Goal: Task Accomplishment & Management: Manage account settings

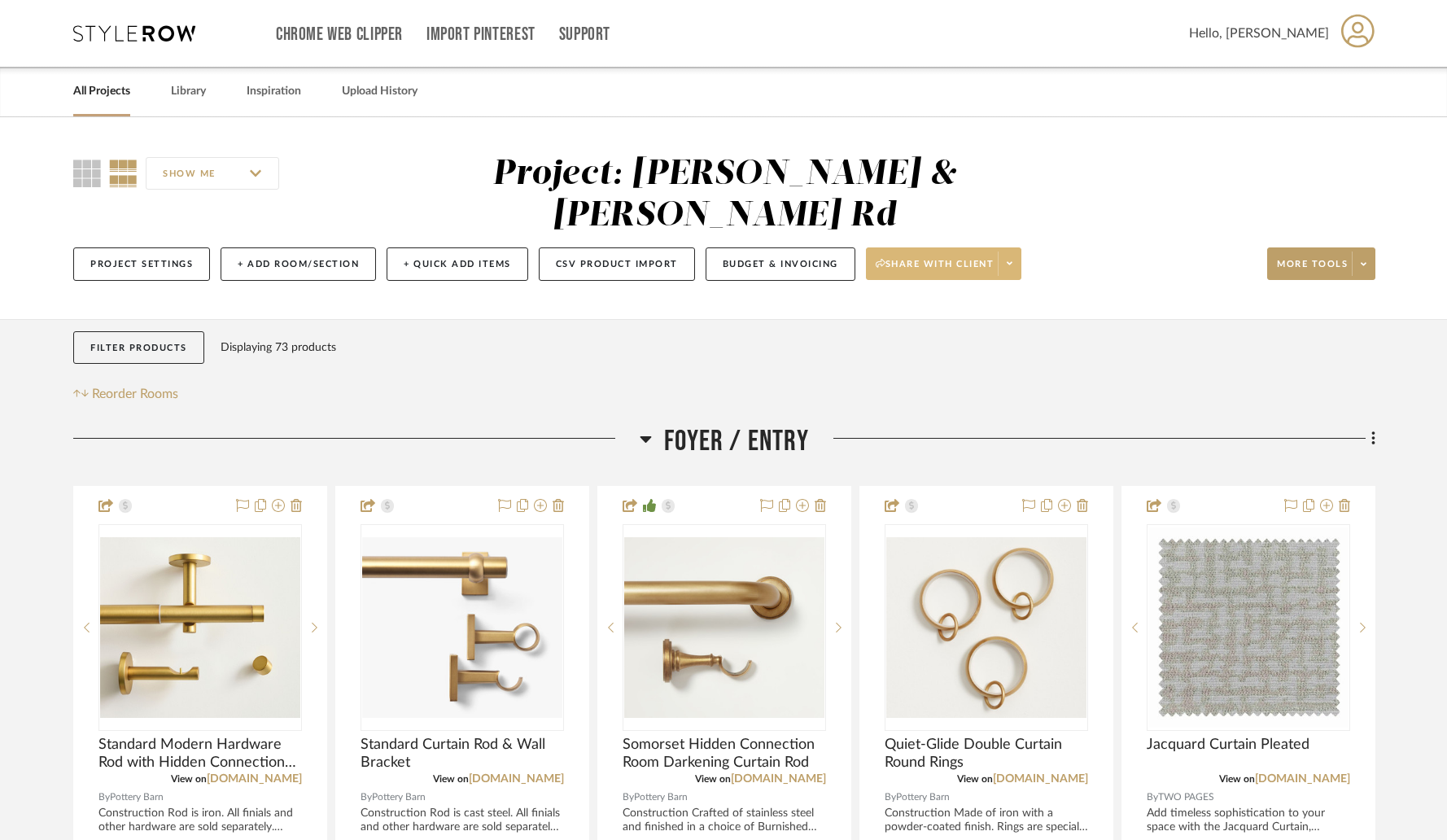
click at [1018, 252] on span at bounding box center [1009, 264] width 22 height 24
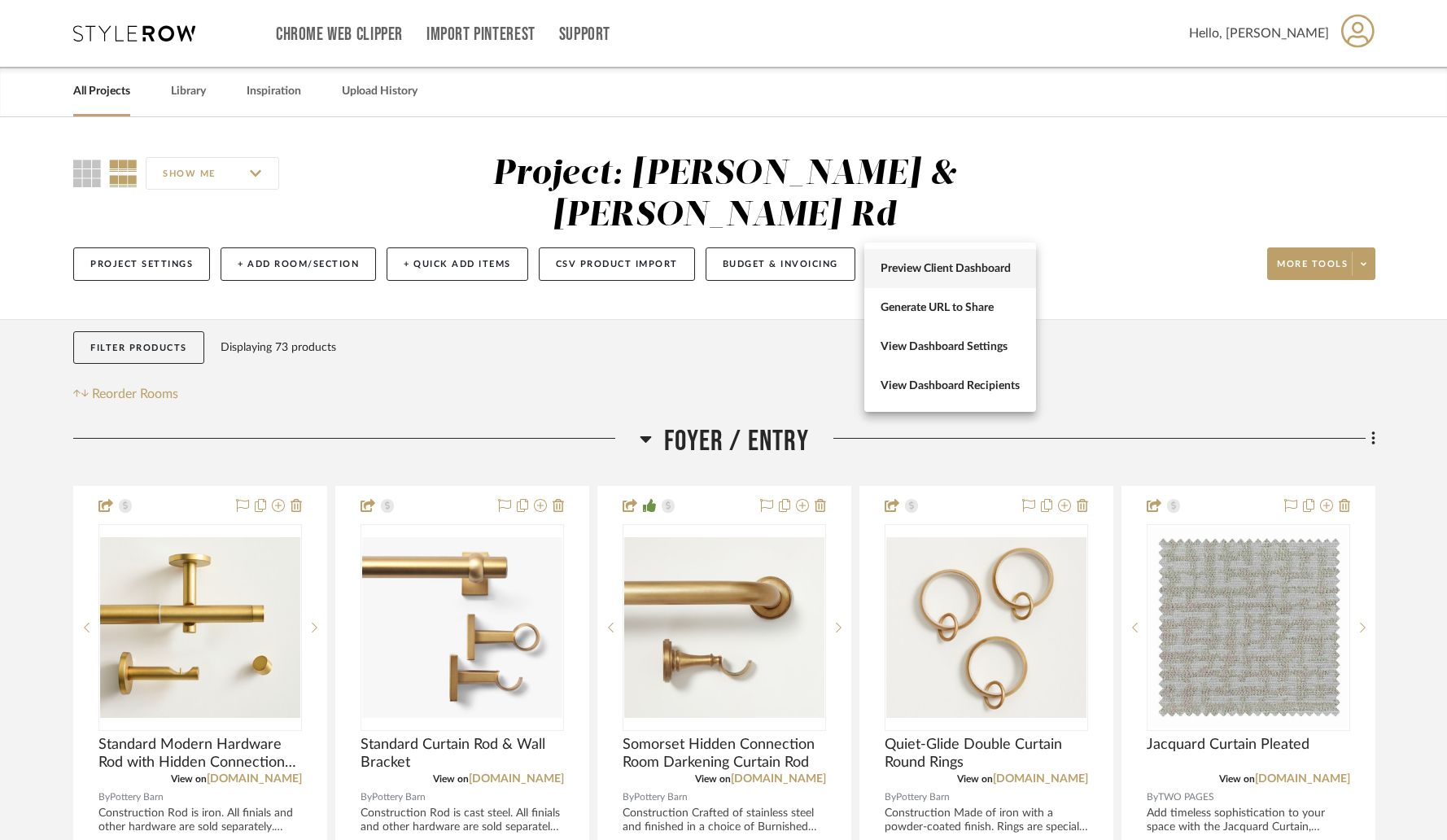
click at [968, 273] on span "Preview Client Dashboard" at bounding box center [949, 268] width 139 height 13
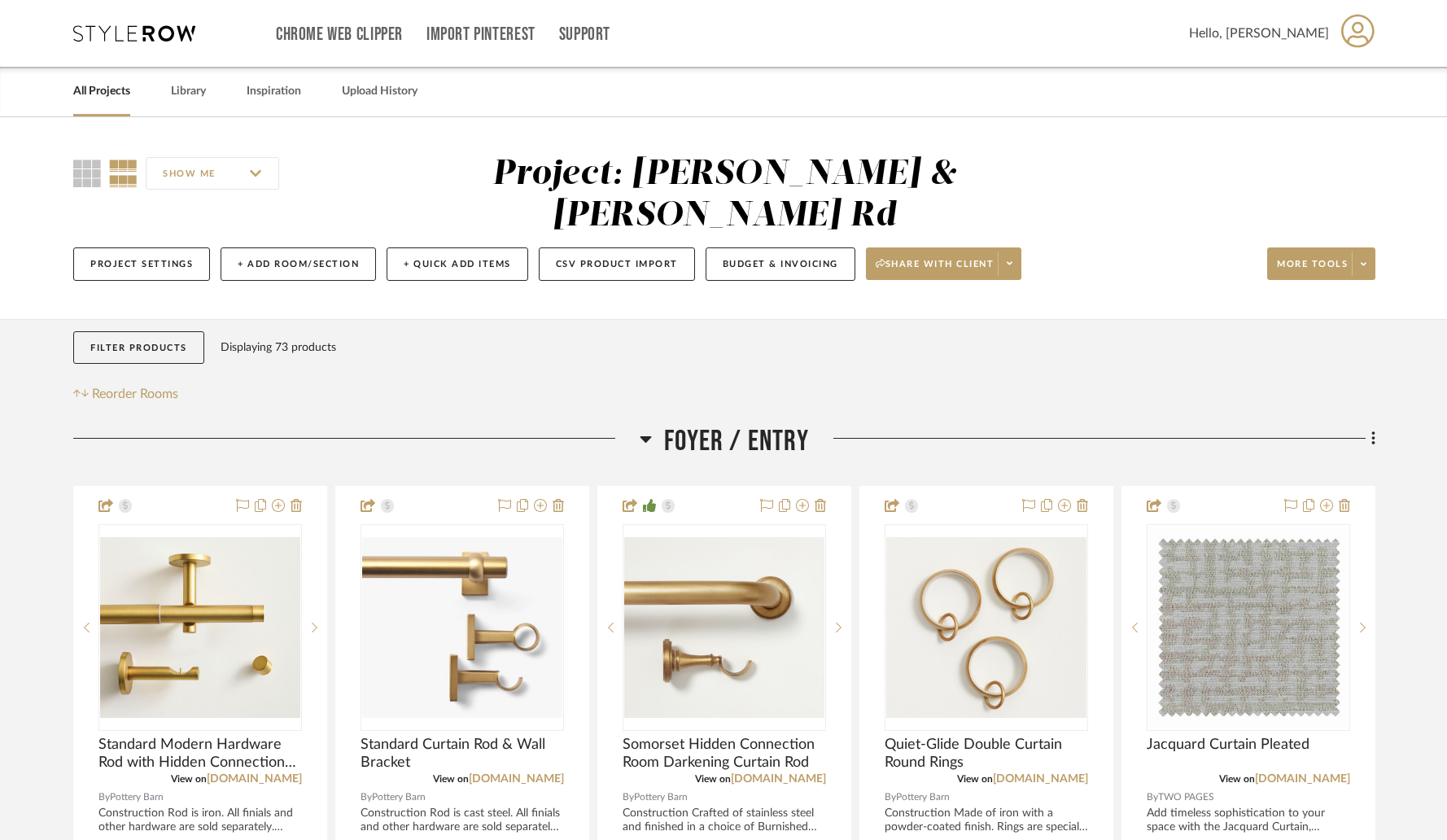
click at [108, 96] on link "All Projects" at bounding box center [102, 91] width 57 height 22
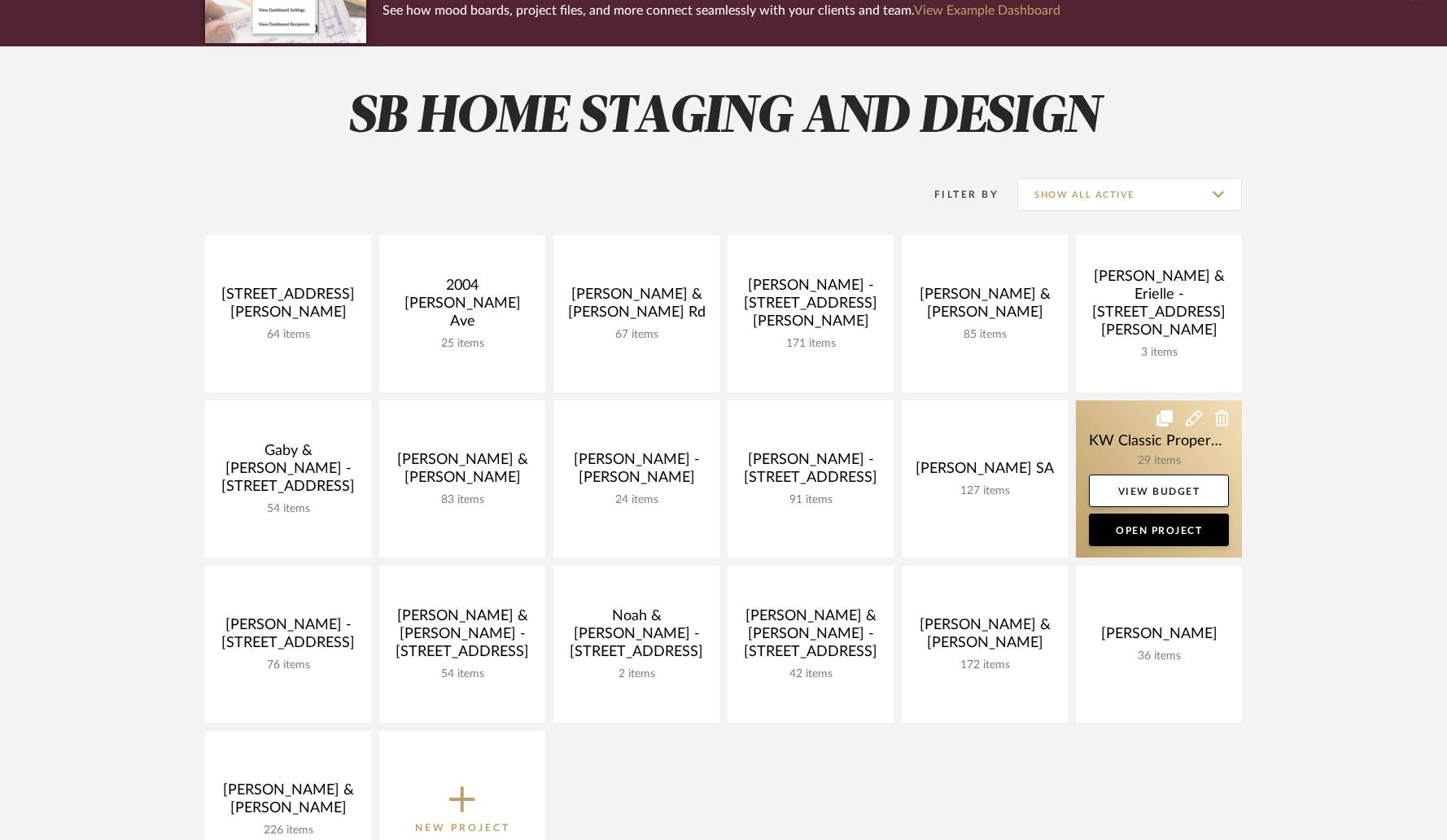
scroll to position [170, 0]
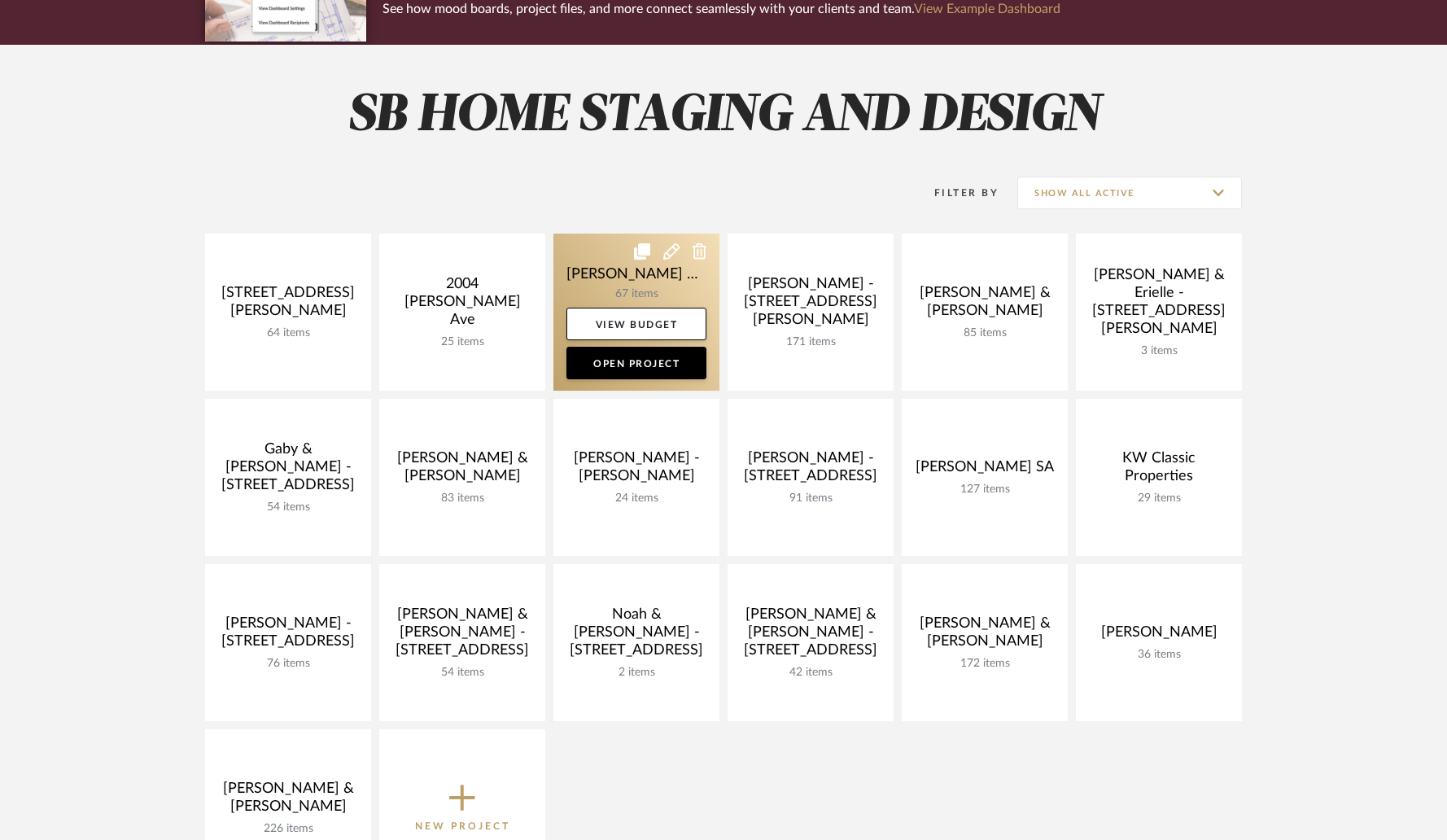
click at [619, 289] on link at bounding box center [636, 312] width 166 height 157
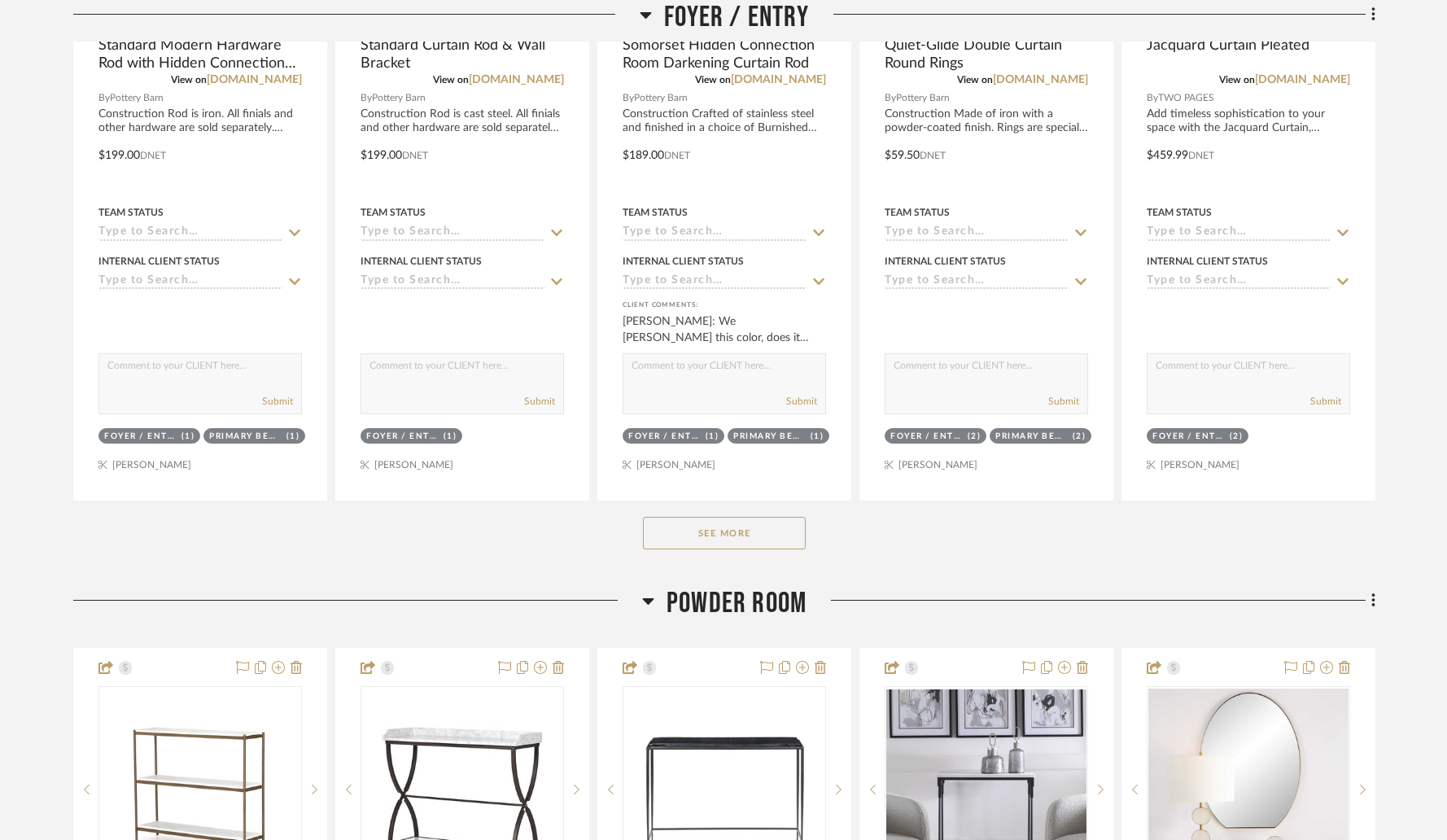
scroll to position [759, 0]
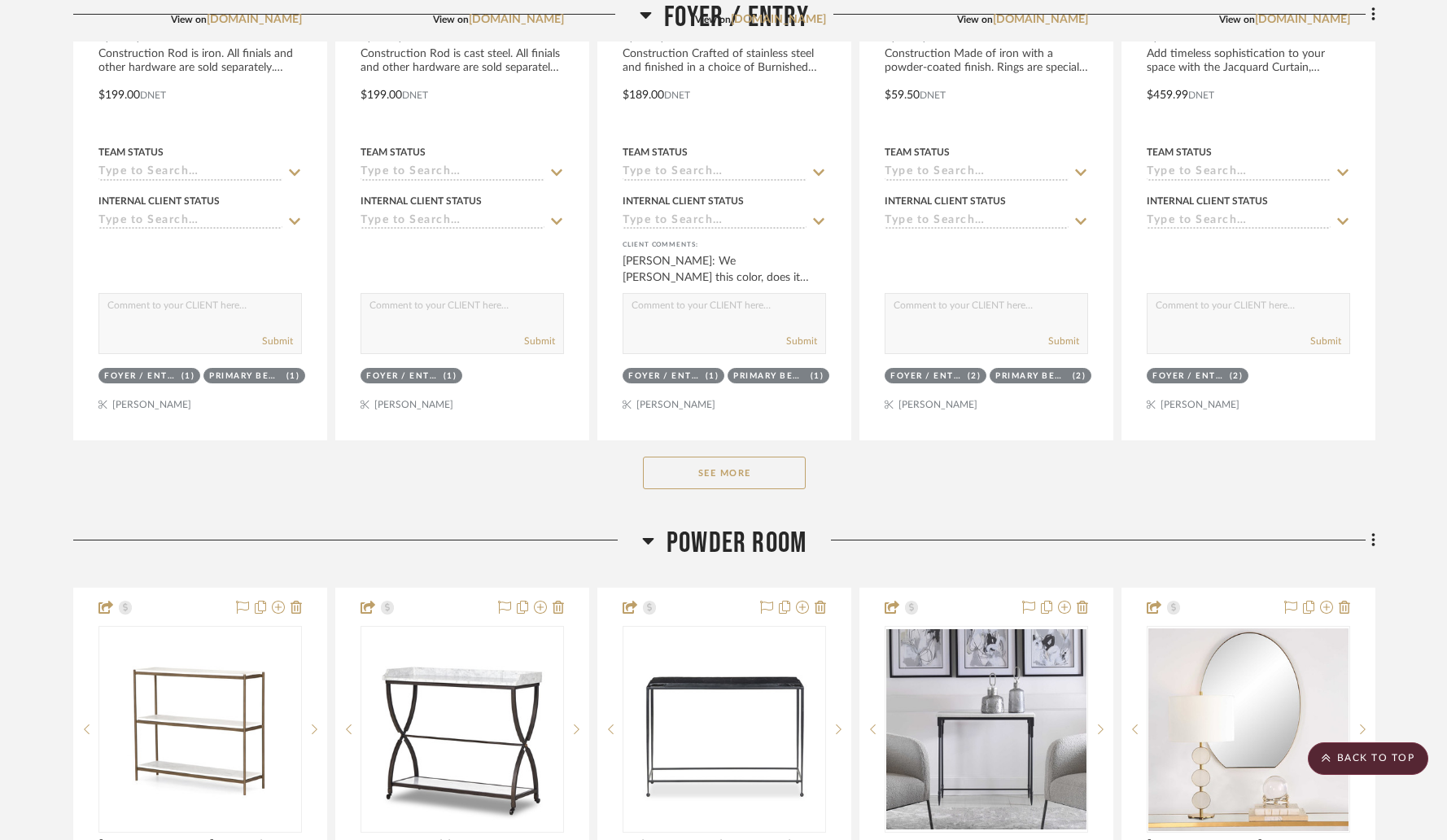
click at [708, 456] on button "See More" at bounding box center [724, 472] width 163 height 32
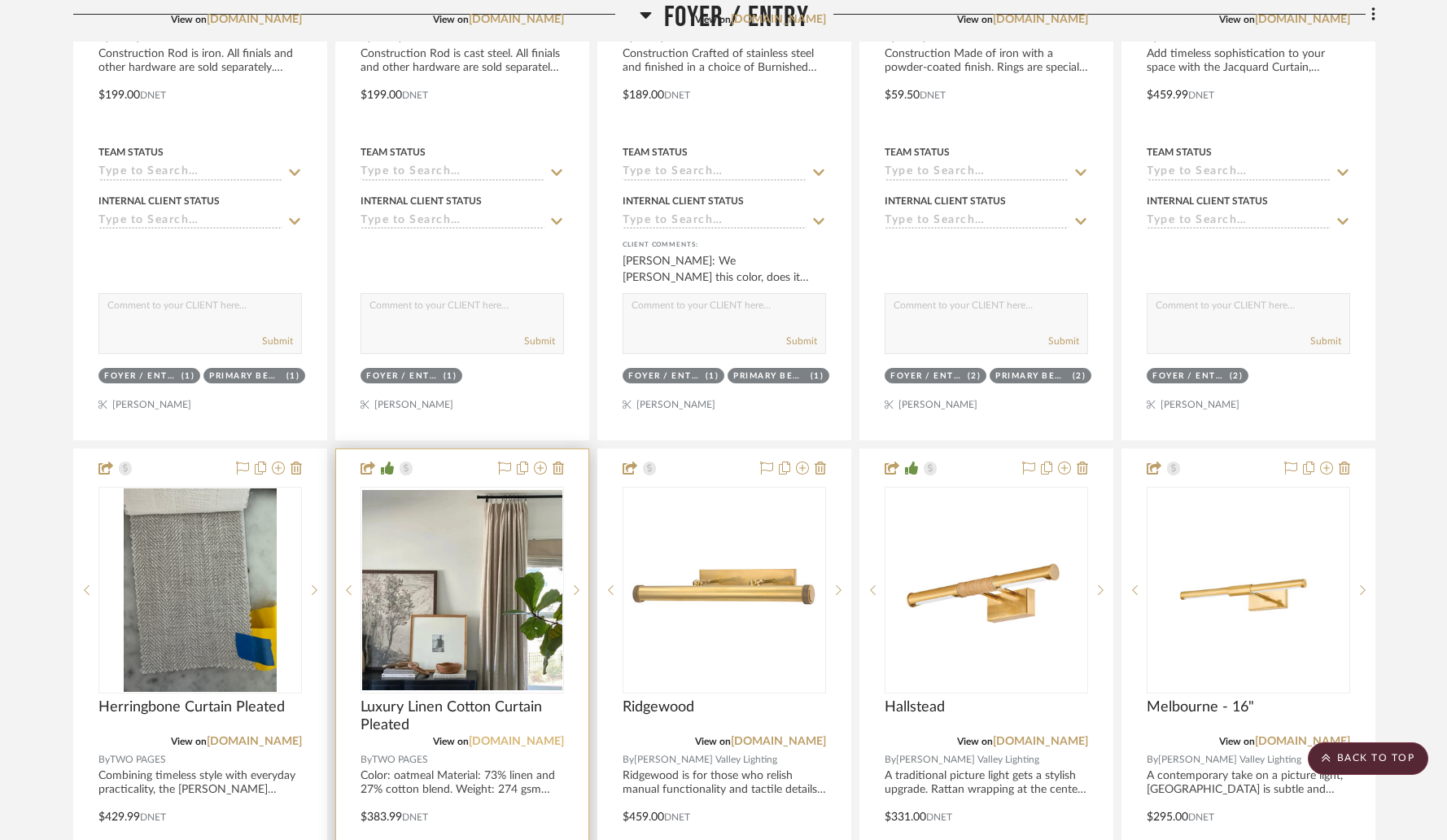
click at [481, 736] on link "[DOMAIN_NAME]" at bounding box center [516, 741] width 95 height 12
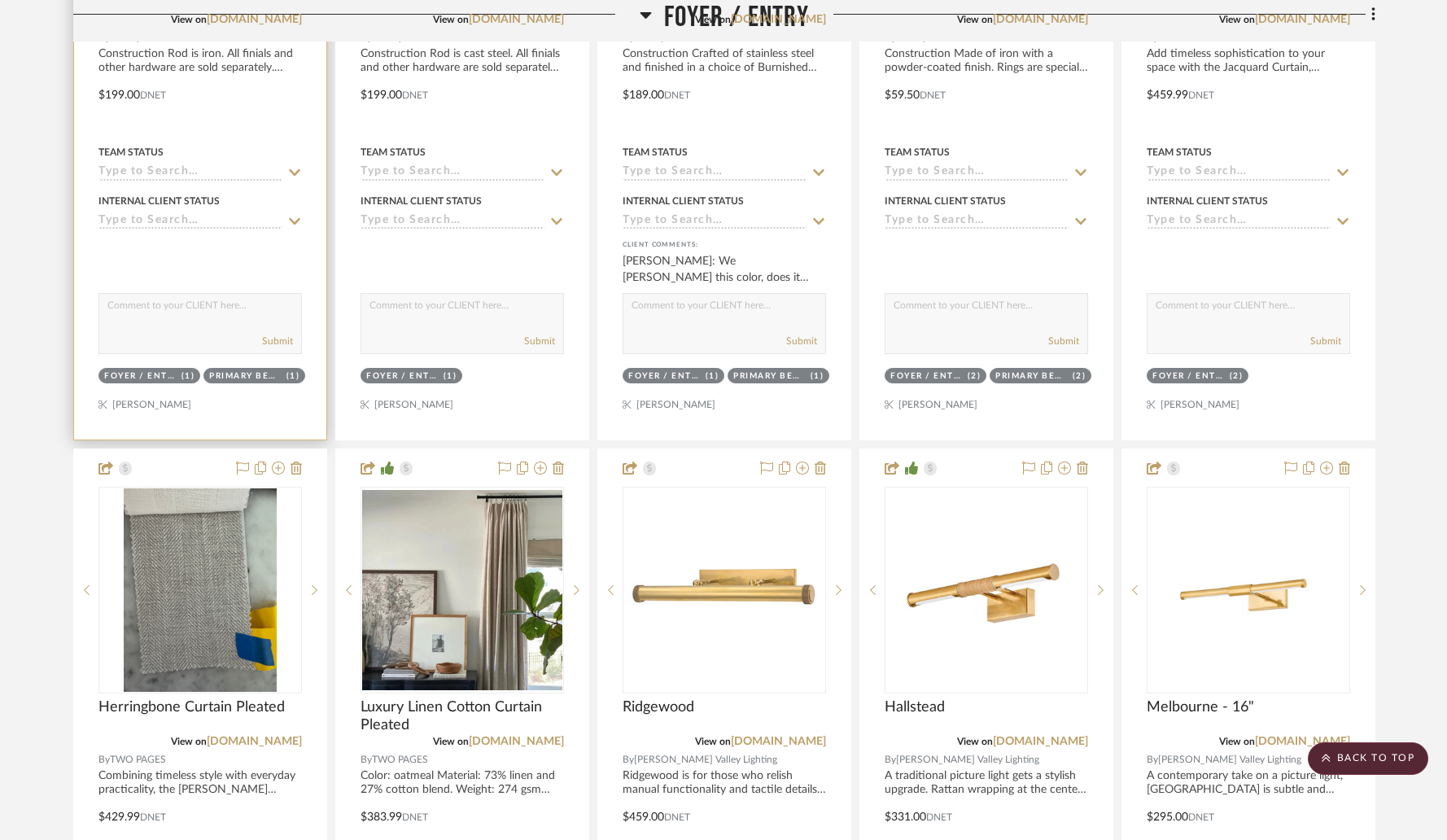
scroll to position [0, 0]
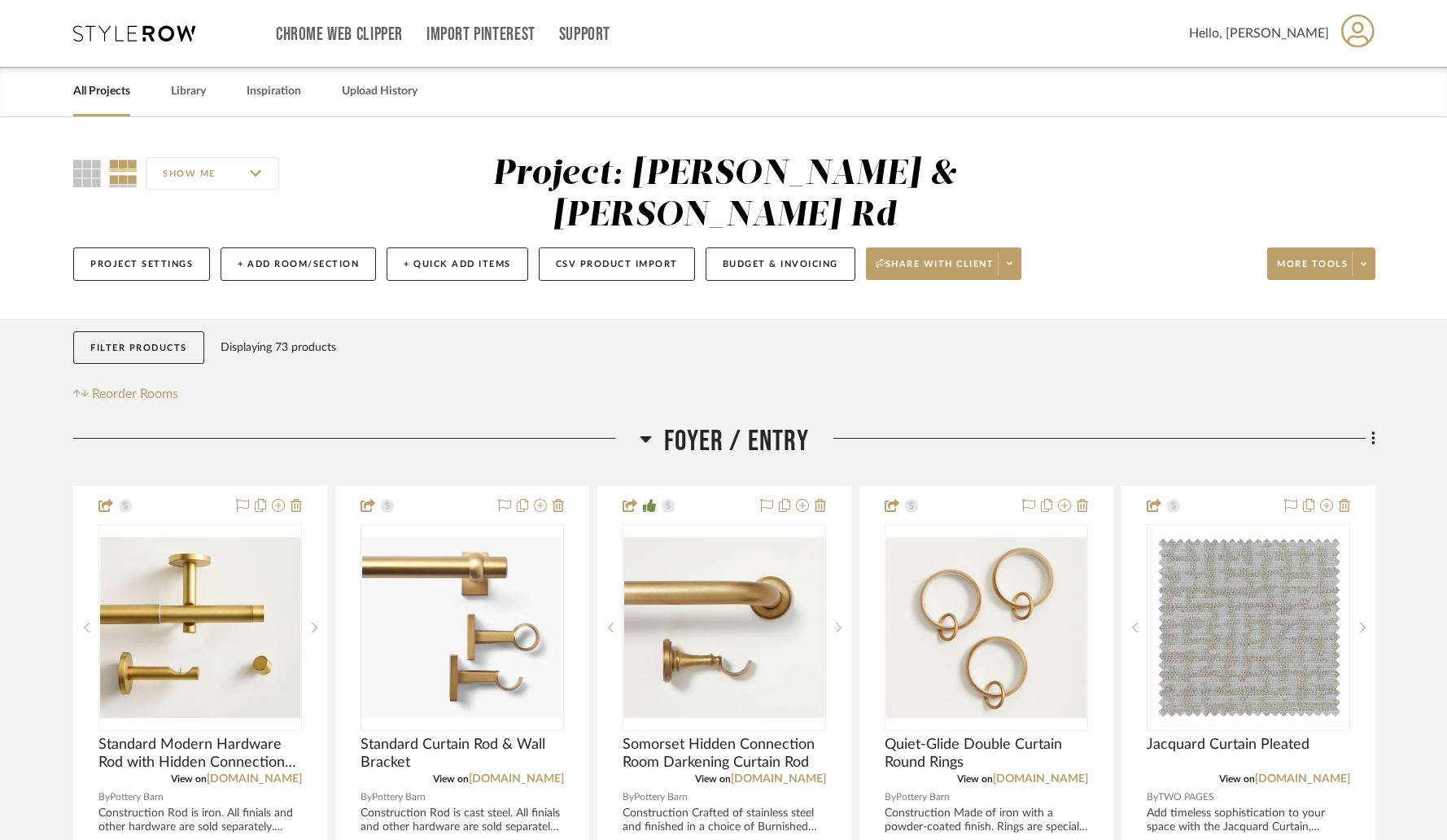
click at [111, 93] on link "All Projects" at bounding box center [102, 91] width 57 height 22
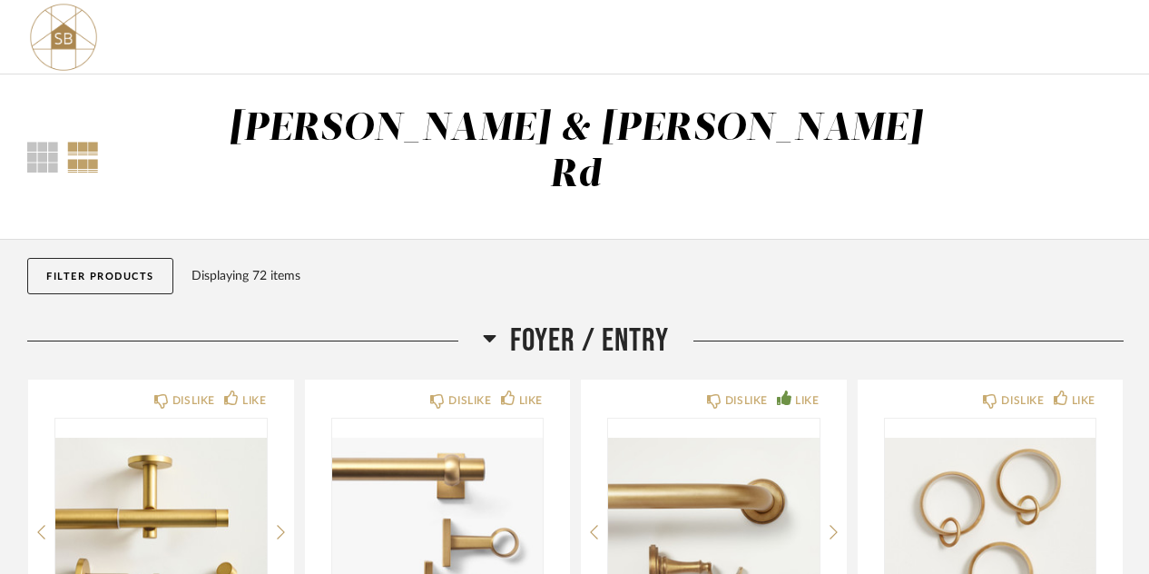
click at [490, 335] on icon at bounding box center [489, 338] width 13 height 7
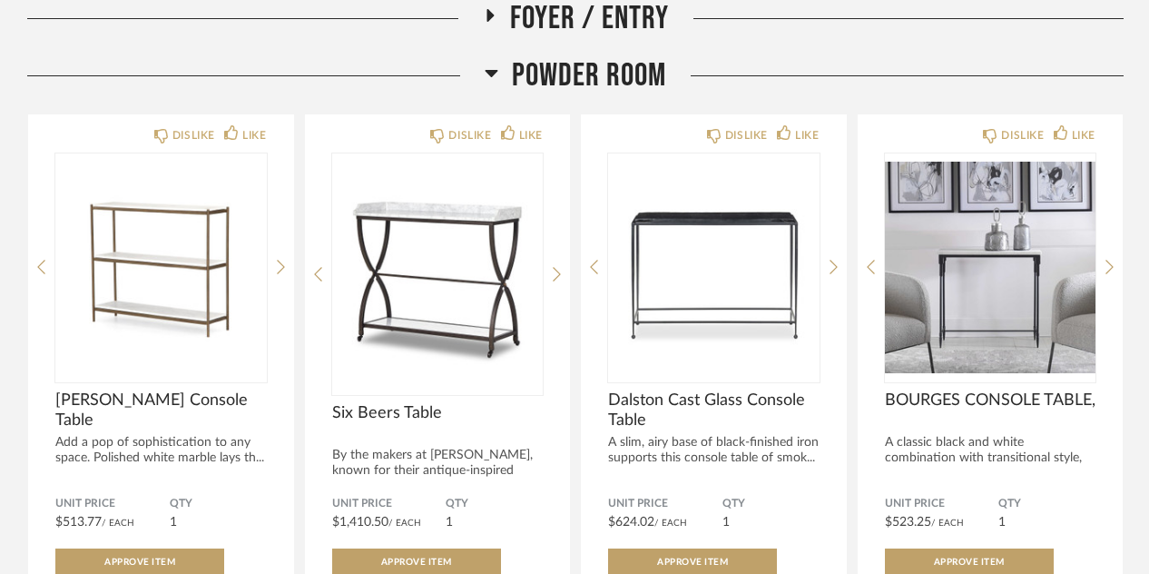
scroll to position [522, 0]
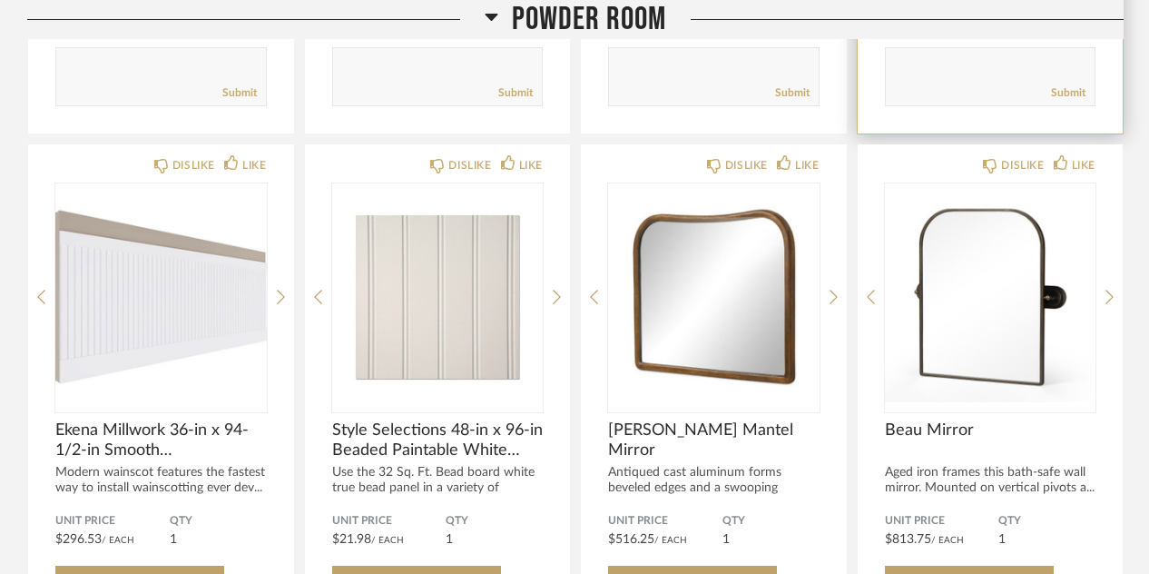
scroll to position [2195, 0]
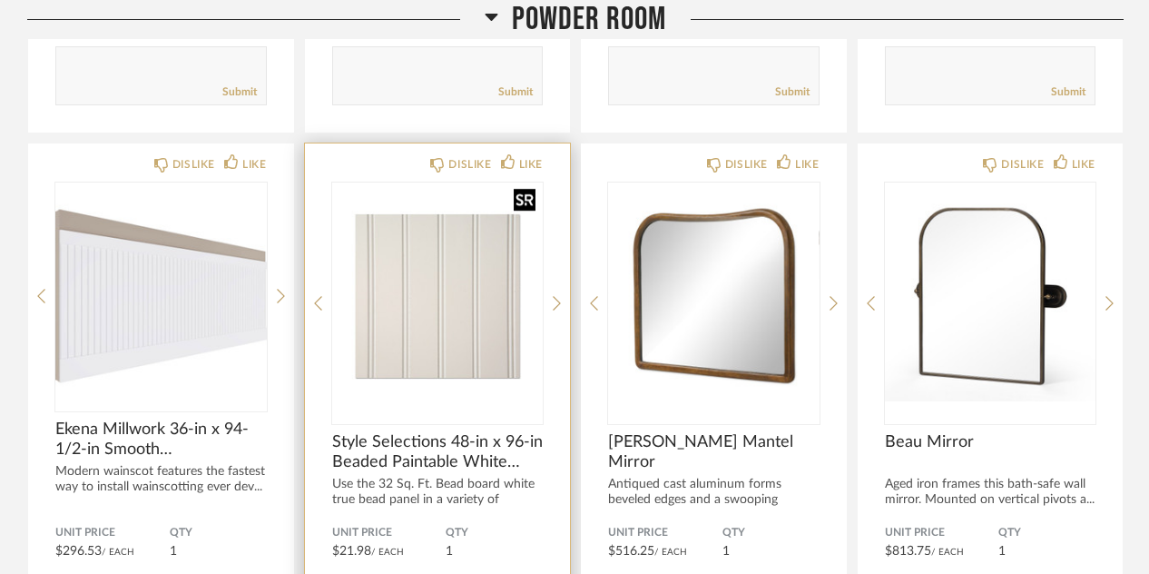
click at [414, 247] on img "0" at bounding box center [438, 295] width 212 height 227
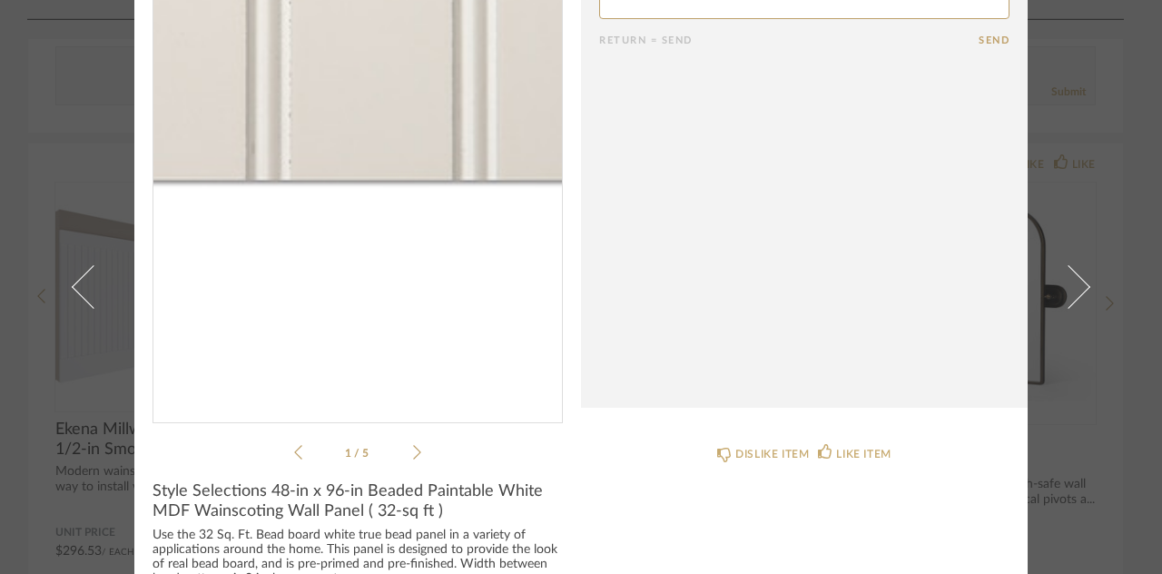
scroll to position [140, 0]
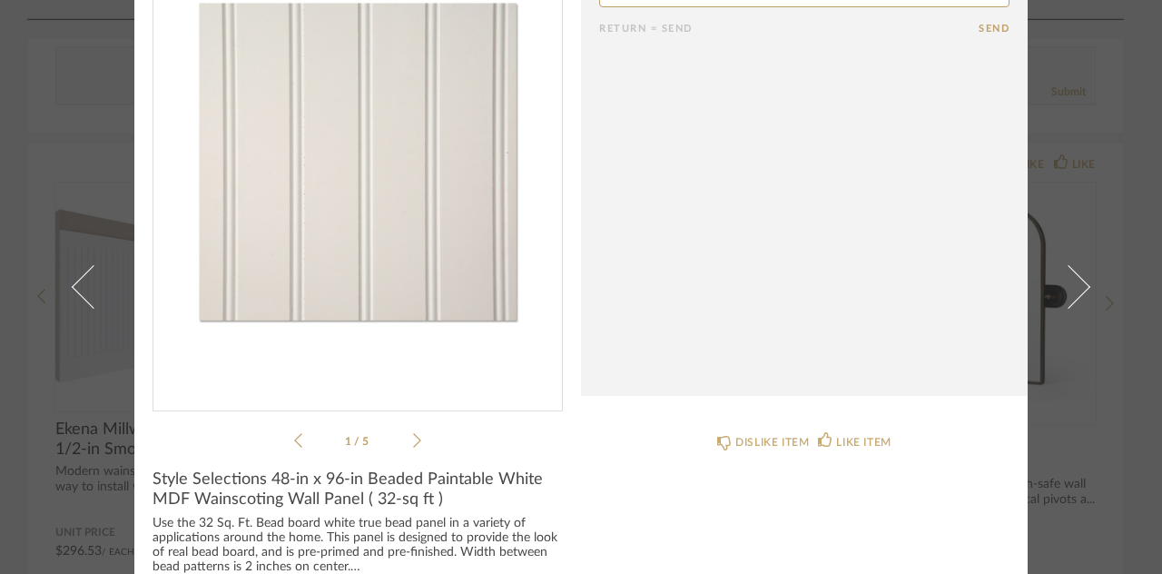
click at [413, 438] on icon at bounding box center [417, 440] width 8 height 16
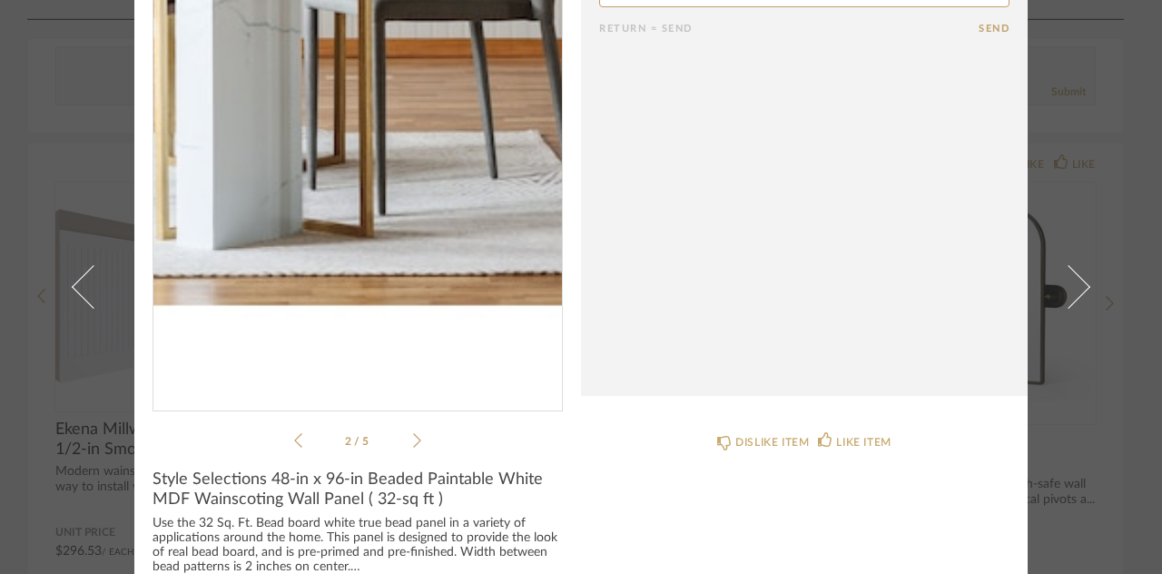
click at [388, 280] on img "1" at bounding box center [357, 160] width 409 height 469
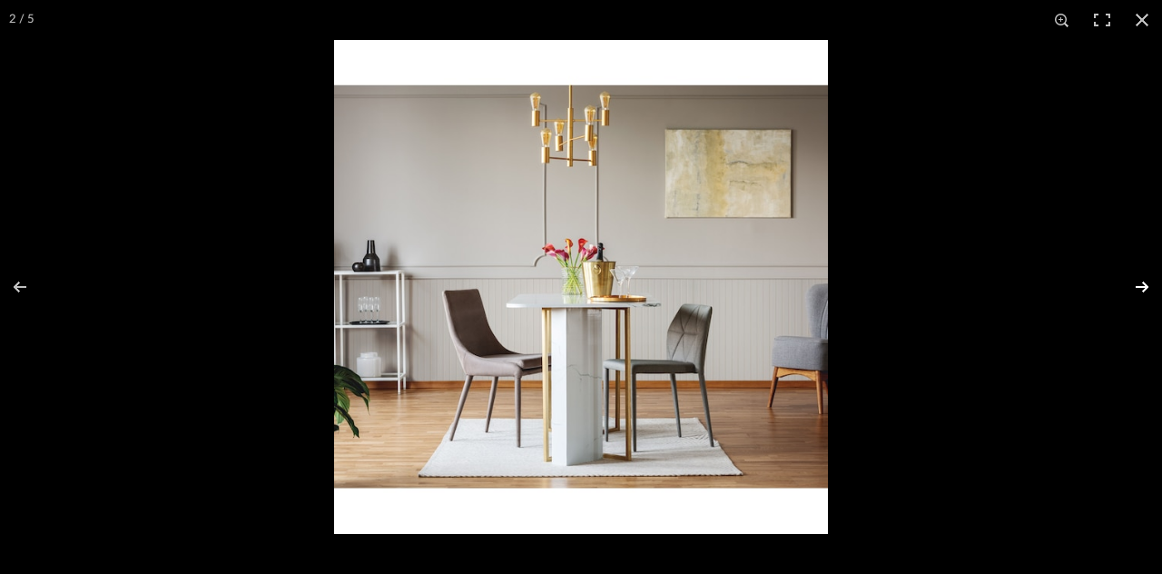
click at [1108, 286] on button at bounding box center [1130, 286] width 64 height 91
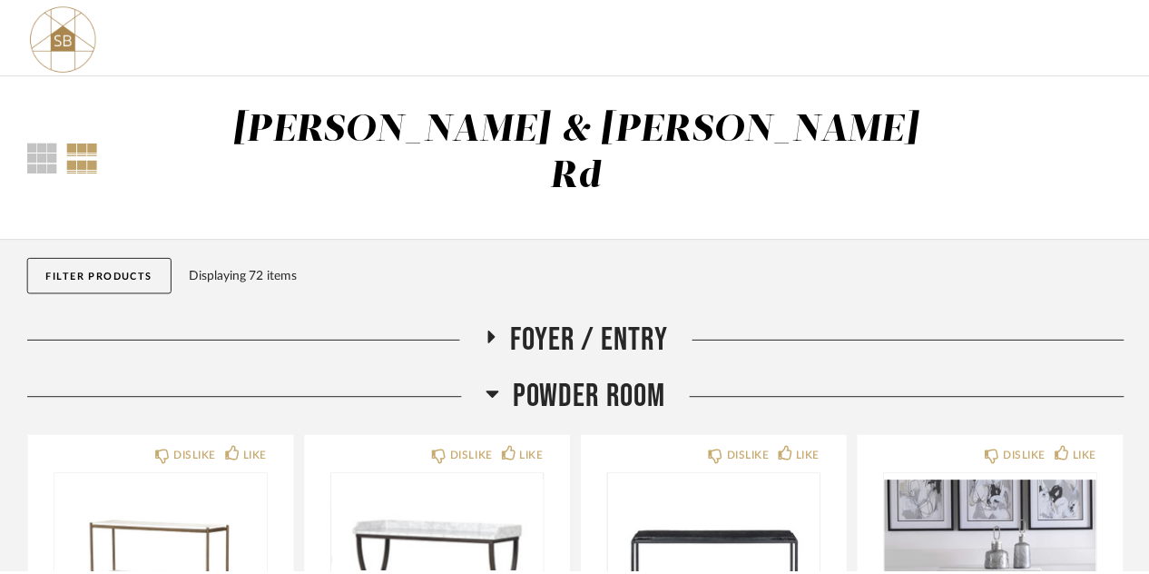
scroll to position [2195, 0]
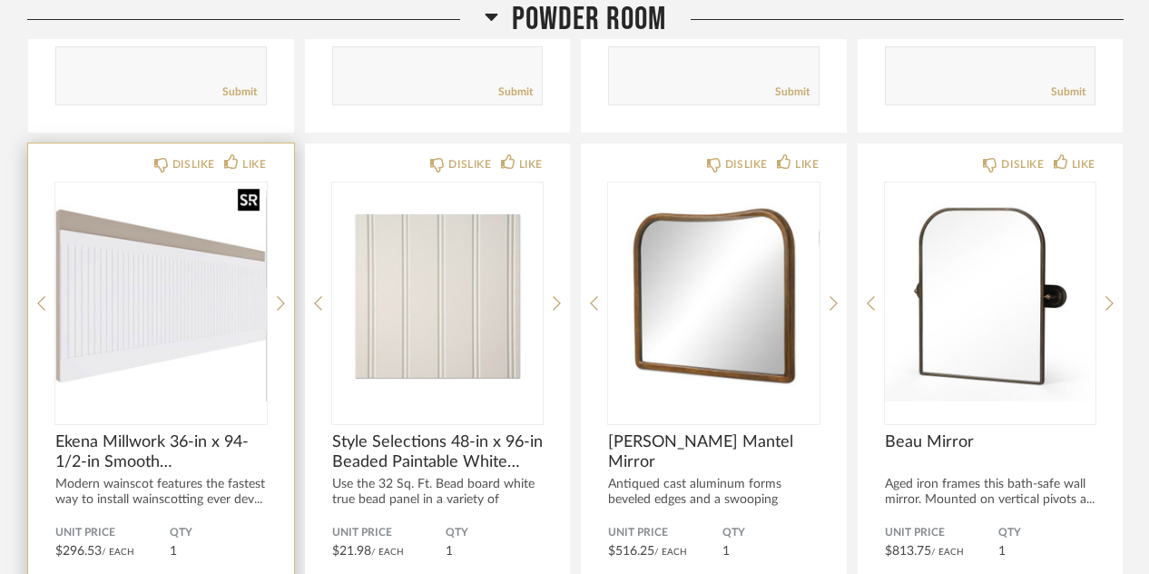
click at [0, 0] on img at bounding box center [0, 0] width 0 height 0
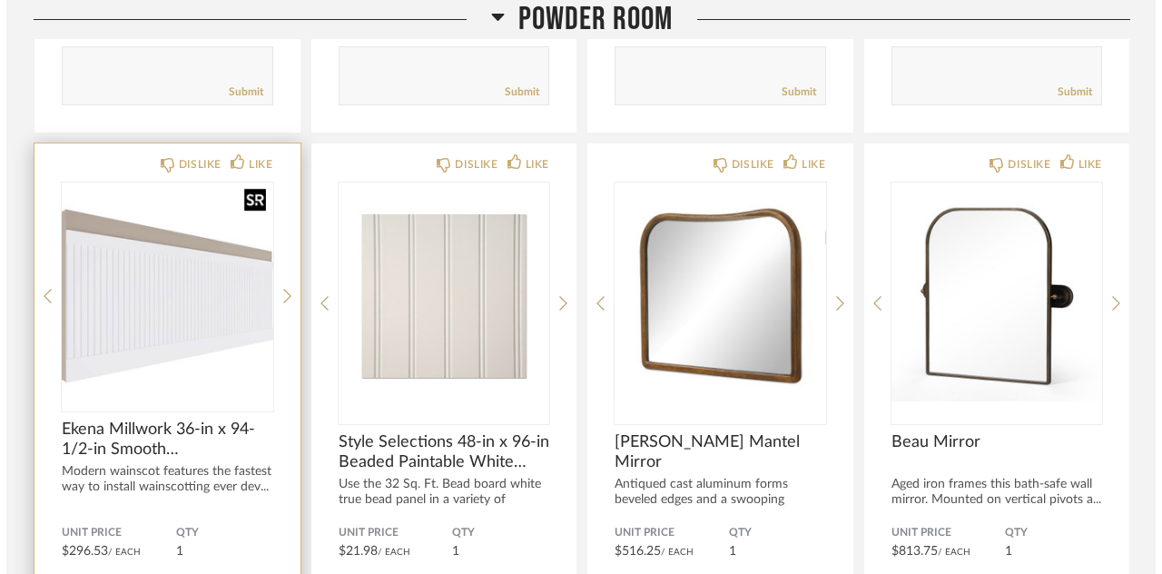
scroll to position [0, 0]
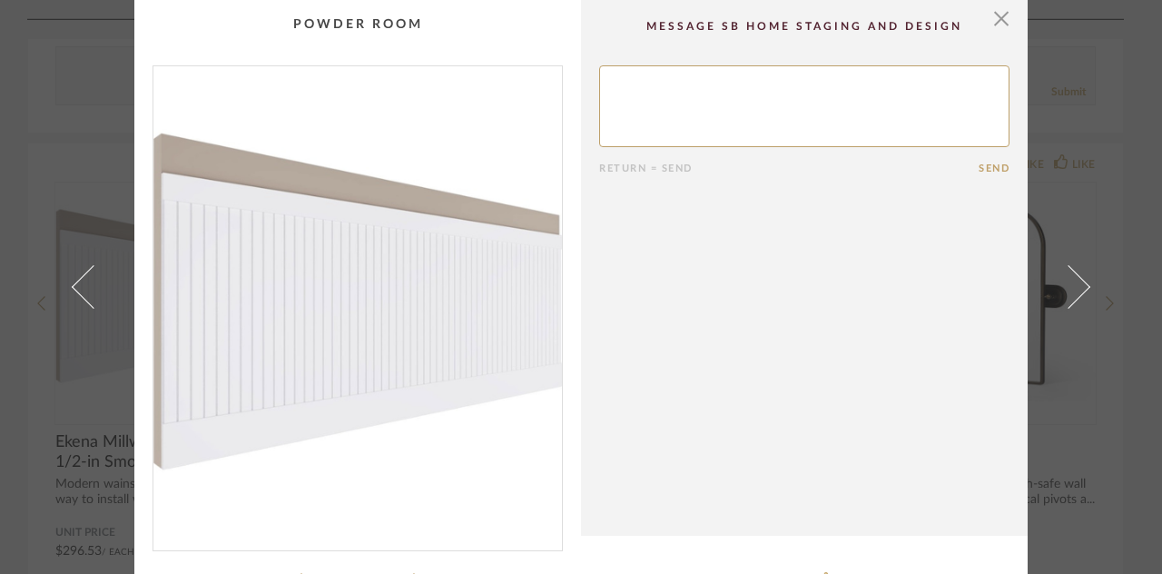
click at [429, 311] on img "0" at bounding box center [357, 300] width 409 height 469
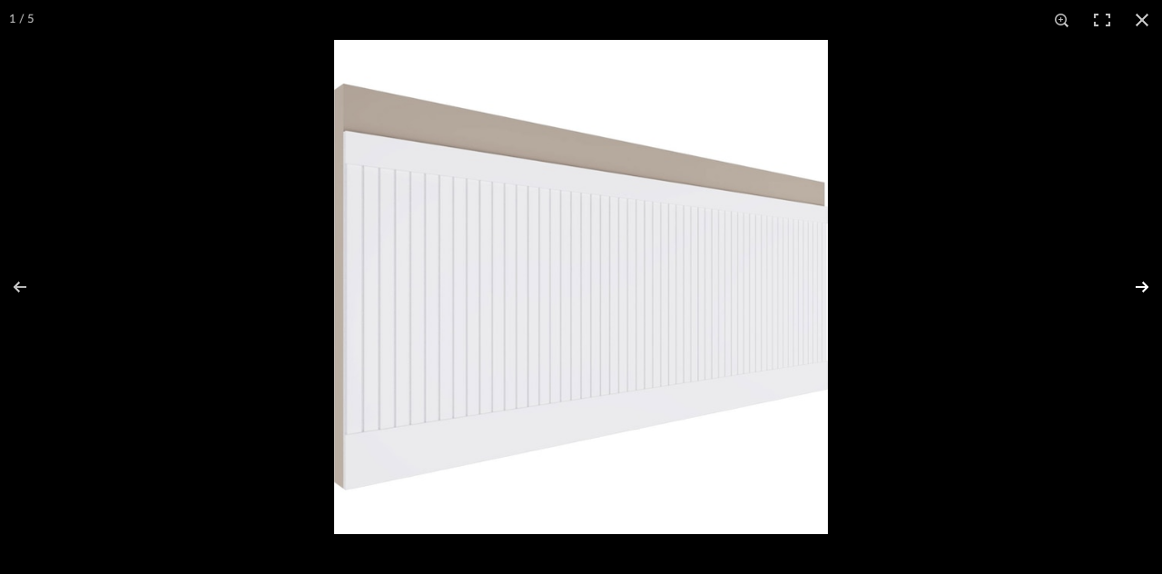
click at [1108, 279] on button at bounding box center [1130, 286] width 64 height 91
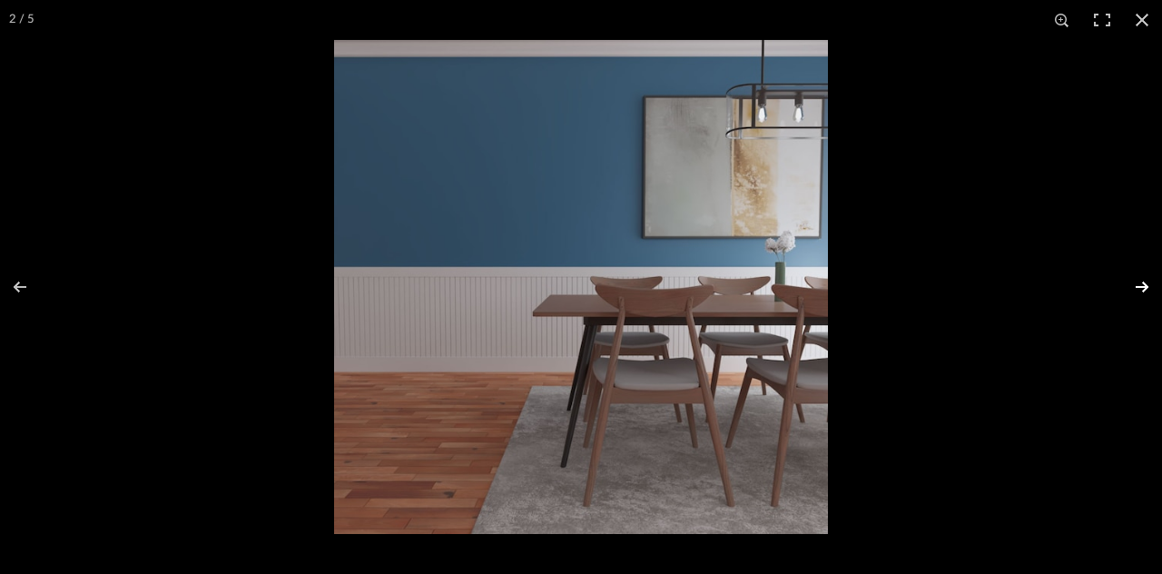
click at [1108, 285] on button at bounding box center [1130, 286] width 64 height 91
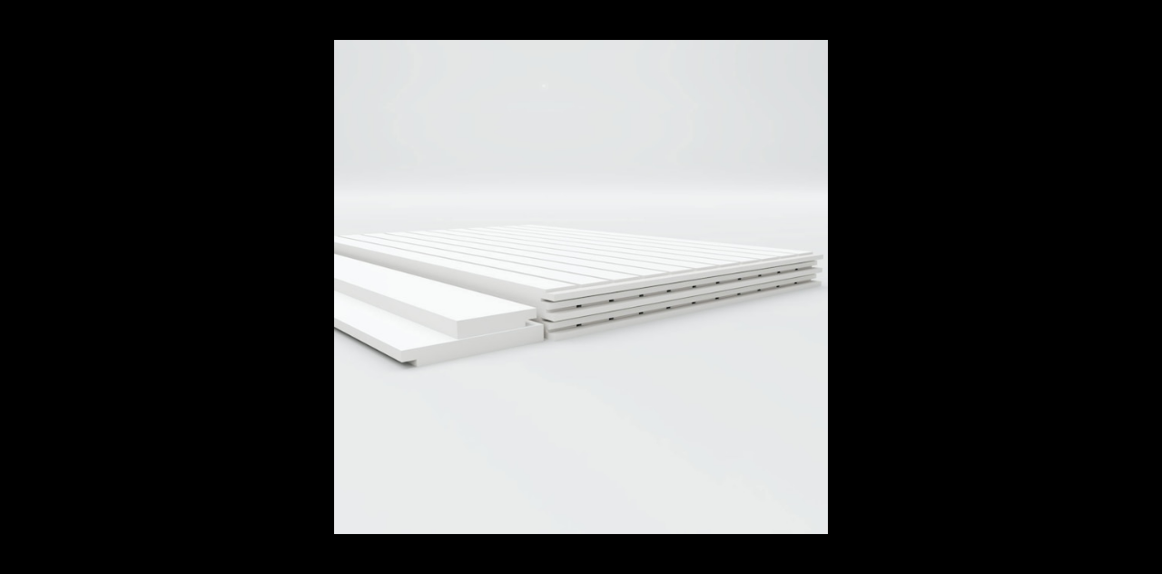
click at [1108, 285] on button at bounding box center [1130, 286] width 64 height 91
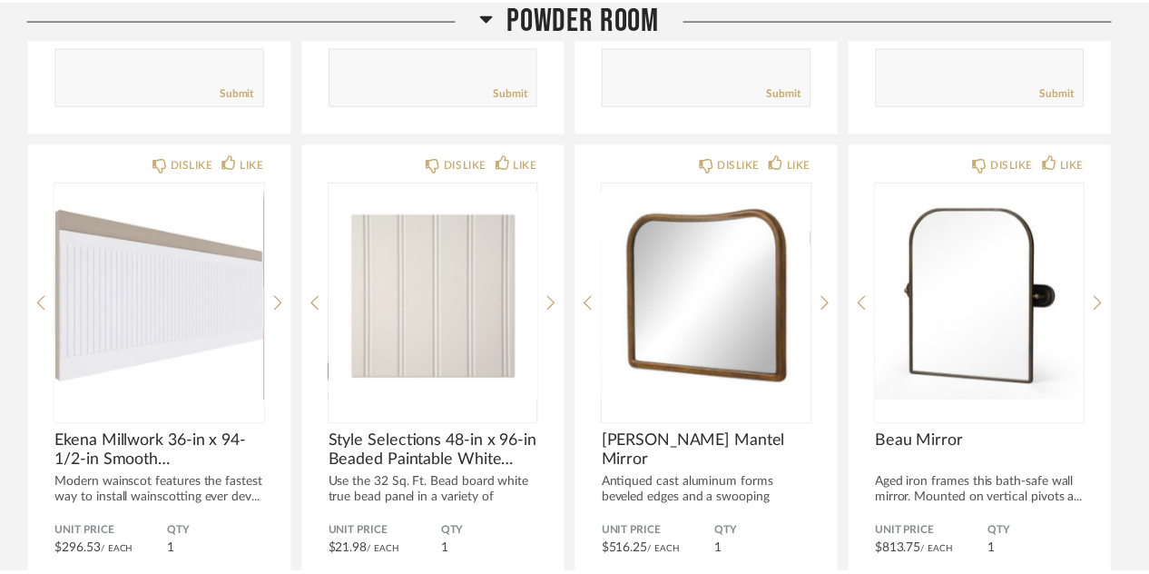
scroll to position [2195, 0]
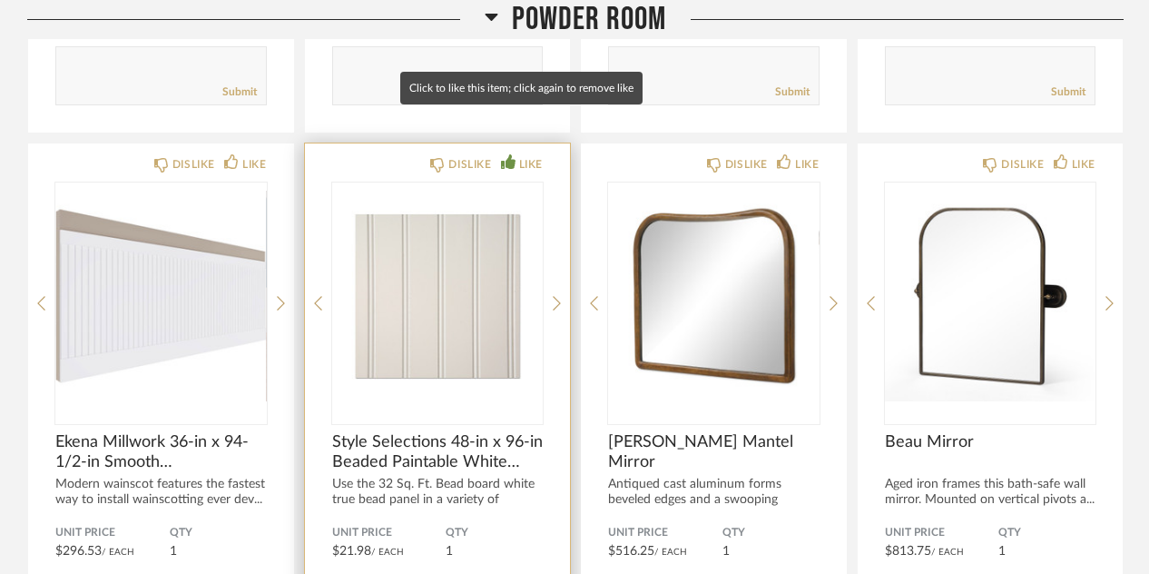
click at [514, 154] on icon at bounding box center [508, 161] width 15 height 15
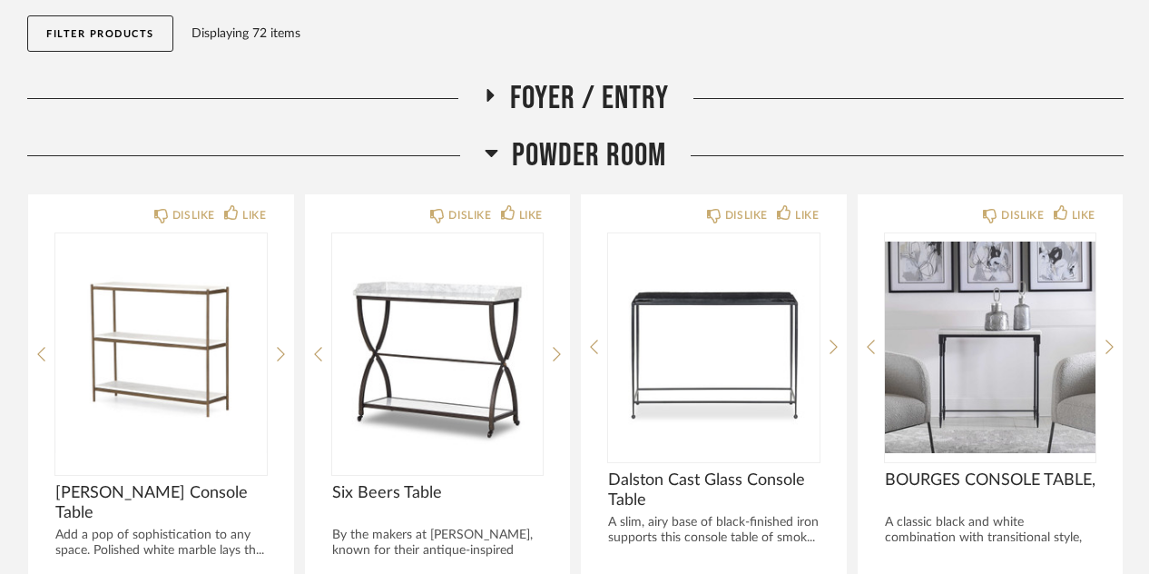
scroll to position [0, 0]
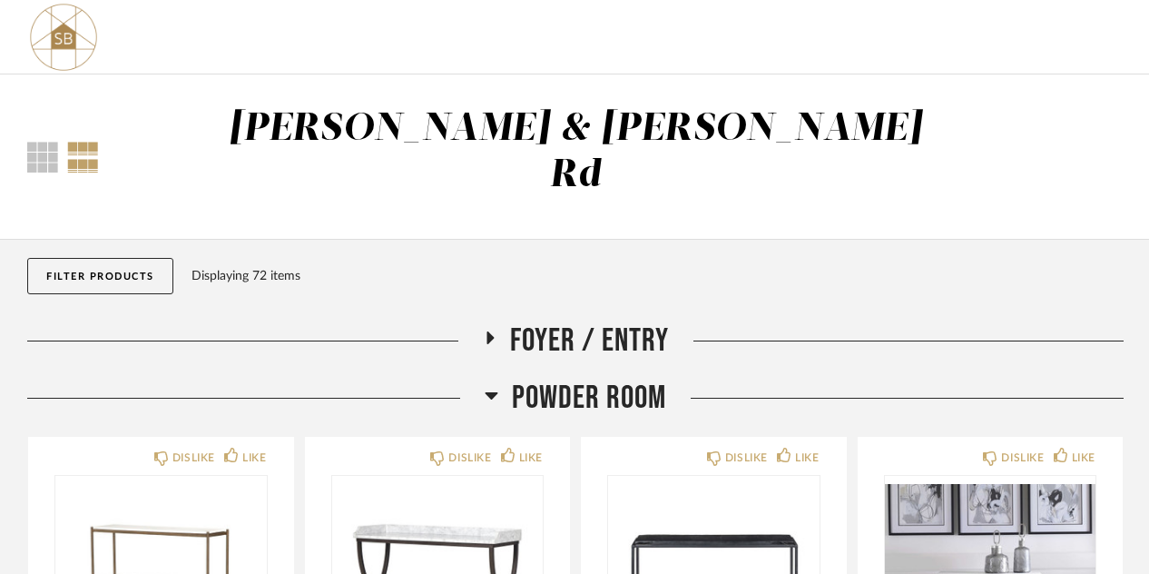
click at [495, 388] on fa-icon at bounding box center [492, 401] width 14 height 26
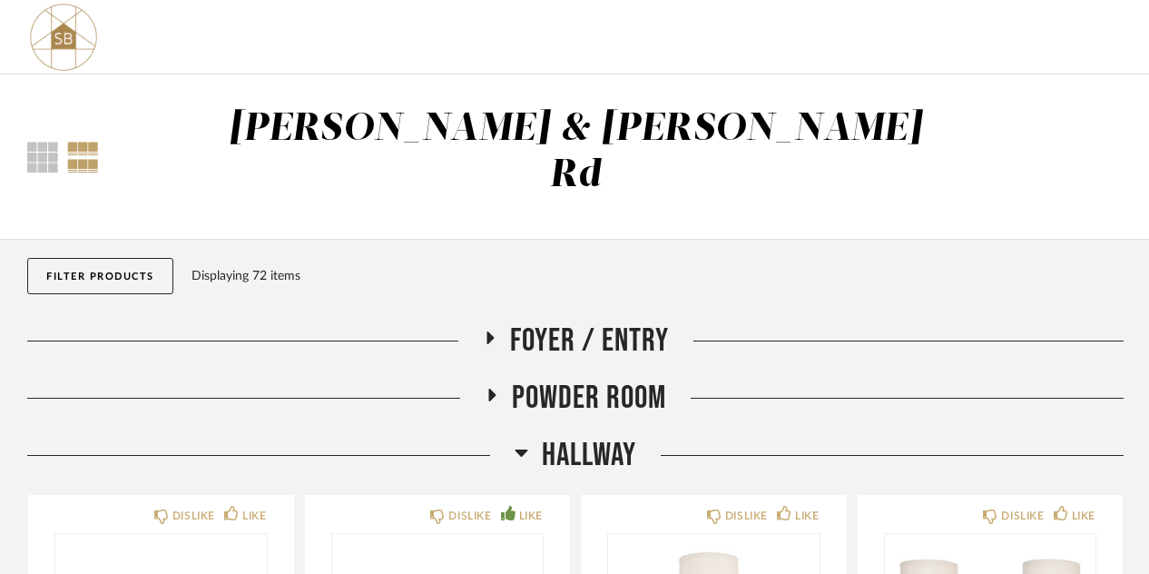
click at [487, 331] on icon at bounding box center [490, 337] width 7 height 13
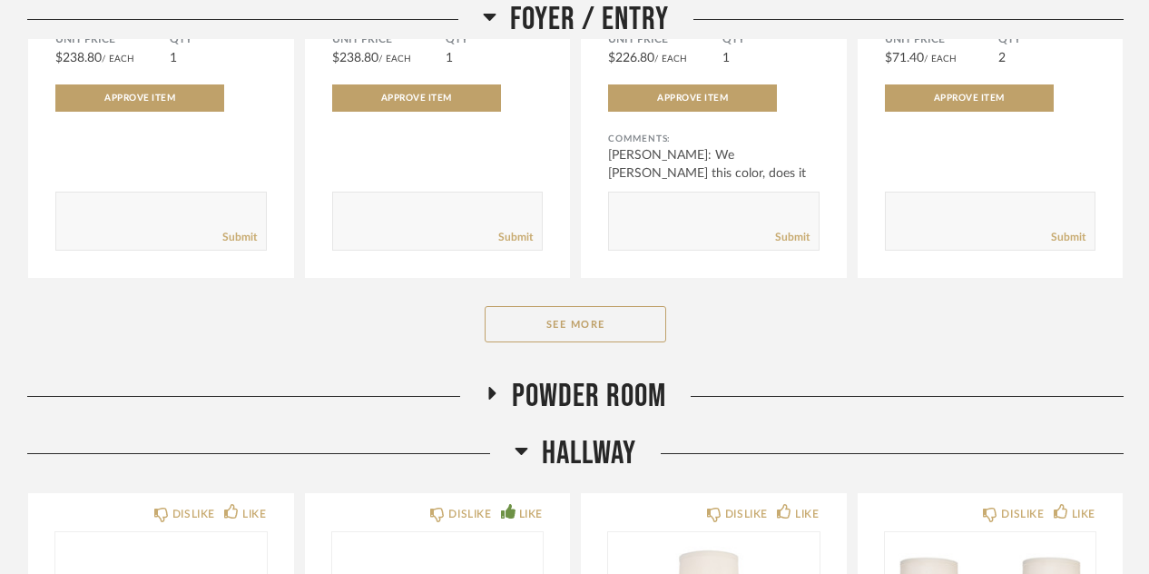
scroll to position [720, 0]
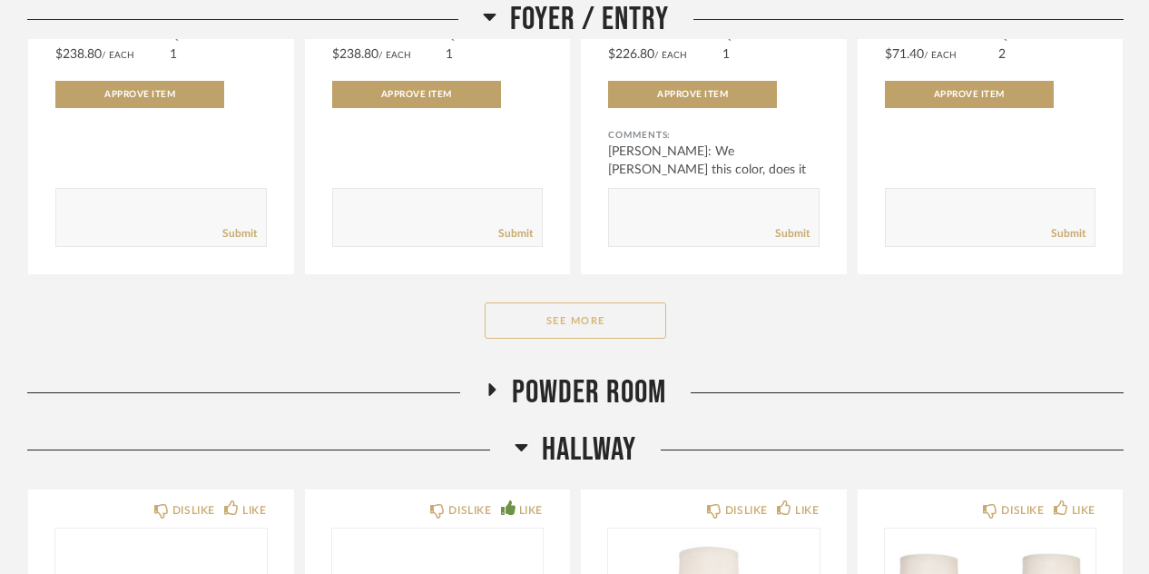
click at [602, 302] on button "See More" at bounding box center [576, 320] width 182 height 36
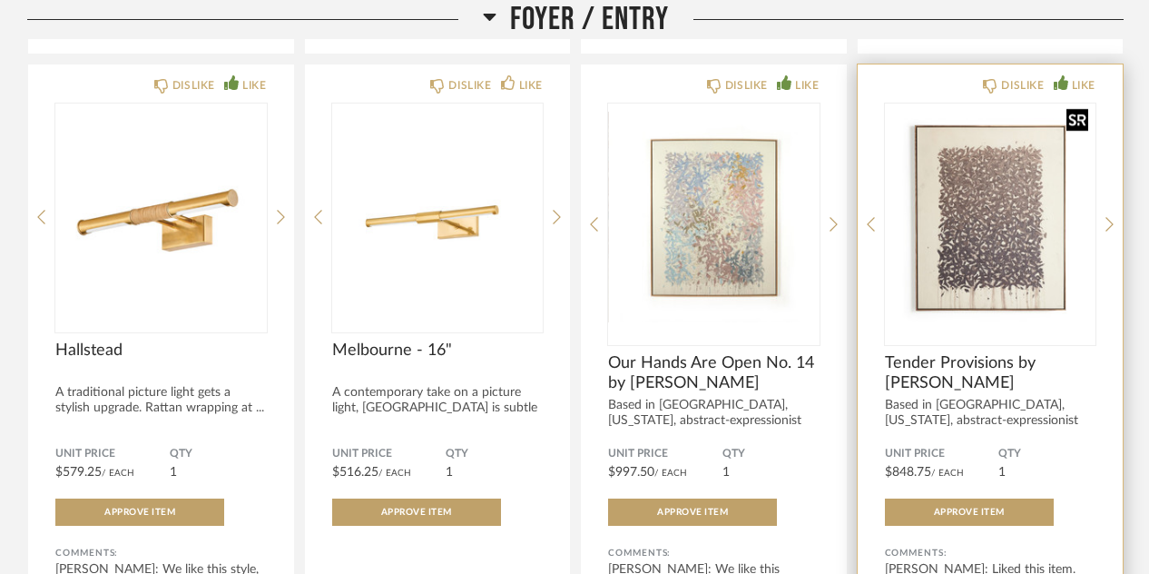
scroll to position [1585, 0]
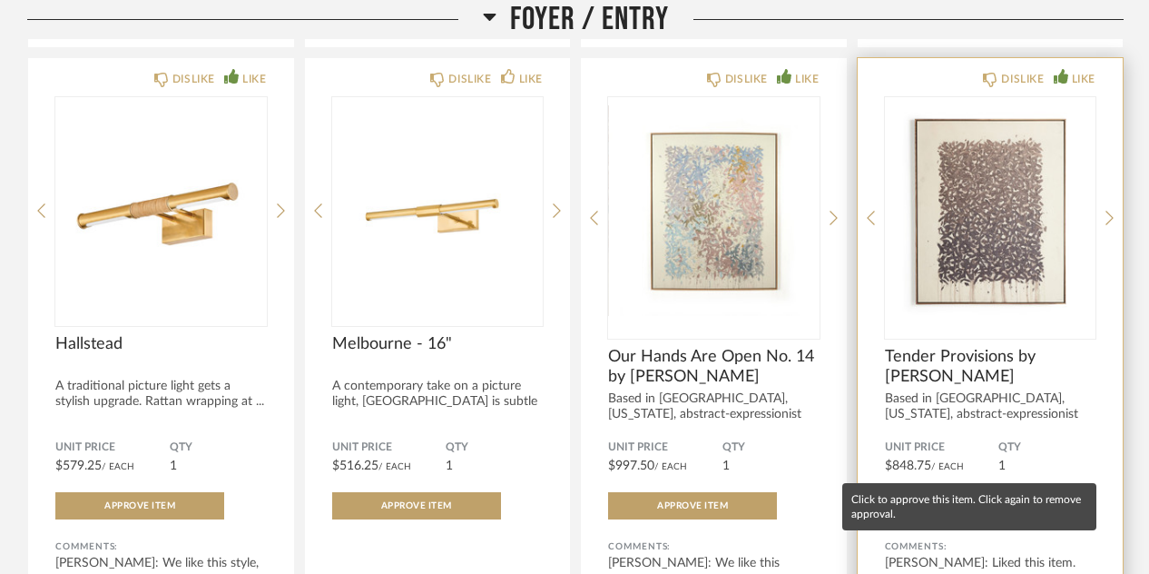
click at [953, 492] on button "Approve Item" at bounding box center [969, 505] width 169 height 27
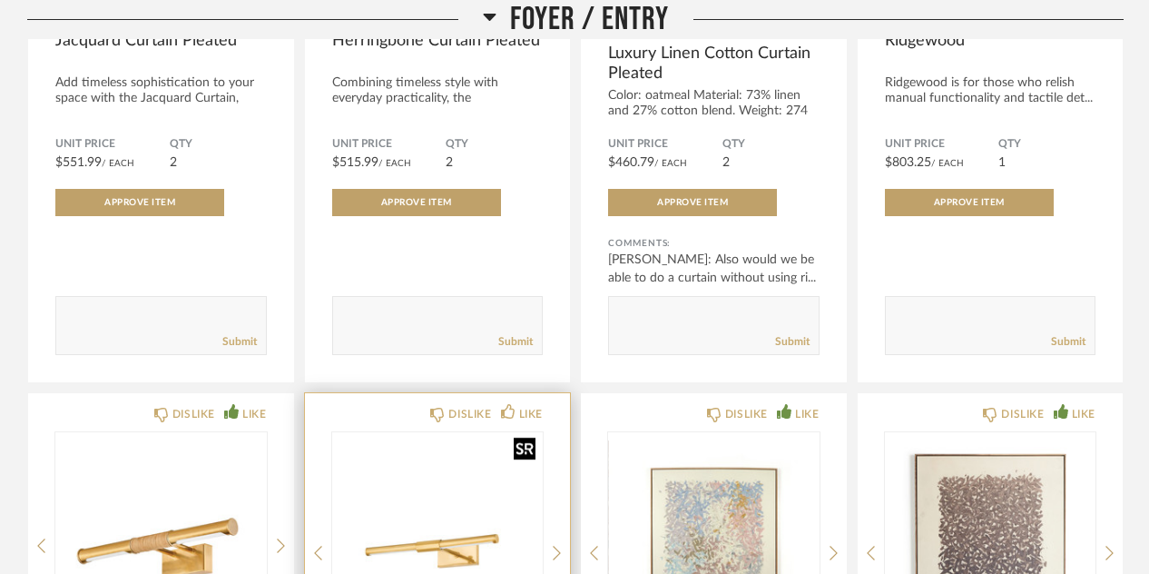
scroll to position [1039, 0]
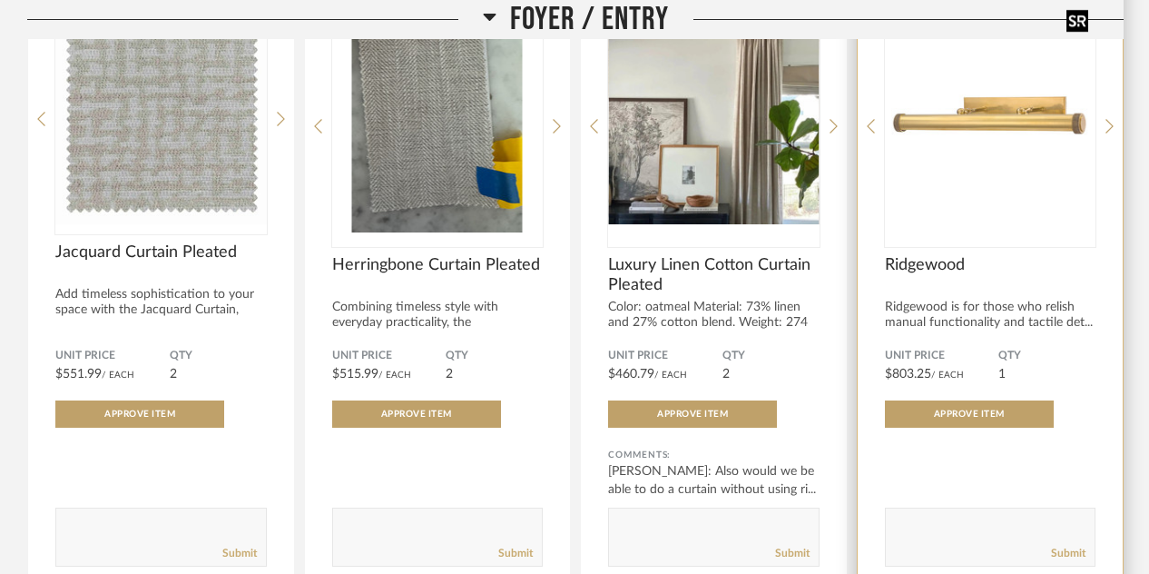
click at [1009, 93] on img "0" at bounding box center [991, 118] width 212 height 227
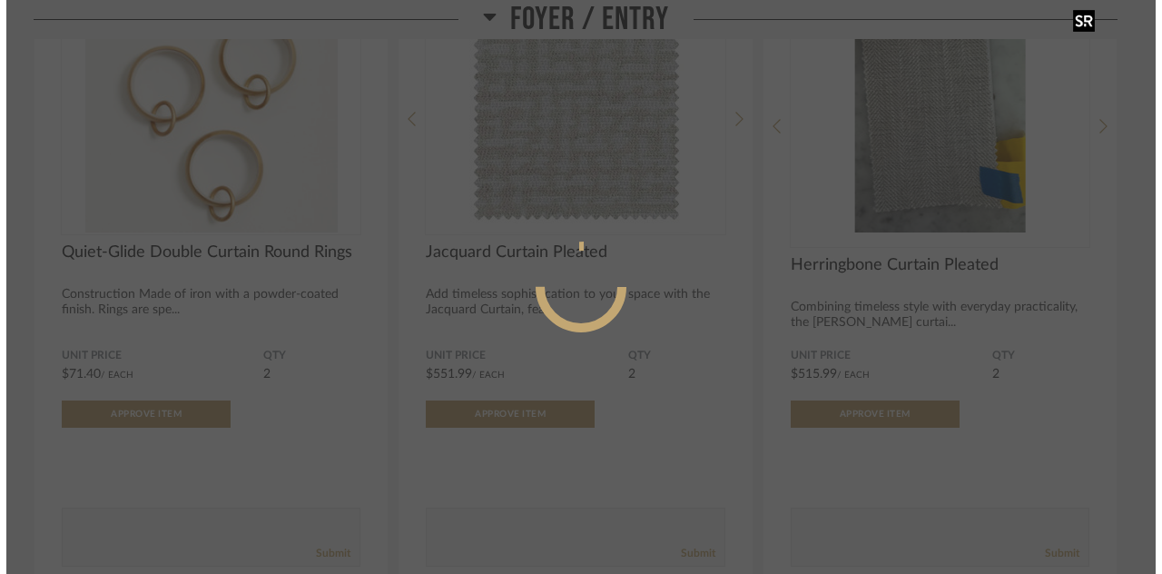
scroll to position [0, 0]
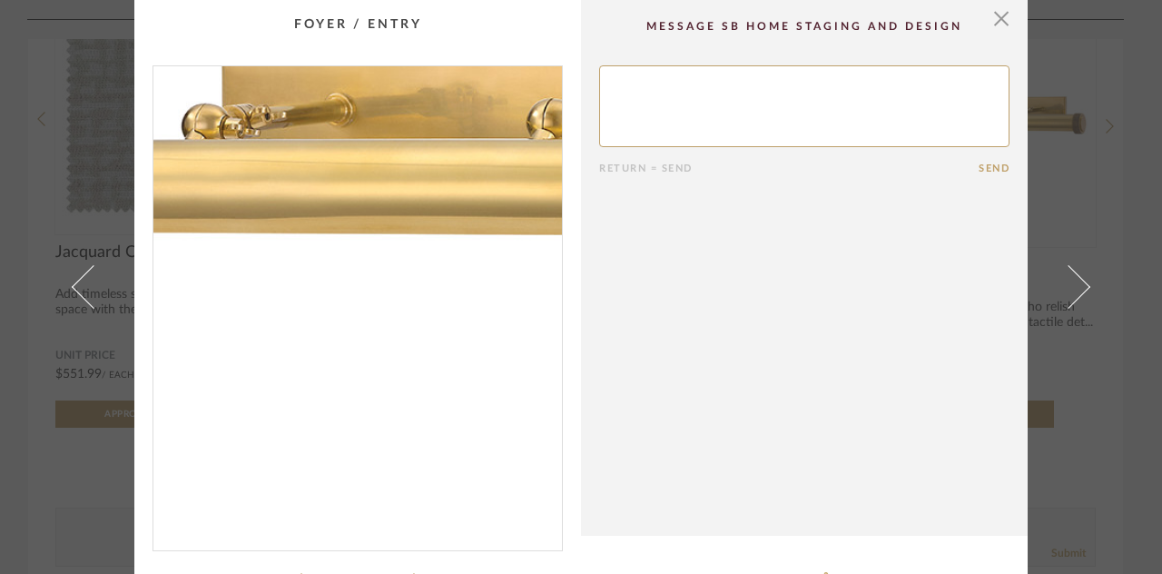
click at [346, 346] on img "0" at bounding box center [357, 300] width 409 height 469
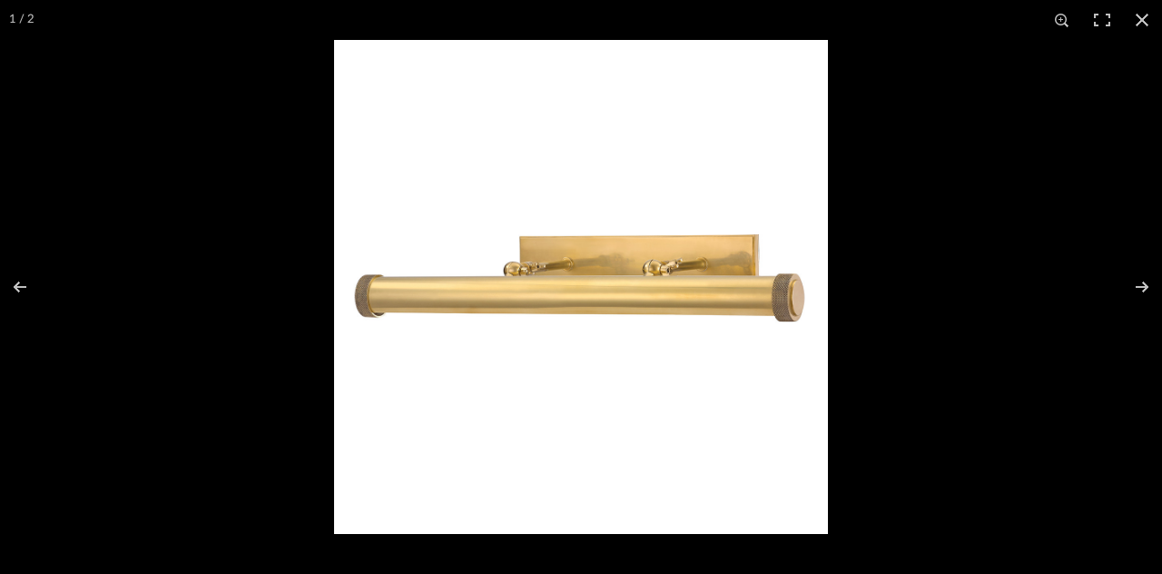
click at [771, 293] on img at bounding box center [581, 287] width 494 height 494
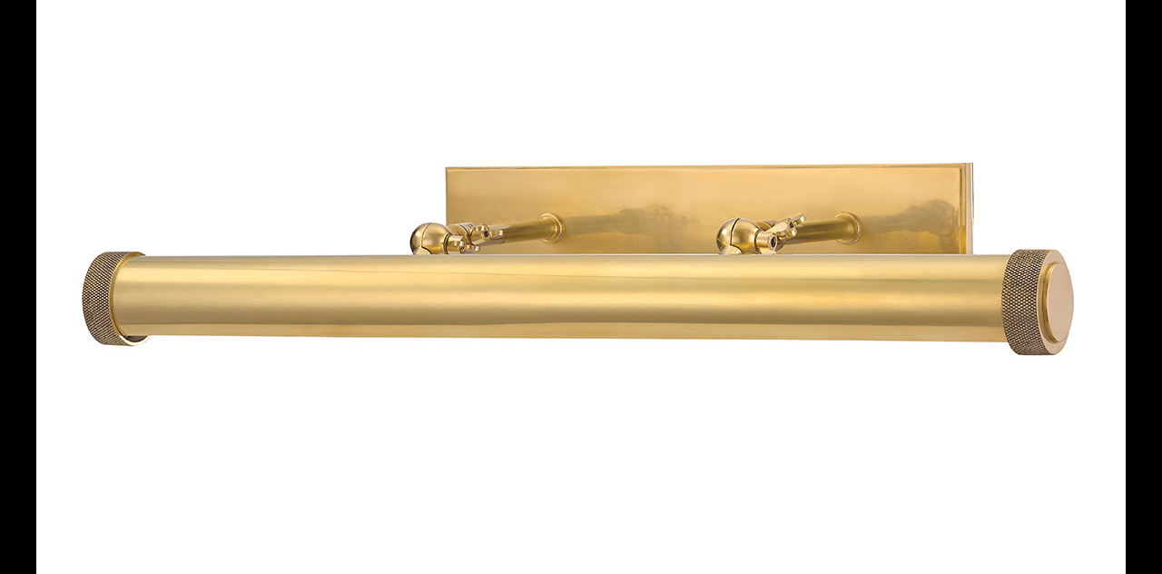
click at [946, 314] on img at bounding box center [580, 278] width 1089 height 1089
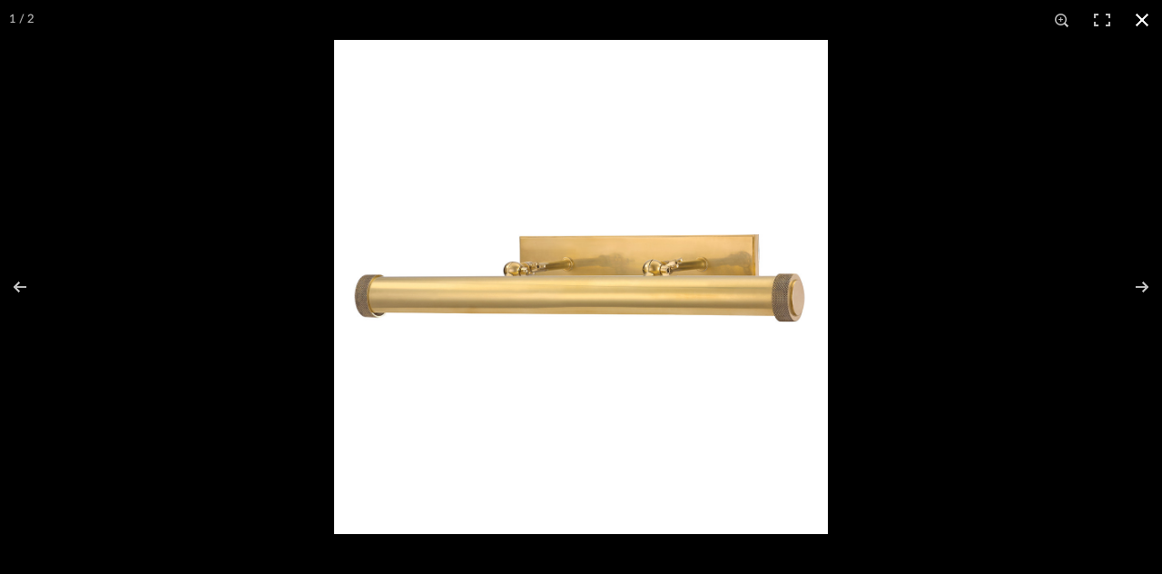
click at [1108, 379] on div at bounding box center [915, 327] width 1162 height 574
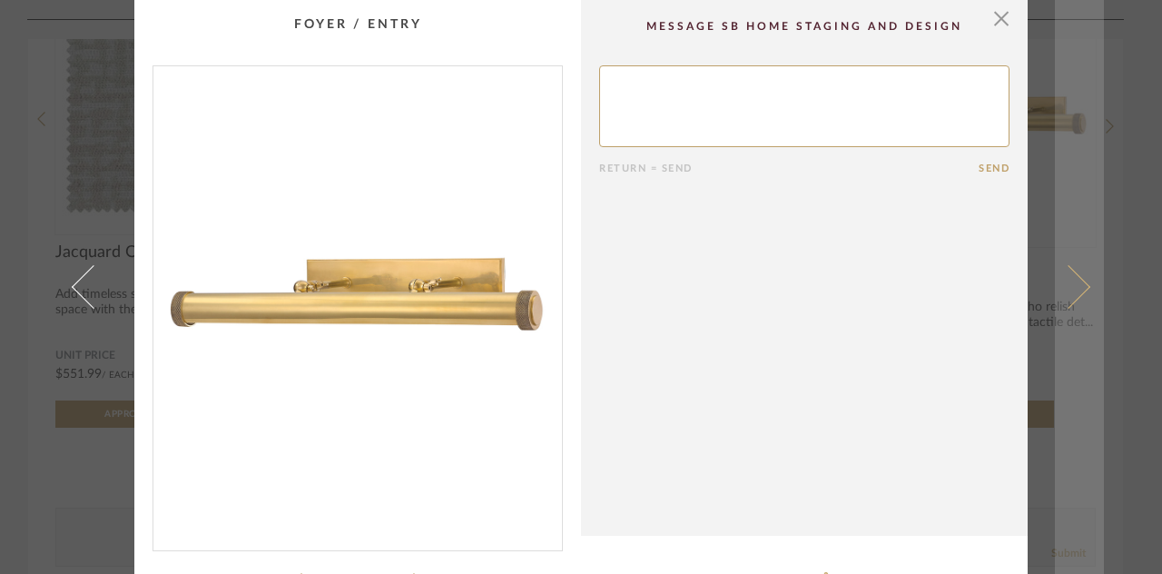
click at [1069, 301] on link at bounding box center [1079, 287] width 49 height 574
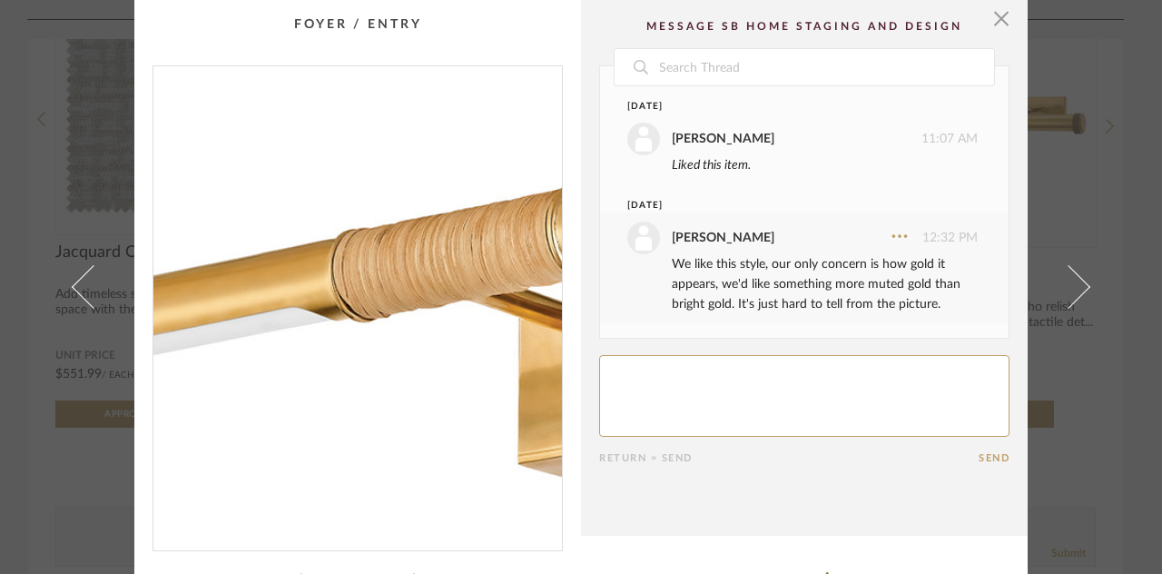
click at [321, 312] on img "0" at bounding box center [357, 300] width 409 height 469
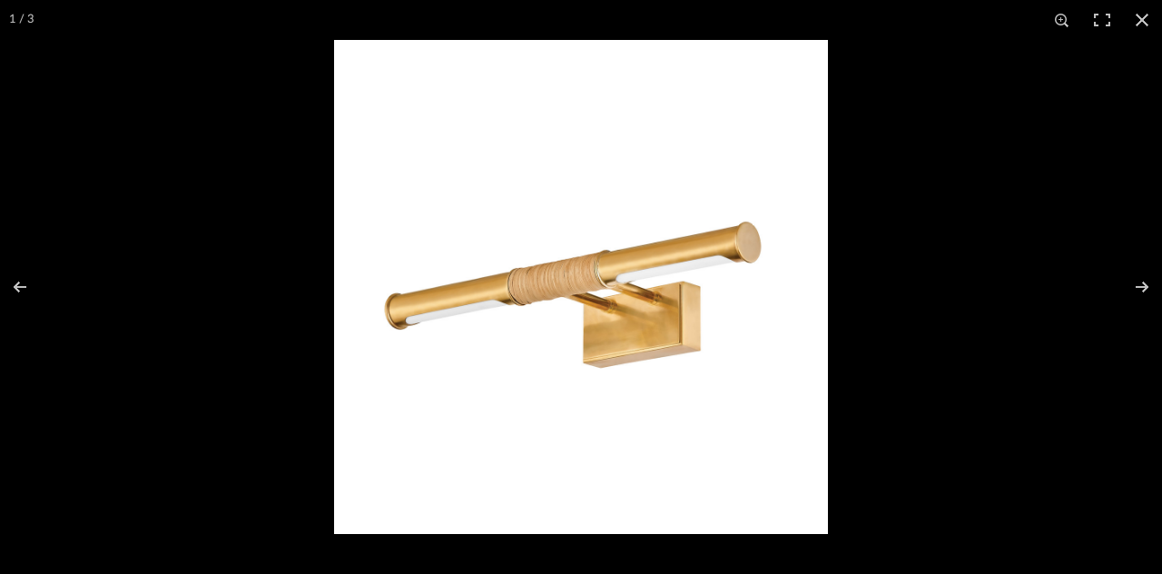
click at [531, 285] on img at bounding box center [581, 287] width 494 height 494
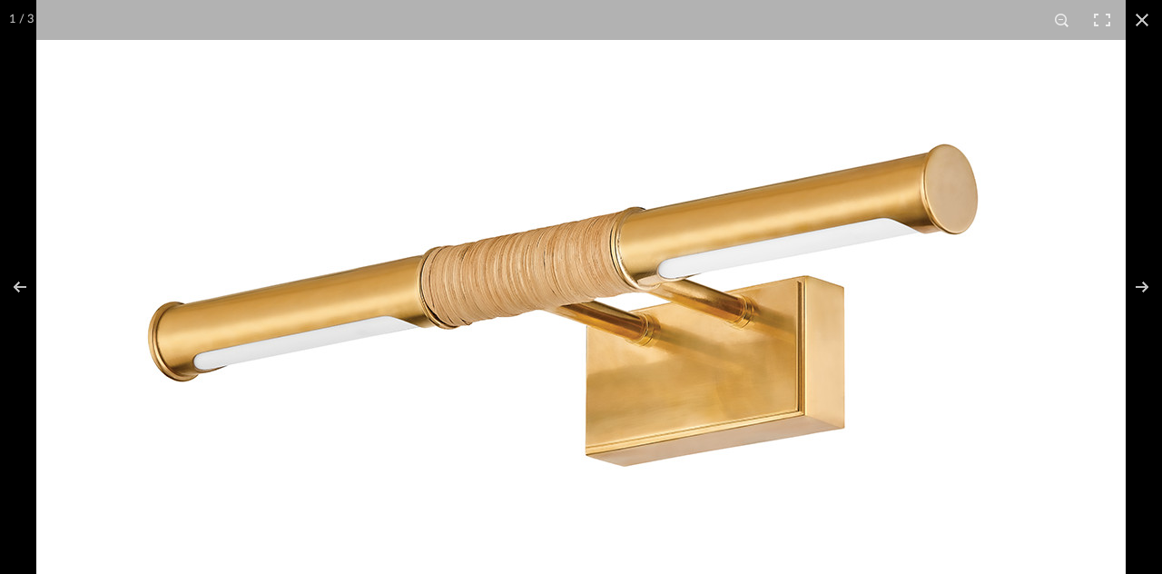
click at [1011, 418] on img at bounding box center [580, 287] width 1089 height 1089
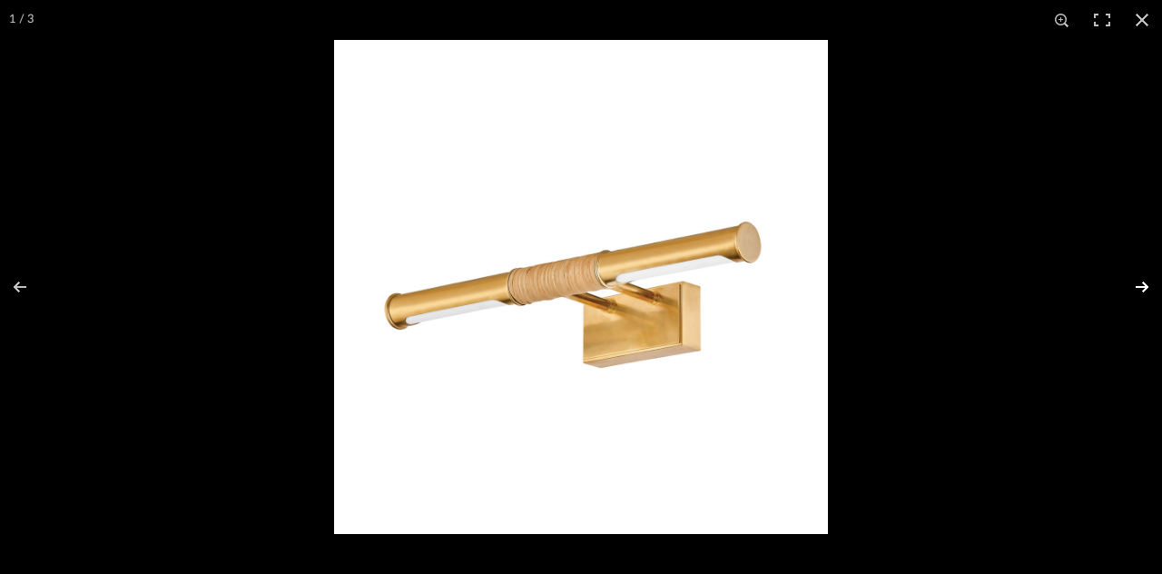
click at [1108, 288] on button at bounding box center [1130, 286] width 64 height 91
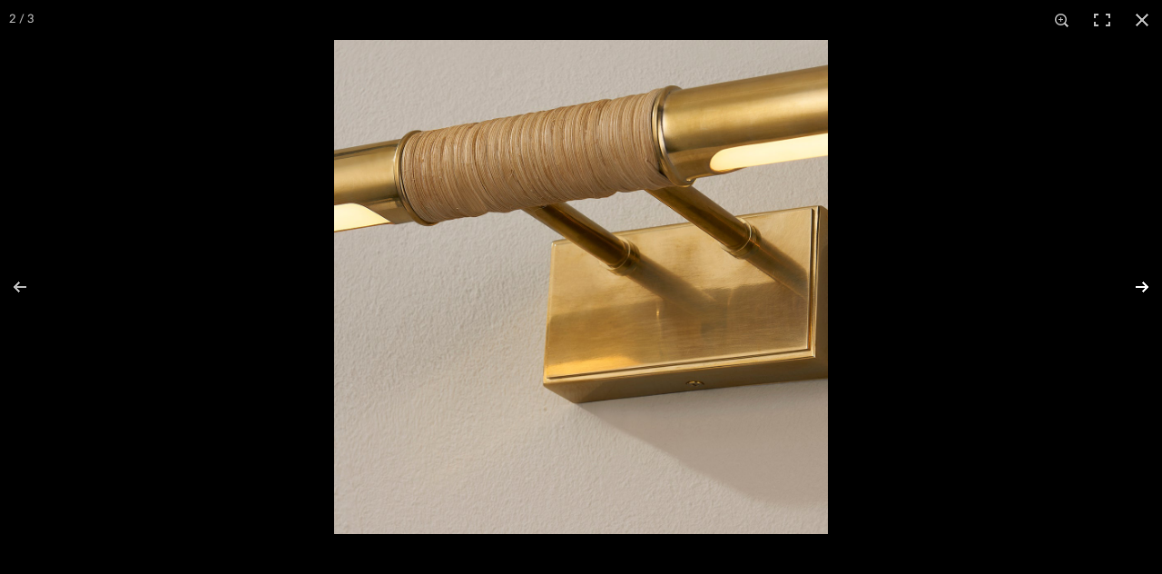
click at [1108, 284] on button at bounding box center [1130, 286] width 64 height 91
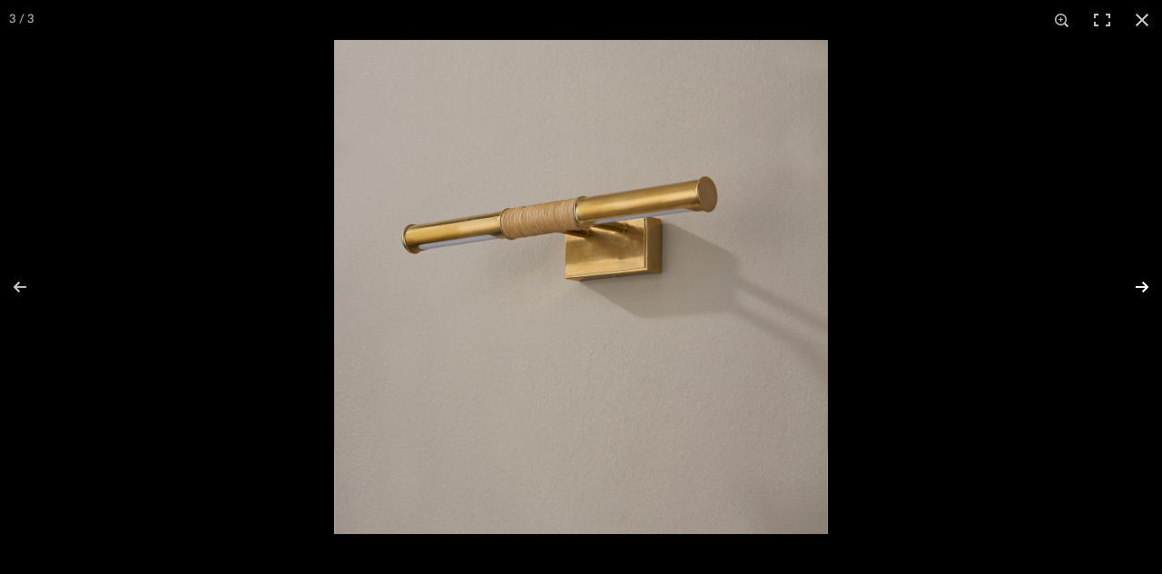
click at [1108, 278] on button at bounding box center [1130, 286] width 64 height 91
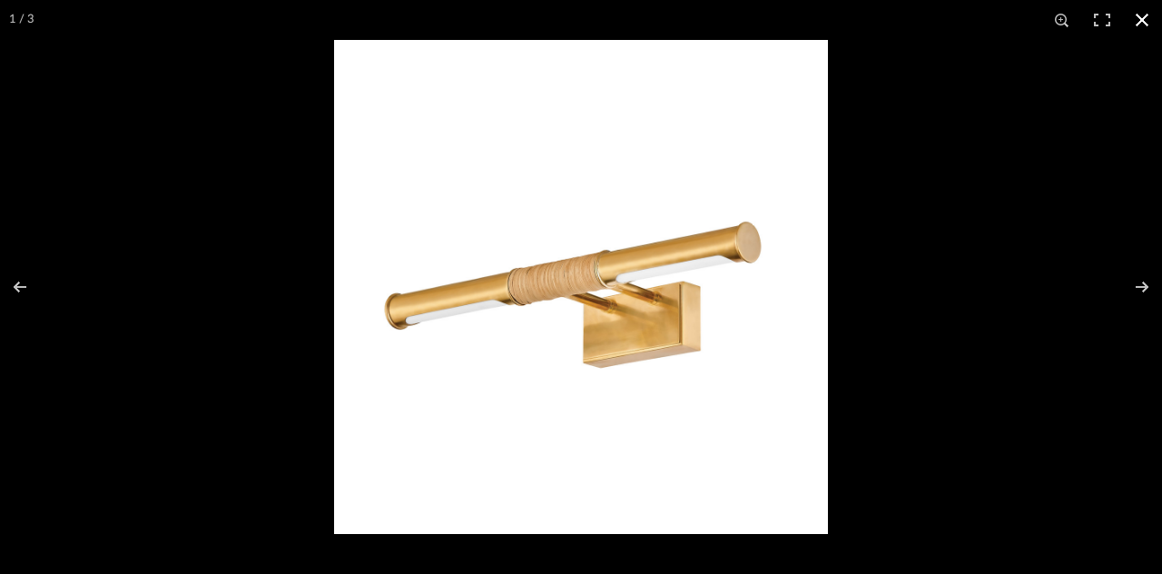
click at [1108, 347] on div at bounding box center [915, 327] width 1162 height 574
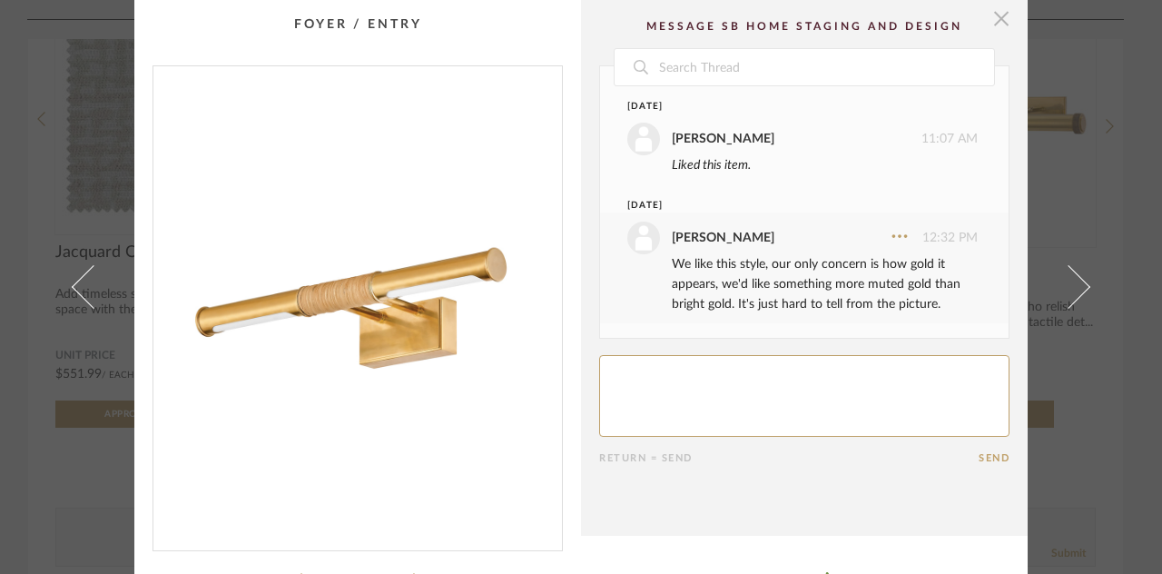
click at [997, 18] on span "button" at bounding box center [1001, 18] width 36 height 36
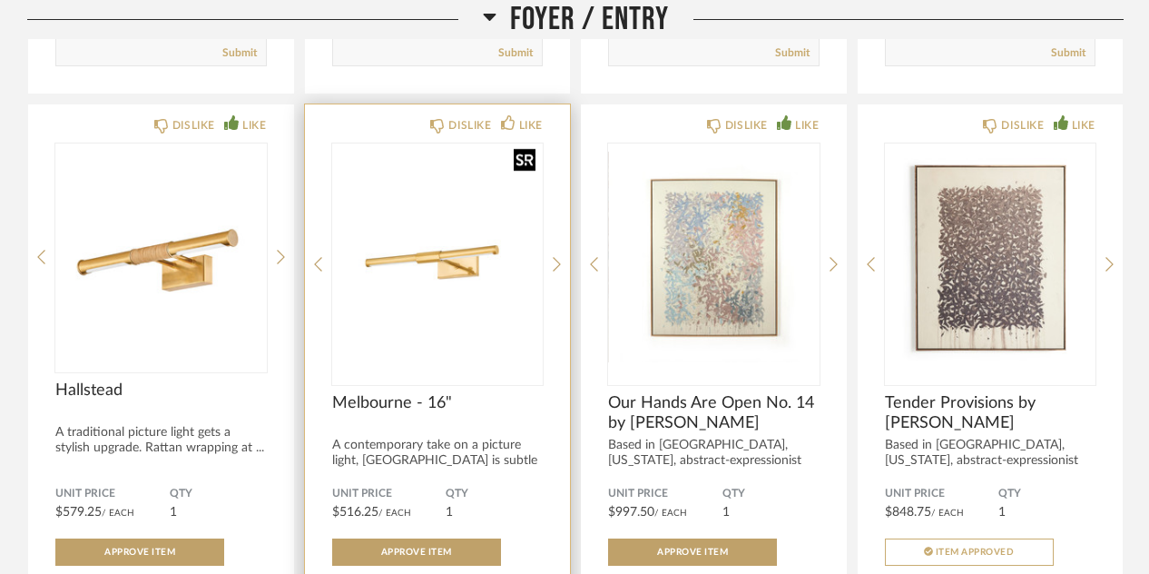
scroll to position [1541, 0]
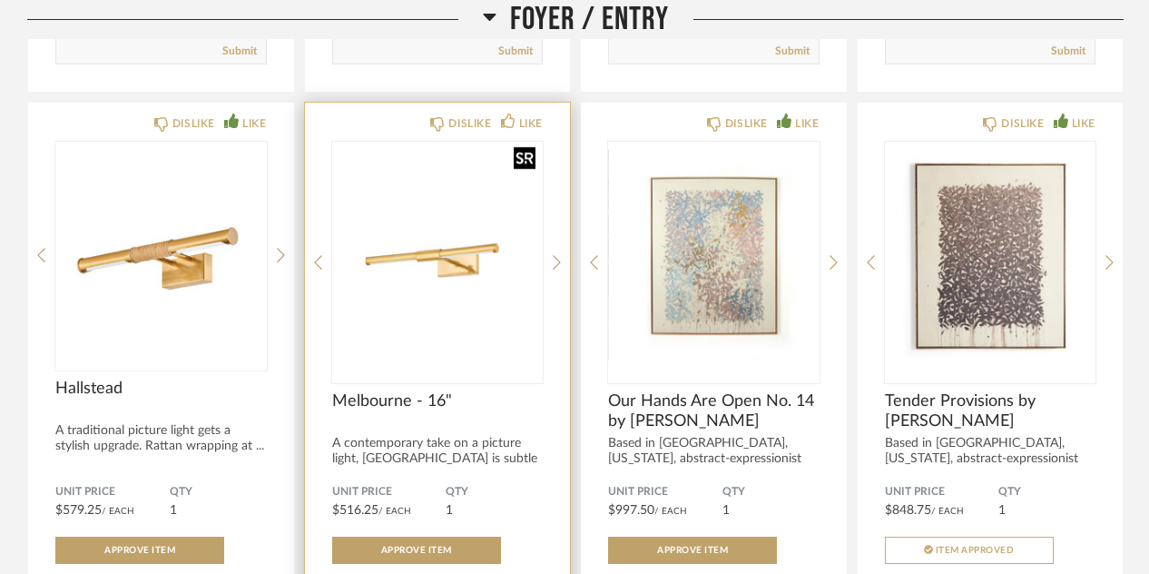
click at [467, 220] on img "0" at bounding box center [438, 255] width 212 height 227
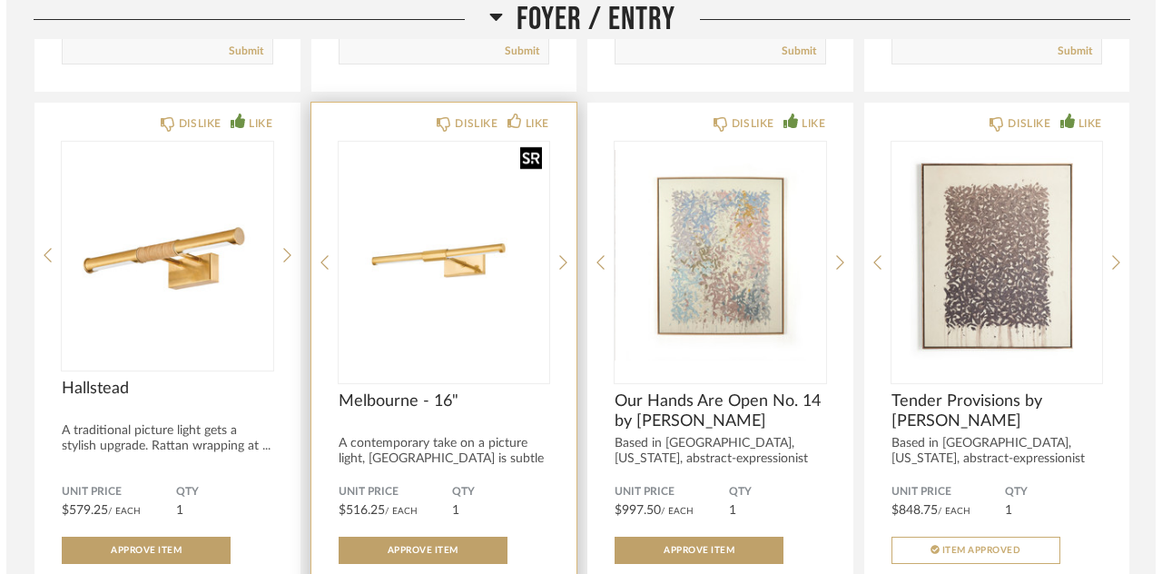
scroll to position [0, 0]
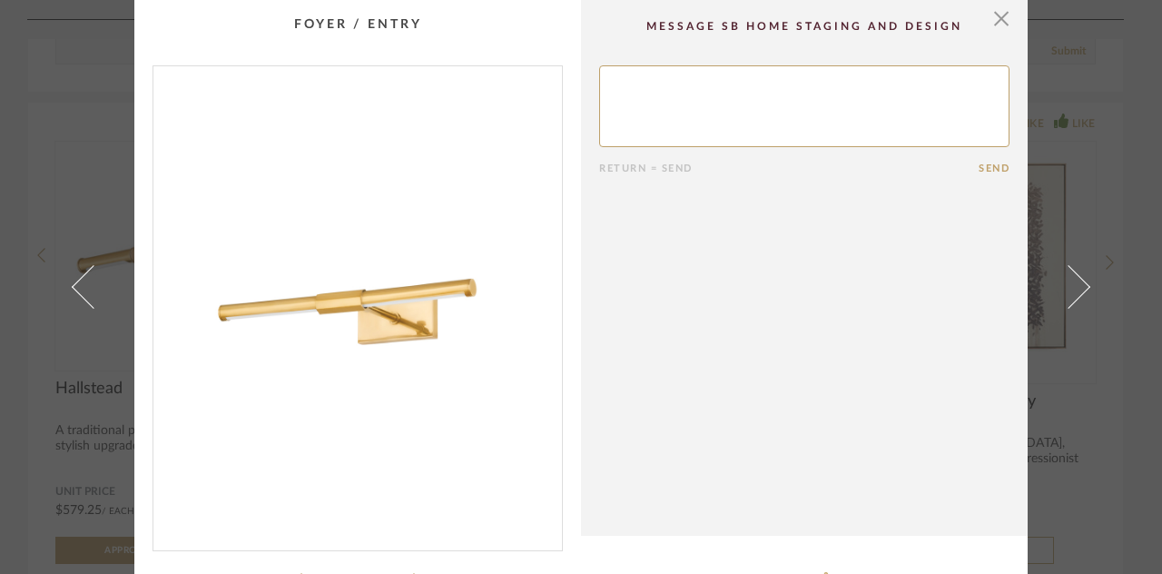
click at [403, 315] on img "0" at bounding box center [357, 300] width 409 height 469
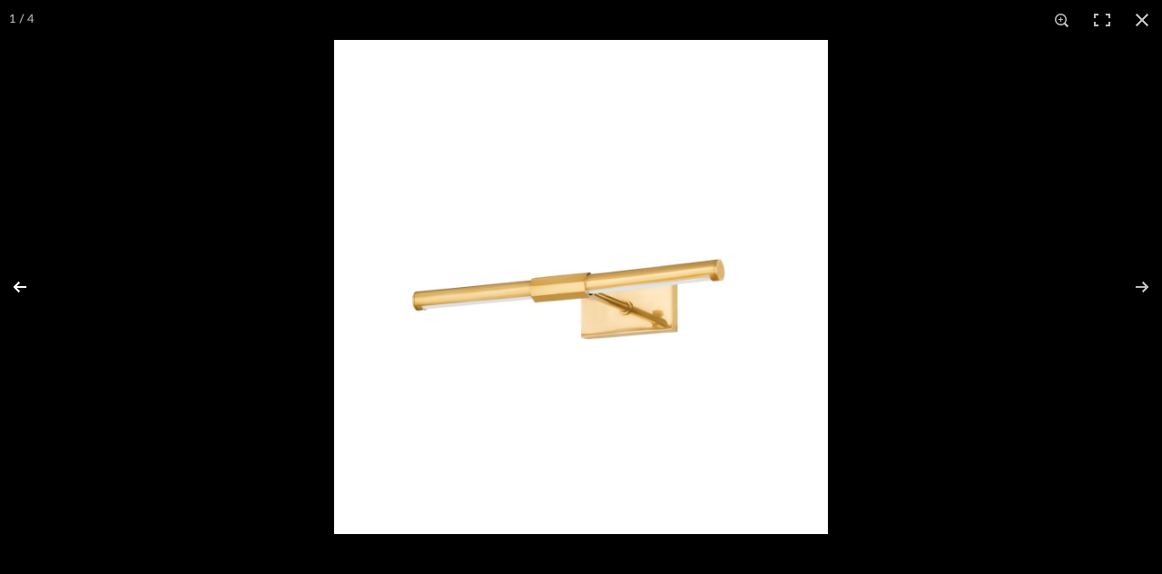
click at [17, 287] on button at bounding box center [32, 286] width 64 height 91
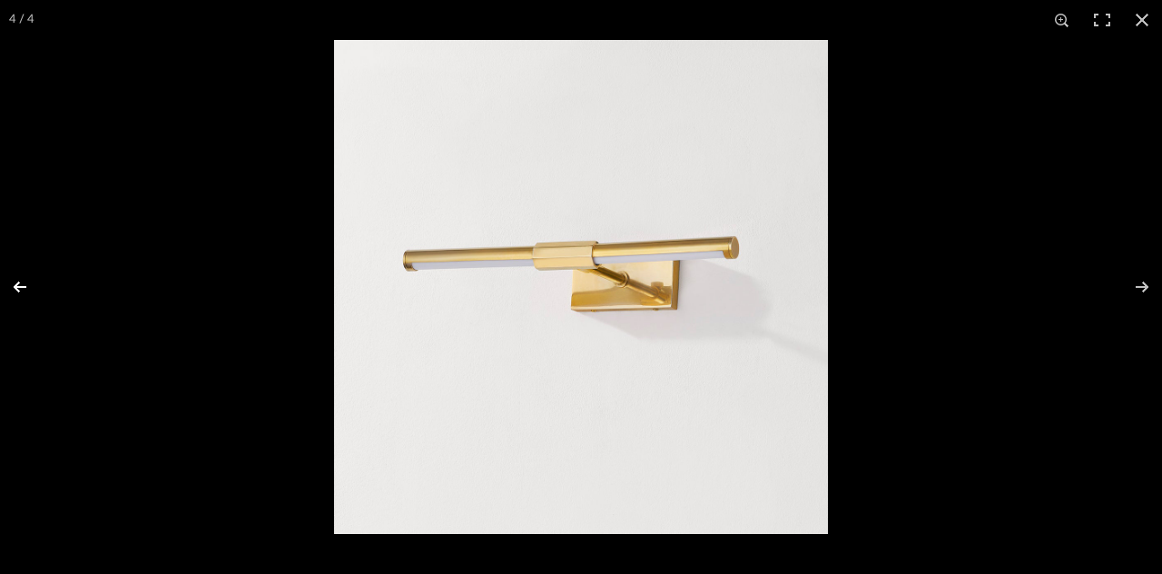
click at [17, 287] on button at bounding box center [32, 286] width 64 height 91
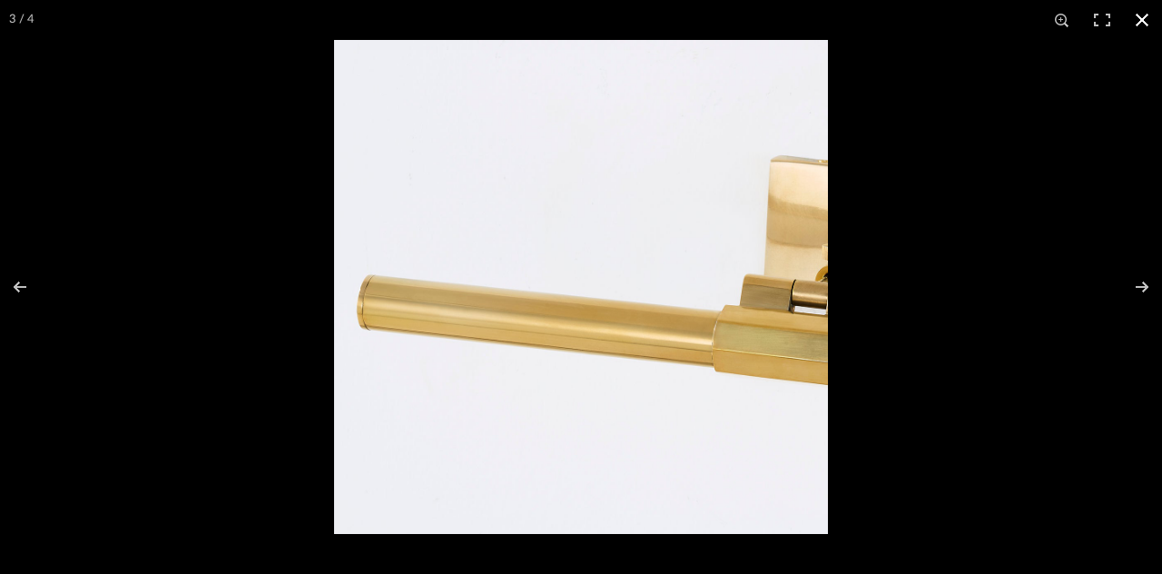
click at [143, 389] on div at bounding box center [581, 287] width 1162 height 574
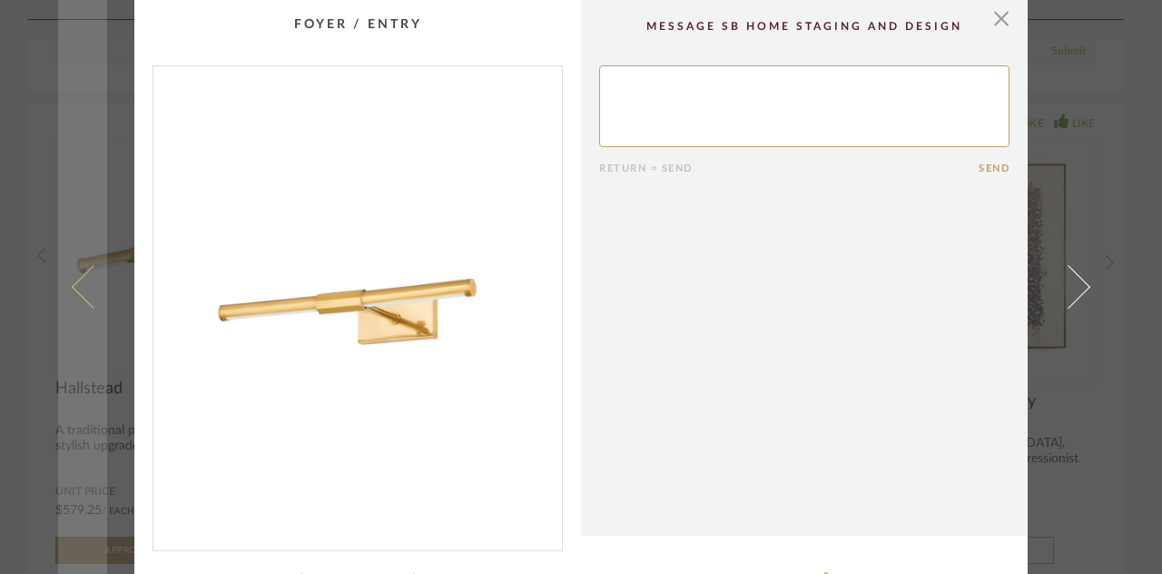
click at [87, 291] on span at bounding box center [94, 287] width 44 height 44
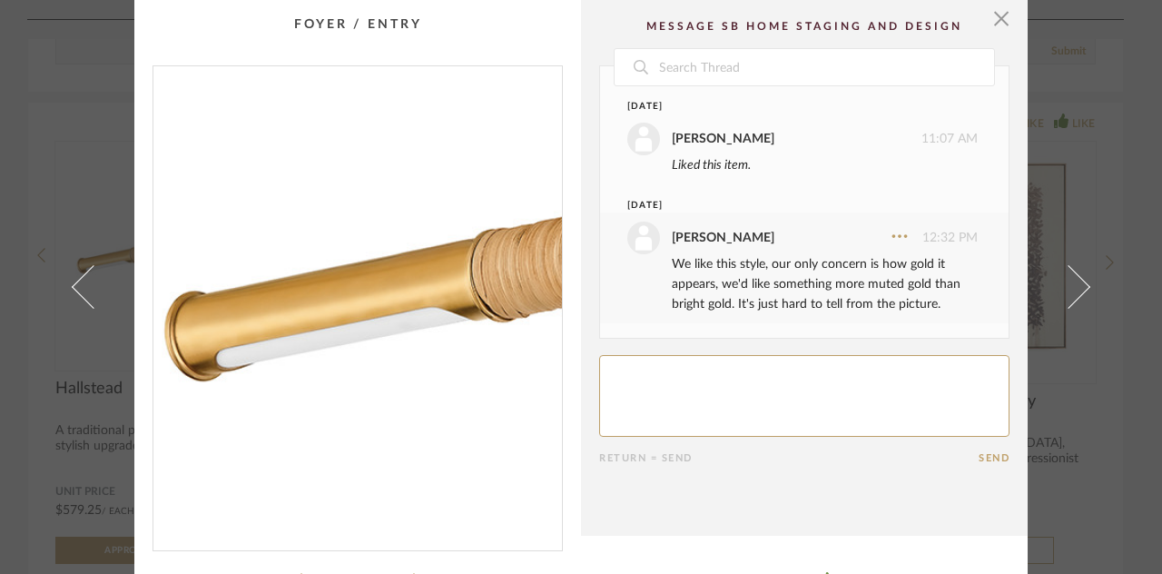
click at [253, 310] on img "0" at bounding box center [357, 300] width 409 height 469
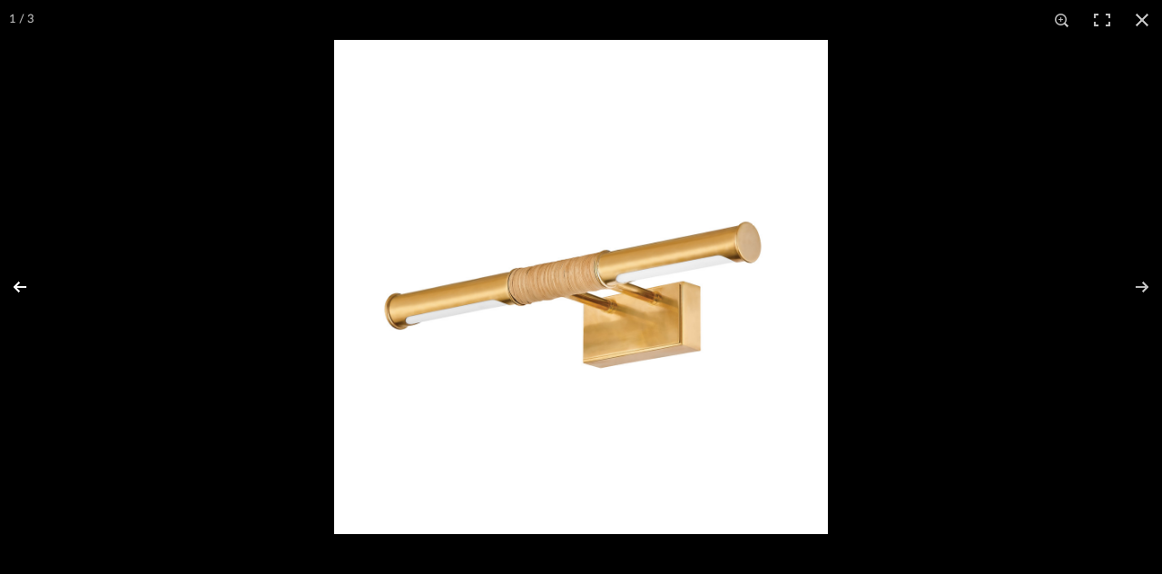
click at [15, 290] on button at bounding box center [32, 286] width 64 height 91
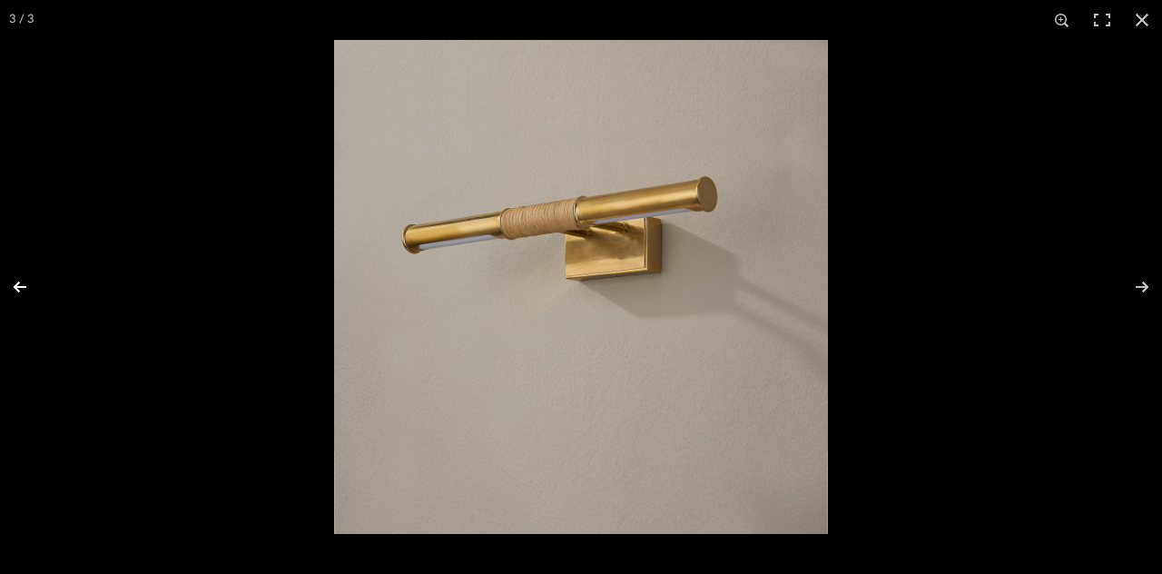
click at [15, 290] on button at bounding box center [32, 286] width 64 height 91
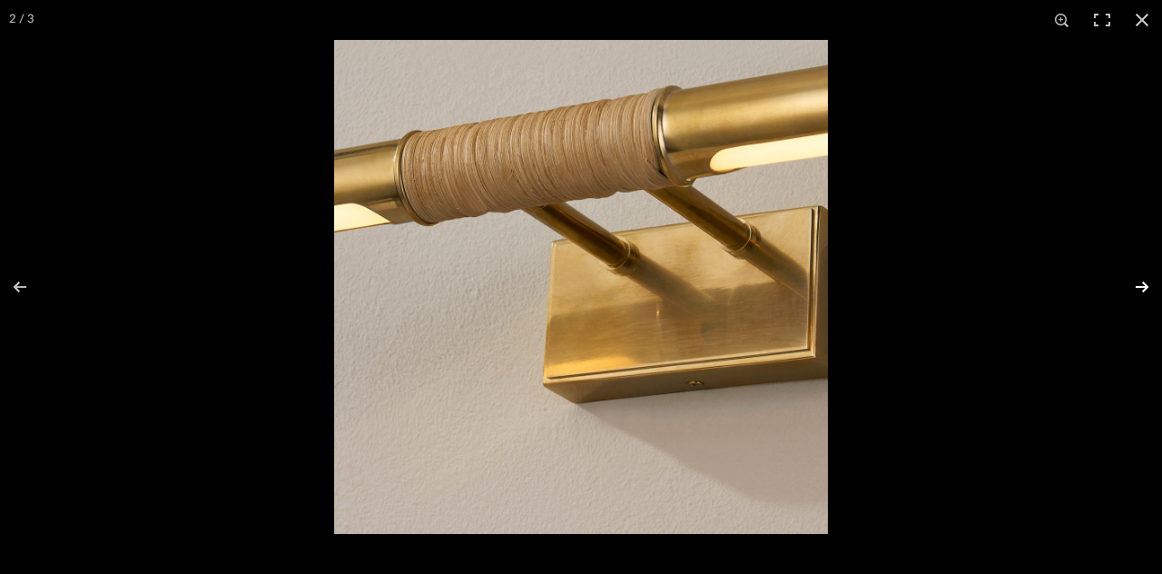
click at [1108, 284] on button at bounding box center [1130, 286] width 64 height 91
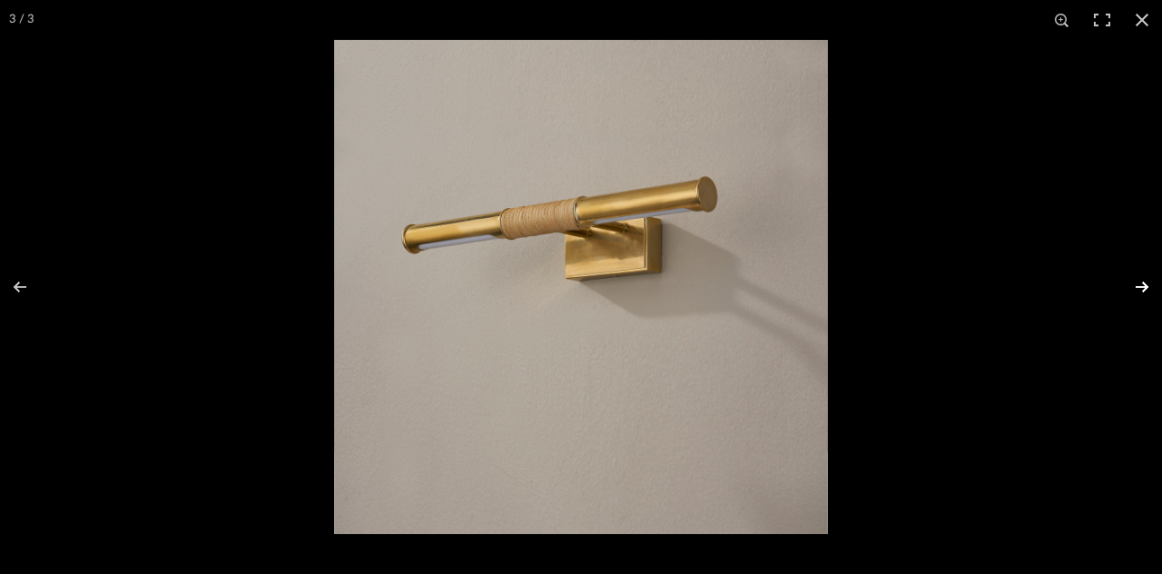
click at [1108, 290] on button at bounding box center [1130, 286] width 64 height 91
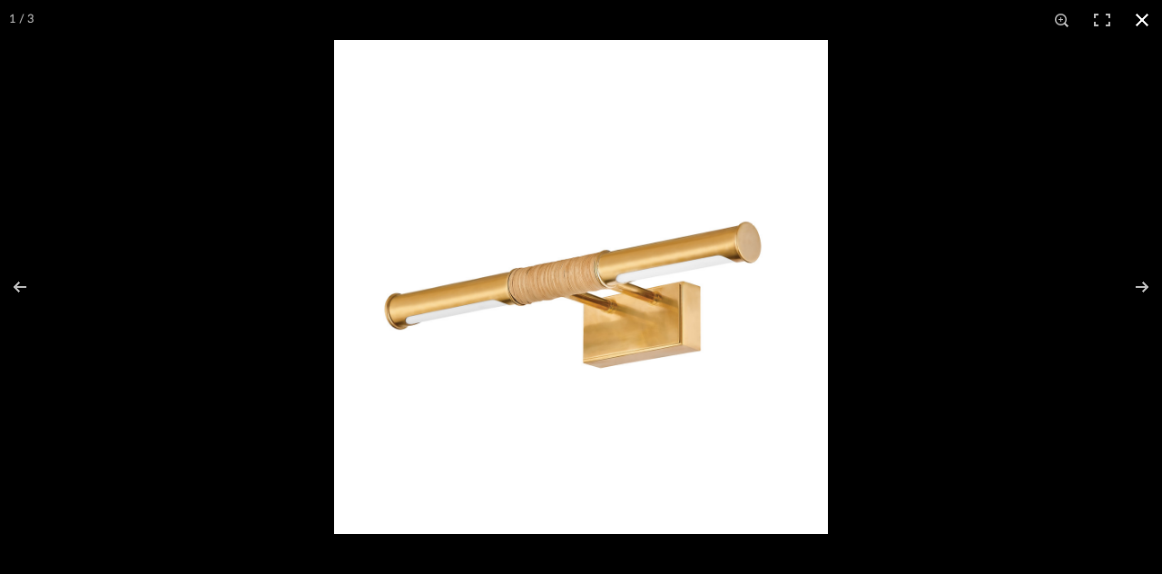
click at [990, 307] on div at bounding box center [915, 327] width 1162 height 574
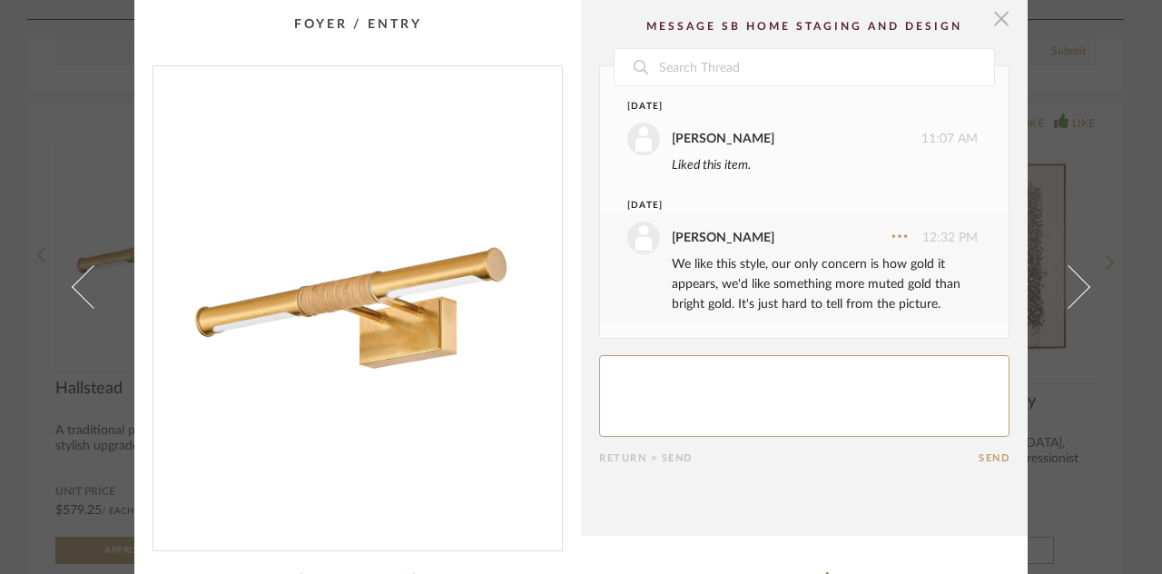
click at [994, 25] on span "button" at bounding box center [1001, 18] width 36 height 36
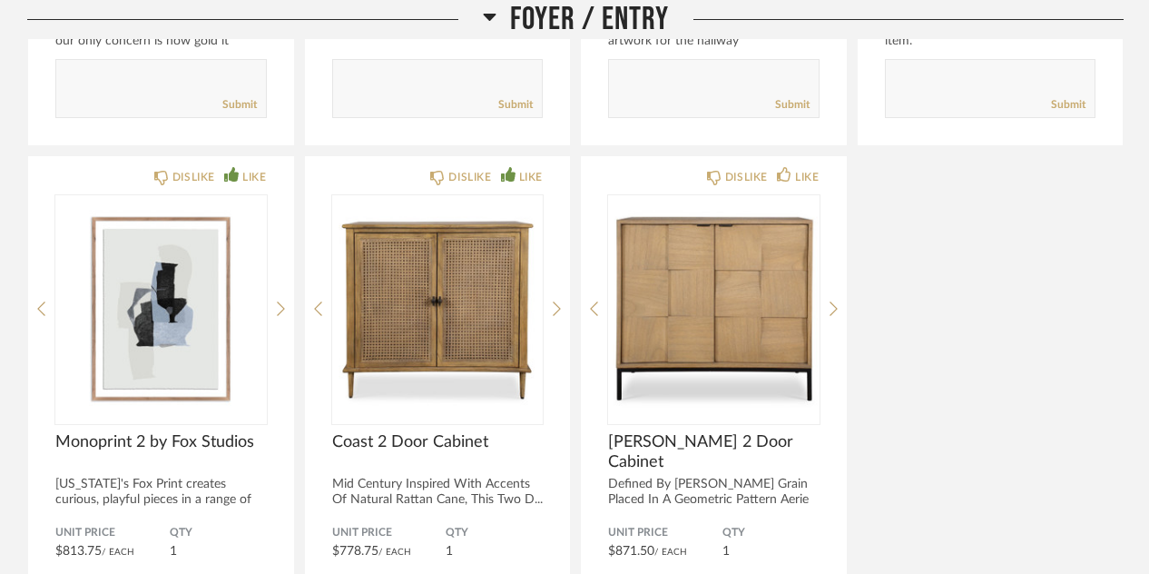
scroll to position [2097, 0]
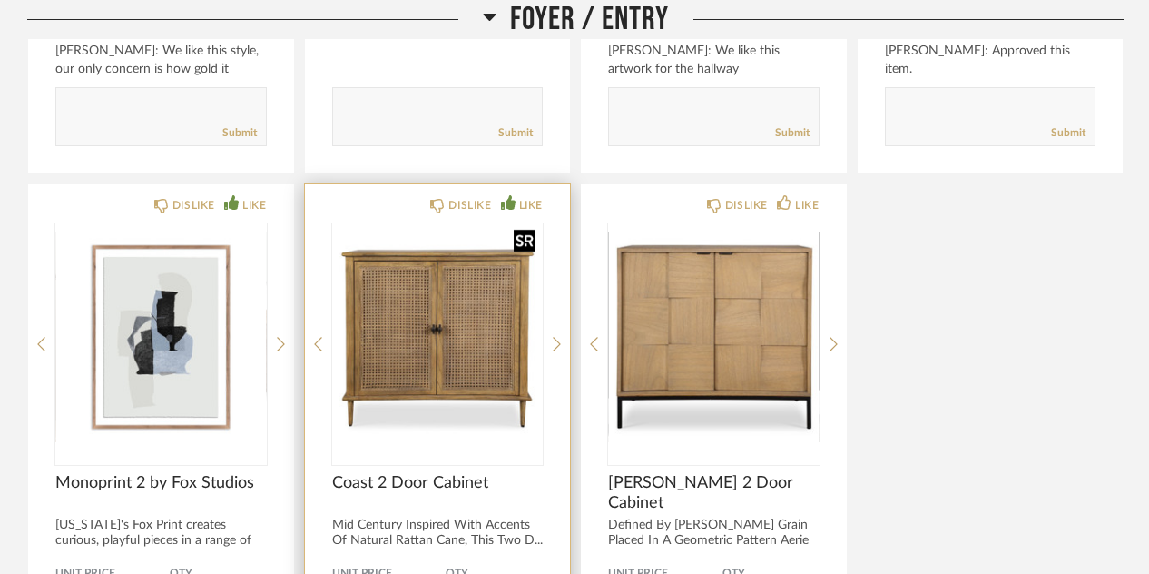
click at [412, 290] on img "0" at bounding box center [438, 336] width 212 height 227
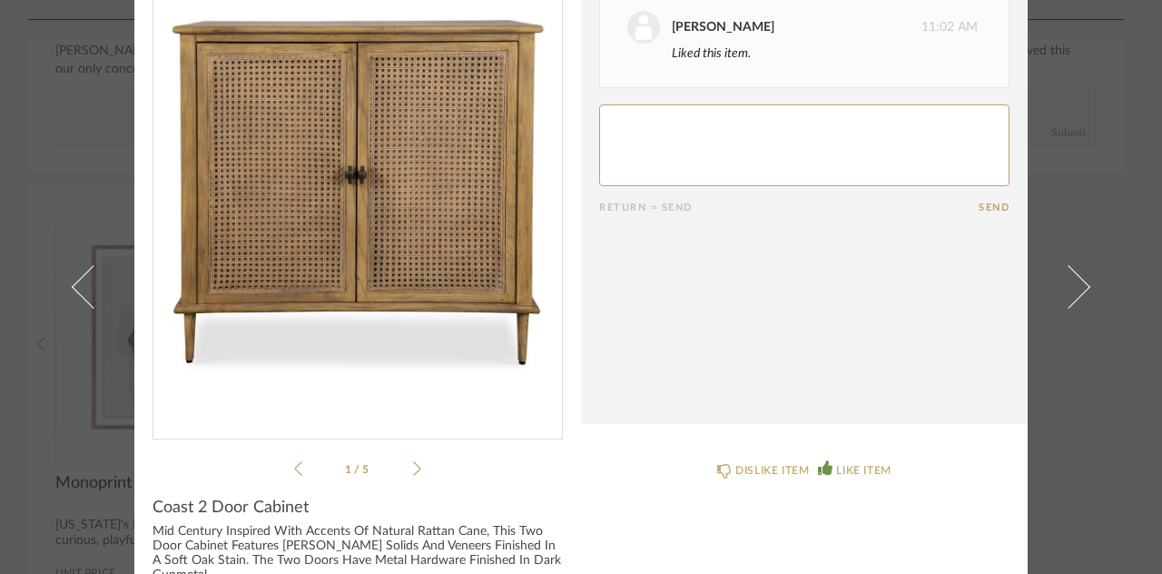
scroll to position [124, 0]
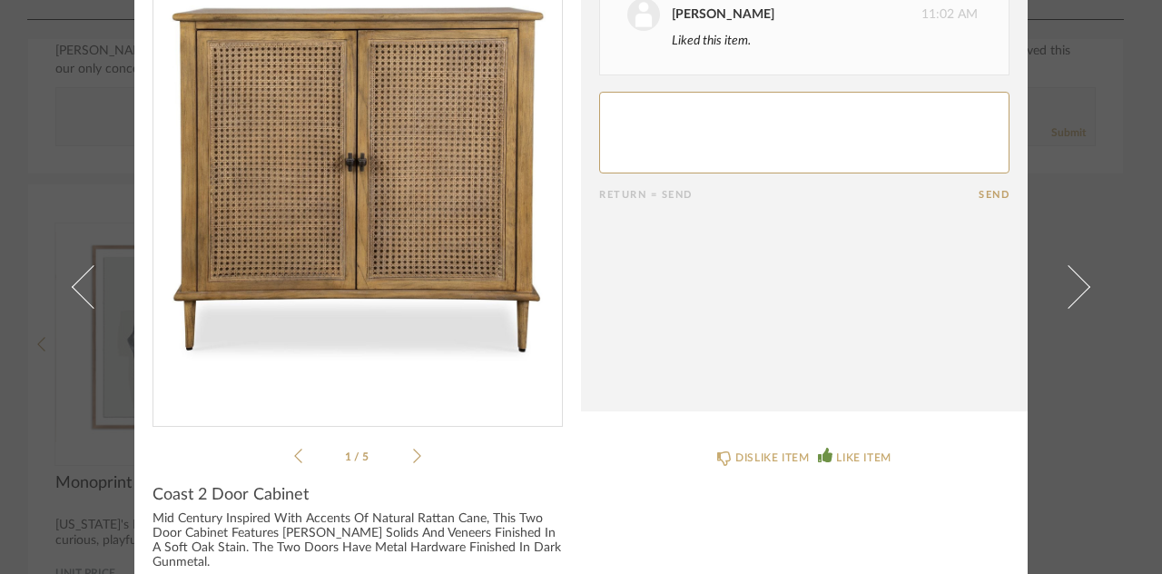
click at [414, 452] on icon at bounding box center [417, 456] width 8 height 16
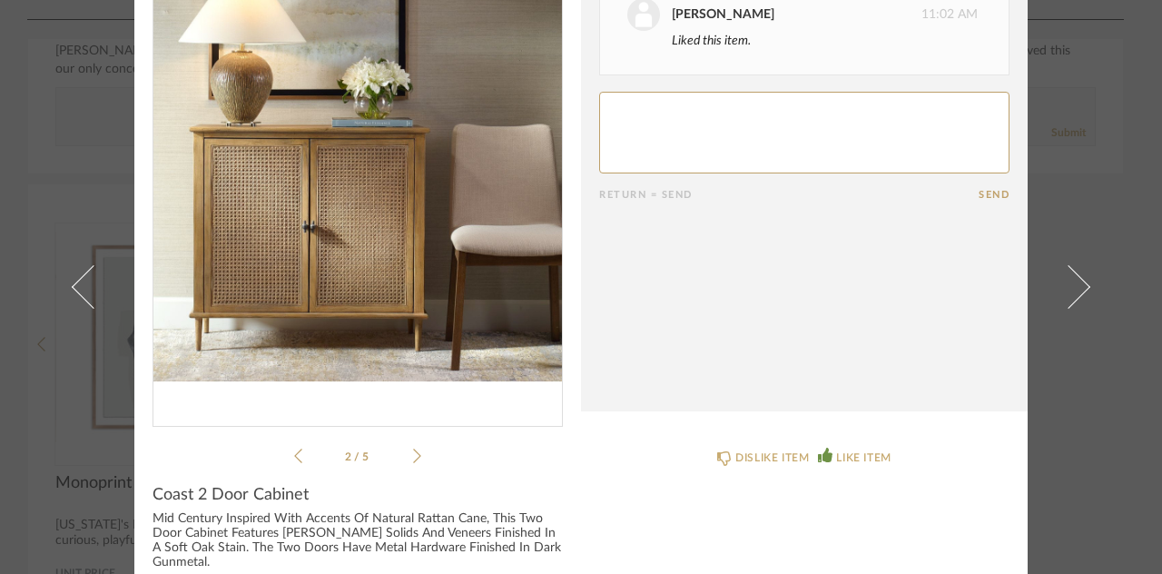
click at [414, 452] on icon at bounding box center [417, 456] width 8 height 16
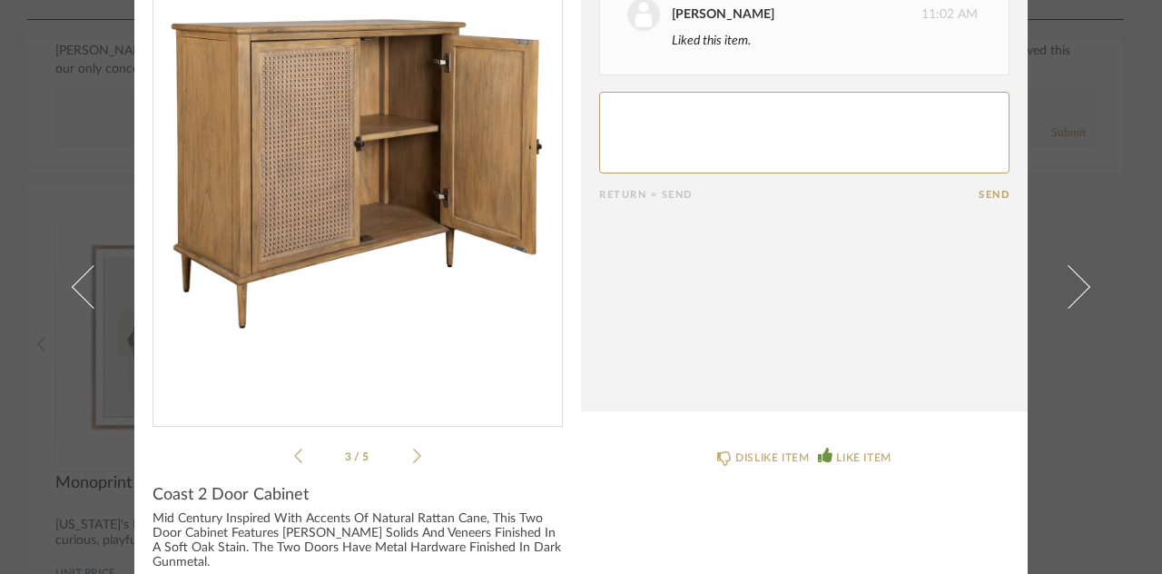
click at [414, 452] on icon at bounding box center [417, 456] width 8 height 16
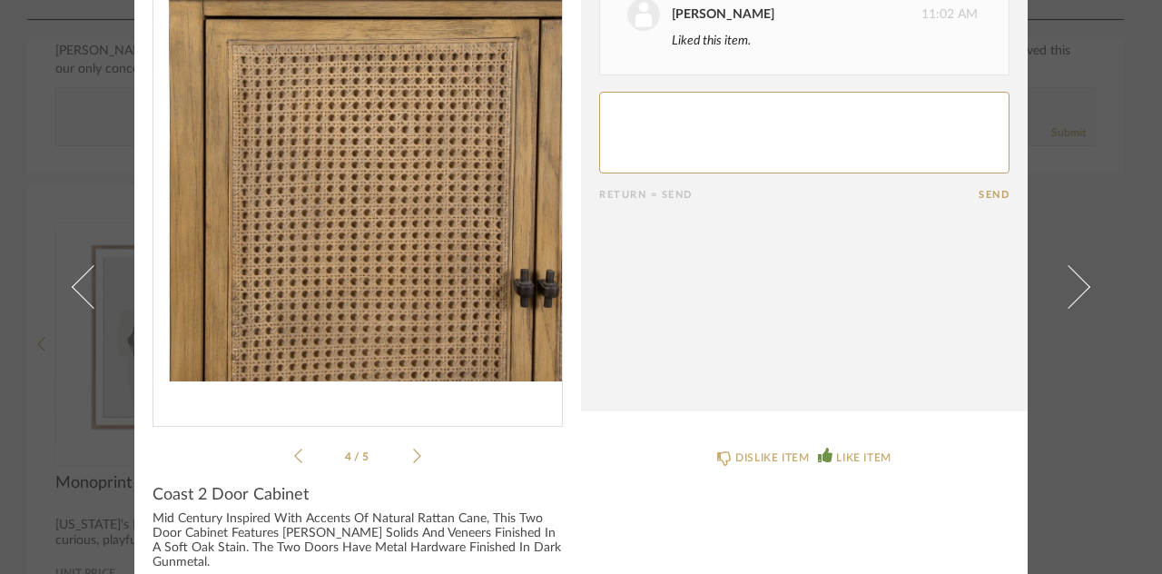
click at [414, 452] on icon at bounding box center [417, 456] width 8 height 16
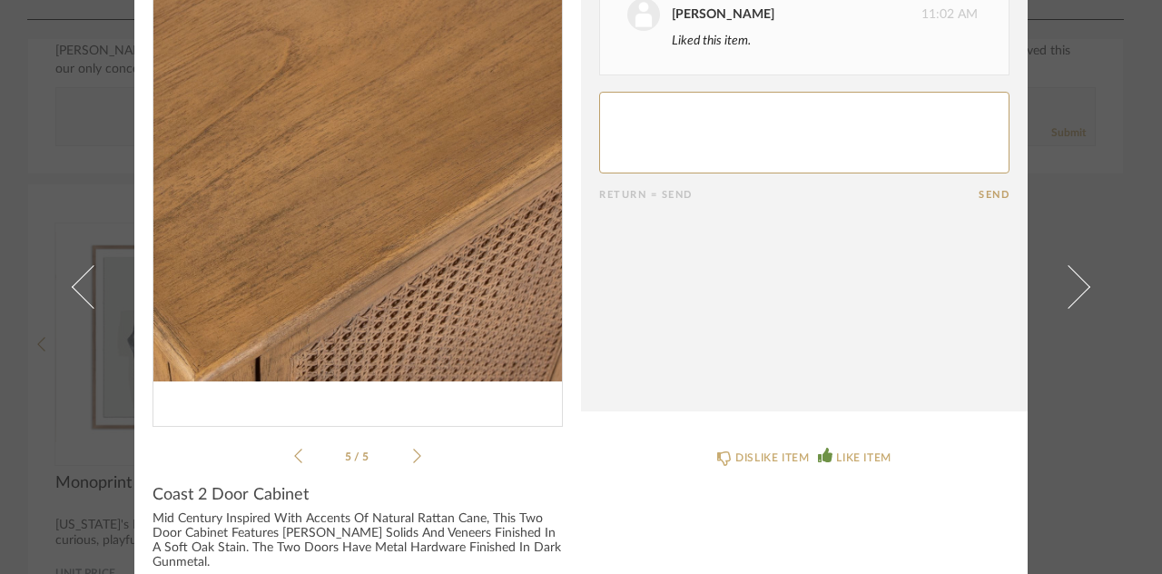
click at [414, 452] on icon at bounding box center [417, 456] width 8 height 16
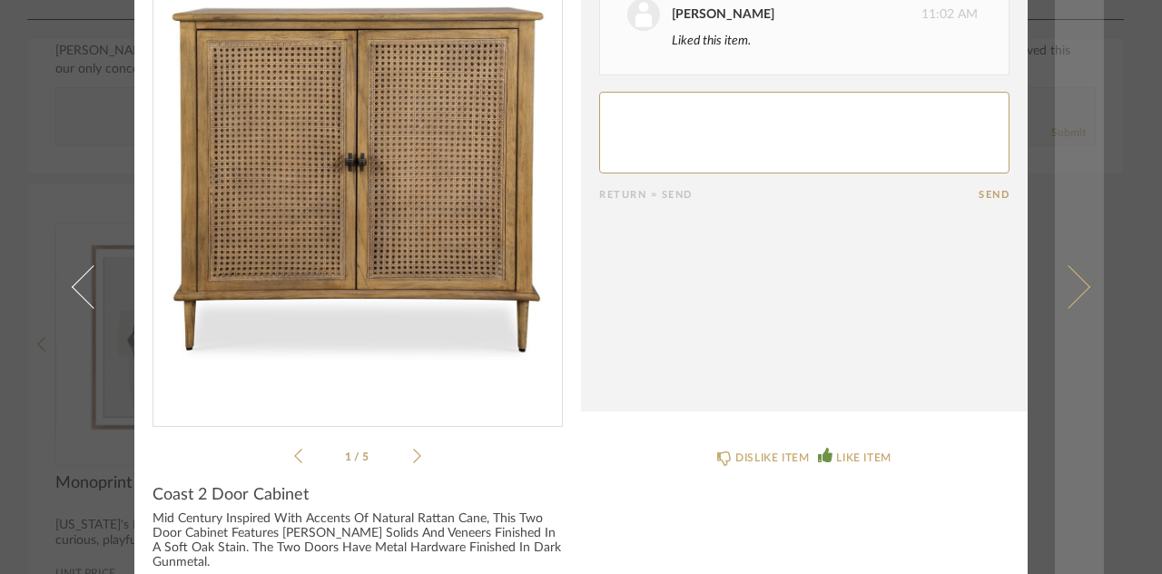
click at [1077, 121] on link at bounding box center [1079, 287] width 49 height 574
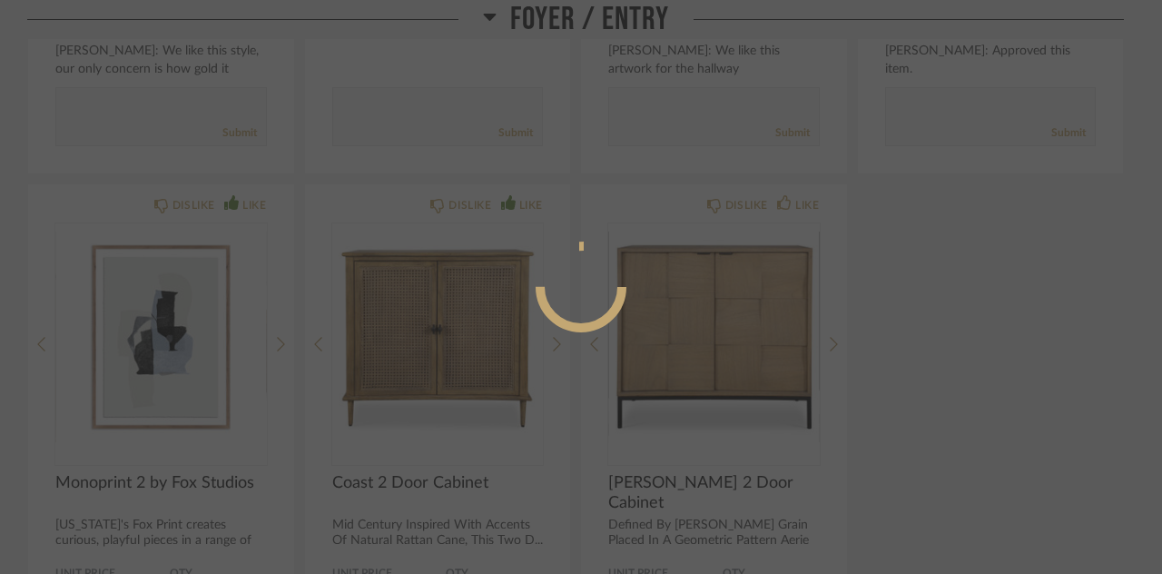
scroll to position [0, 0]
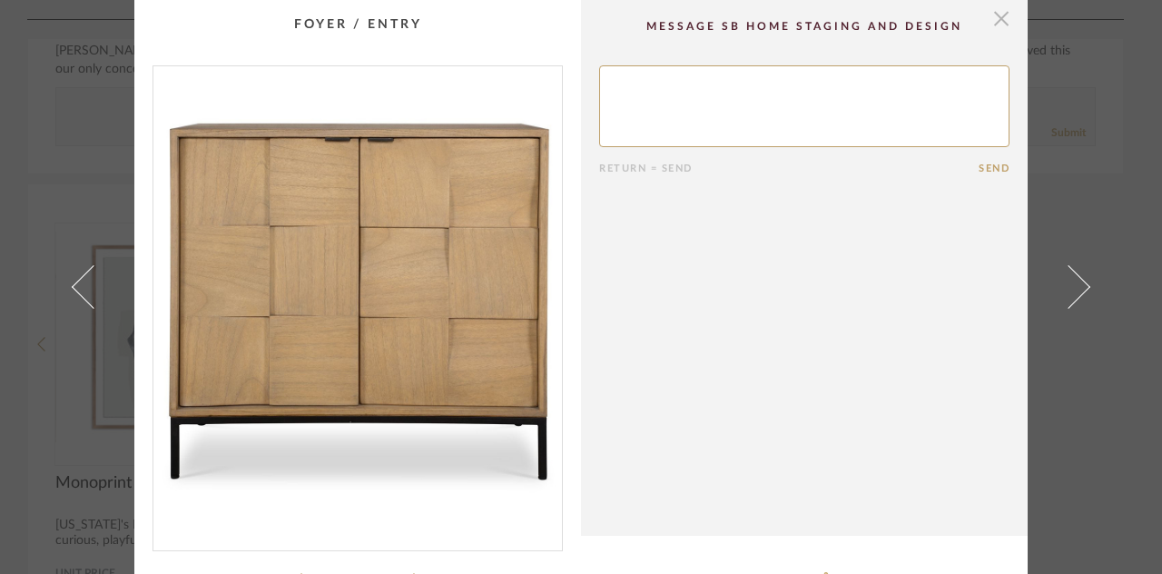
click at [992, 20] on span "button" at bounding box center [1001, 18] width 36 height 36
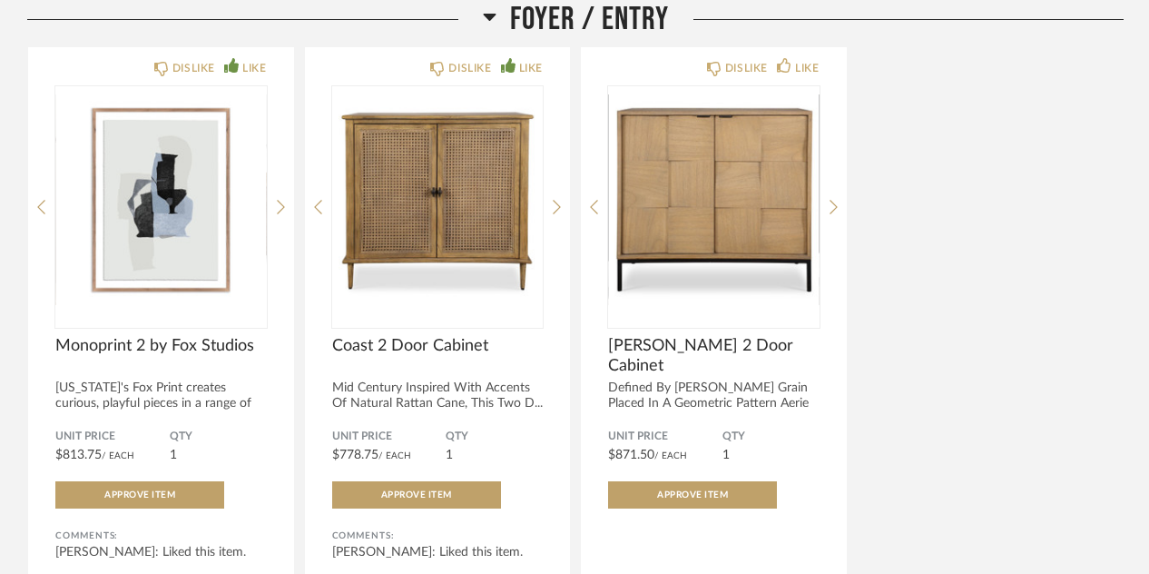
scroll to position [2242, 0]
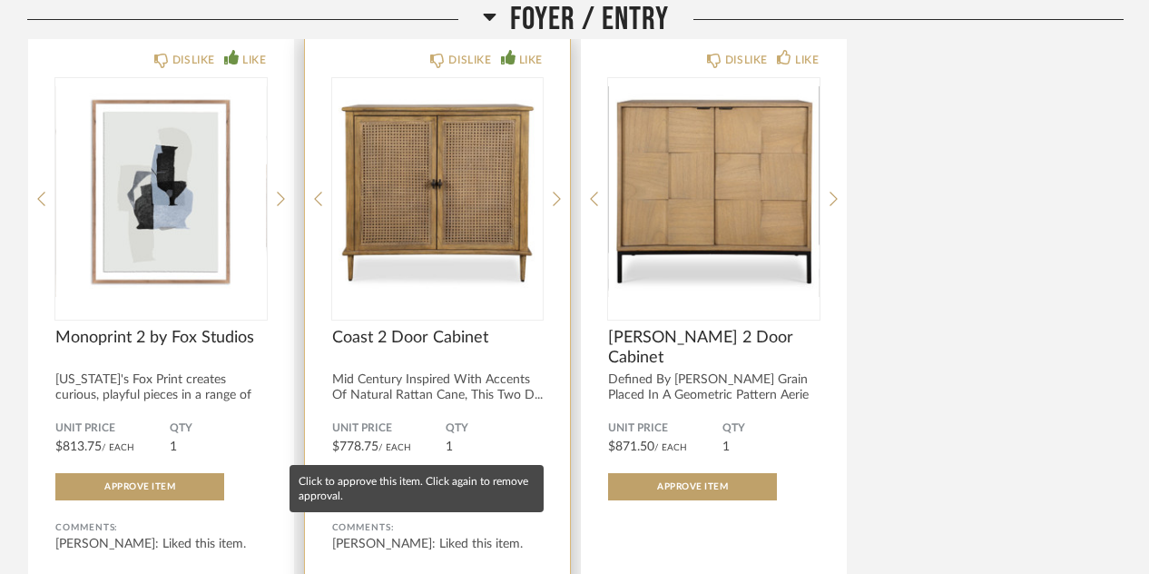
click at [377, 473] on button "Approve Item" at bounding box center [416, 486] width 169 height 27
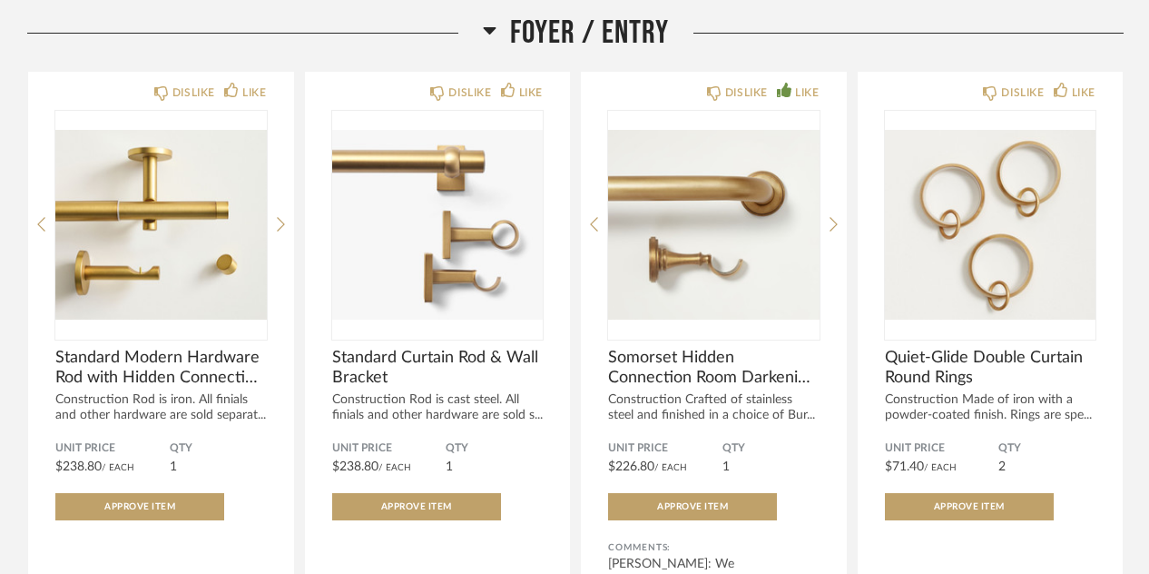
scroll to position [302, 0]
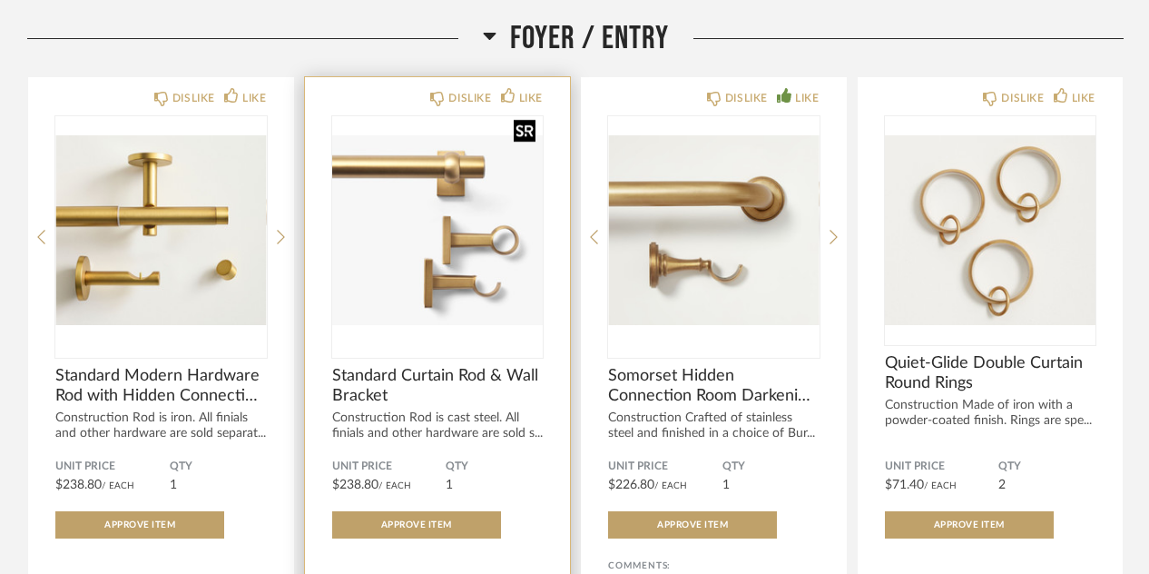
click at [351, 166] on img "0" at bounding box center [438, 229] width 212 height 227
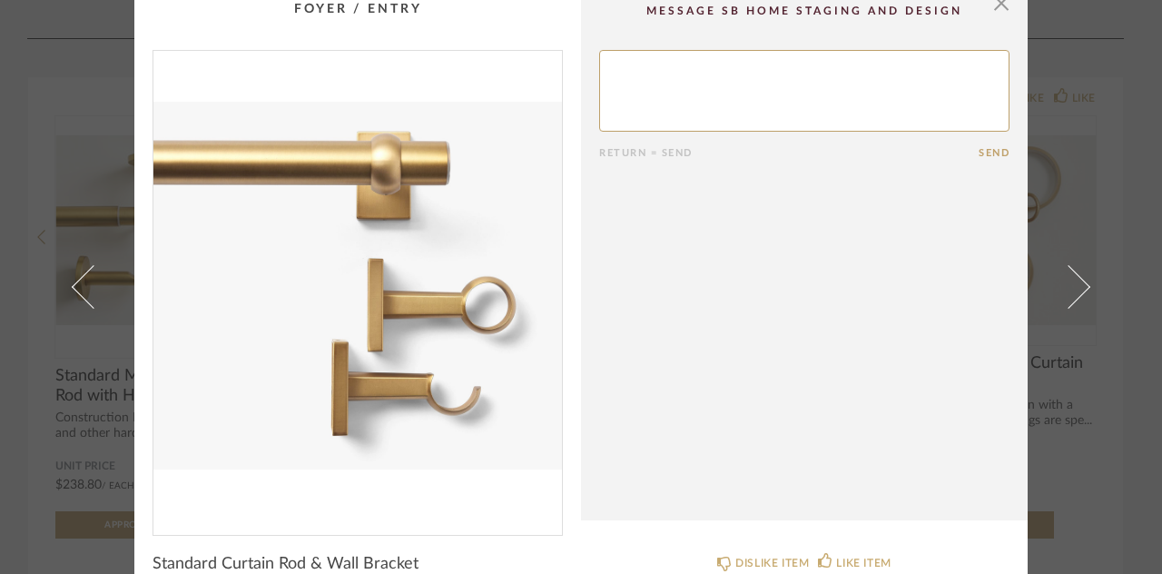
scroll to position [0, 0]
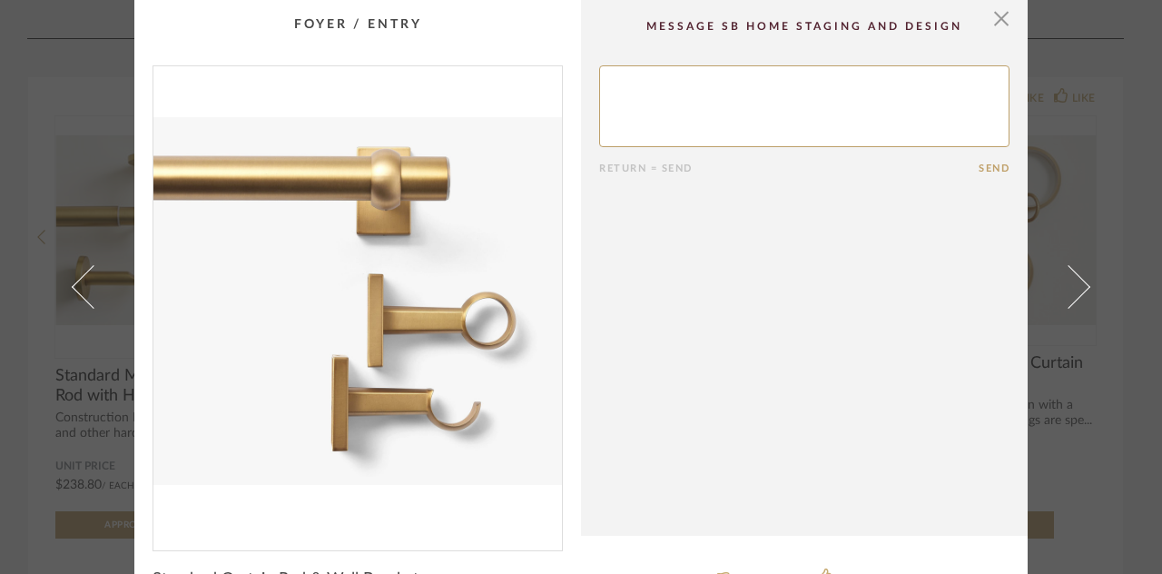
click at [396, 273] on img "0" at bounding box center [357, 300] width 409 height 469
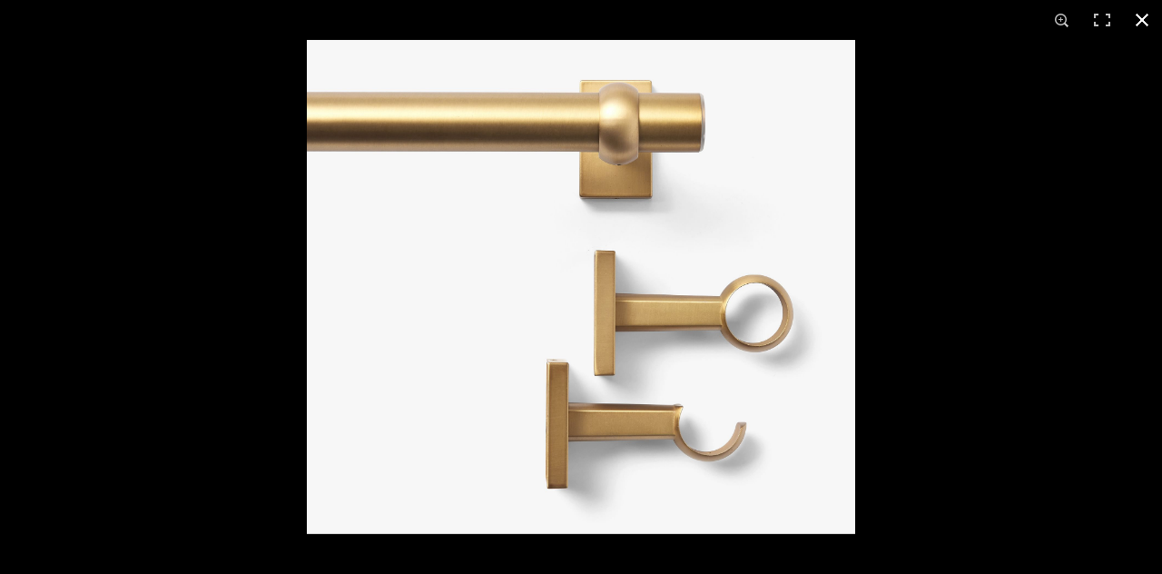
click at [1108, 19] on button at bounding box center [1142, 20] width 40 height 40
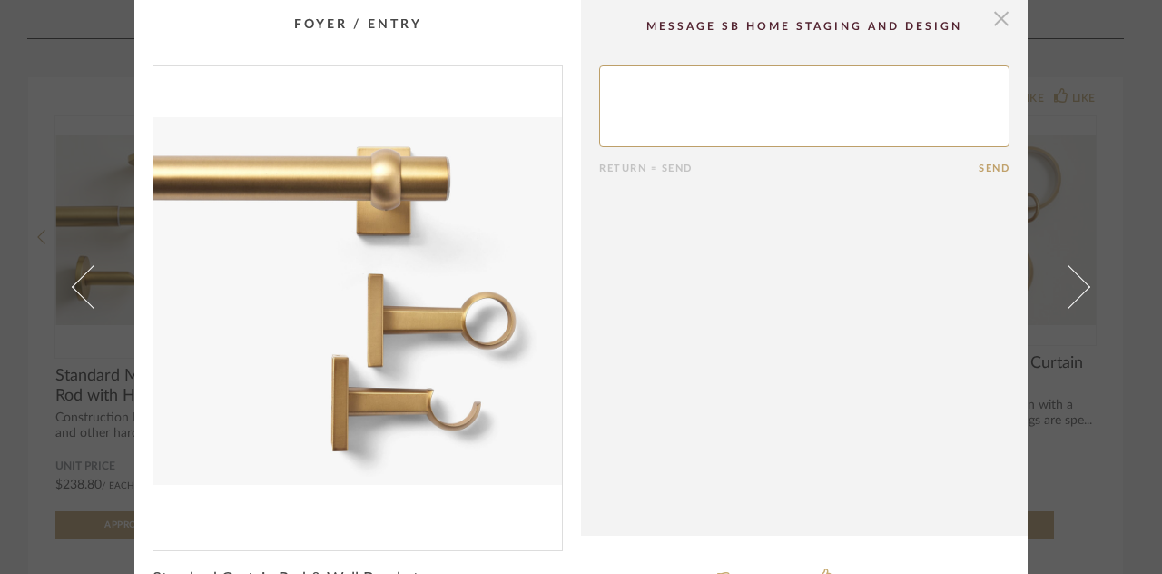
click at [996, 20] on span "button" at bounding box center [1001, 18] width 36 height 36
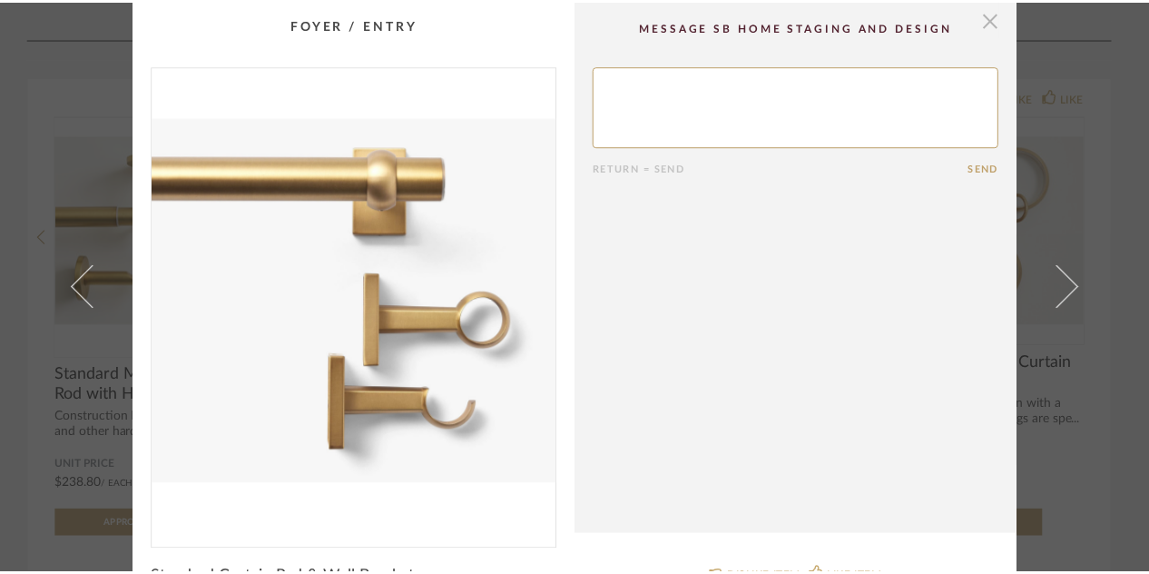
scroll to position [302, 0]
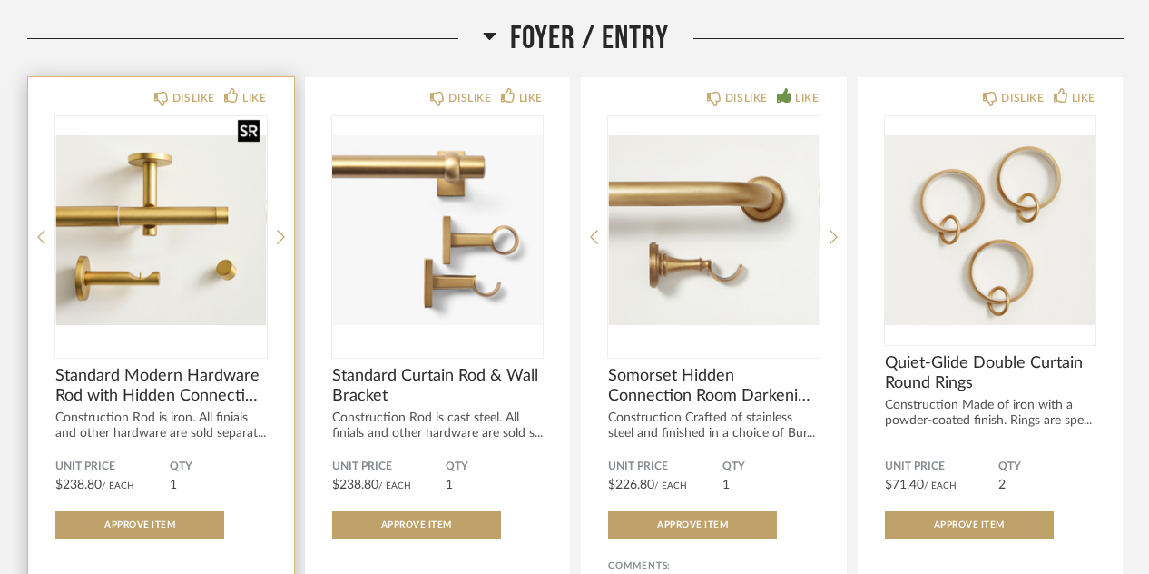
click at [155, 208] on img "0" at bounding box center [161, 229] width 212 height 227
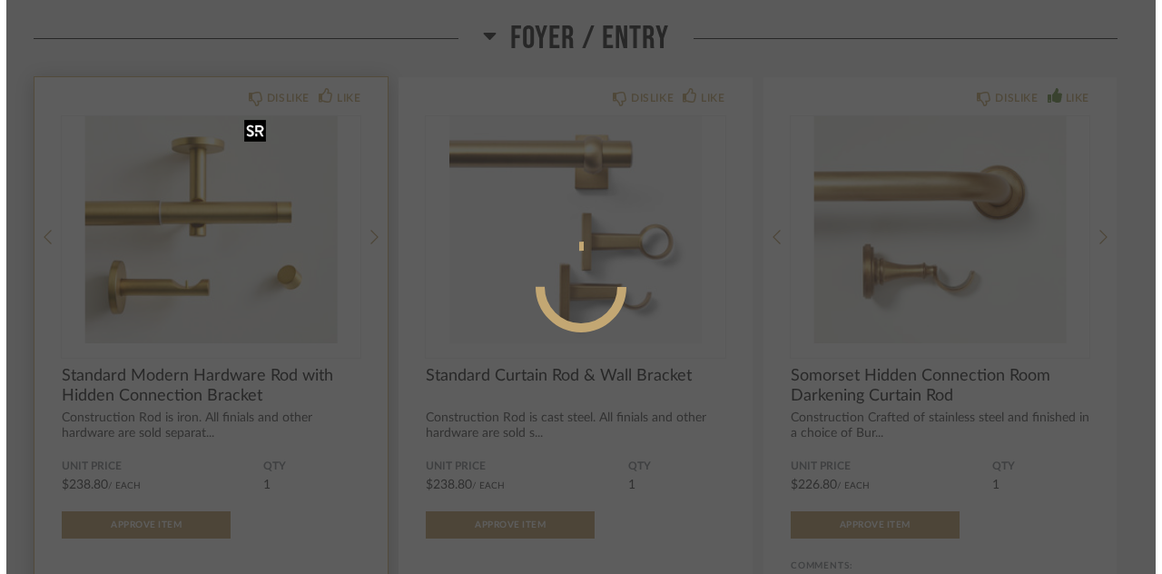
scroll to position [0, 0]
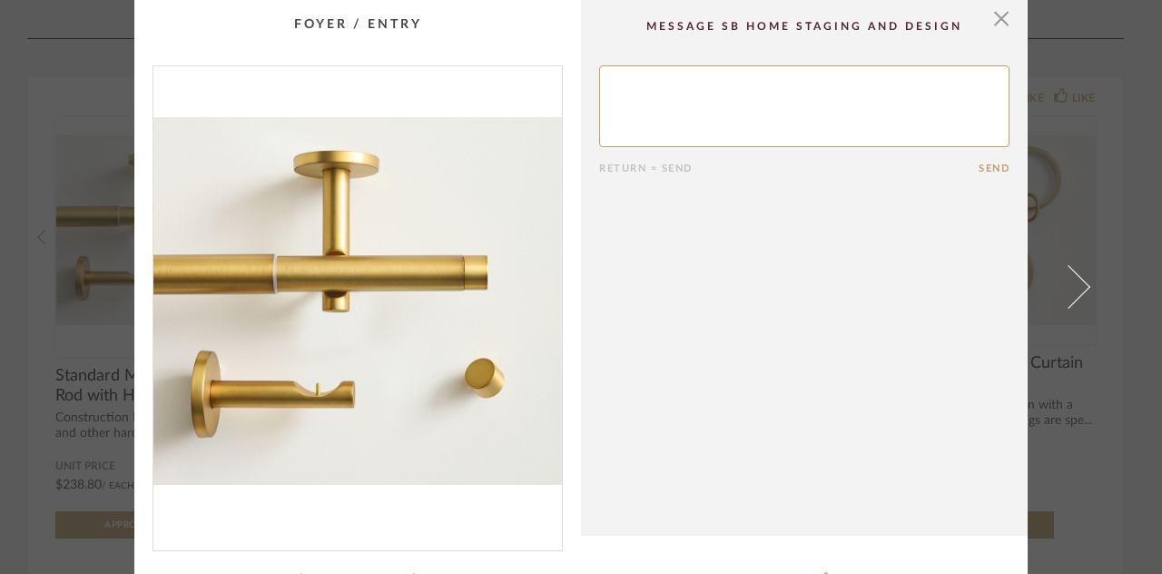
click at [360, 293] on img "0" at bounding box center [357, 300] width 409 height 469
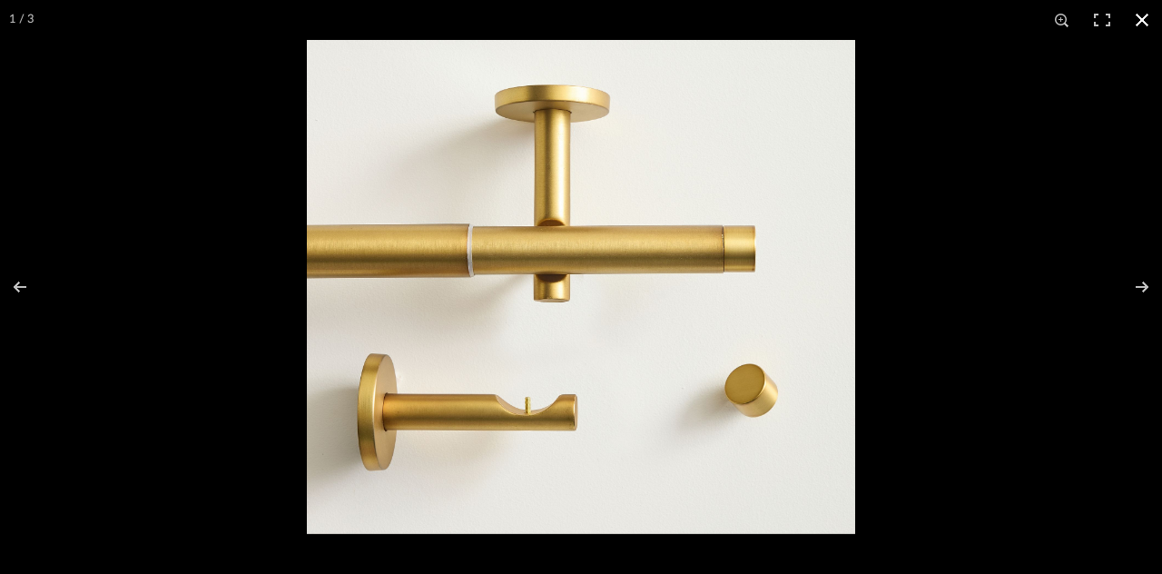
click at [1108, 13] on button at bounding box center [1142, 20] width 40 height 40
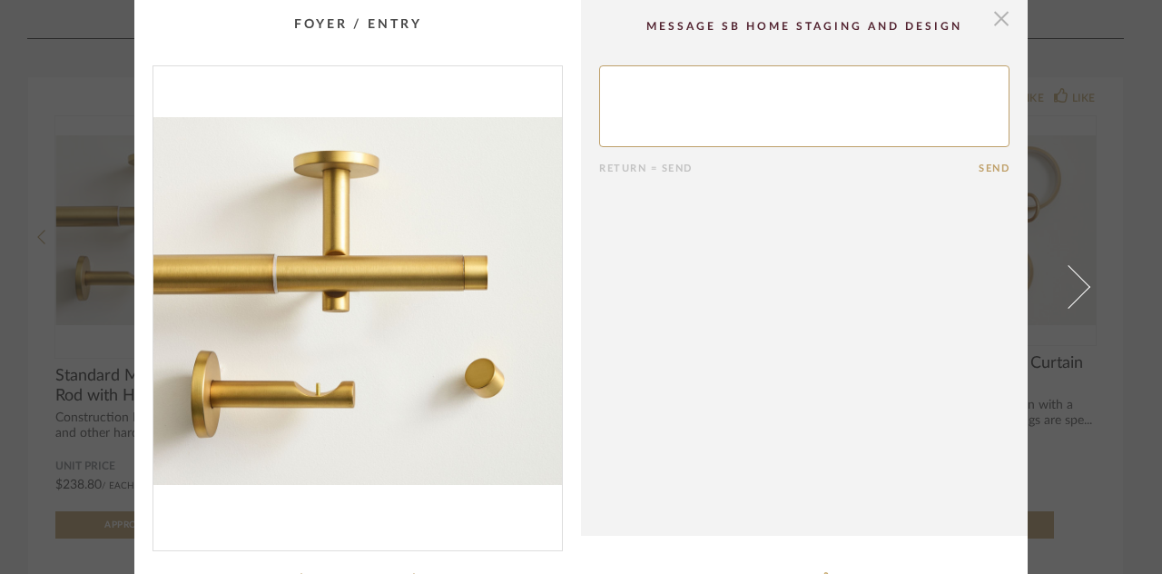
click at [990, 19] on span "button" at bounding box center [1001, 18] width 36 height 36
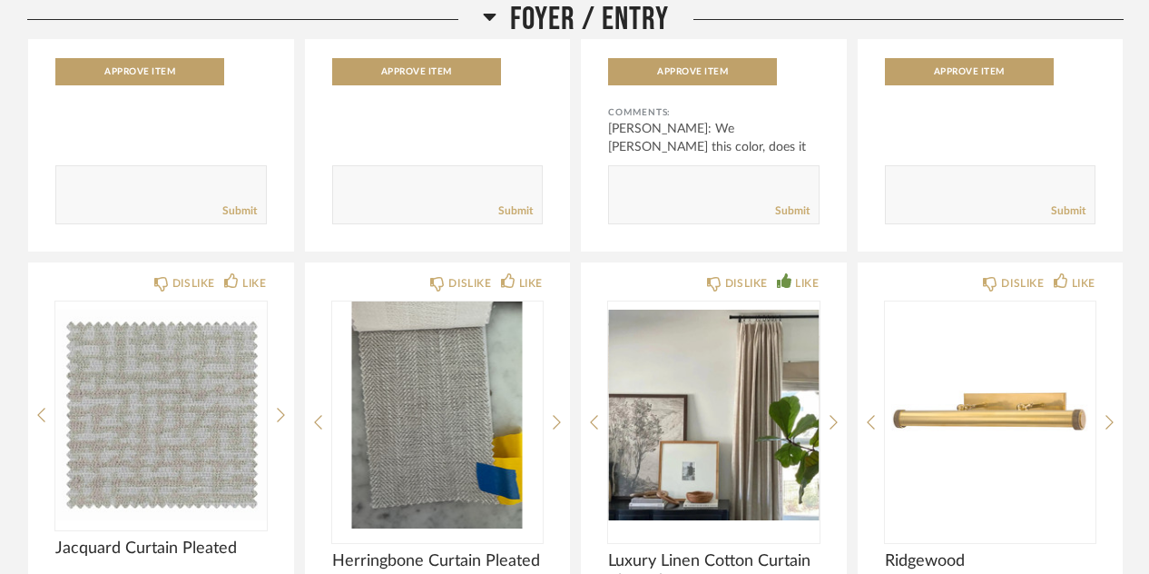
scroll to position [843, 0]
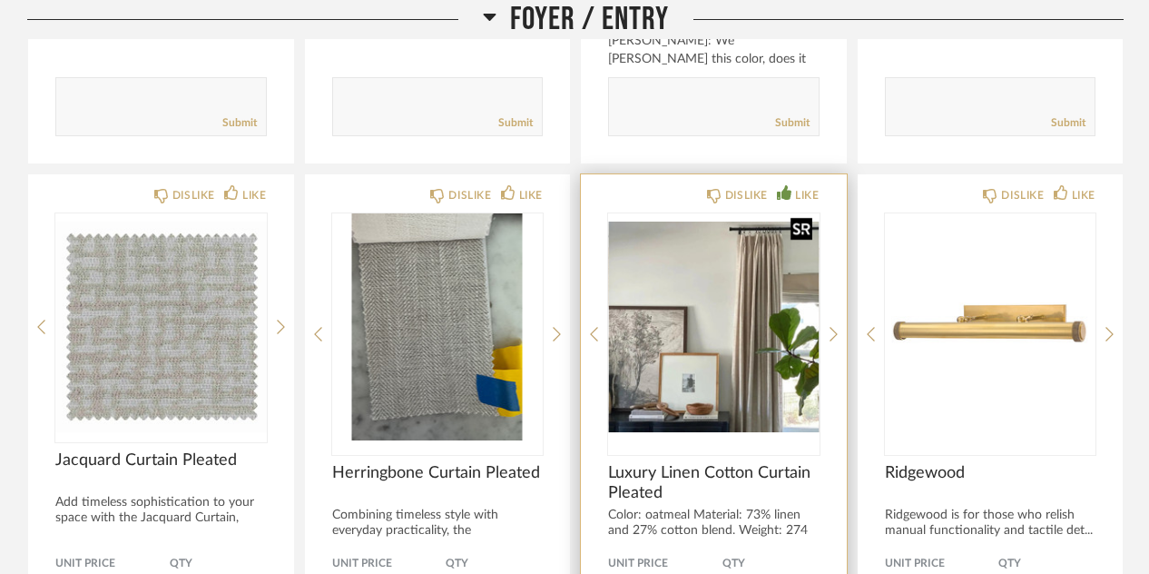
click at [667, 301] on img "0" at bounding box center [714, 326] width 212 height 227
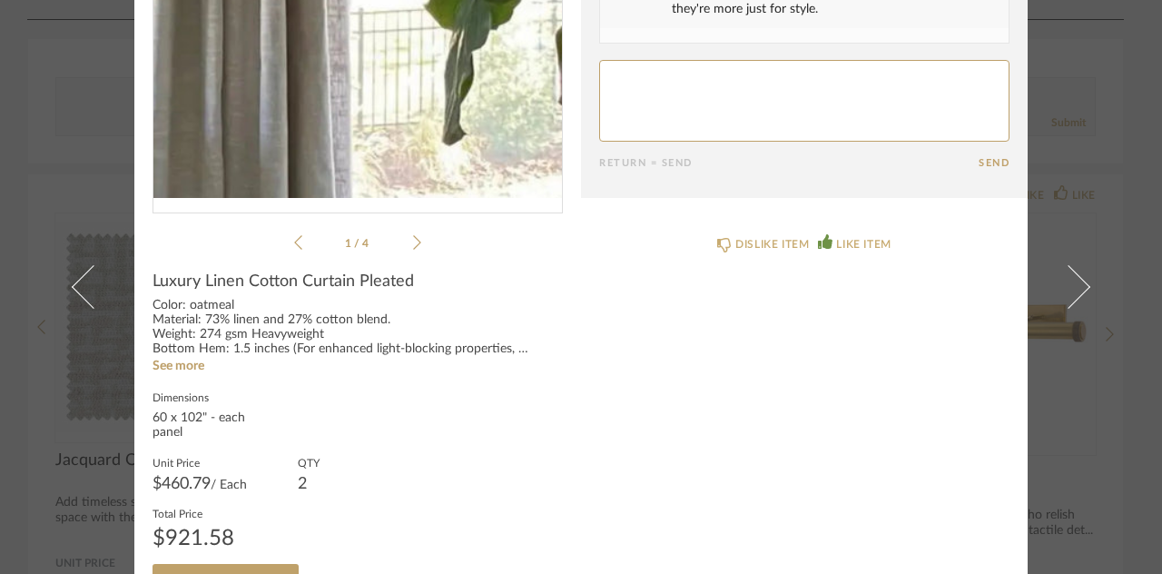
scroll to position [358, 0]
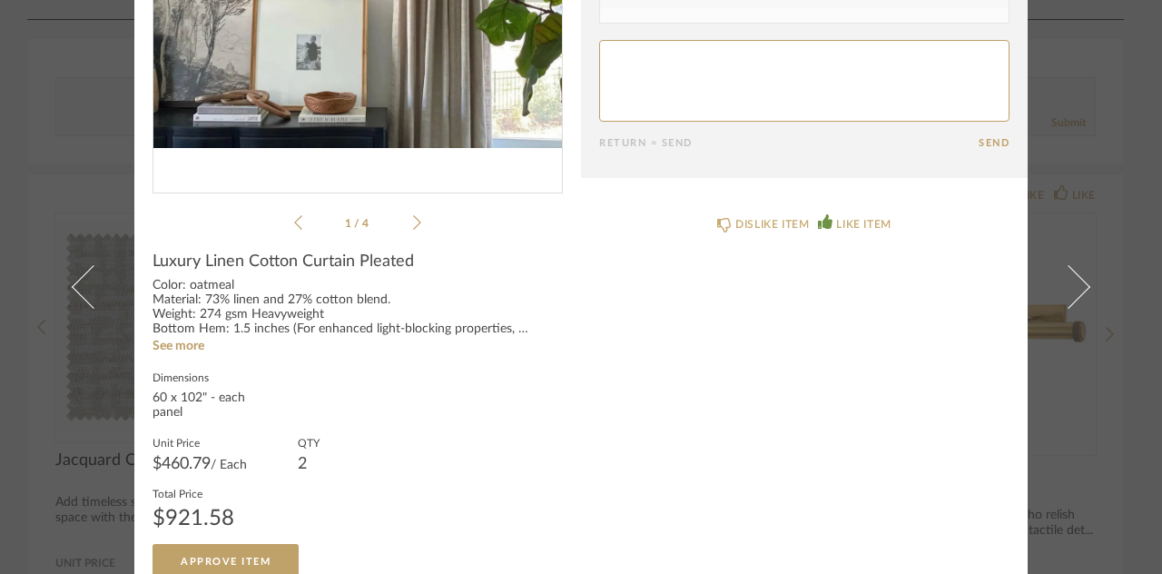
click at [414, 220] on icon at bounding box center [417, 222] width 8 height 16
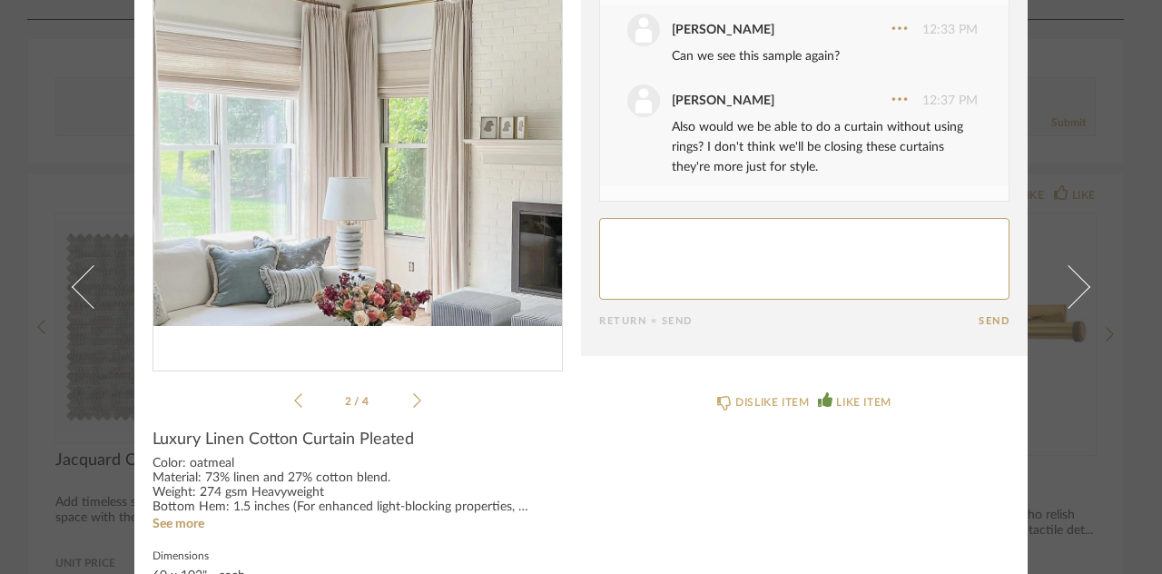
scroll to position [125, 0]
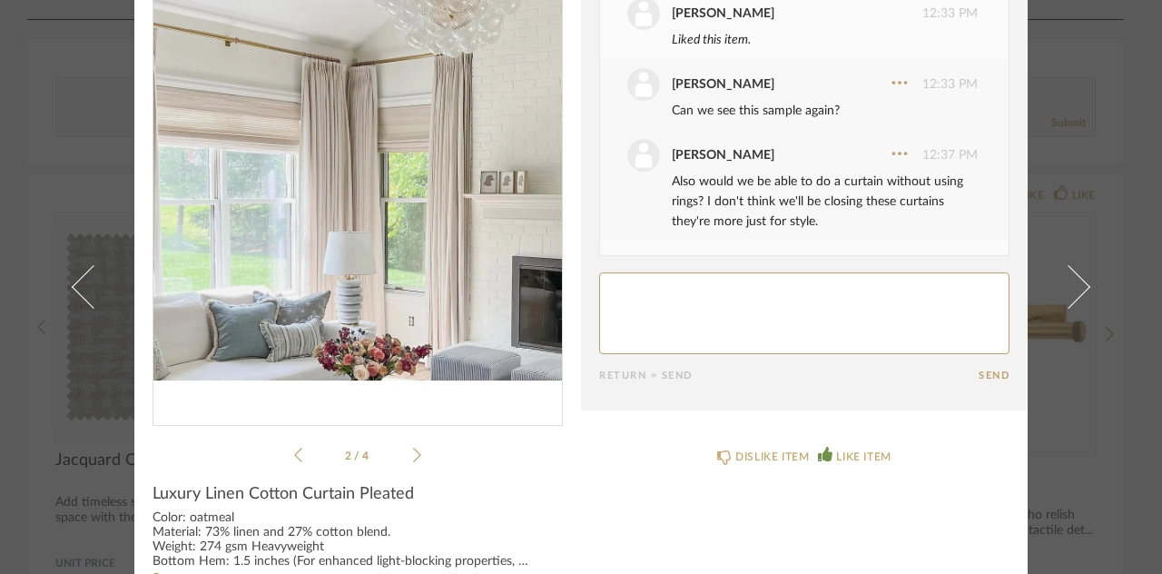
click at [412, 444] on ul "2 / 4" at bounding box center [357, 455] width 127 height 22
click at [413, 451] on icon at bounding box center [417, 455] width 8 height 15
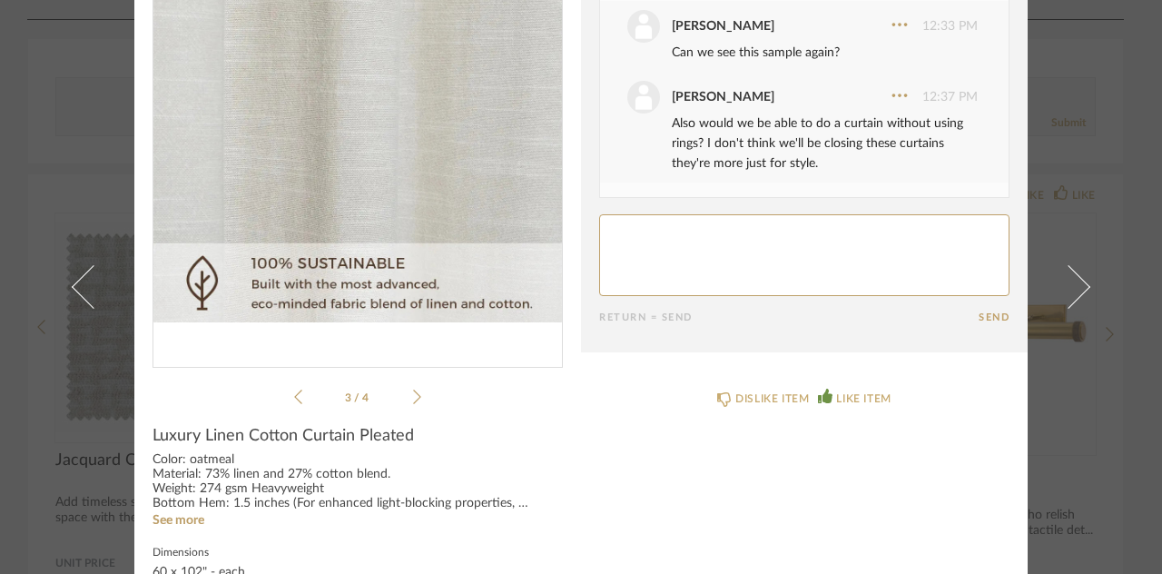
scroll to position [259, 0]
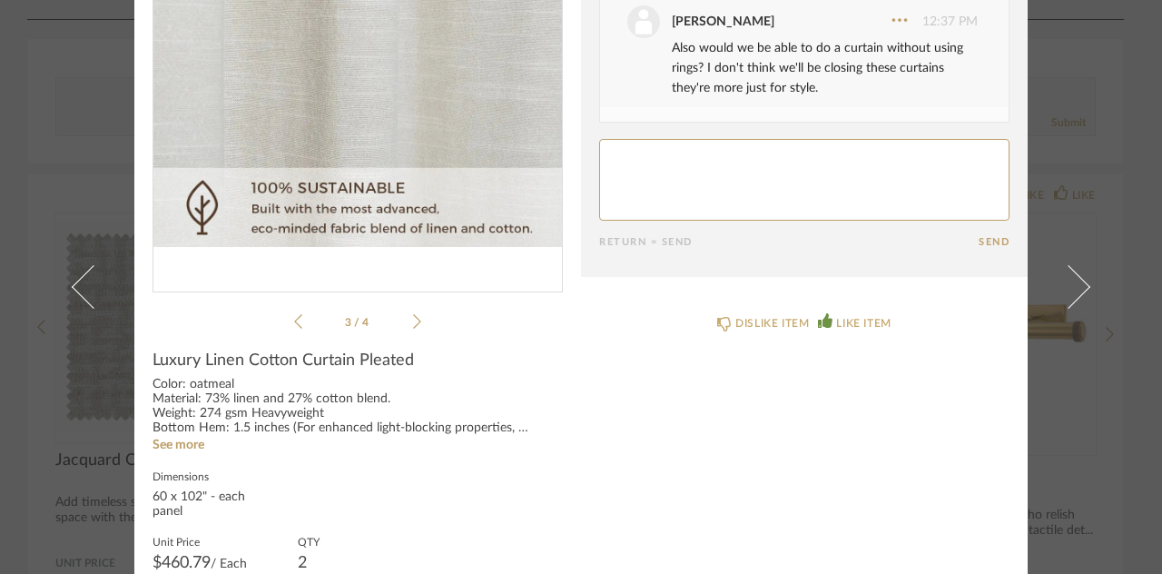
click at [413, 320] on icon at bounding box center [417, 321] width 8 height 16
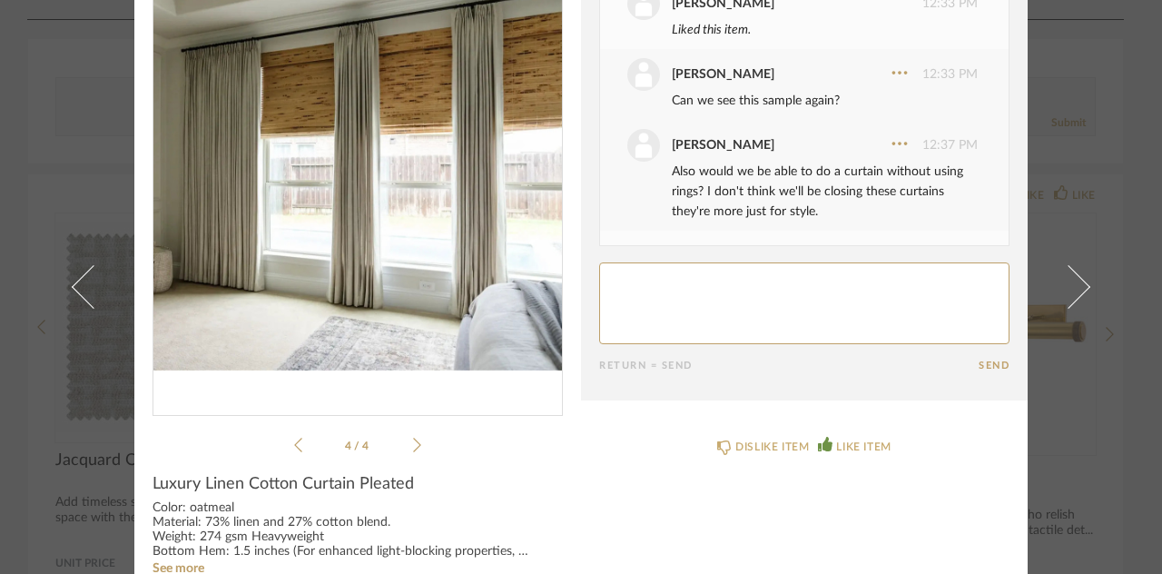
scroll to position [72, 0]
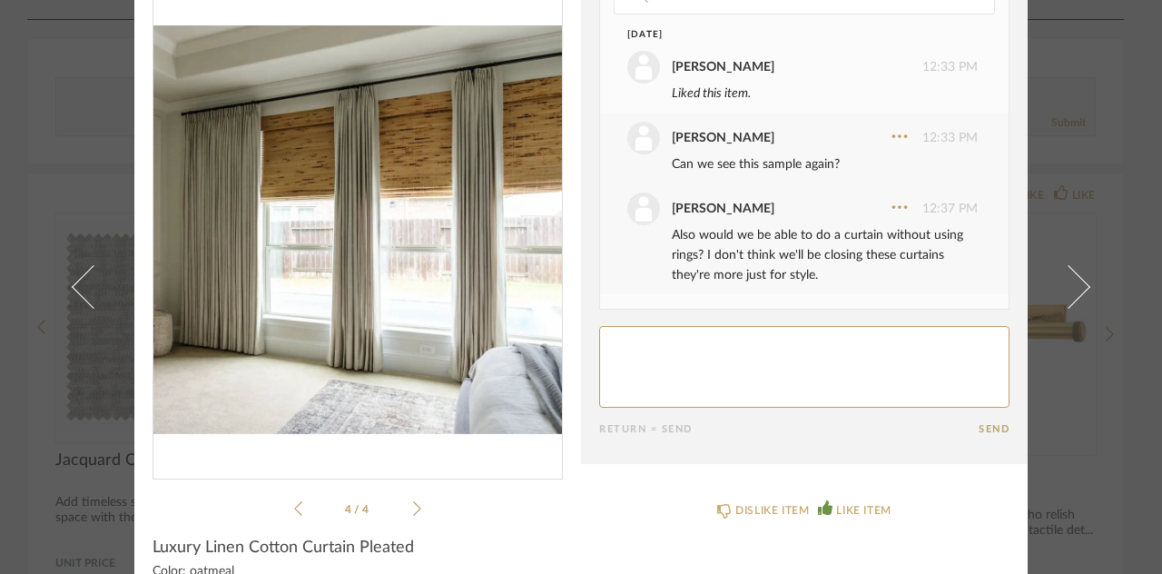
click at [284, 511] on div "4 / 4" at bounding box center [358, 257] width 410 height 526
click at [294, 508] on icon at bounding box center [298, 508] width 8 height 16
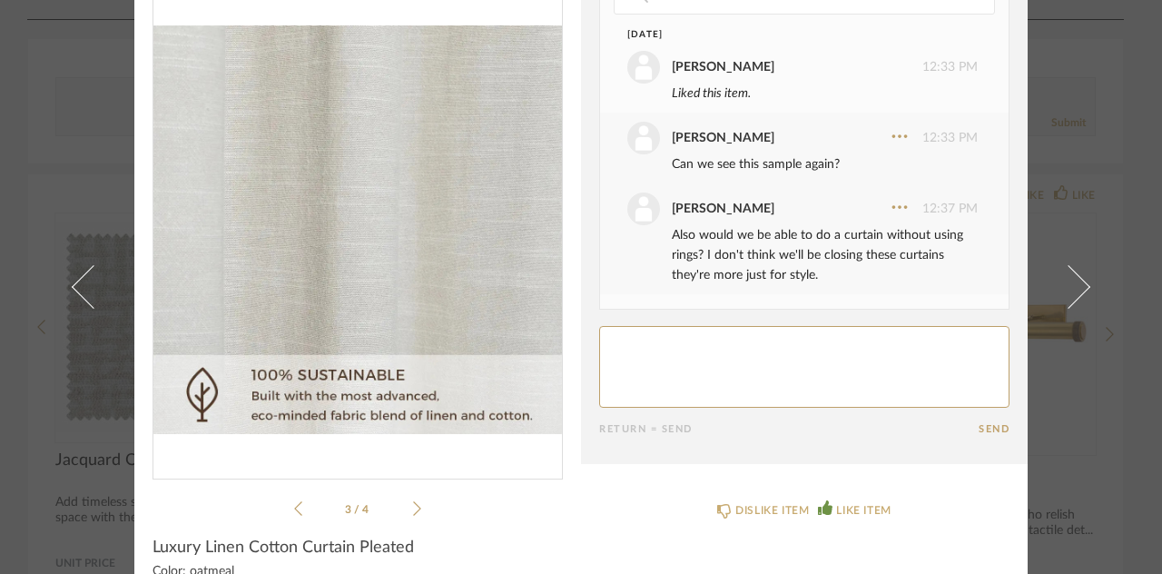
click at [294, 508] on icon at bounding box center [298, 508] width 8 height 16
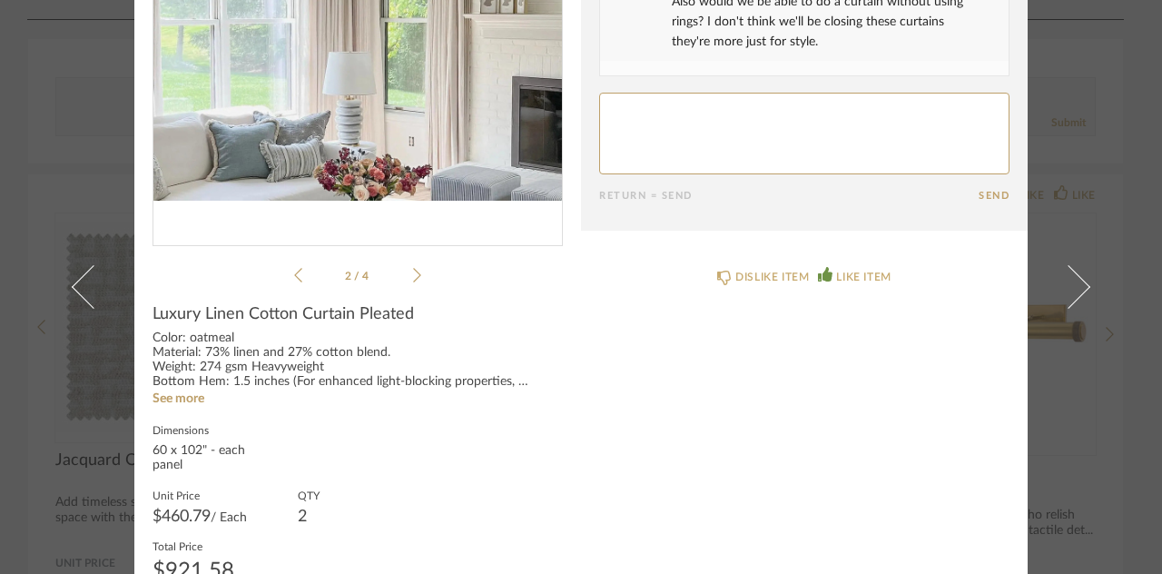
scroll to position [382, 0]
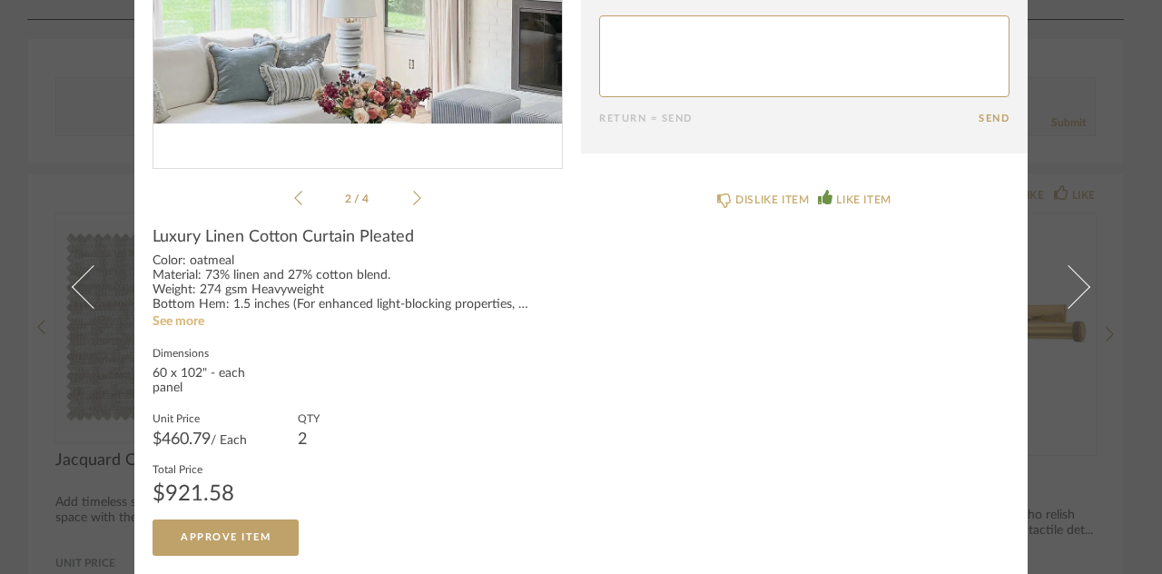
click at [165, 318] on link "See more" at bounding box center [179, 321] width 52 height 13
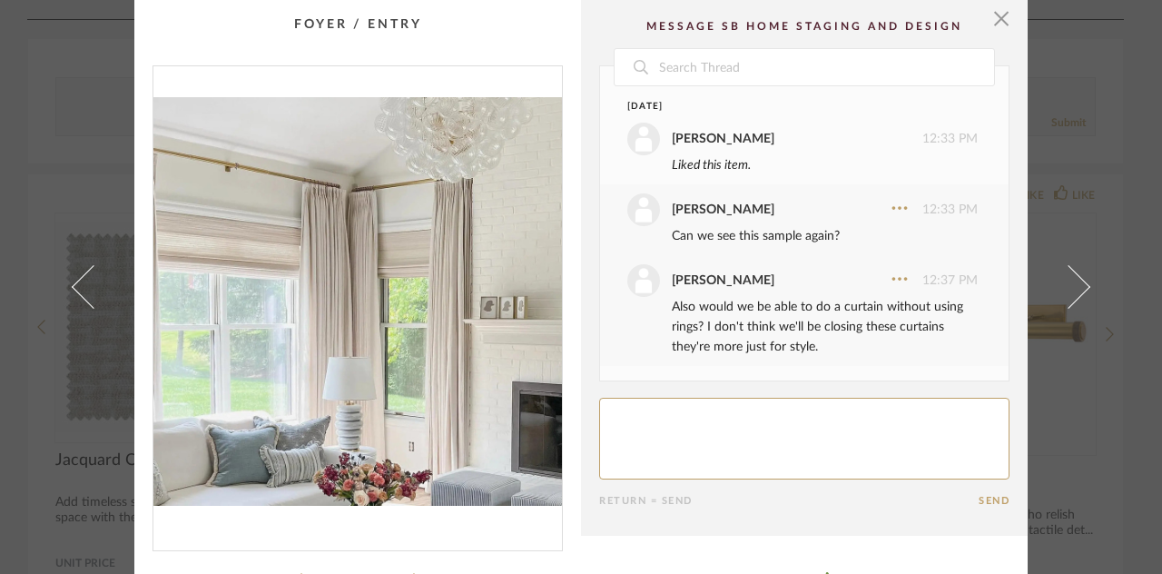
click at [669, 419] on textarea at bounding box center [804, 439] width 410 height 82
type textarea "Price out D203-3 - FOG"
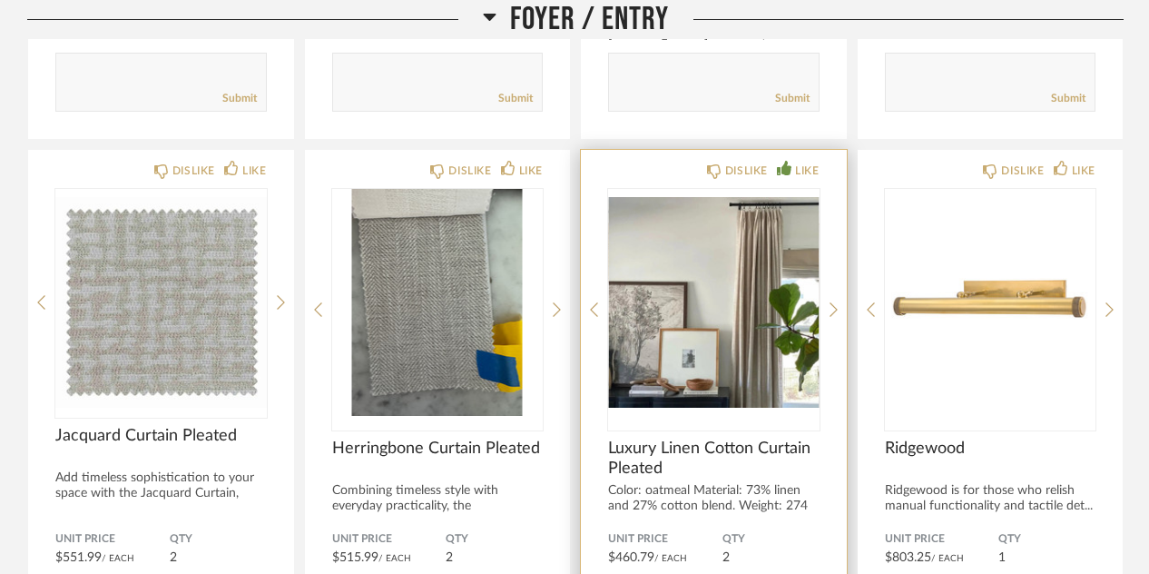
scroll to position [815, 0]
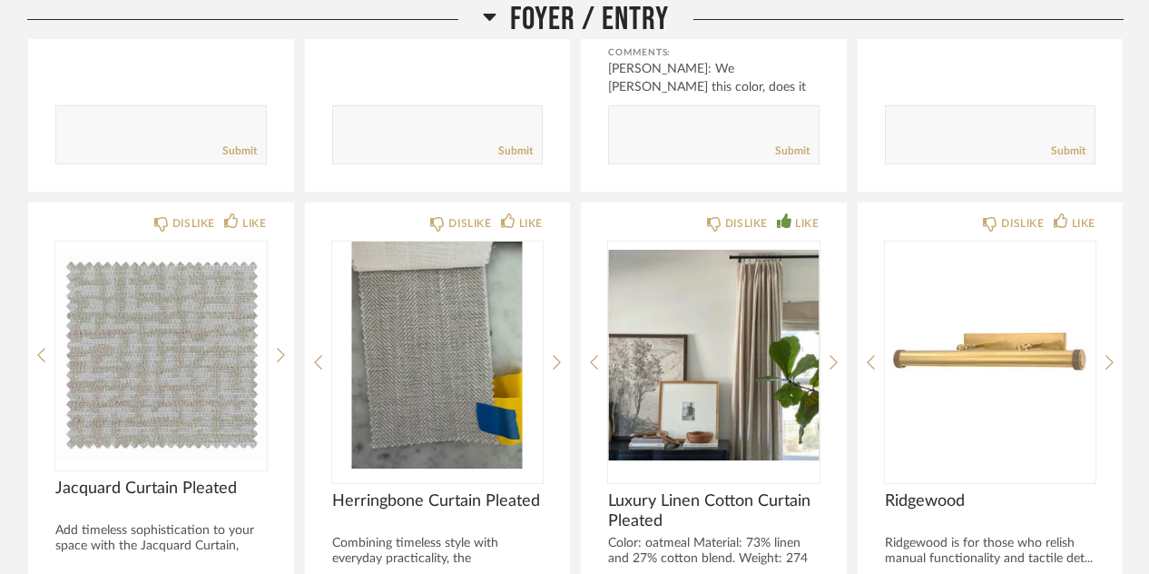
click at [487, 16] on icon at bounding box center [489, 17] width 13 height 7
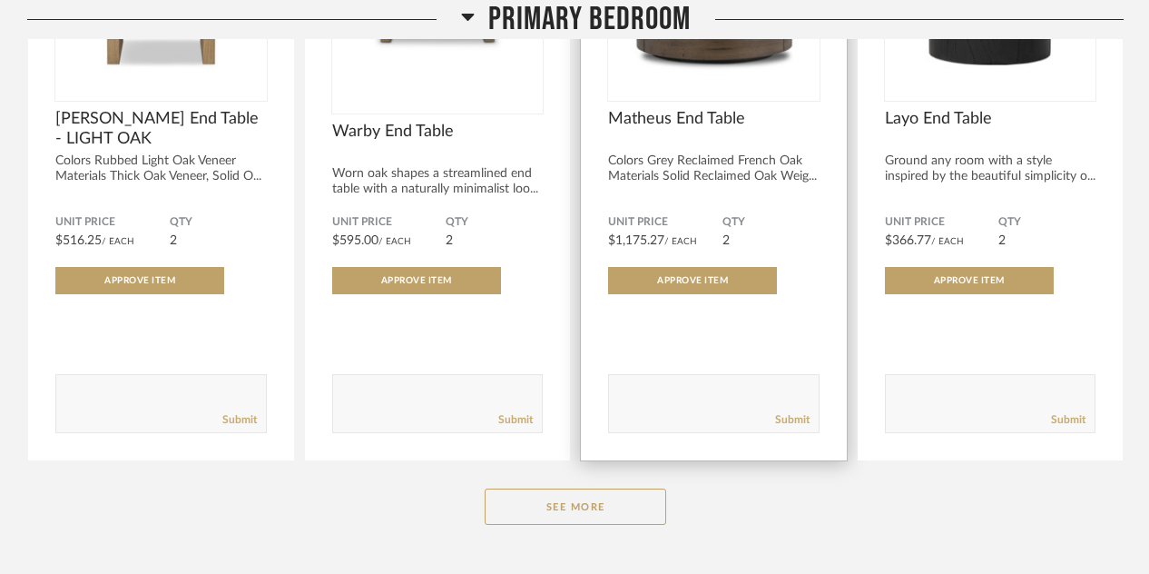
scroll to position [1506, 0]
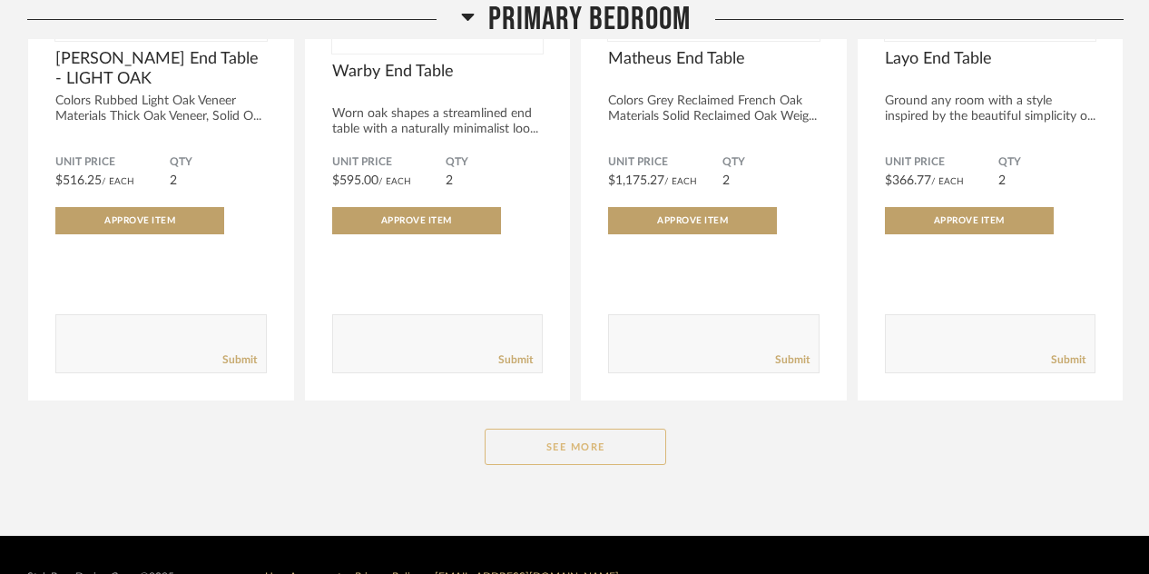
click at [539, 428] on button "See More" at bounding box center [576, 446] width 182 height 36
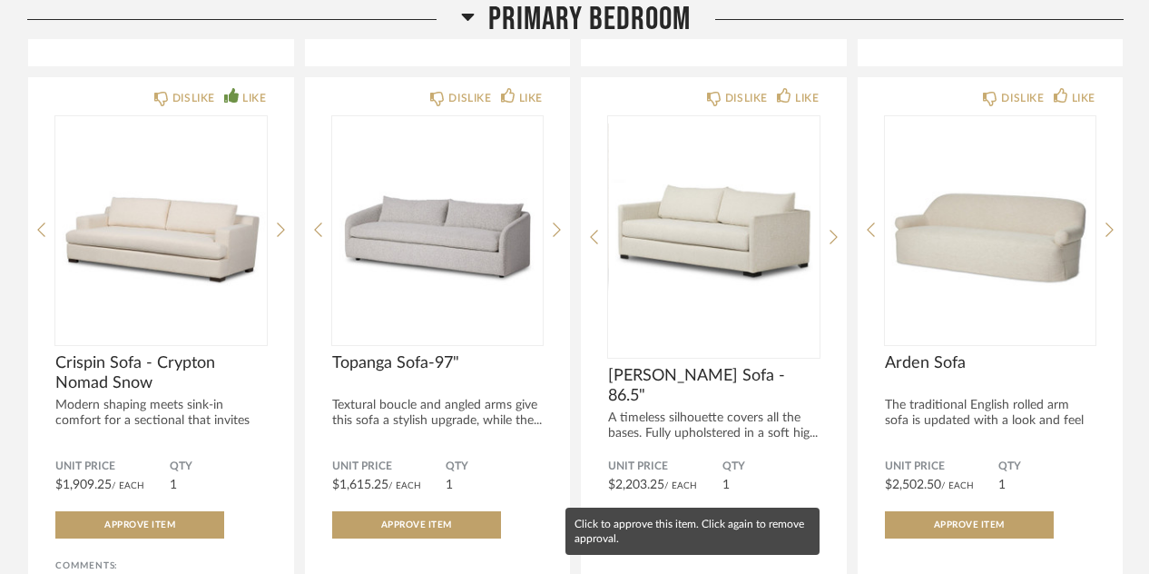
scroll to position [3088, 0]
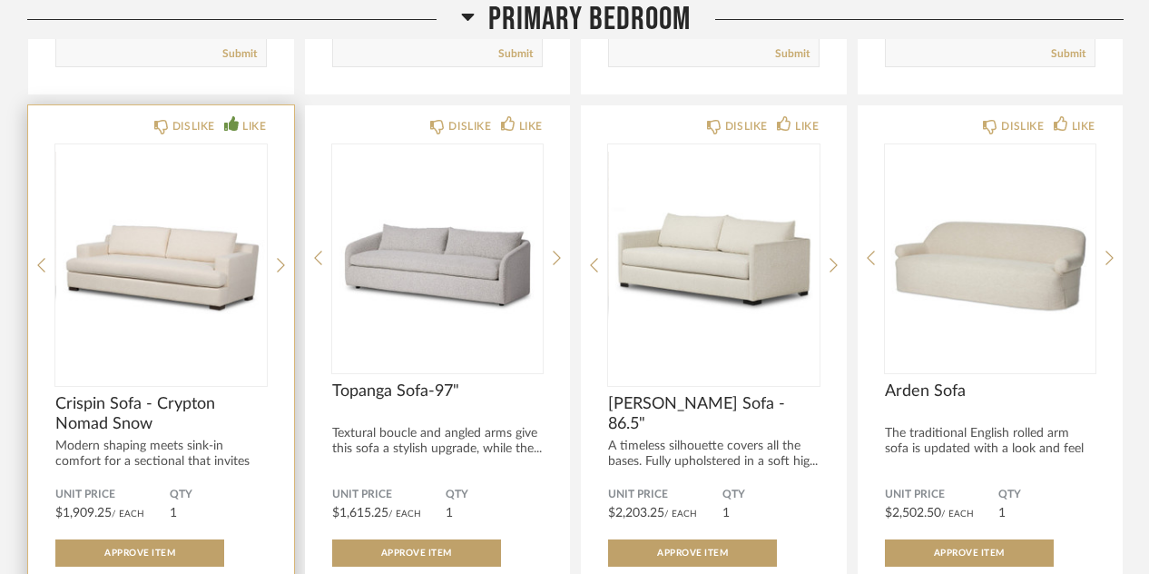
click at [205, 258] on img "0" at bounding box center [161, 257] width 212 height 227
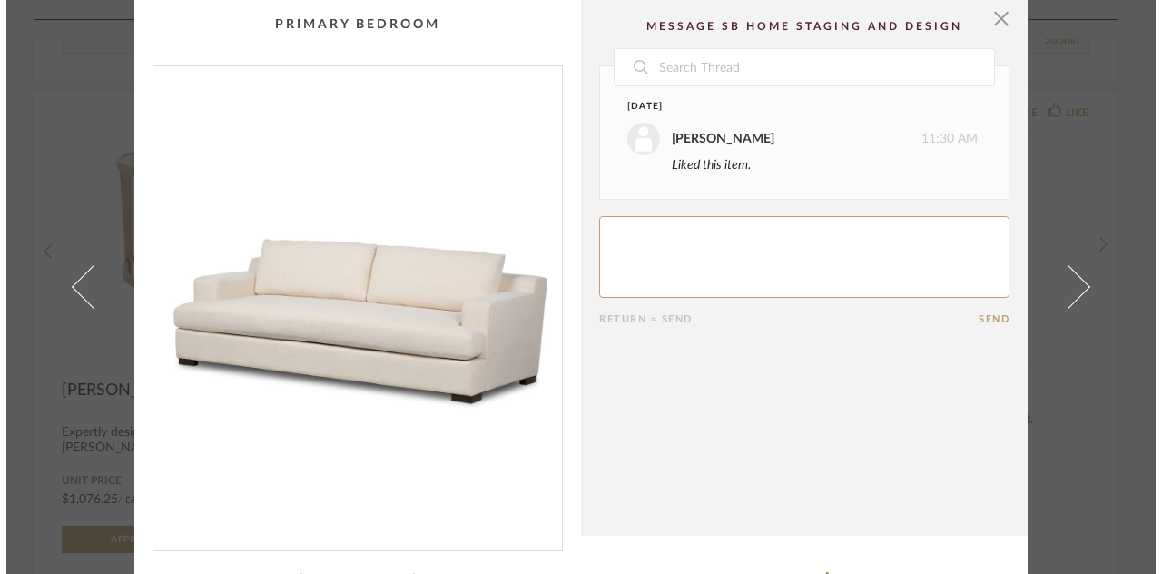
scroll to position [0, 0]
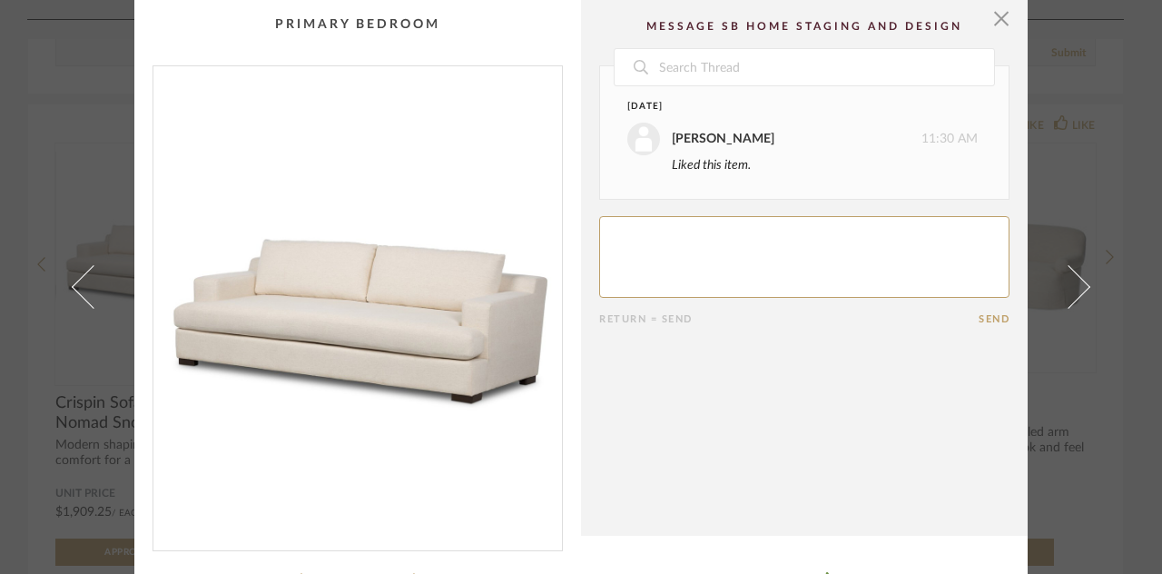
click at [313, 344] on img "0" at bounding box center [357, 300] width 409 height 469
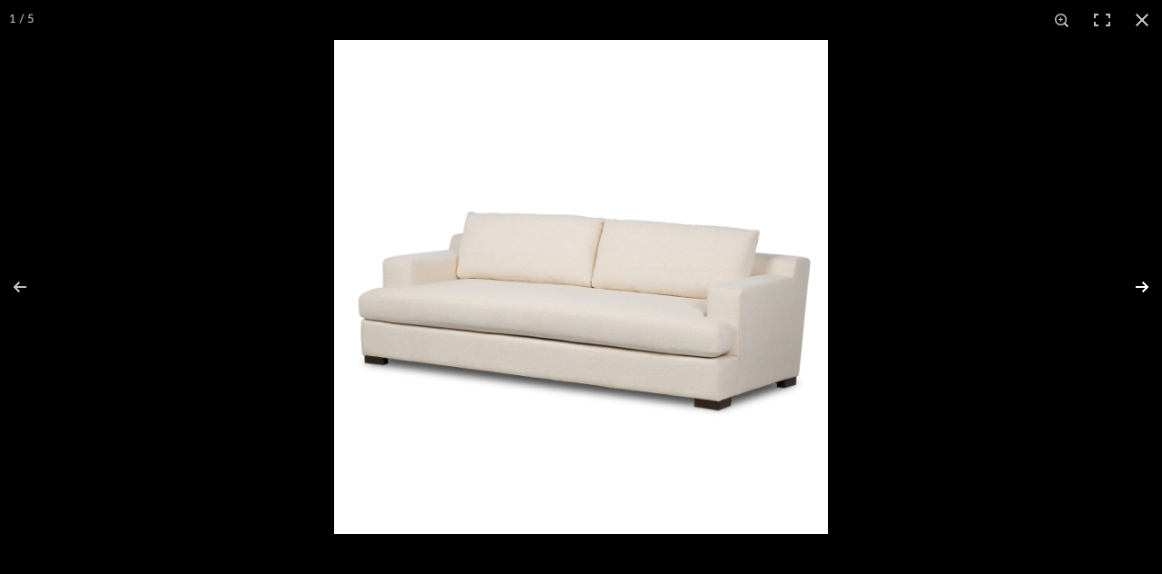
click at [1108, 287] on button at bounding box center [1130, 286] width 64 height 91
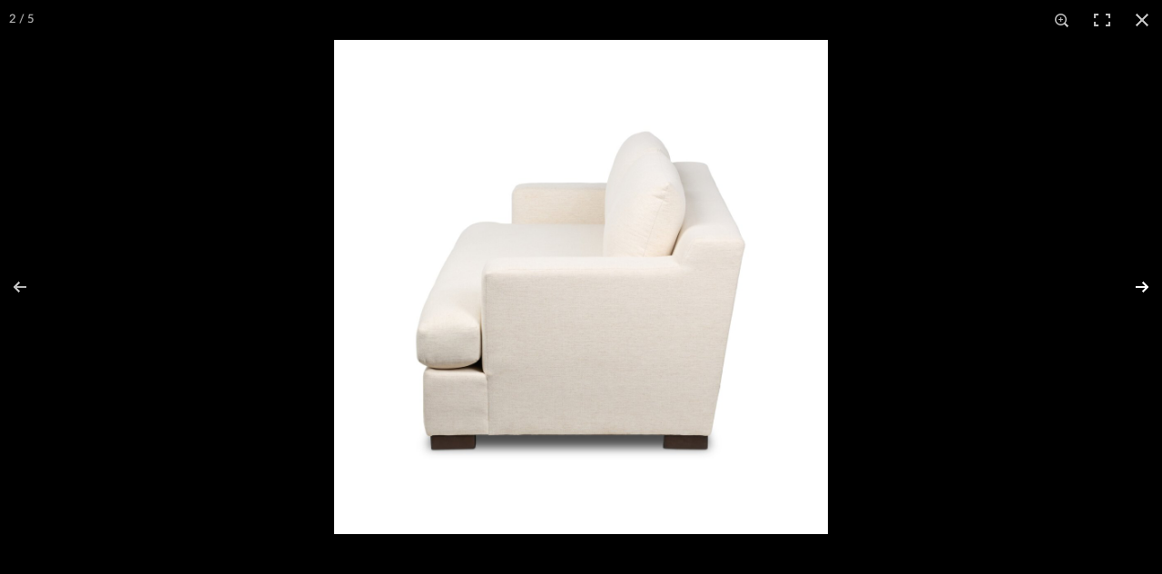
click at [1108, 287] on button at bounding box center [1130, 286] width 64 height 91
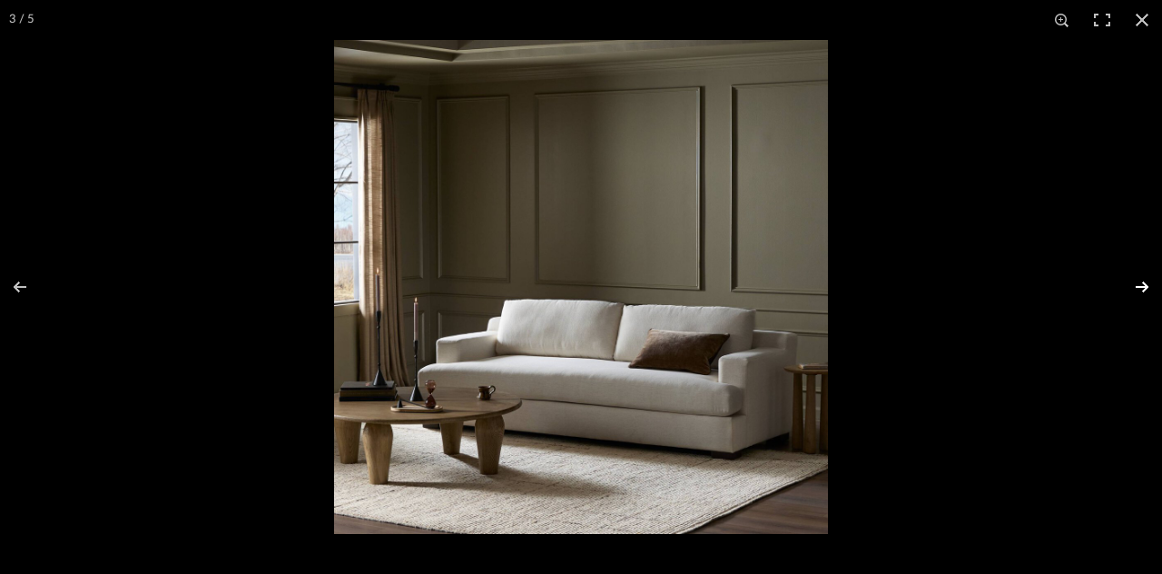
click at [1108, 287] on button at bounding box center [1130, 286] width 64 height 91
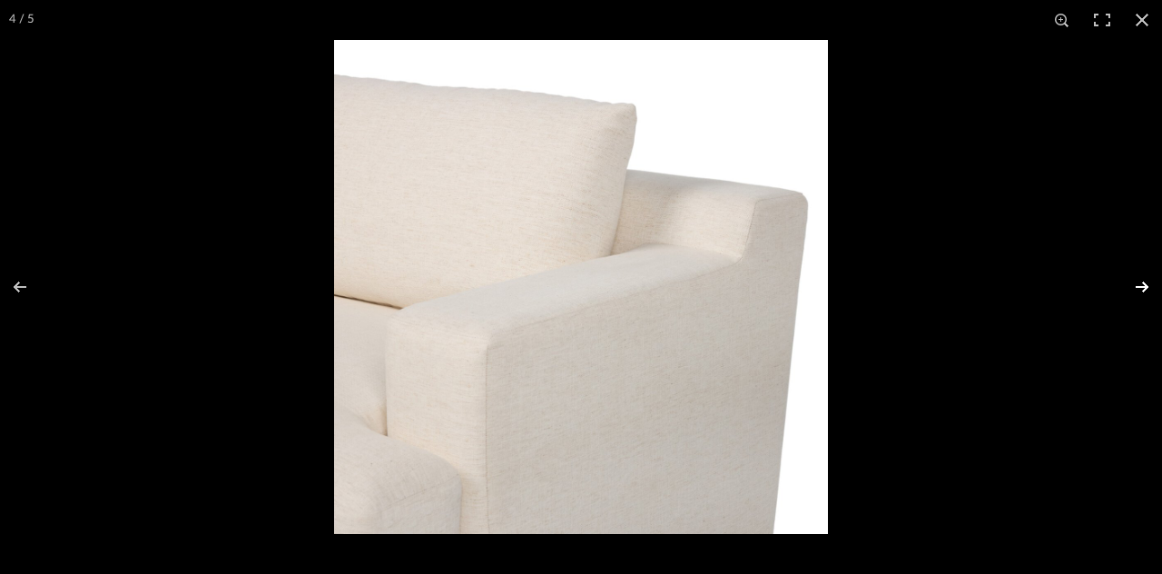
click at [1108, 287] on button at bounding box center [1130, 286] width 64 height 91
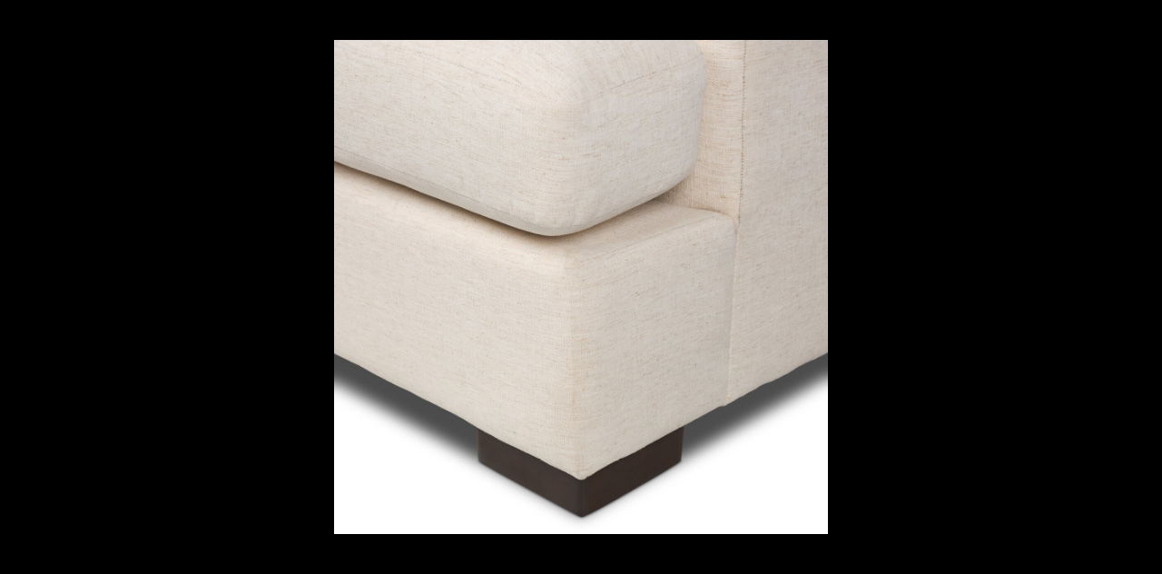
click at [1108, 287] on button at bounding box center [1130, 286] width 64 height 91
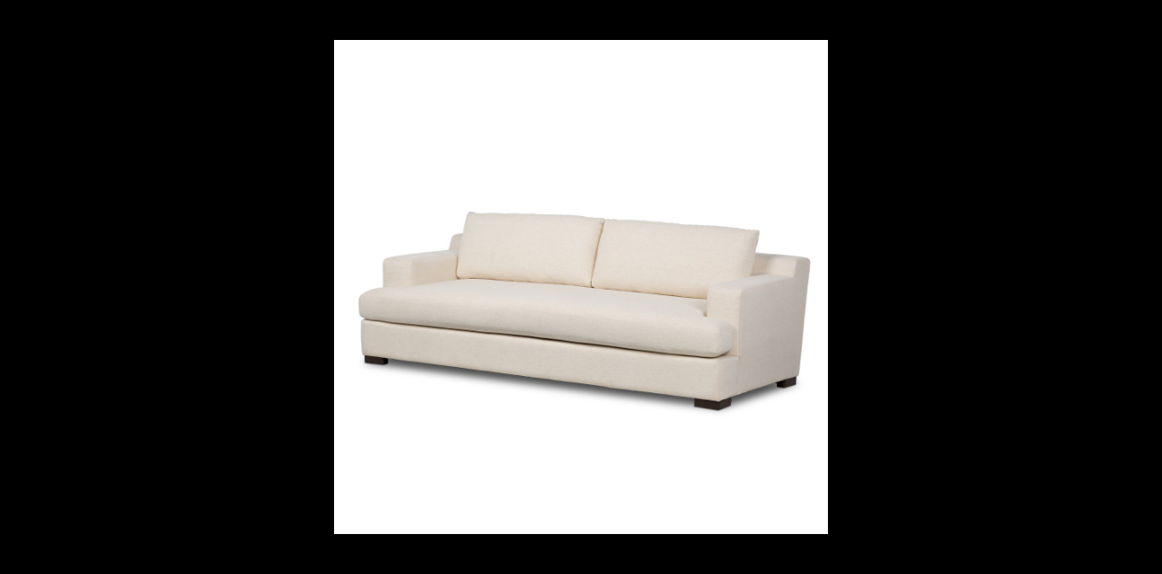
click at [1108, 287] on button at bounding box center [1130, 286] width 64 height 91
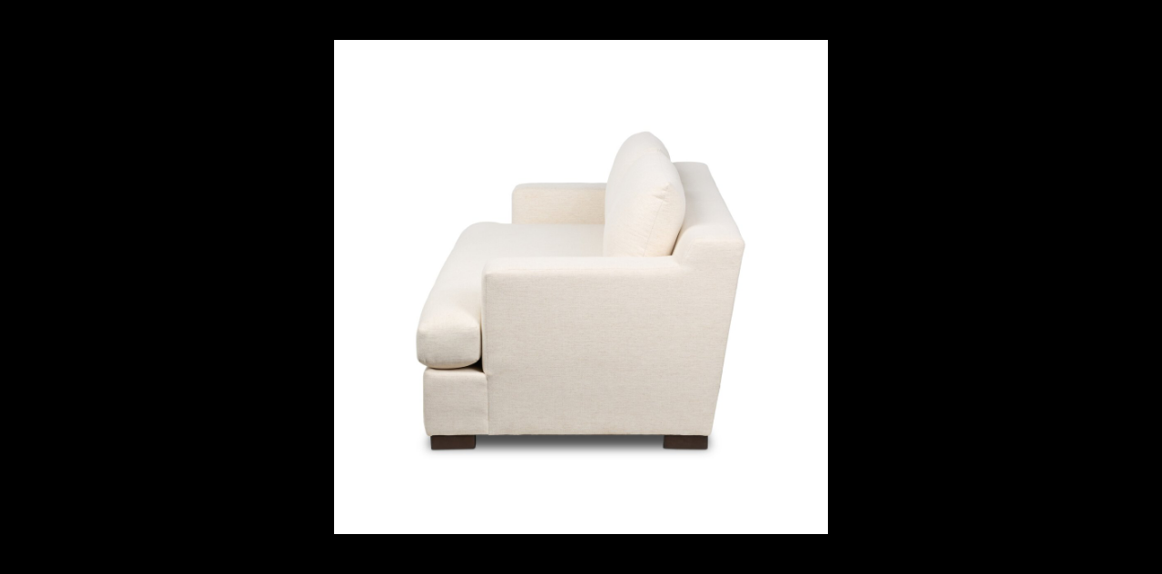
click at [1108, 287] on button at bounding box center [1130, 286] width 64 height 91
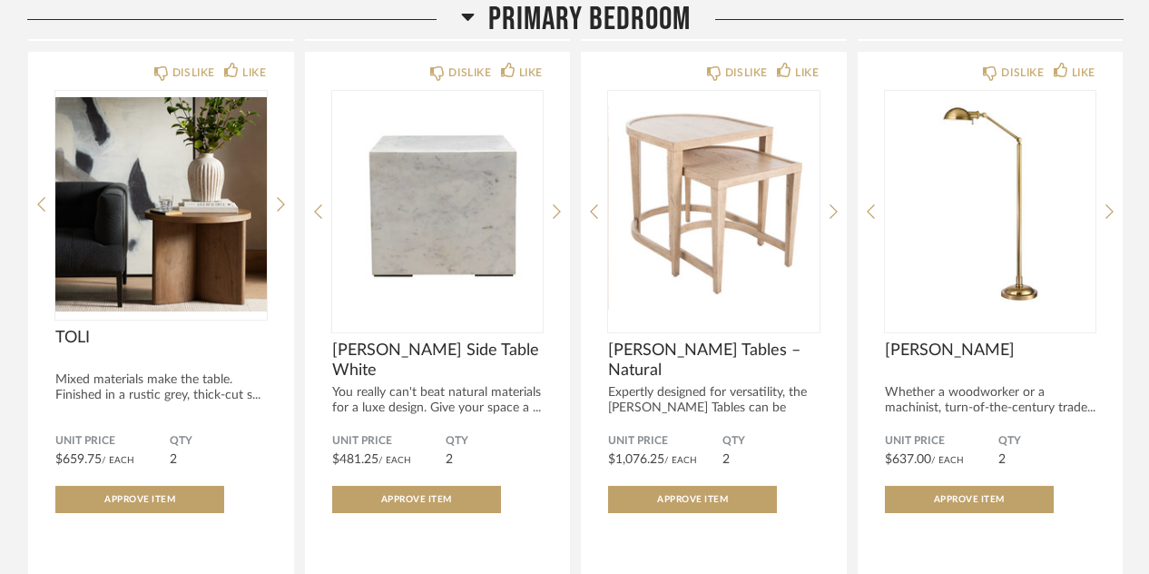
scroll to position [1871, 0]
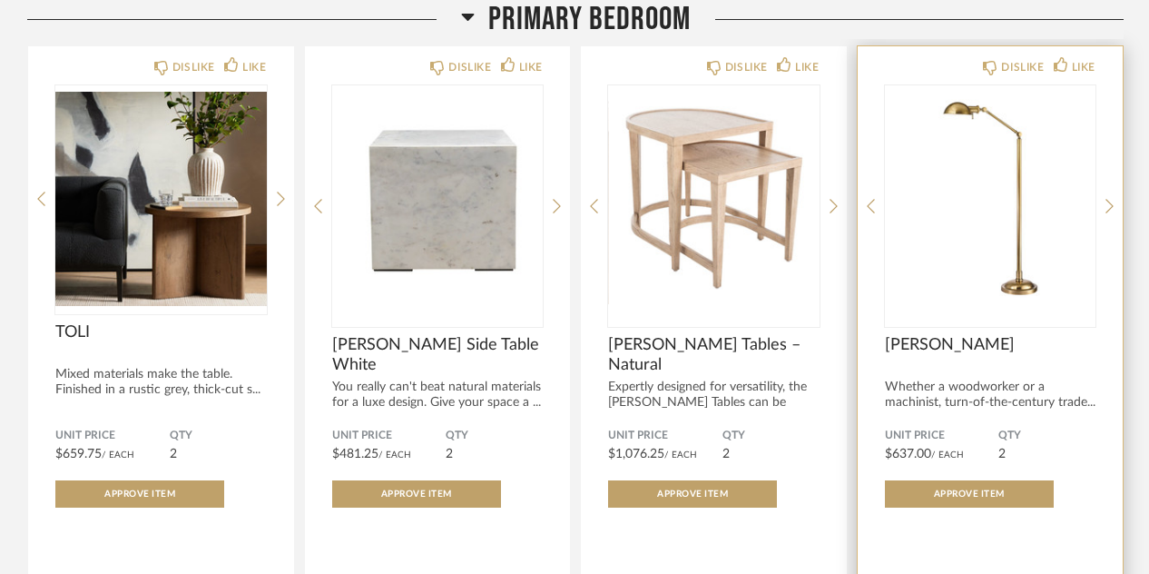
click at [999, 231] on img "0" at bounding box center [991, 198] width 212 height 227
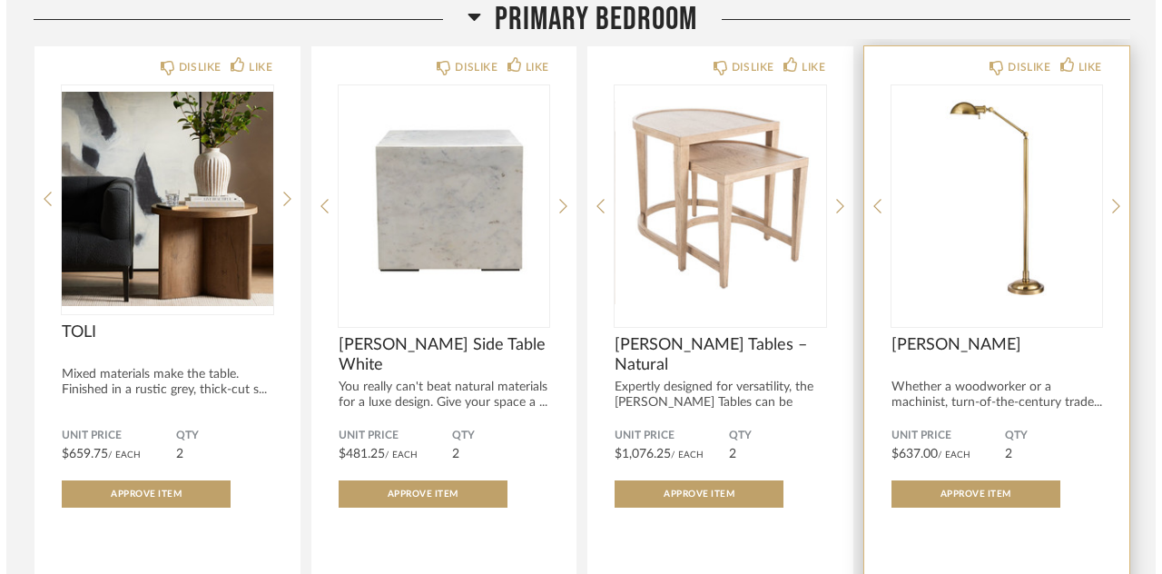
scroll to position [0, 0]
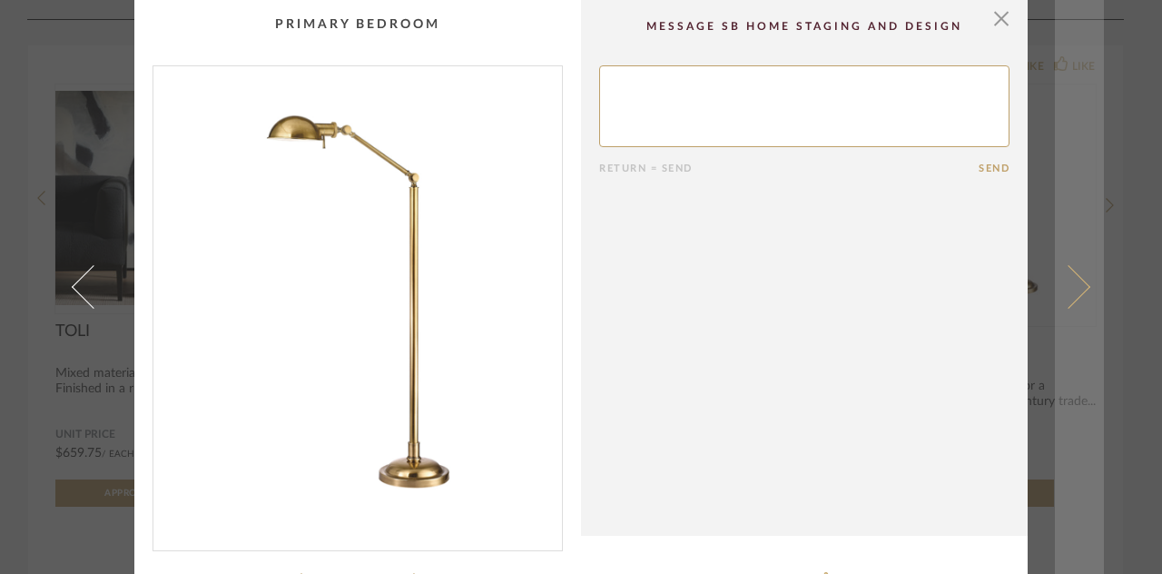
click at [1078, 288] on span at bounding box center [1069, 287] width 44 height 44
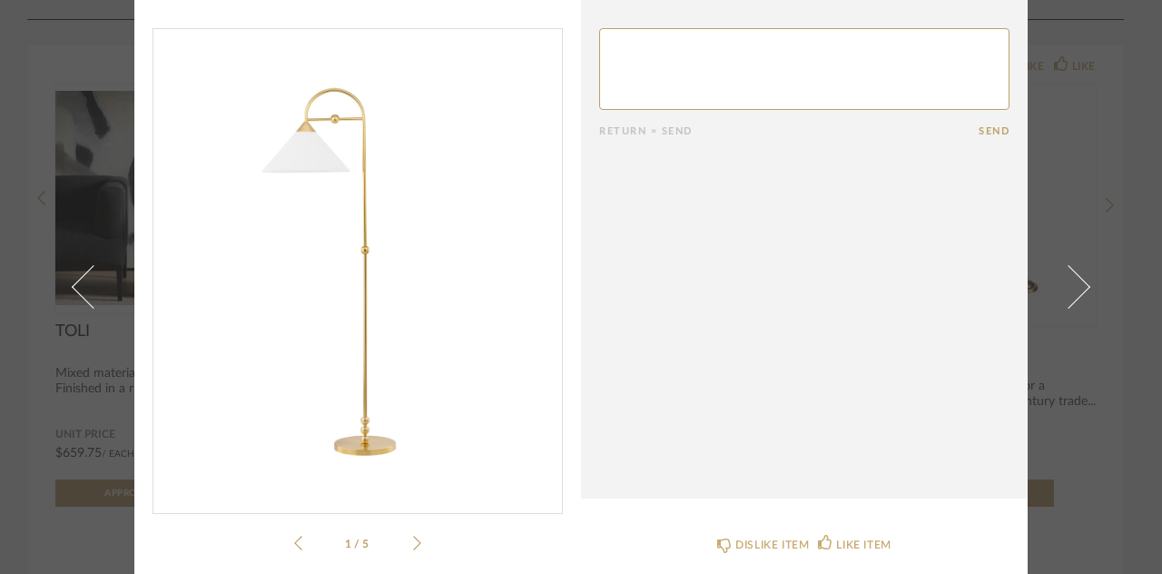
scroll to position [56, 0]
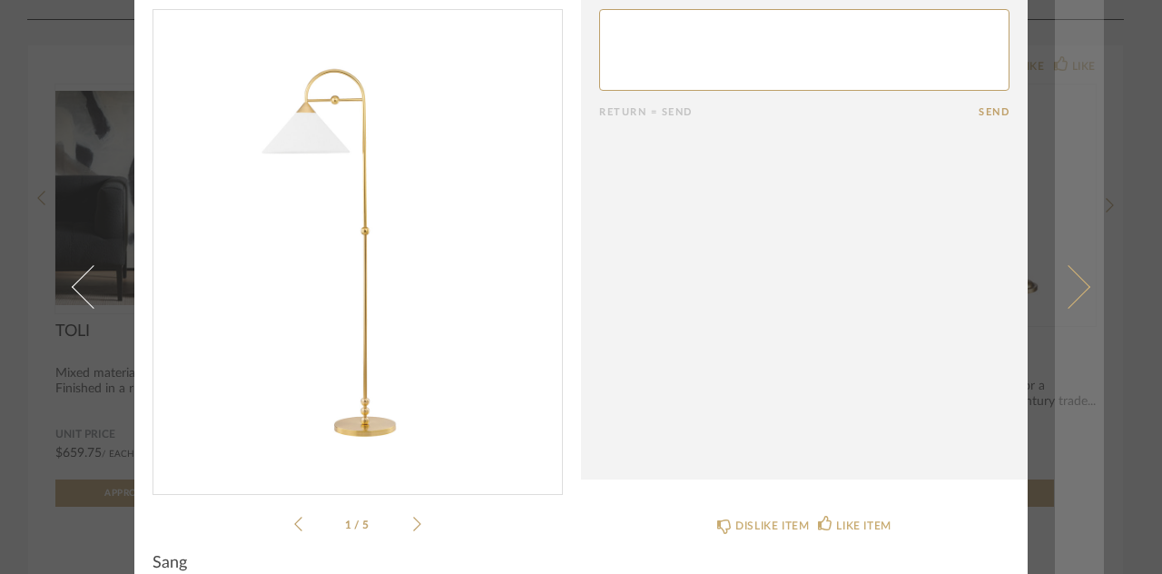
click at [1065, 302] on span at bounding box center [1069, 287] width 44 height 44
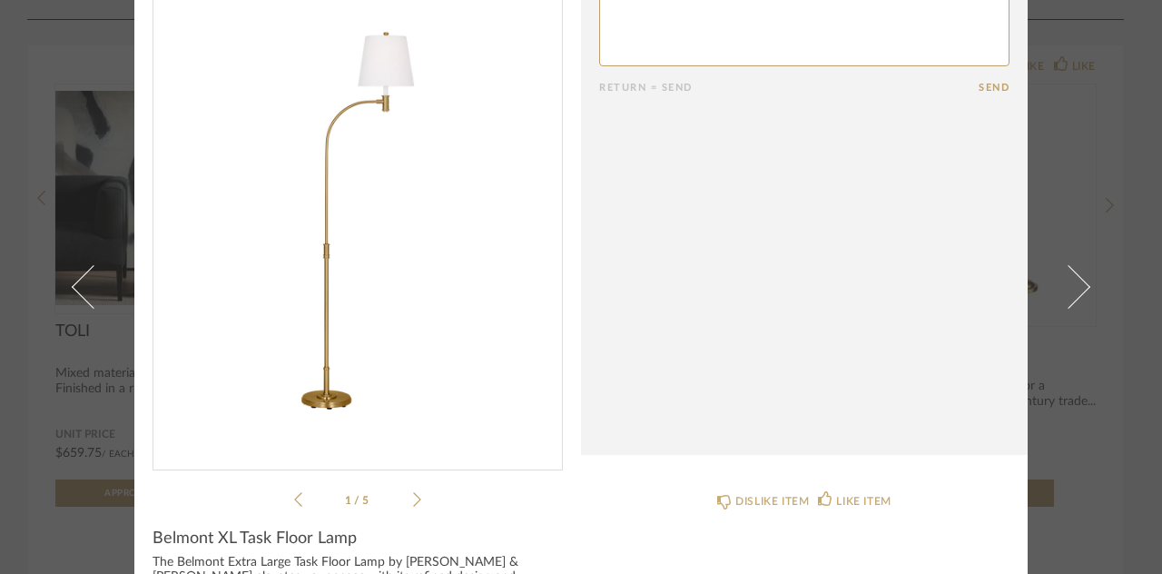
scroll to position [86, 0]
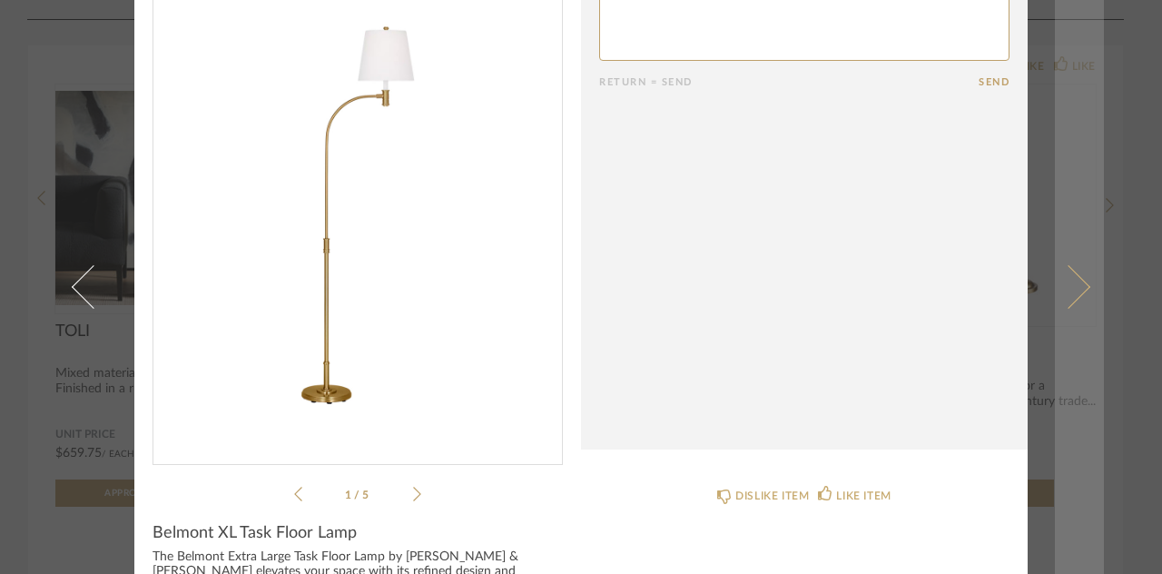
click at [1070, 310] on link at bounding box center [1079, 287] width 49 height 574
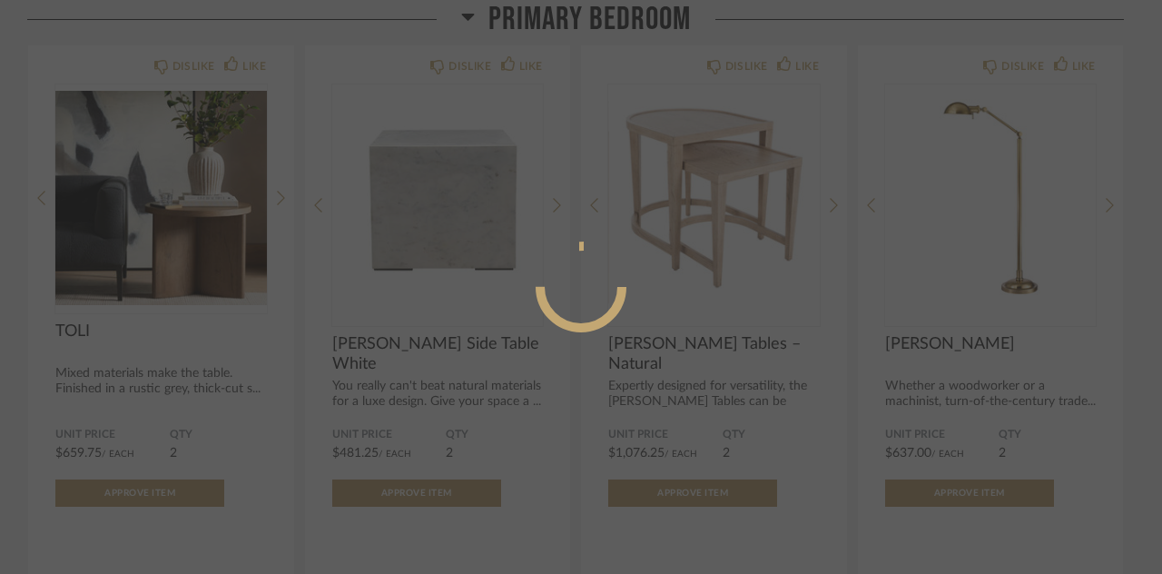
scroll to position [0, 0]
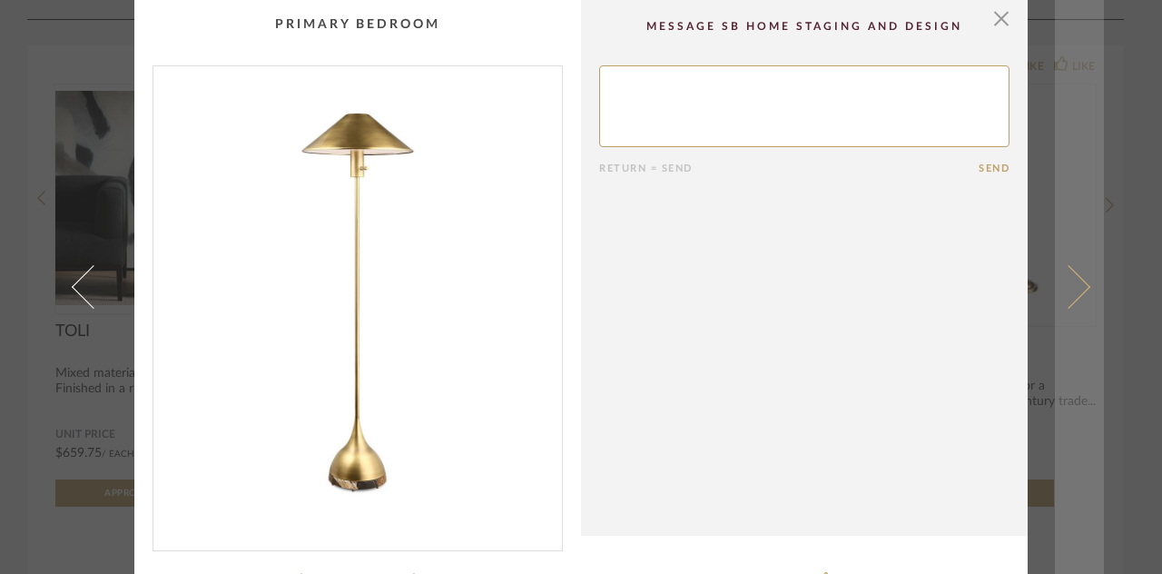
click at [1073, 271] on link at bounding box center [1079, 287] width 49 height 574
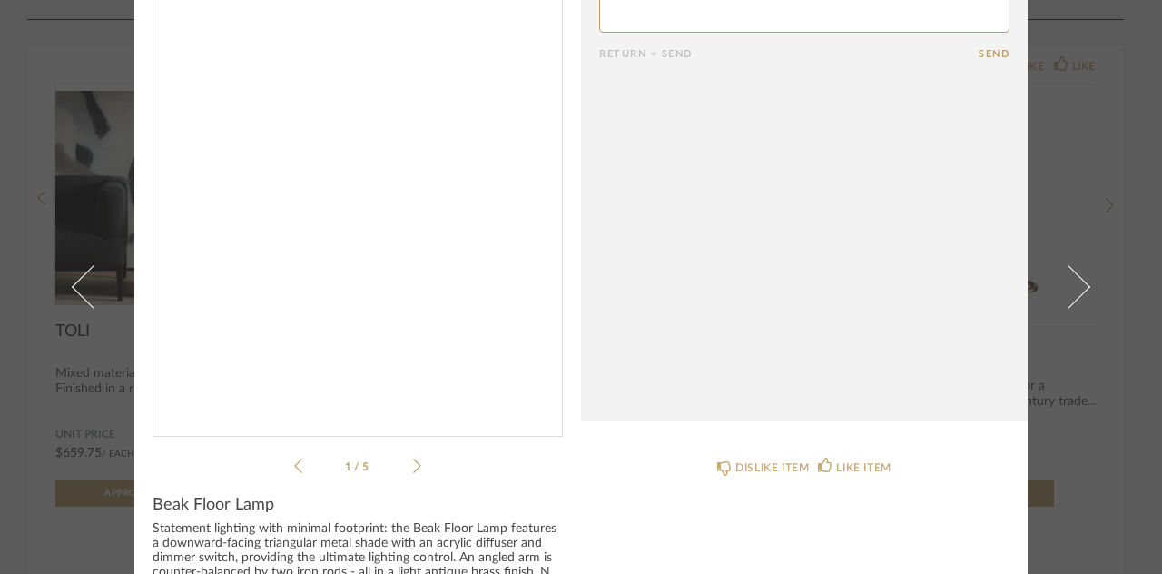
scroll to position [171, 0]
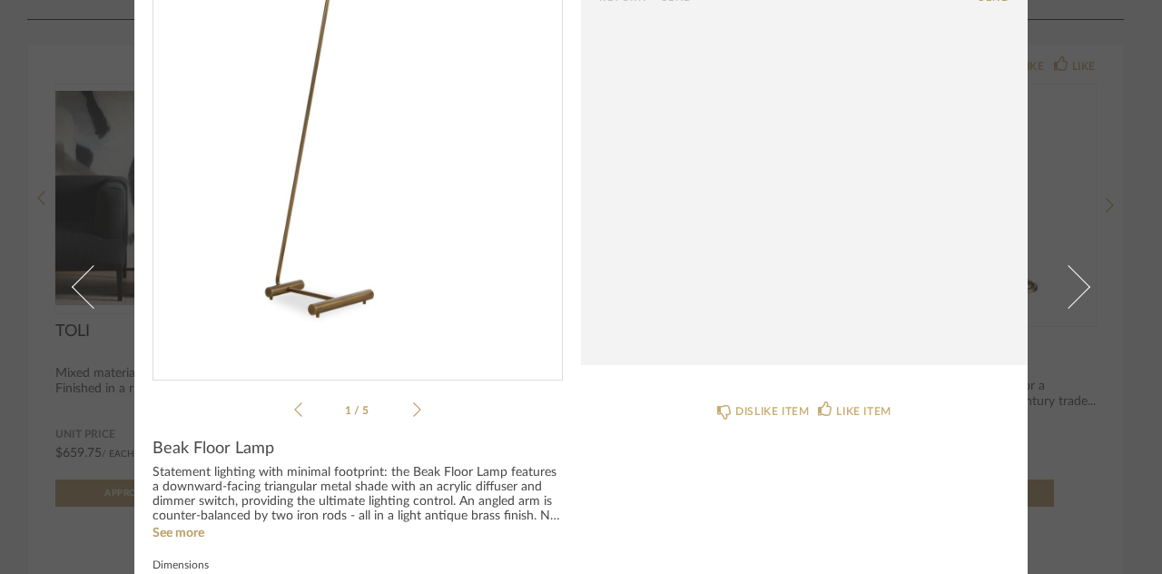
click at [404, 402] on li "1 / 5" at bounding box center [357, 410] width 111 height 22
click at [399, 257] on img "0" at bounding box center [357, 130] width 409 height 469
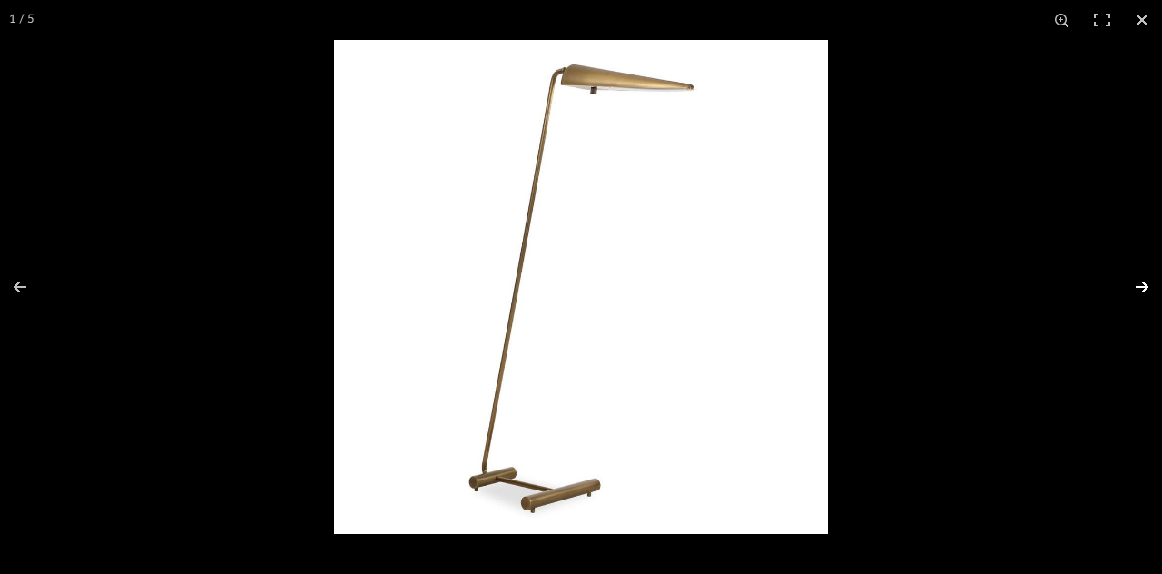
click at [1108, 283] on button at bounding box center [1130, 286] width 64 height 91
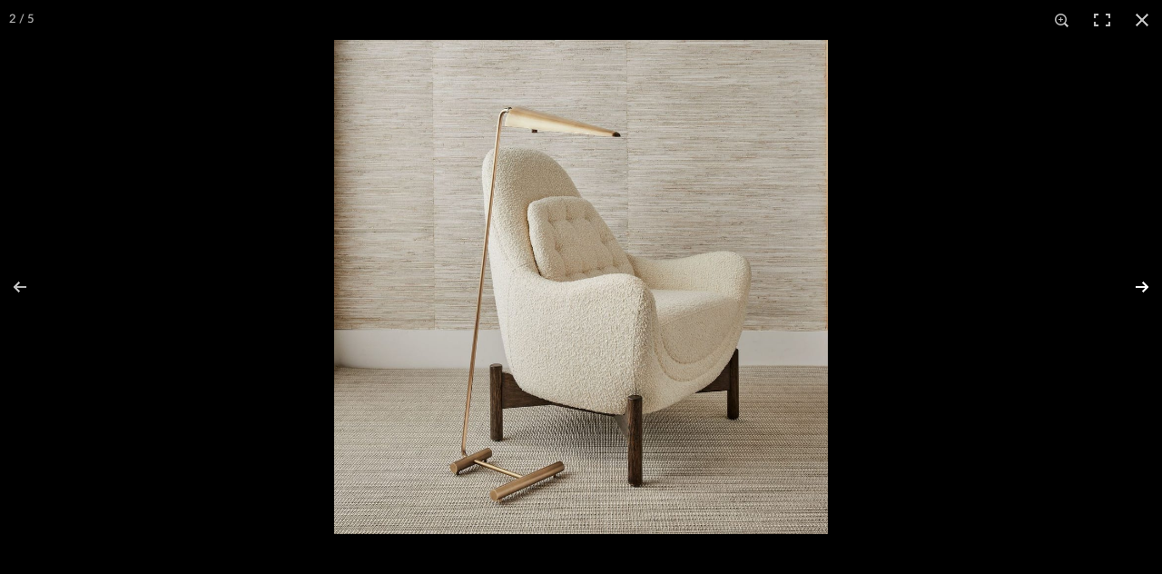
click at [1108, 283] on button at bounding box center [1130, 286] width 64 height 91
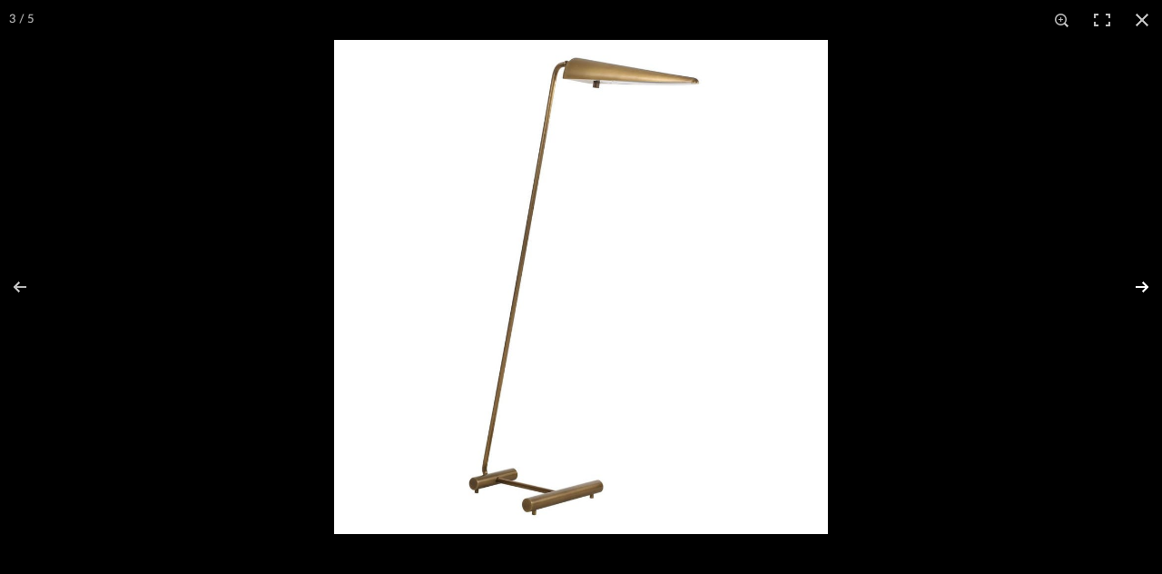
click at [1108, 283] on button at bounding box center [1130, 286] width 64 height 91
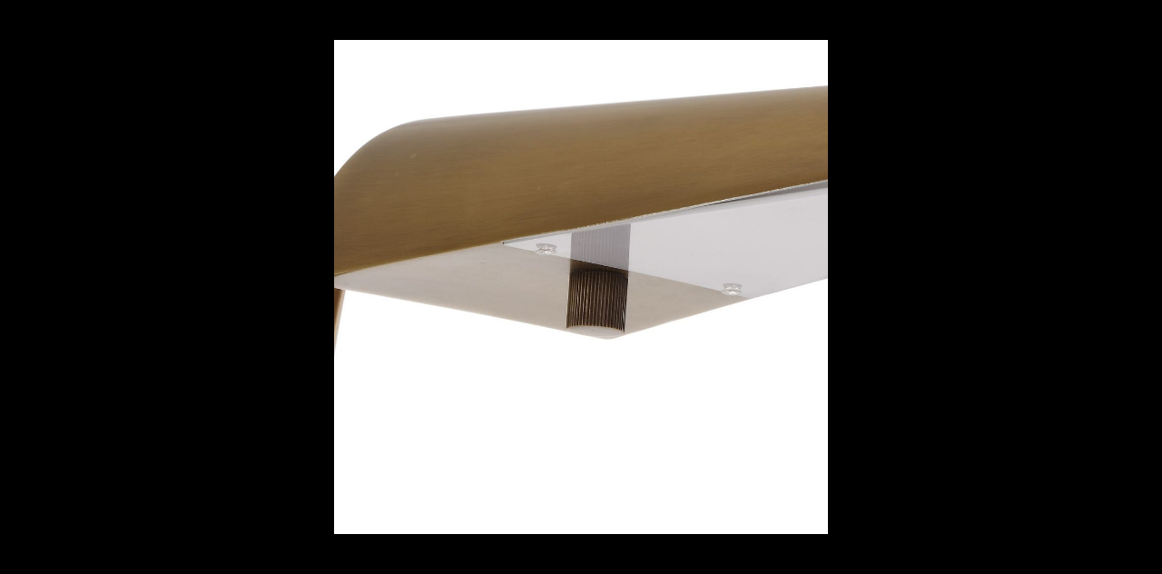
click at [1108, 283] on button at bounding box center [1130, 286] width 64 height 91
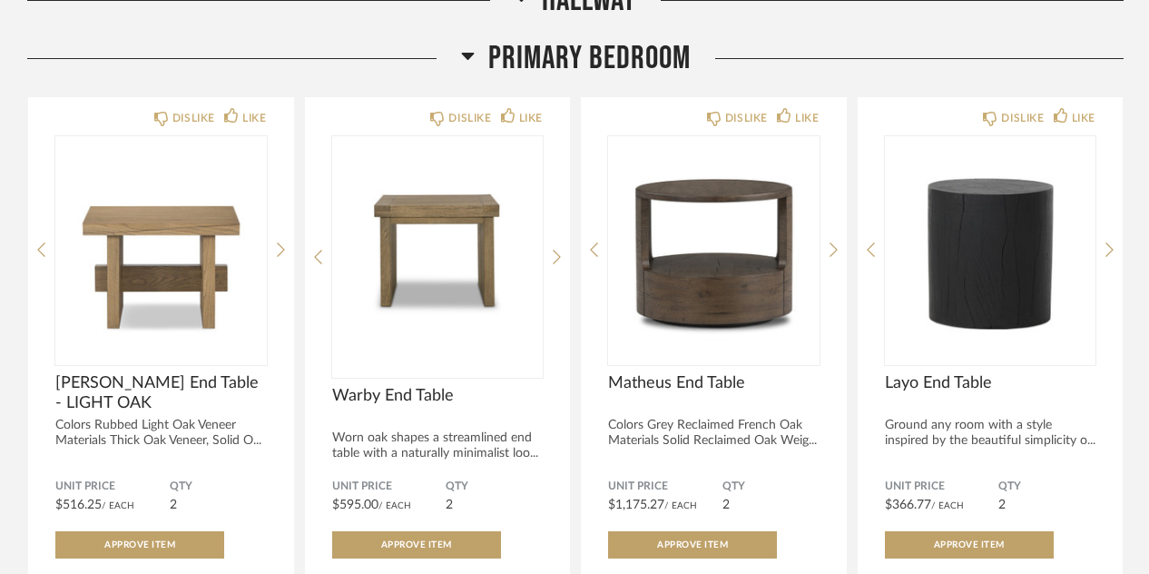
scroll to position [1181, 0]
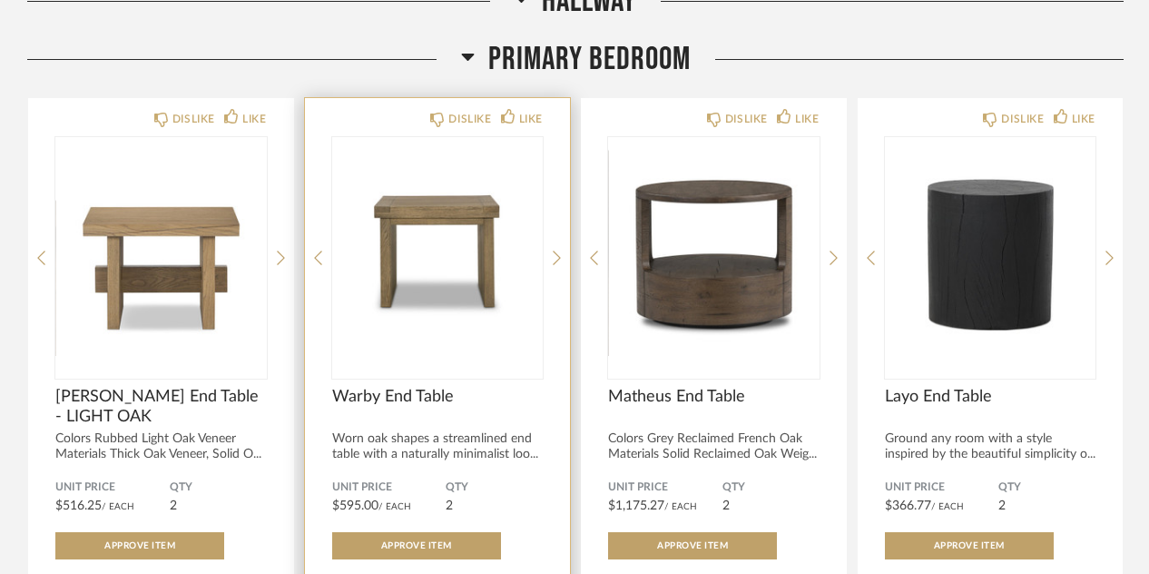
click at [490, 202] on img "0" at bounding box center [438, 250] width 212 height 227
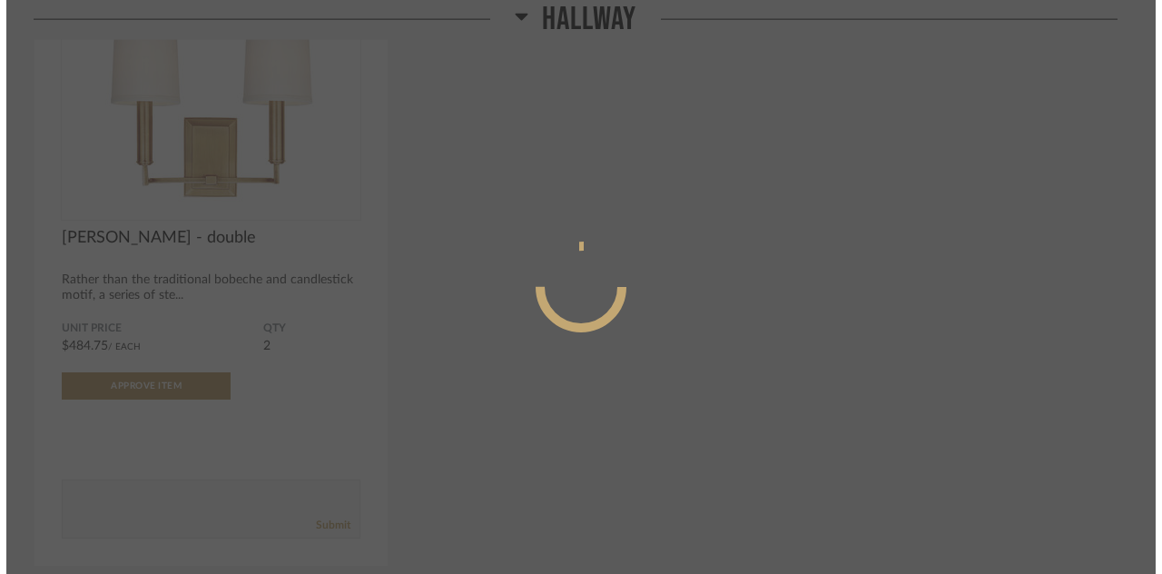
scroll to position [0, 0]
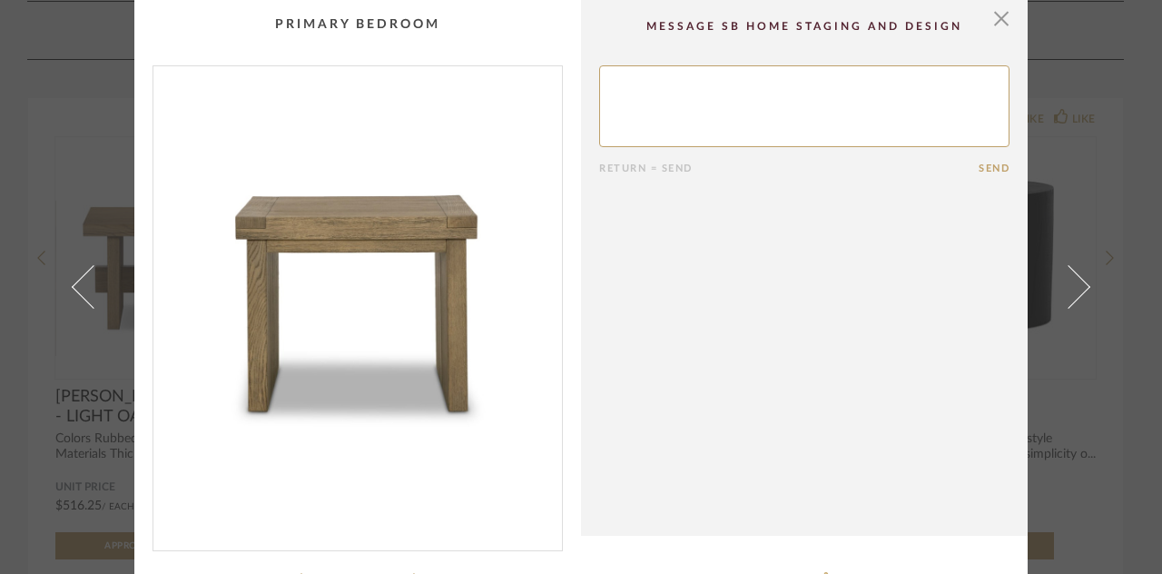
click at [413, 239] on img "0" at bounding box center [357, 300] width 409 height 469
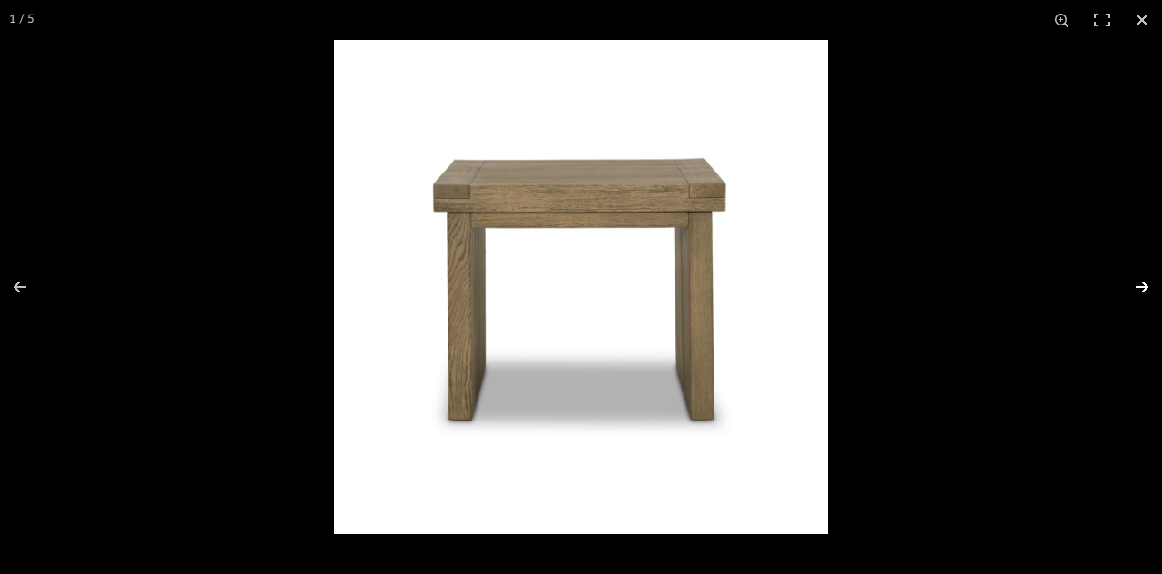
click at [1108, 288] on button at bounding box center [1130, 286] width 64 height 91
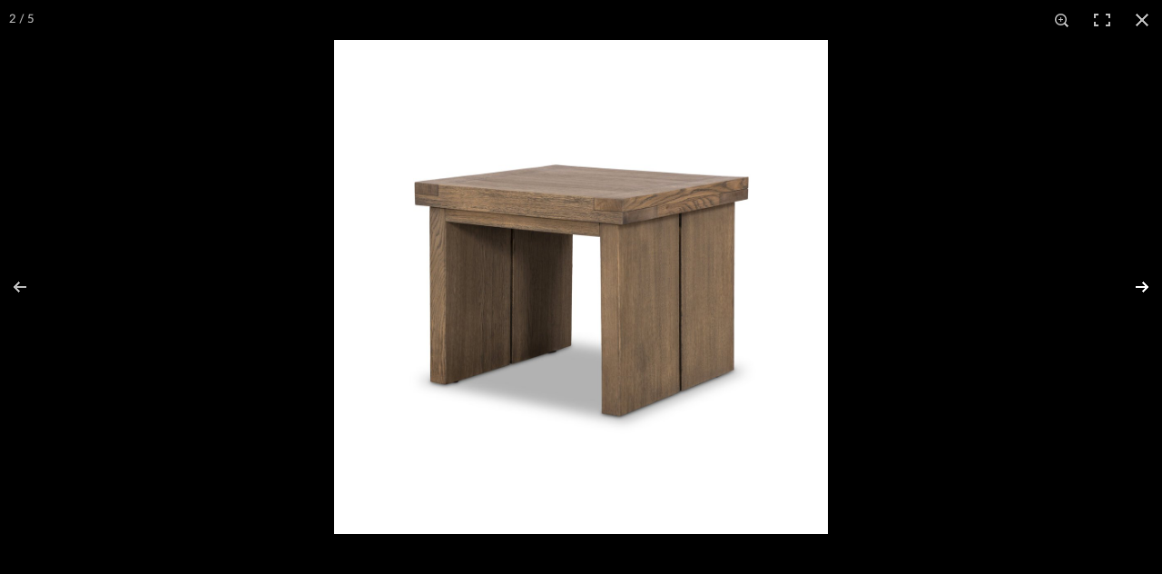
click at [1108, 290] on button at bounding box center [1130, 286] width 64 height 91
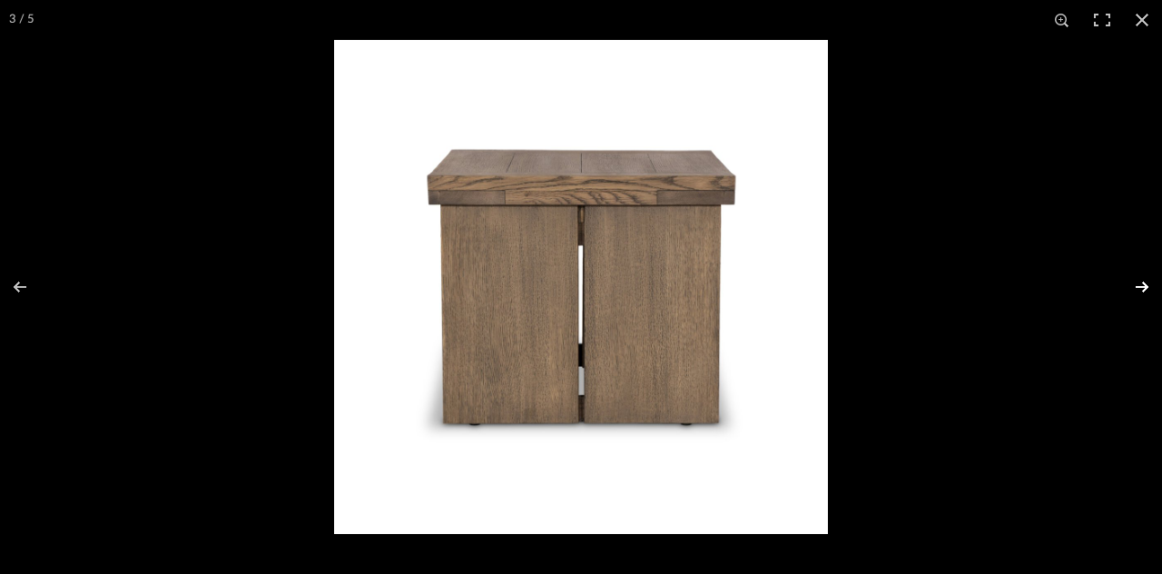
click at [1108, 290] on button at bounding box center [1130, 286] width 64 height 91
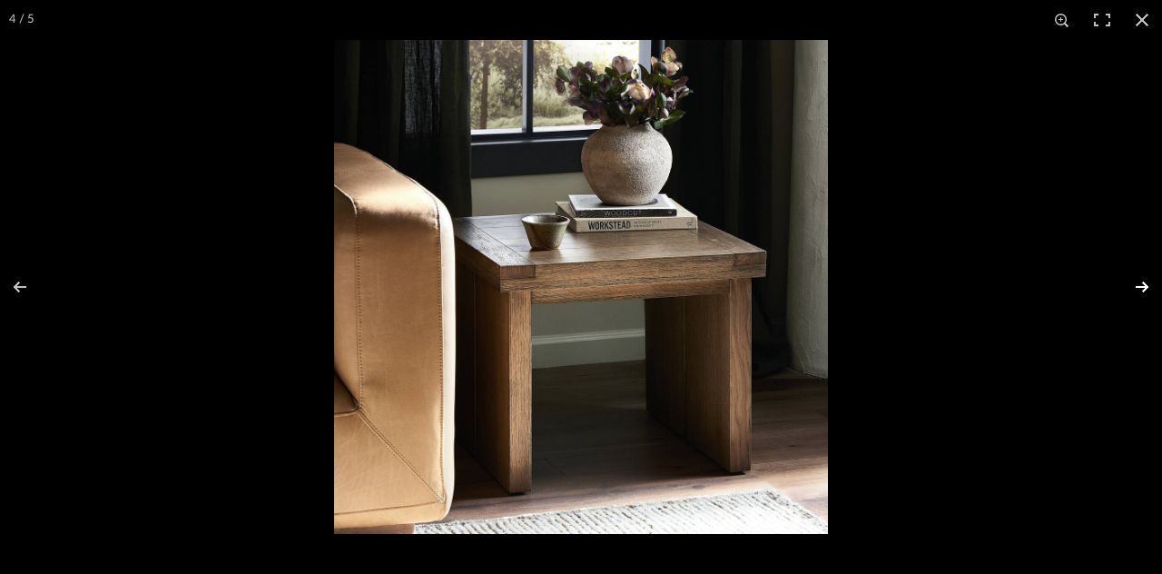
click at [1108, 290] on button at bounding box center [1130, 286] width 64 height 91
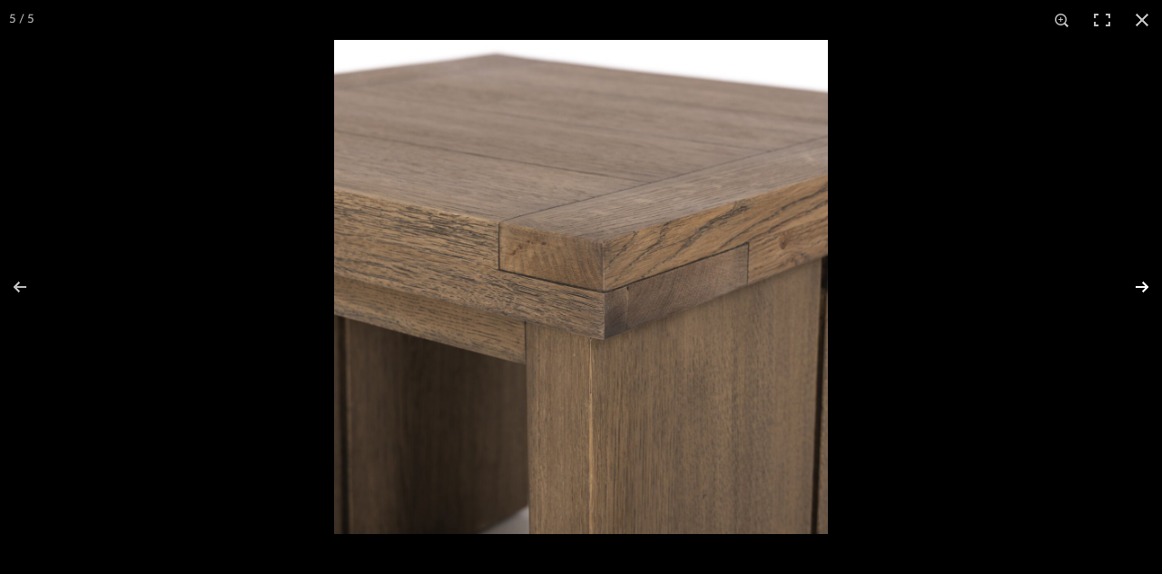
click at [1108, 290] on button at bounding box center [1130, 286] width 64 height 91
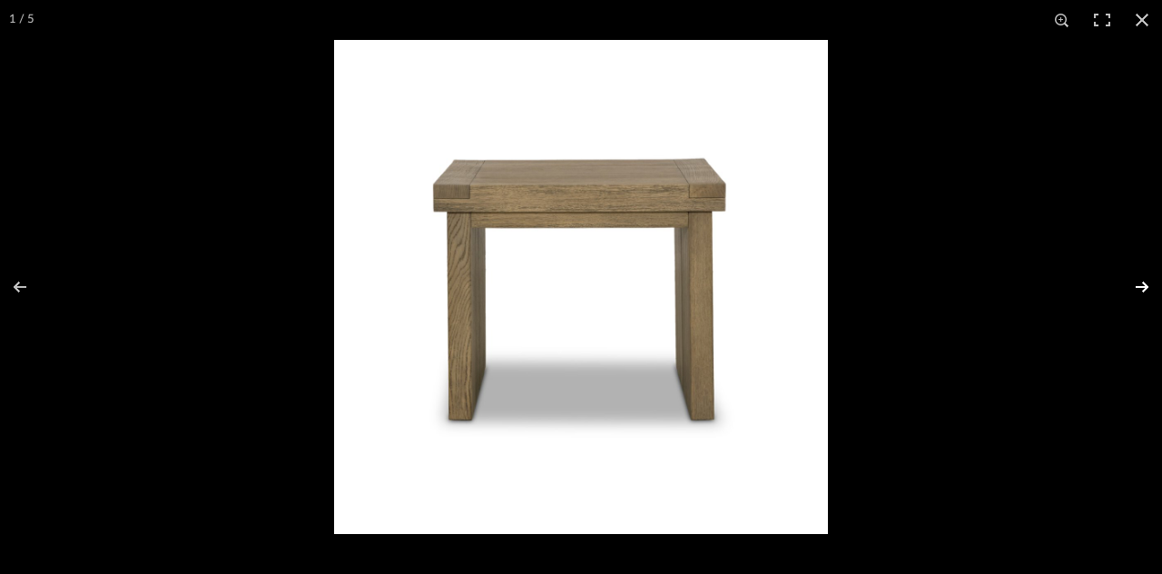
click at [1108, 290] on button at bounding box center [1130, 286] width 64 height 91
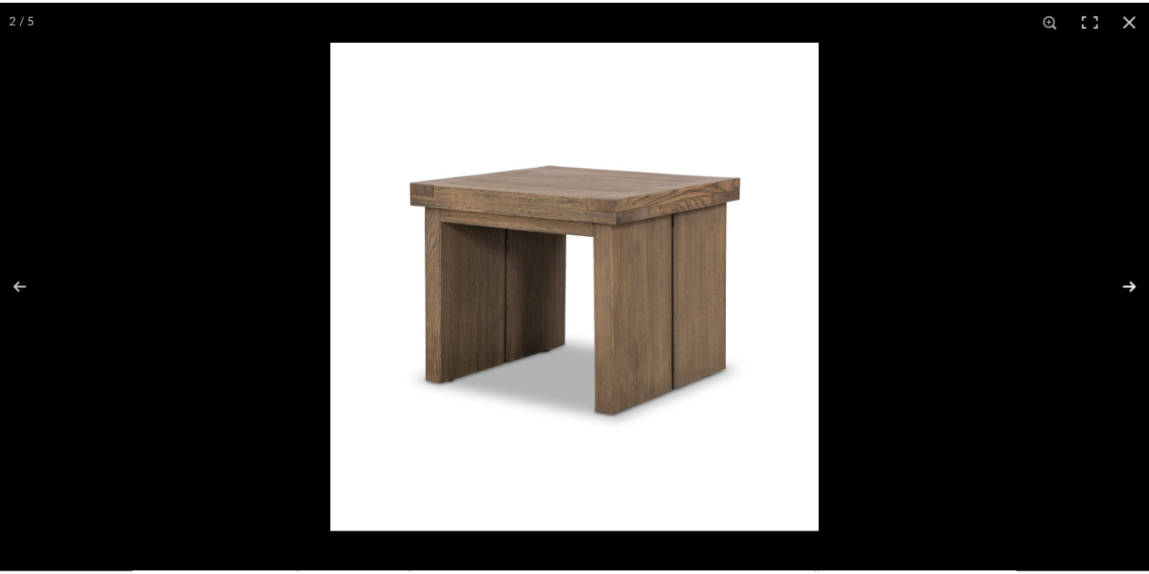
scroll to position [1181, 0]
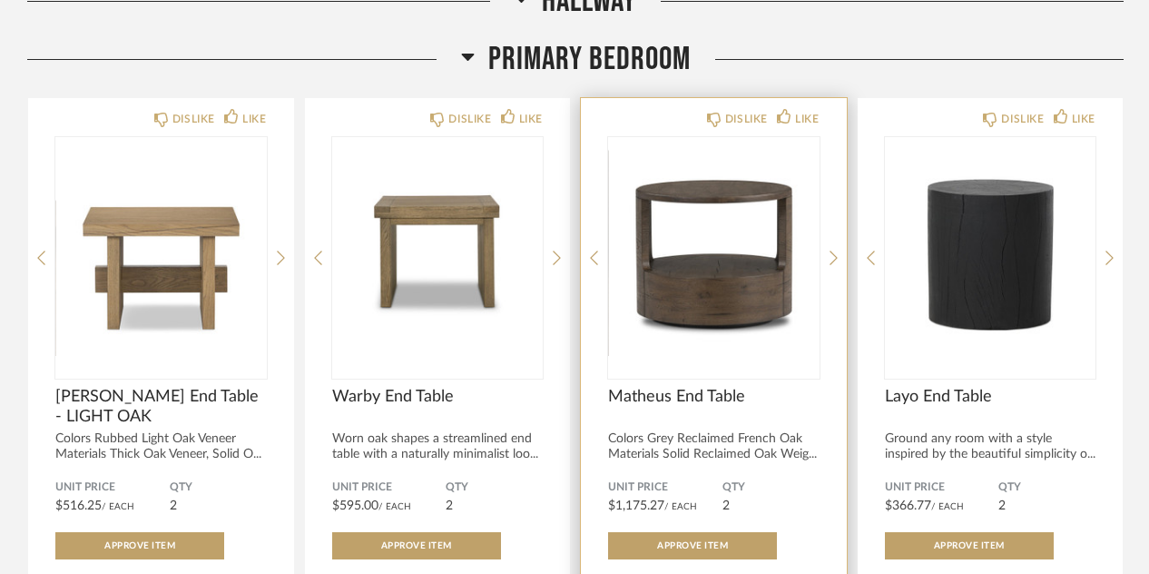
click at [711, 230] on img "0" at bounding box center [714, 250] width 212 height 227
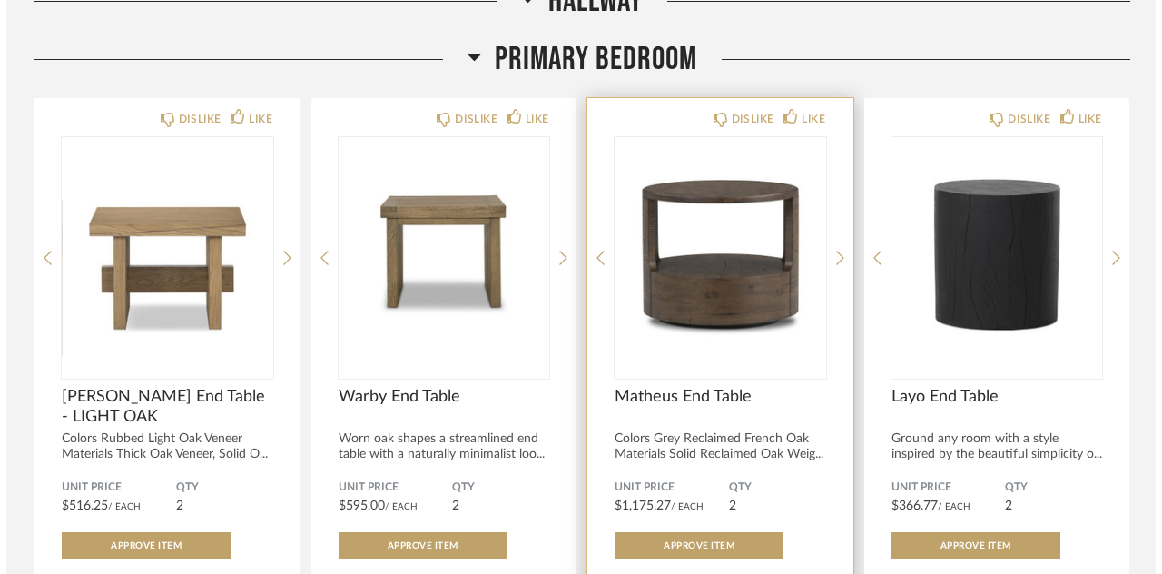
scroll to position [0, 0]
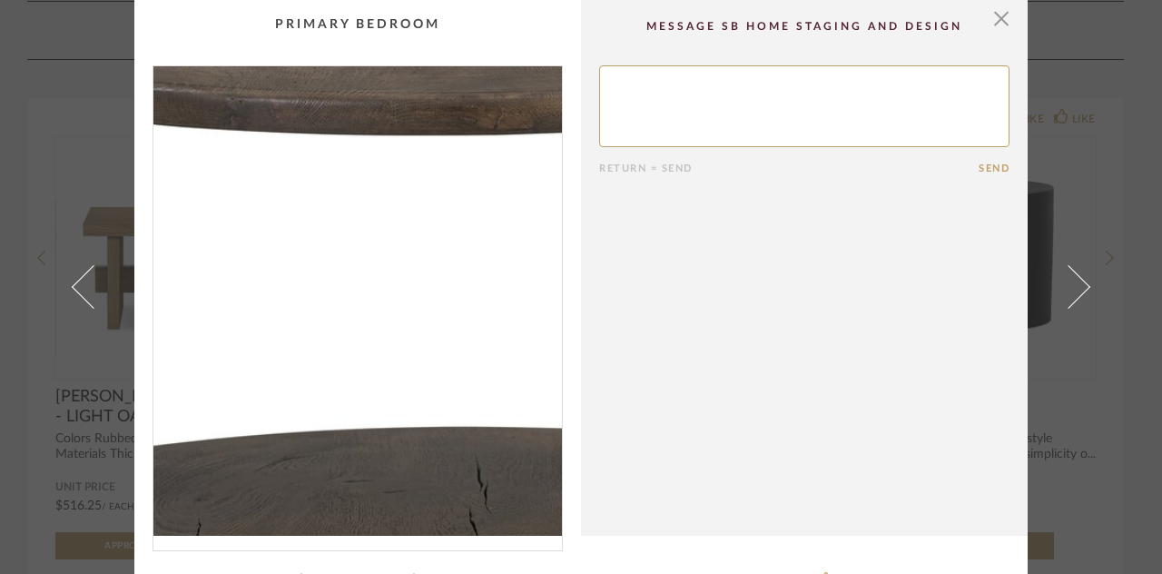
click at [320, 266] on img "0" at bounding box center [357, 300] width 409 height 469
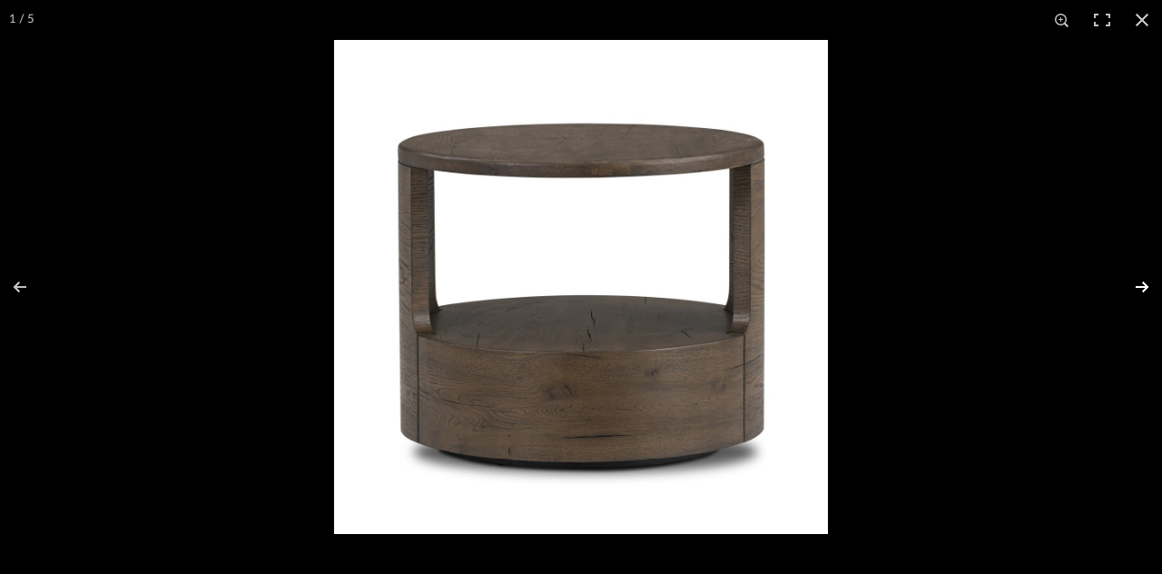
click at [1108, 288] on button at bounding box center [1130, 286] width 64 height 91
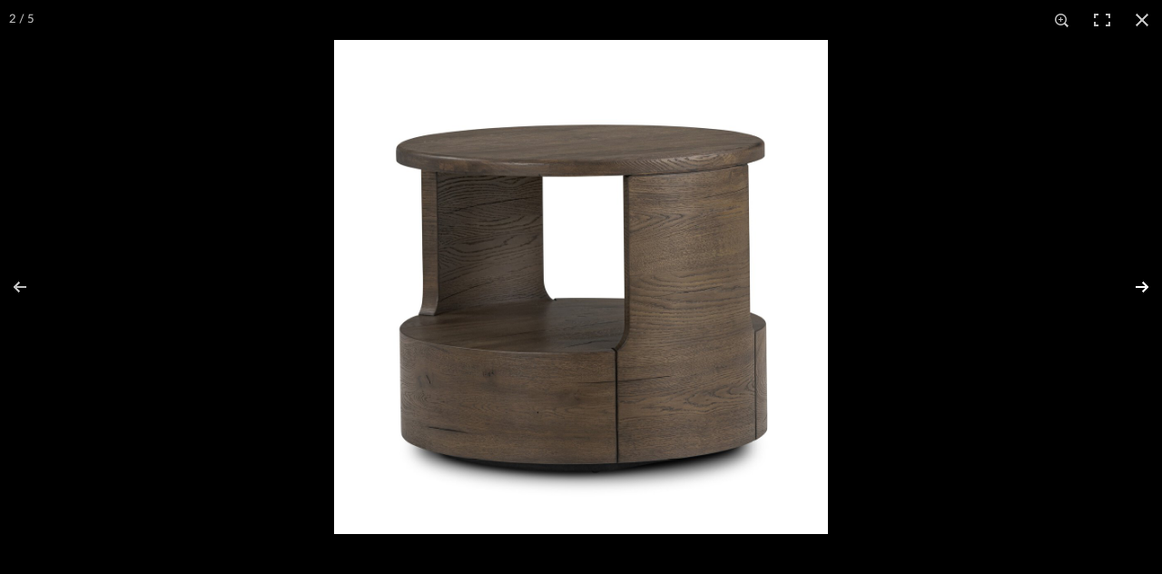
click at [1108, 288] on button at bounding box center [1130, 286] width 64 height 91
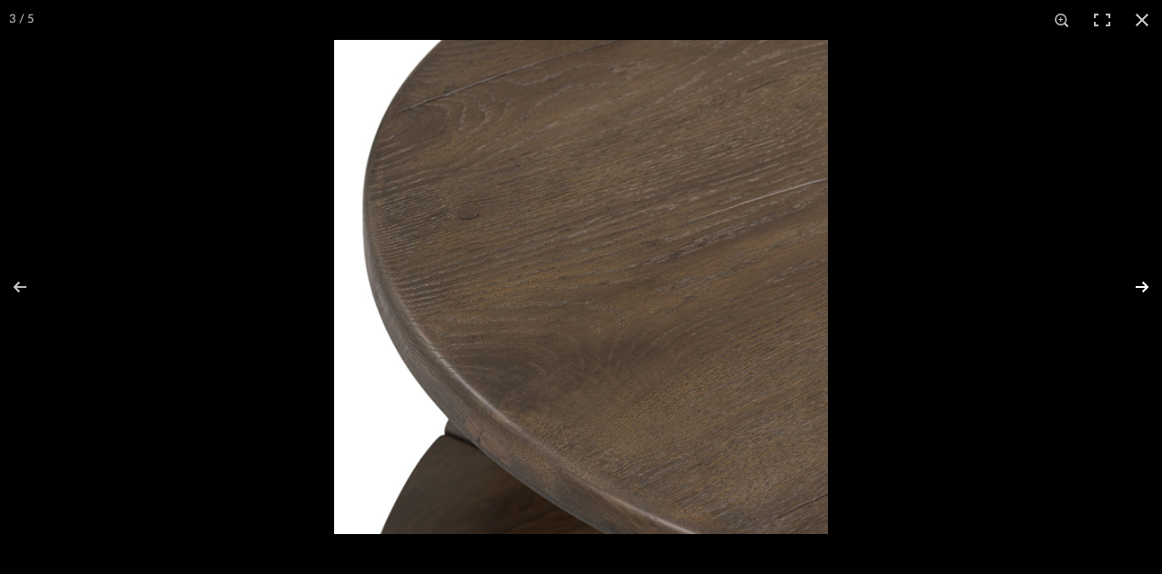
click at [1108, 288] on button at bounding box center [1130, 286] width 64 height 91
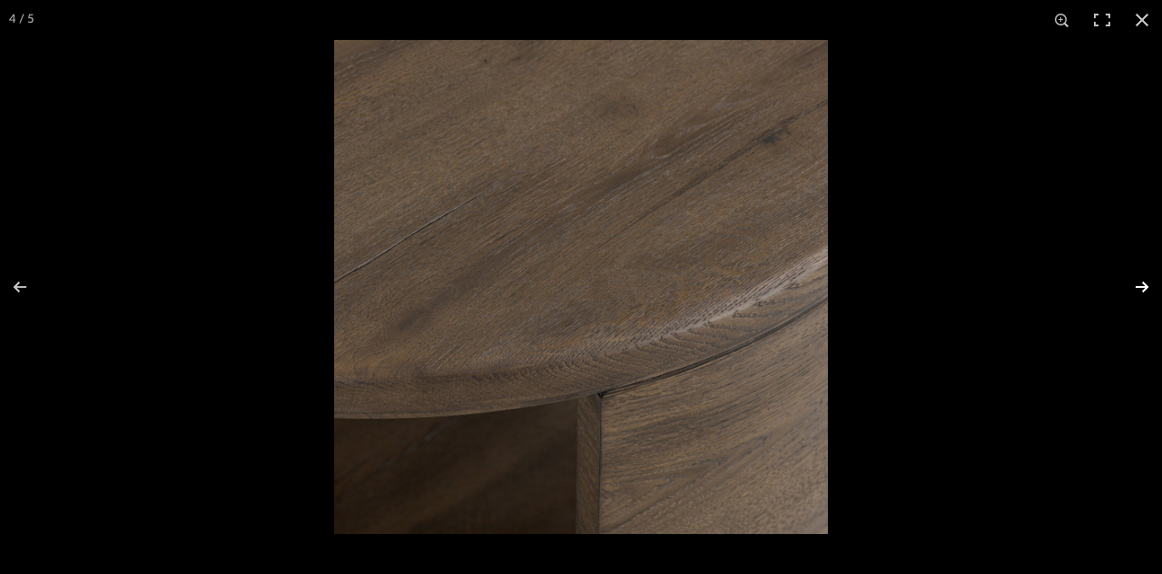
click at [1108, 288] on button at bounding box center [1130, 286] width 64 height 91
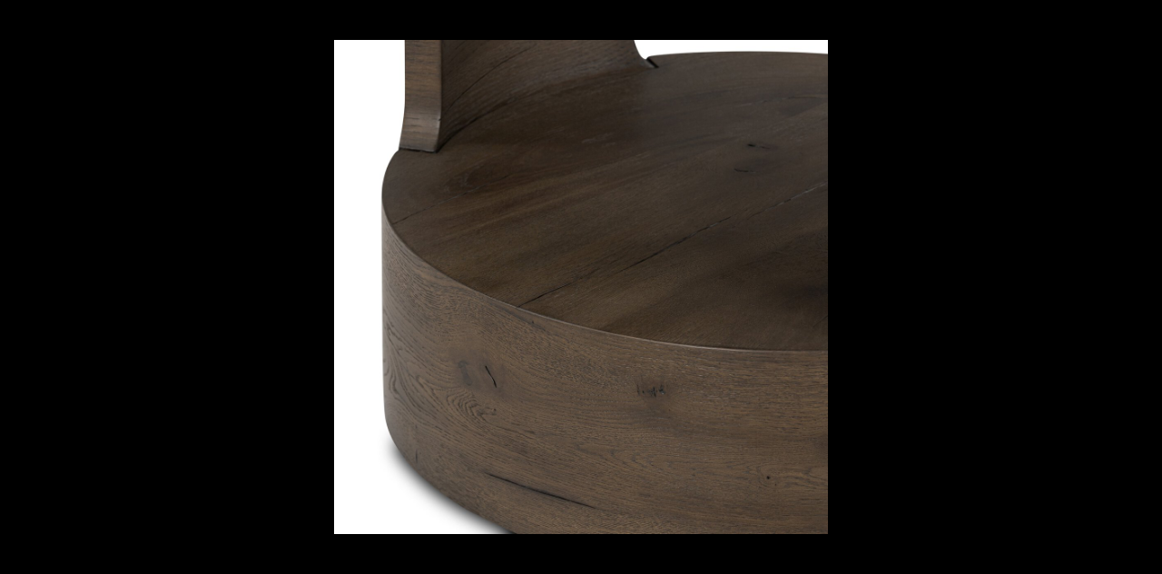
click at [1108, 288] on button at bounding box center [1130, 286] width 64 height 91
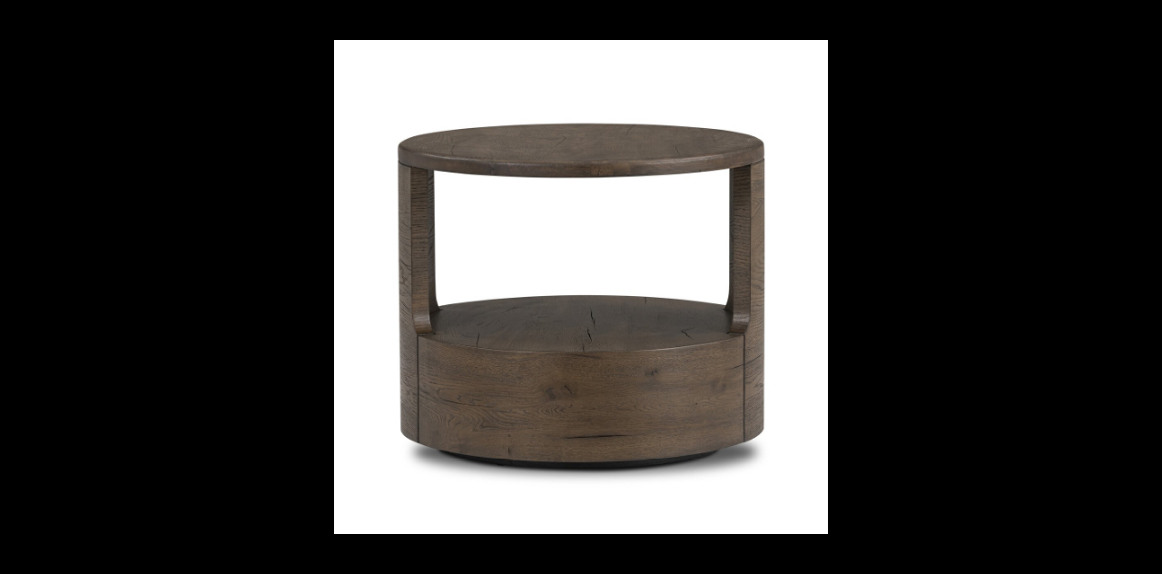
click at [1108, 288] on button at bounding box center [1130, 286] width 64 height 91
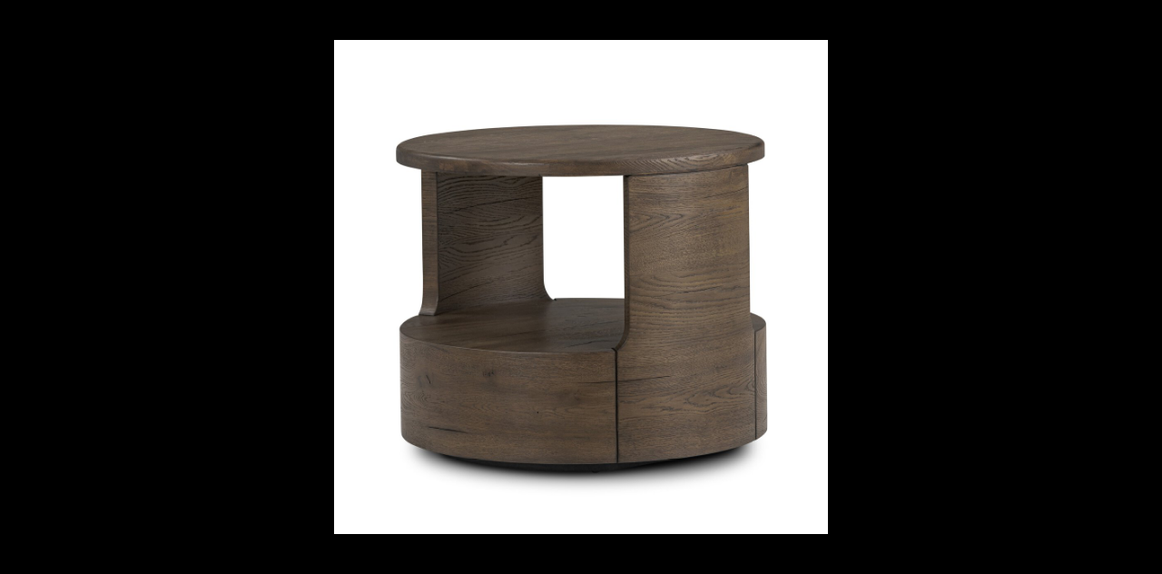
click at [1108, 288] on button at bounding box center [1130, 286] width 64 height 91
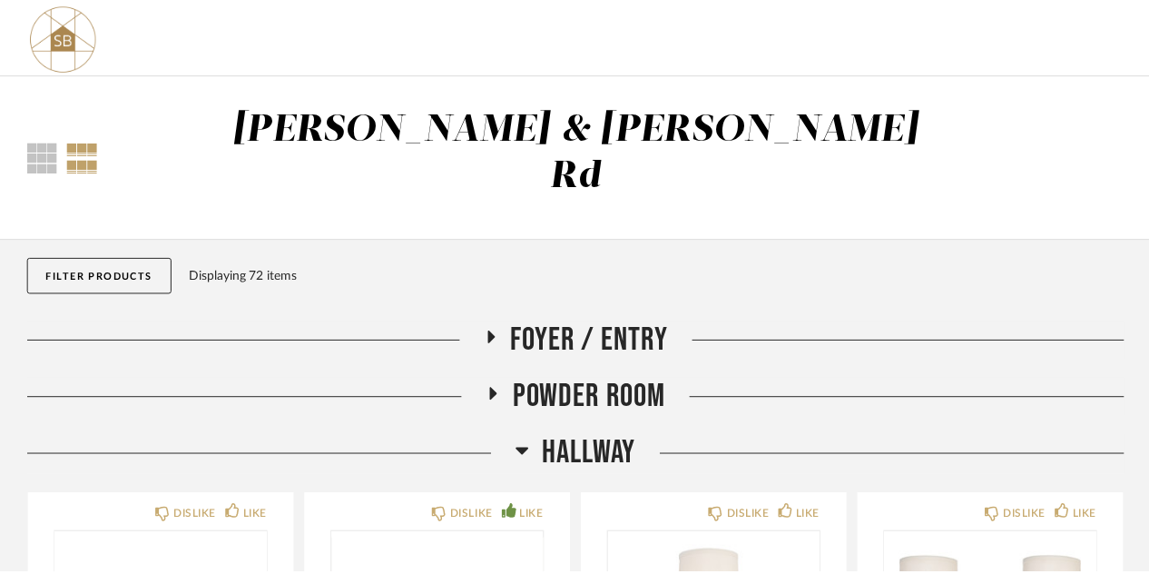
scroll to position [1181, 0]
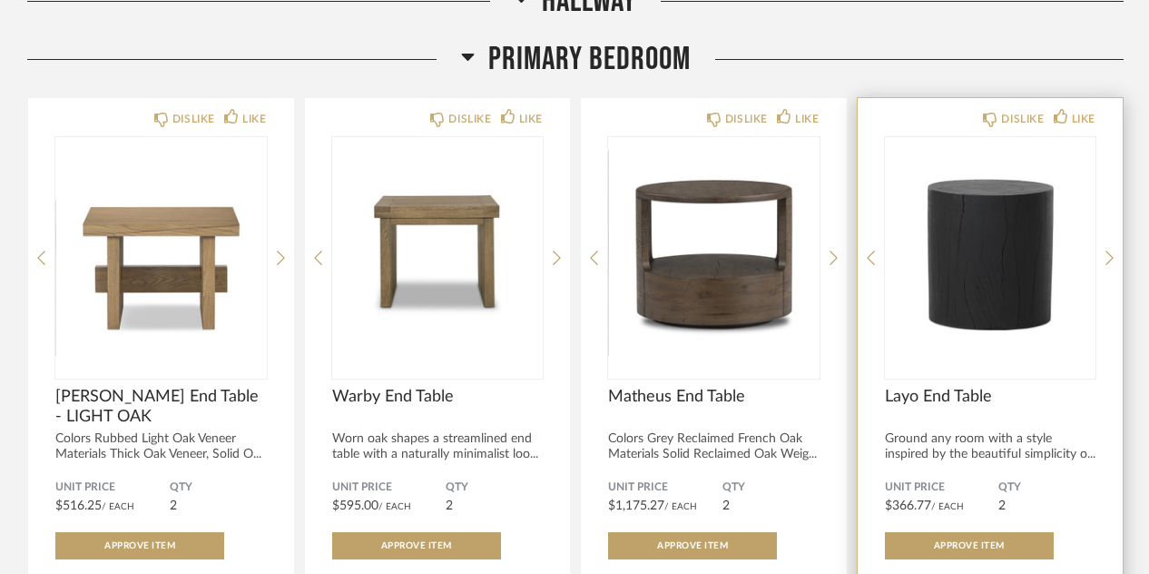
click at [973, 229] on img "0" at bounding box center [991, 250] width 212 height 227
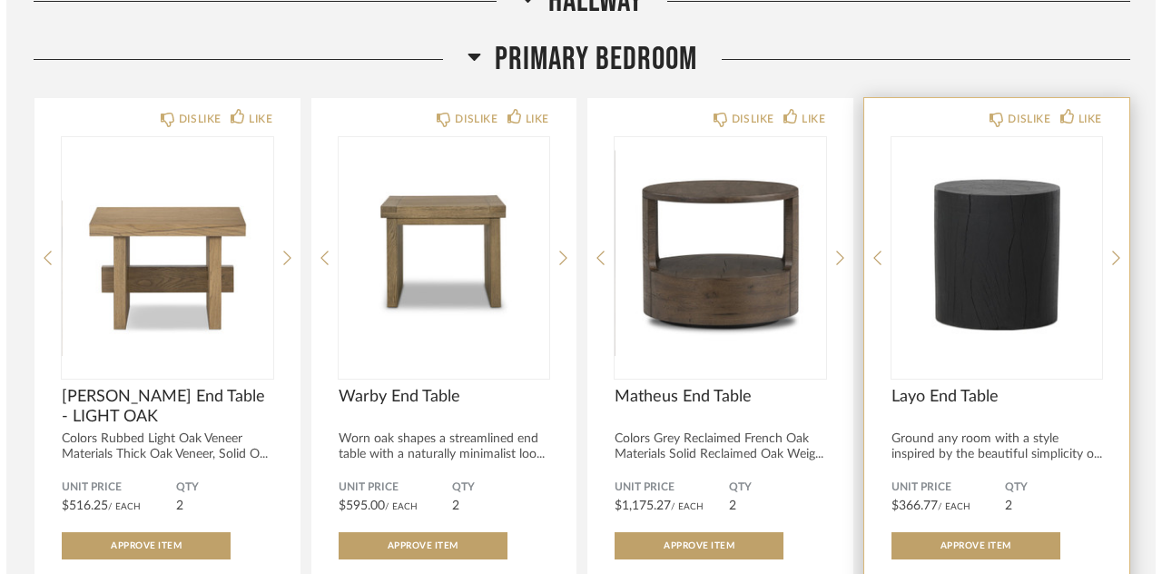
scroll to position [0, 0]
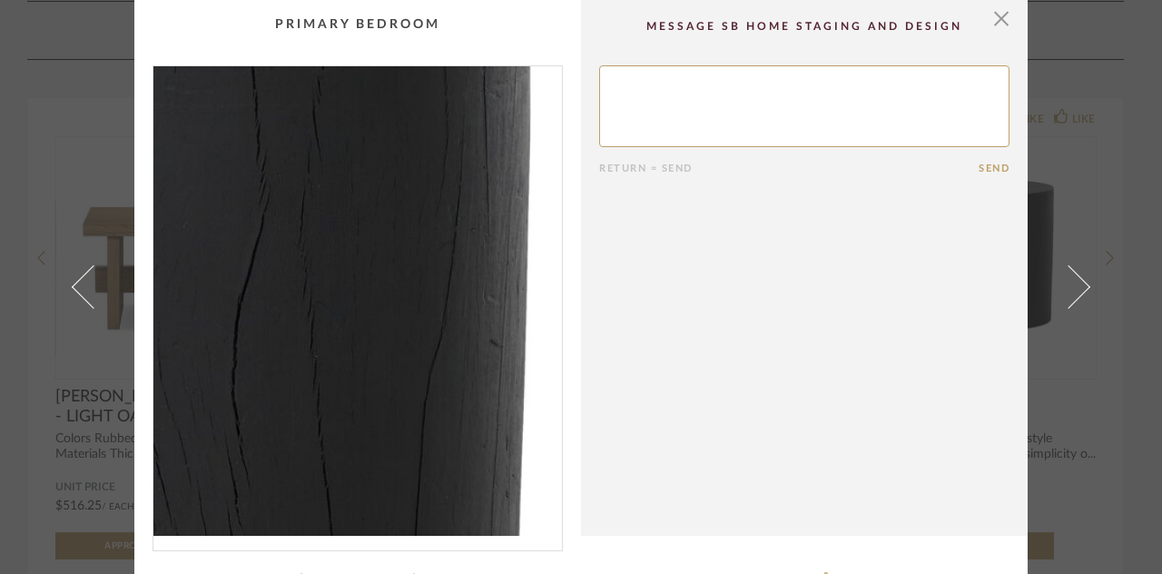
click at [410, 297] on img "0" at bounding box center [357, 300] width 409 height 469
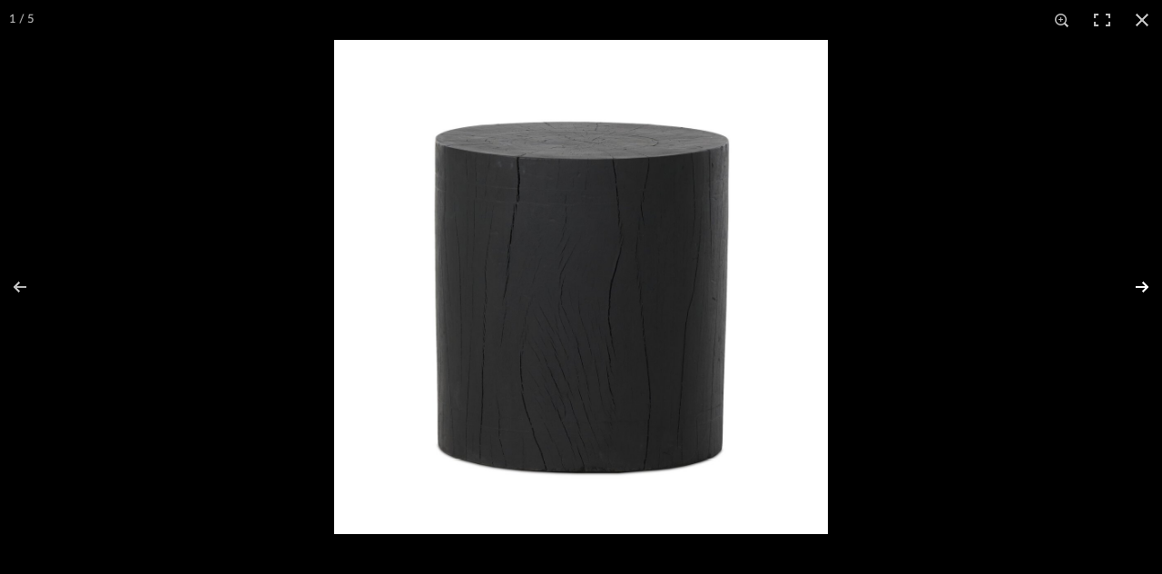
click at [1108, 287] on button at bounding box center [1130, 286] width 64 height 91
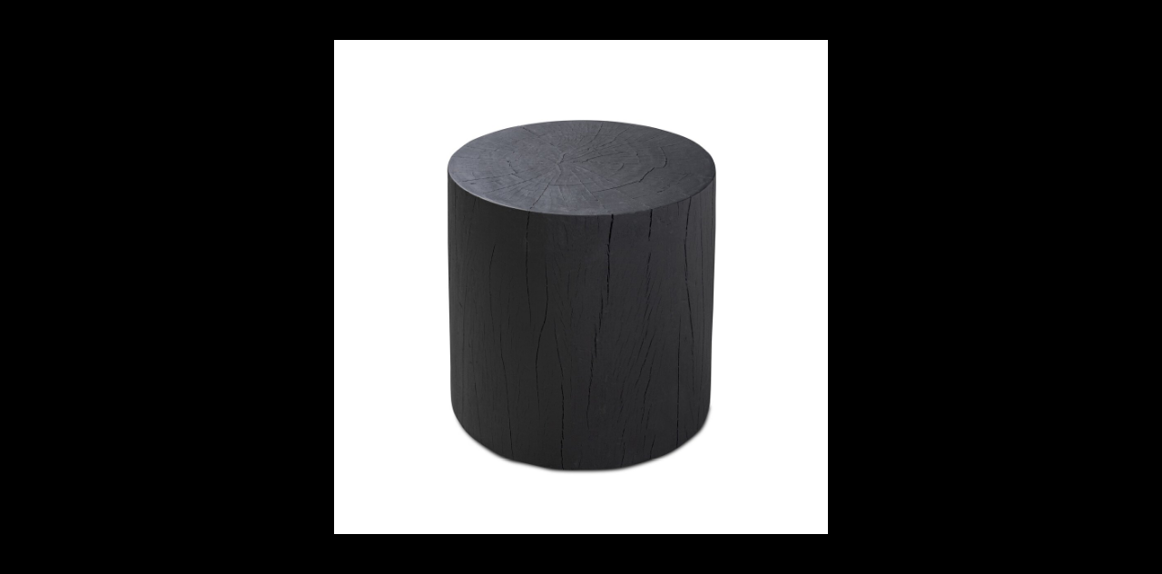
click at [1108, 287] on button at bounding box center [1130, 286] width 64 height 91
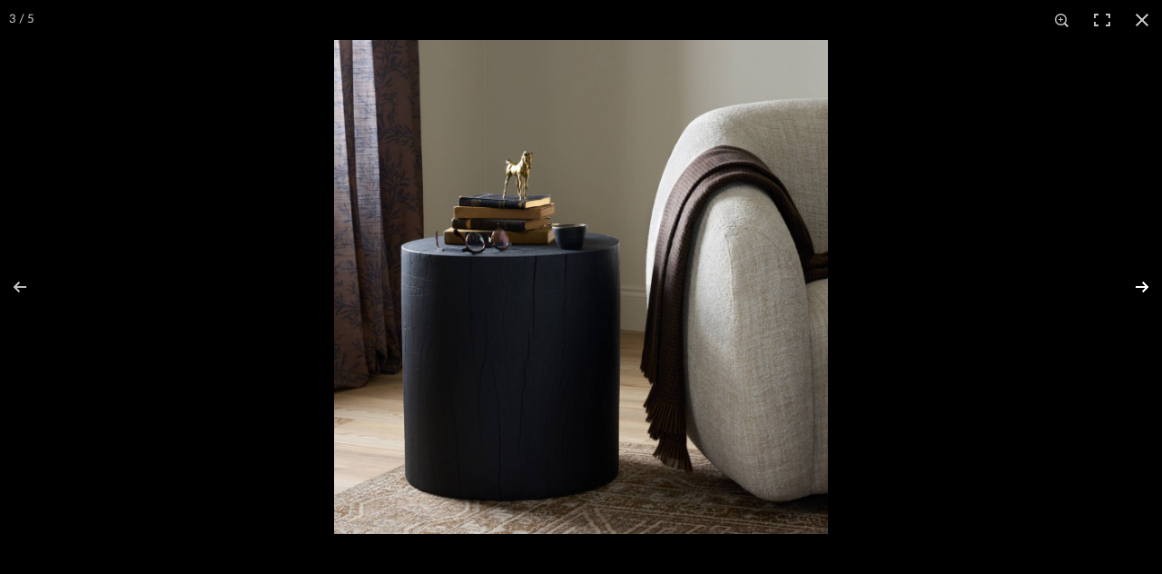
click at [1108, 282] on button at bounding box center [1130, 286] width 64 height 91
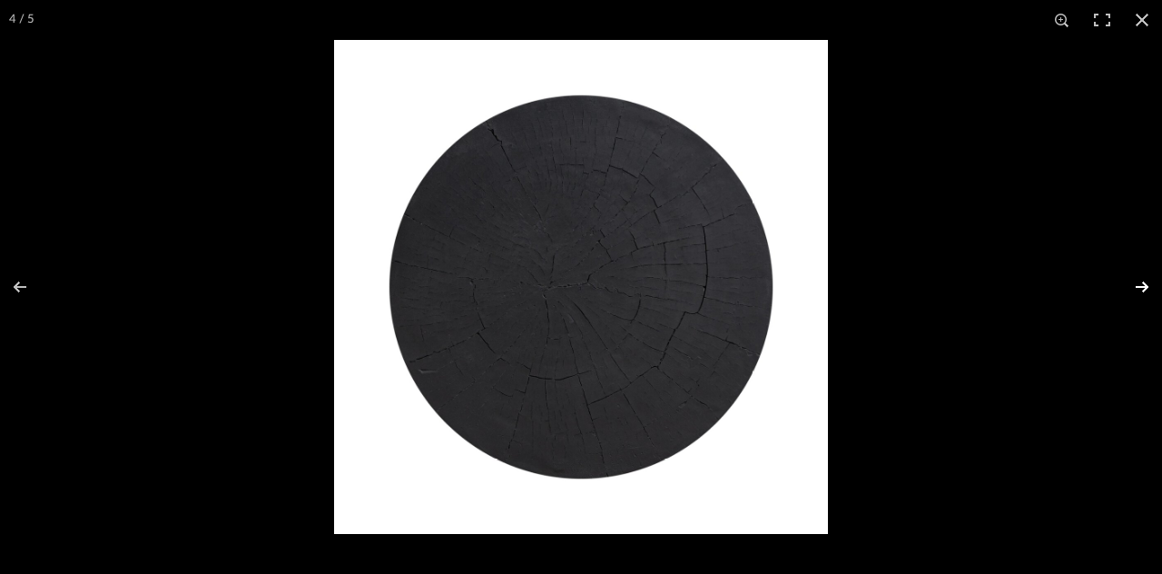
click at [1108, 282] on button at bounding box center [1130, 286] width 64 height 91
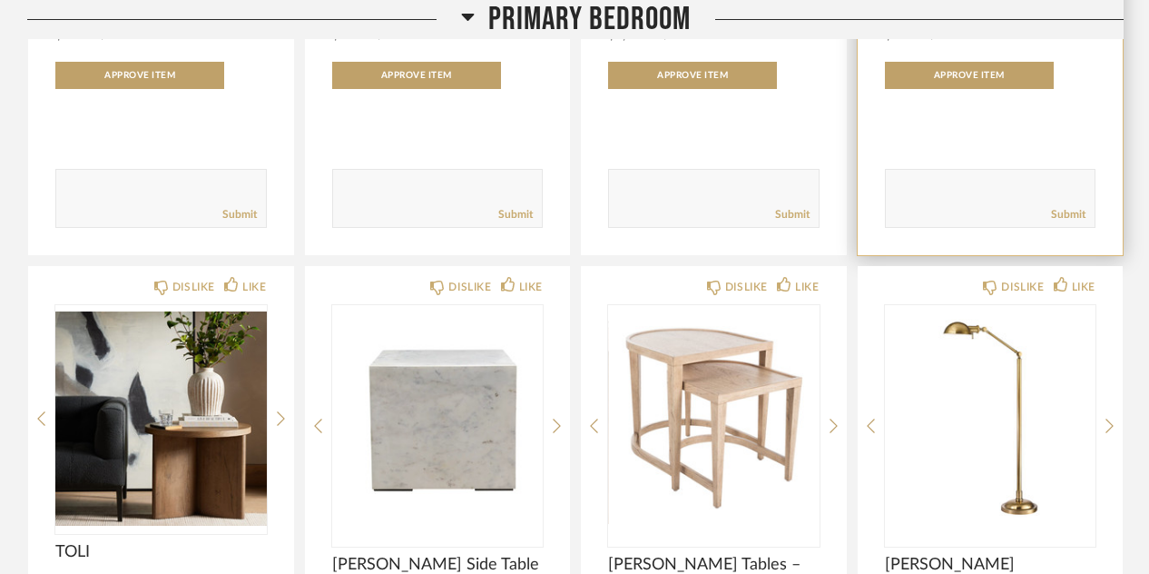
scroll to position [1823, 0]
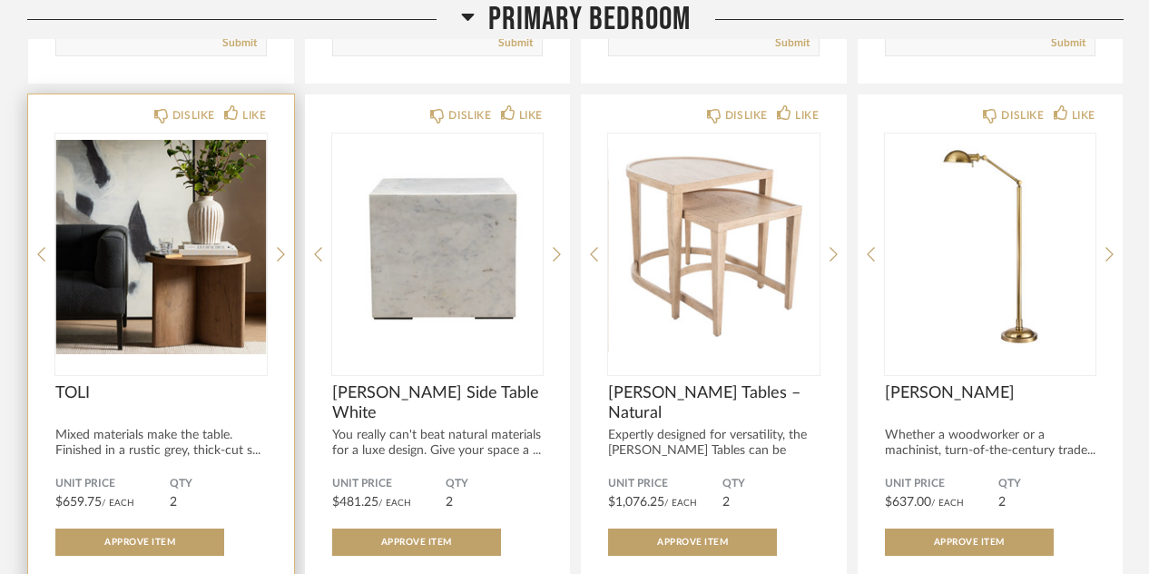
click at [182, 248] on img "0" at bounding box center [161, 246] width 212 height 227
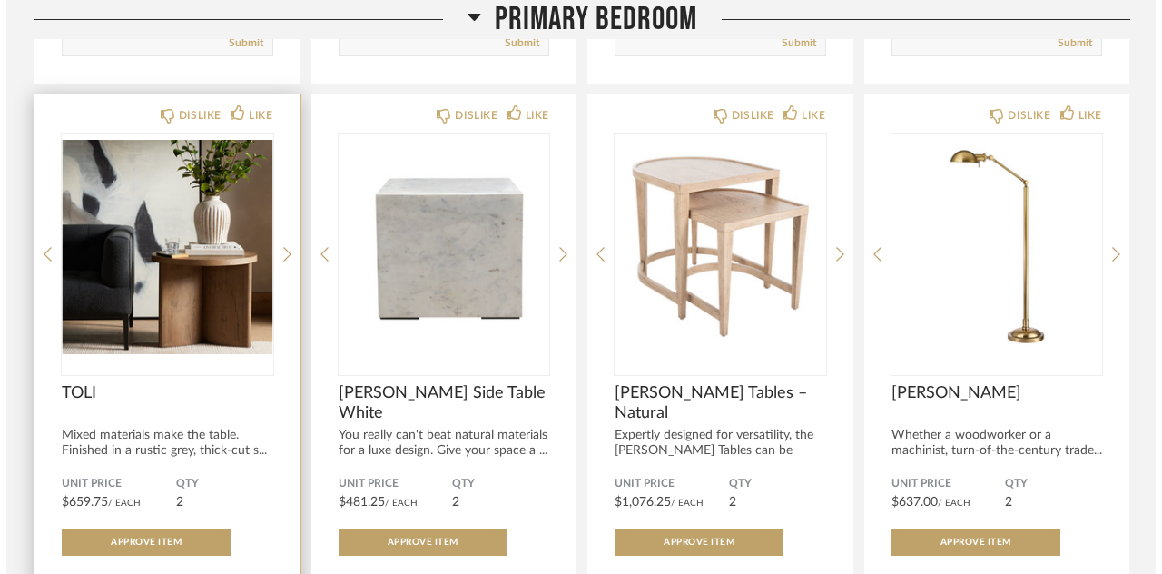
scroll to position [0, 0]
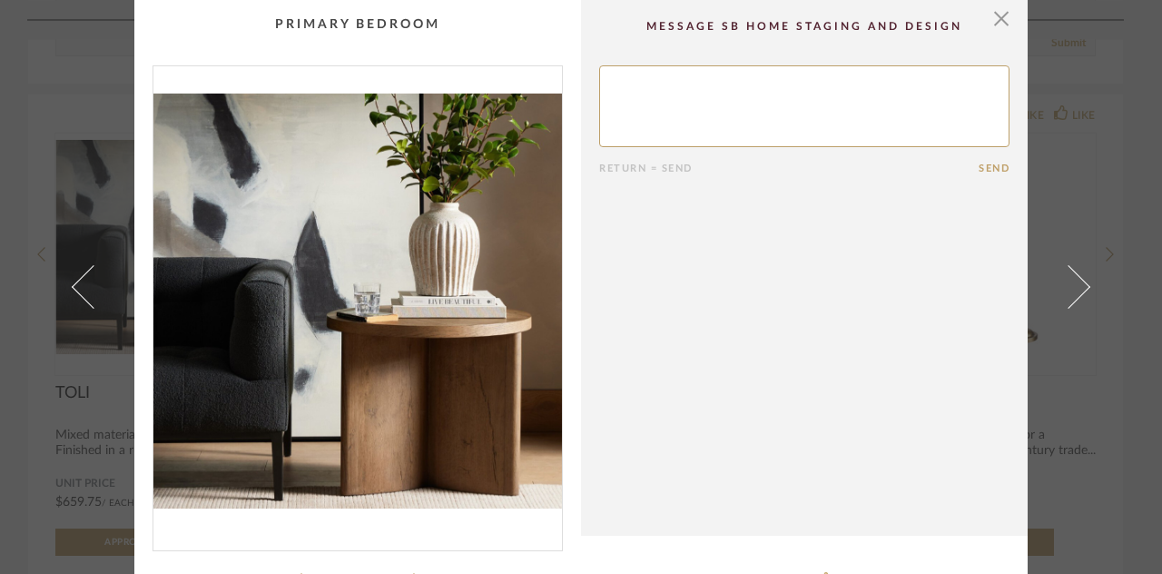
click at [432, 320] on img "0" at bounding box center [357, 300] width 409 height 469
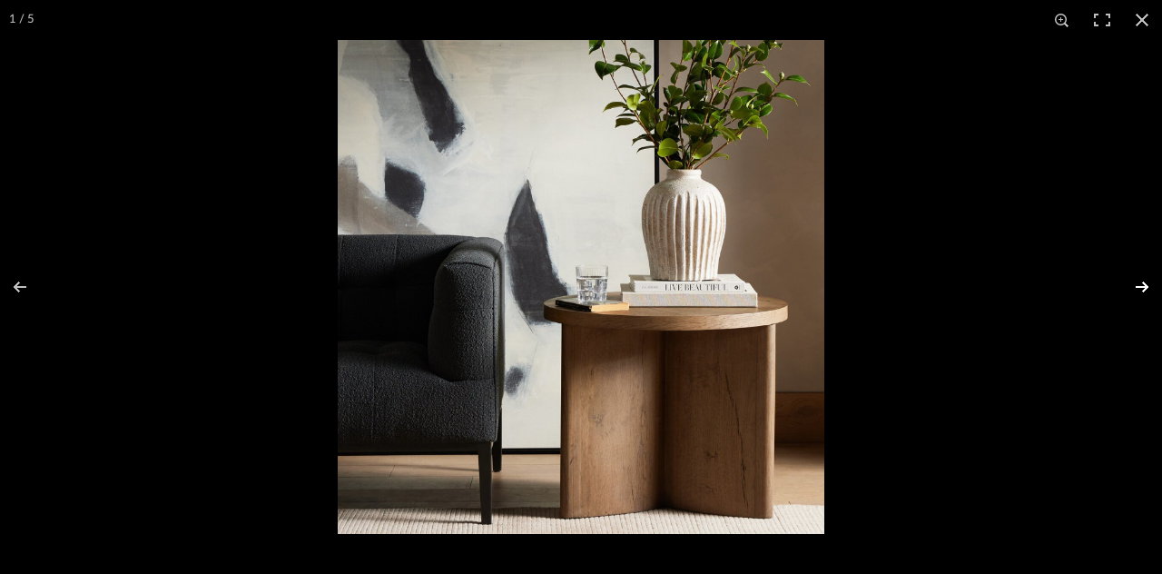
click at [1108, 281] on button at bounding box center [1130, 286] width 64 height 91
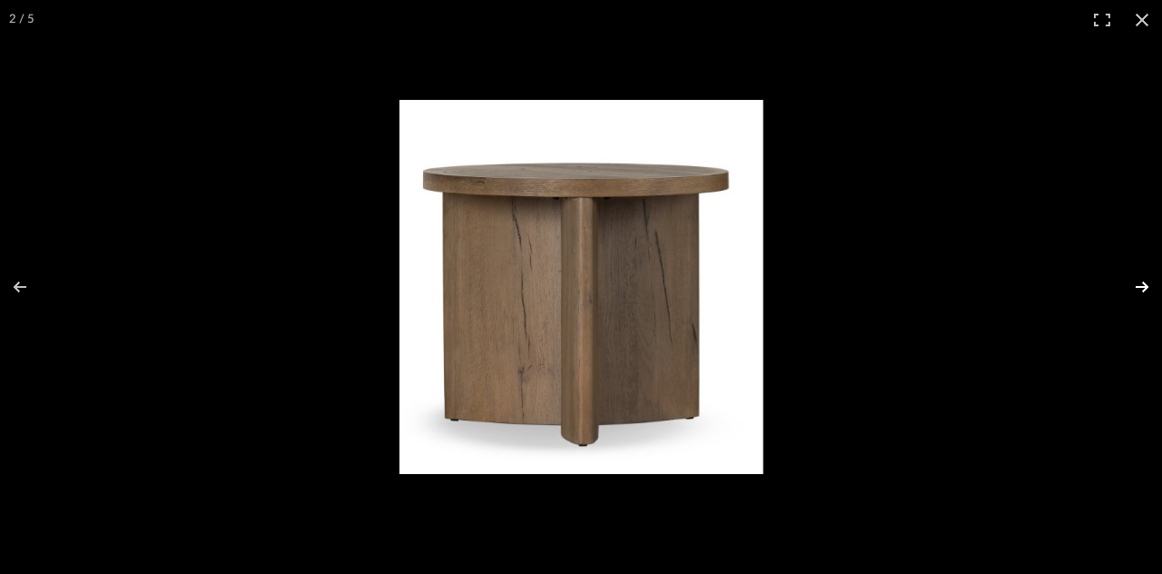
click at [1108, 281] on button at bounding box center [1130, 286] width 64 height 91
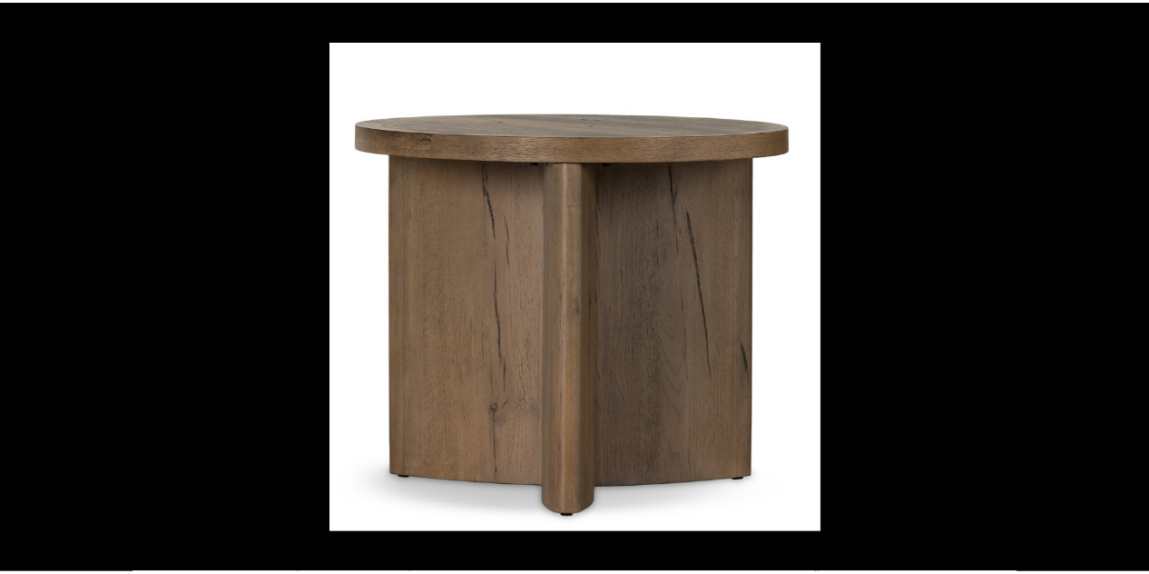
scroll to position [1823, 0]
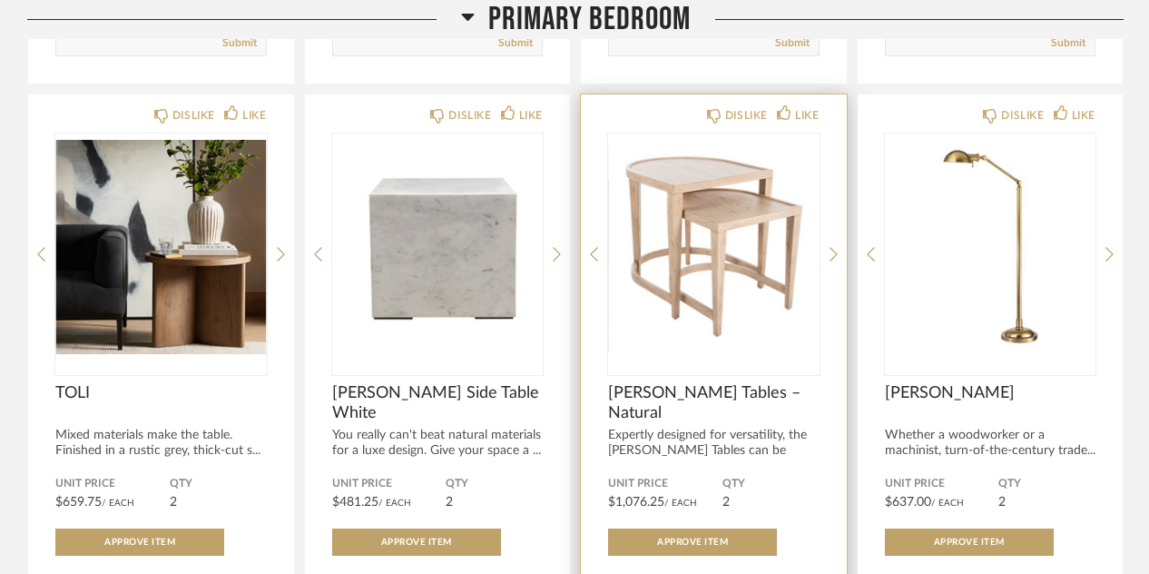
click at [724, 192] on img "0" at bounding box center [714, 246] width 212 height 227
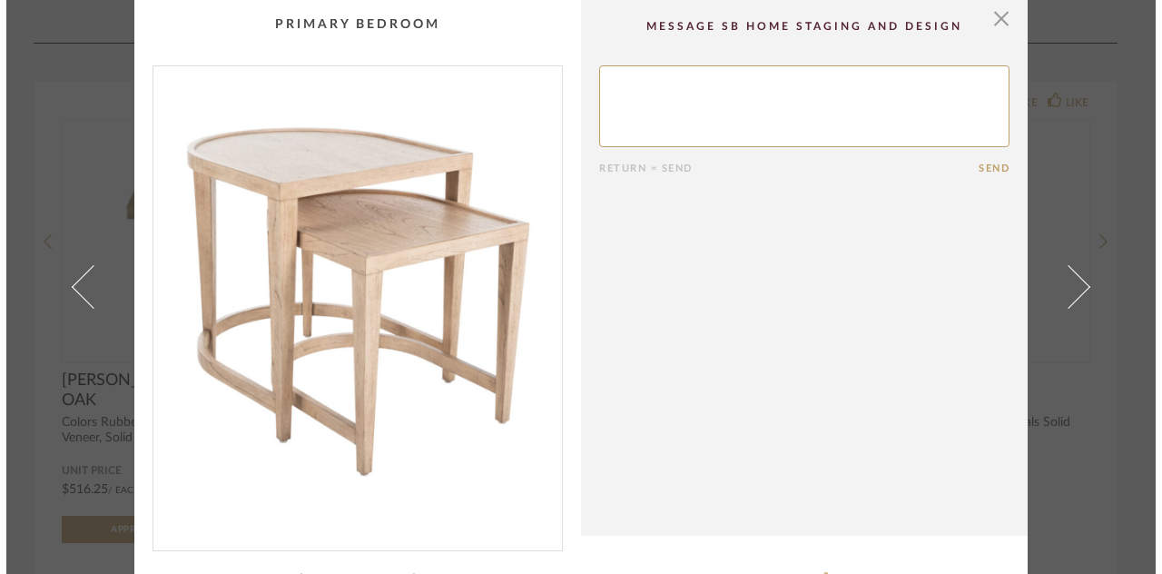
scroll to position [0, 0]
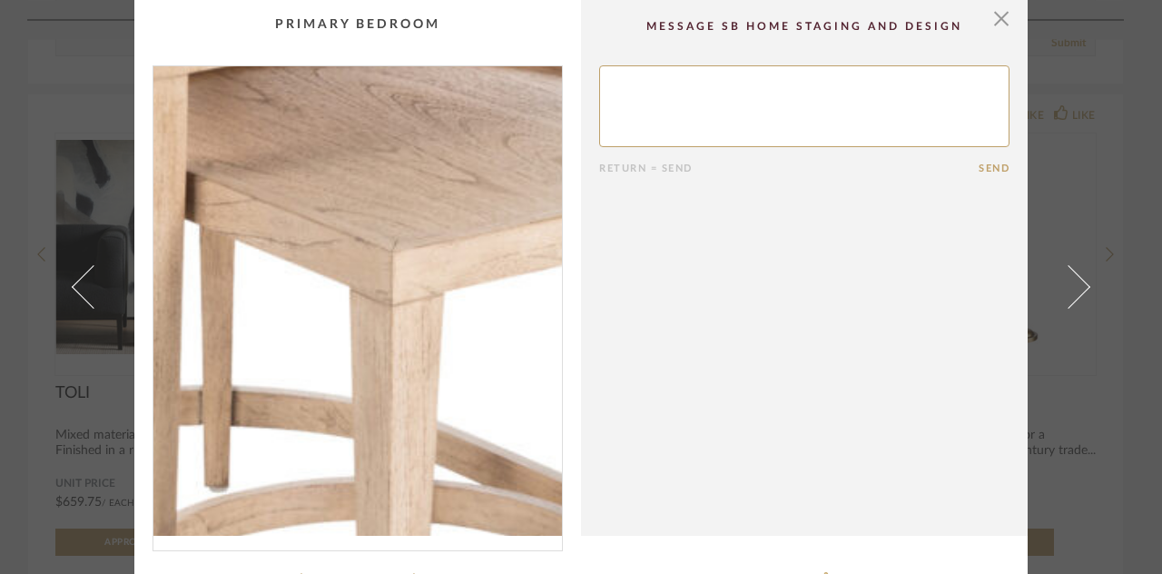
click at [348, 274] on img "0" at bounding box center [357, 300] width 409 height 469
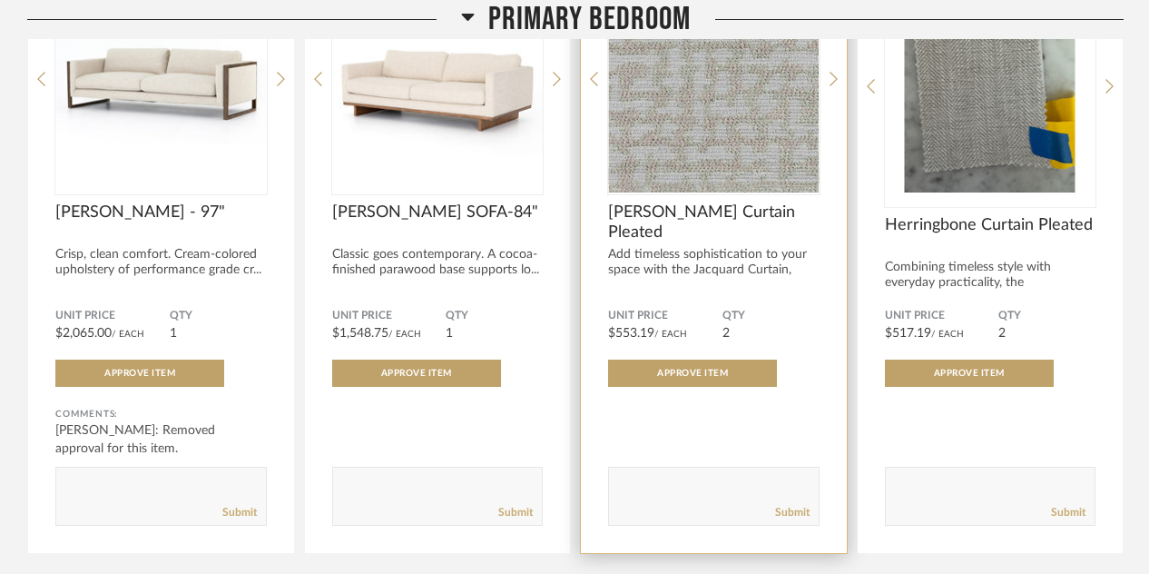
scroll to position [4062, 0]
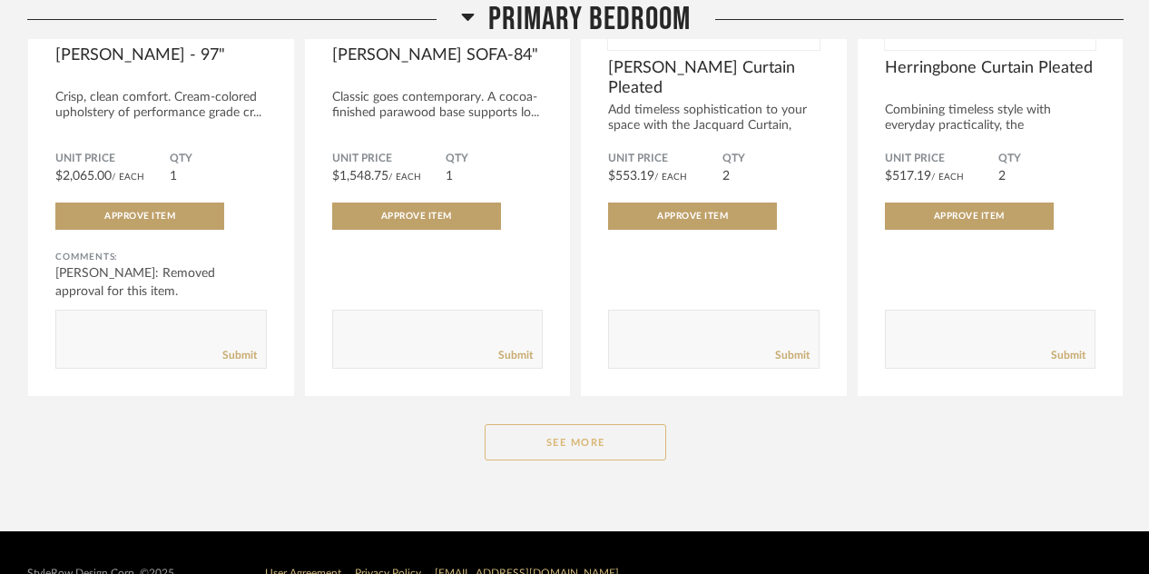
click at [598, 424] on button "See More" at bounding box center [576, 442] width 182 height 36
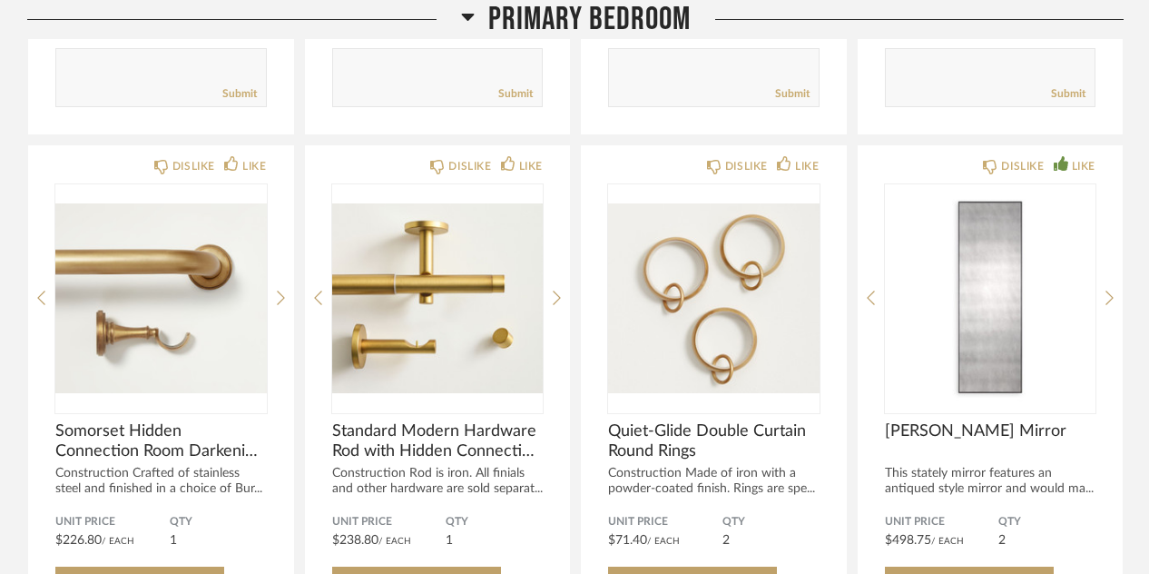
scroll to position [4327, 0]
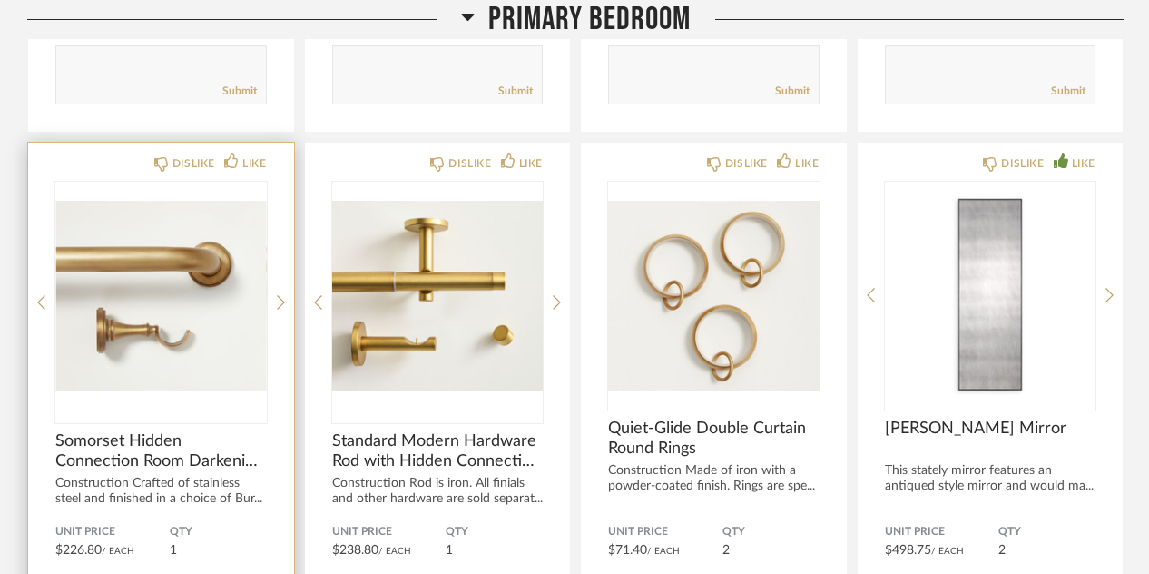
click at [252, 143] on div "DISLIKE LIKE Somorset Hidden Connection Room Darkening Curtain Rod Construction…" at bounding box center [161, 456] width 266 height 627
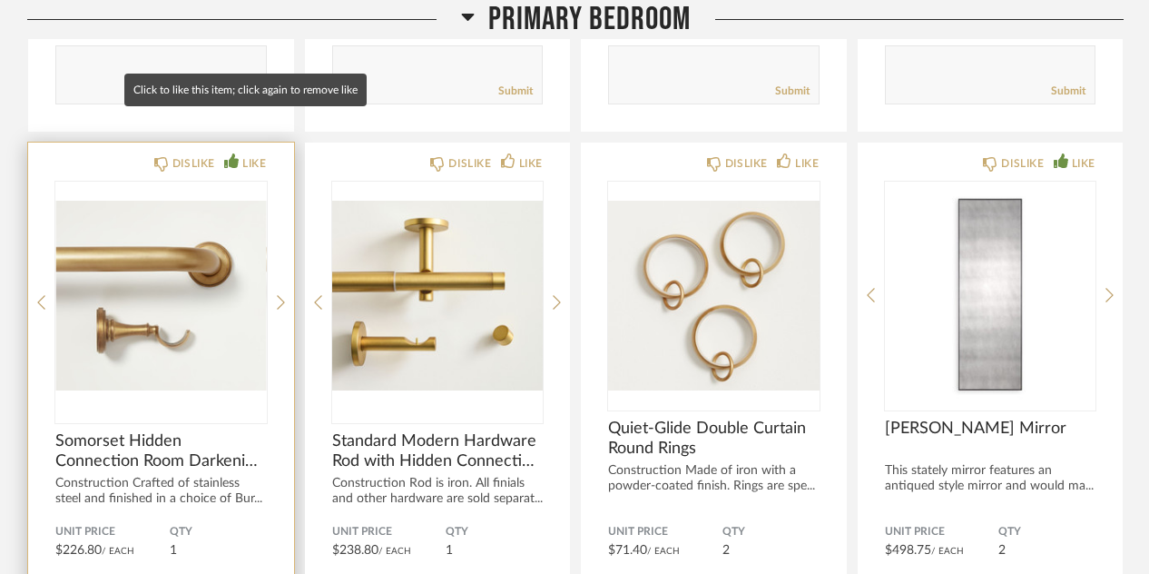
click at [251, 154] on div "LIKE" at bounding box center [254, 163] width 24 height 18
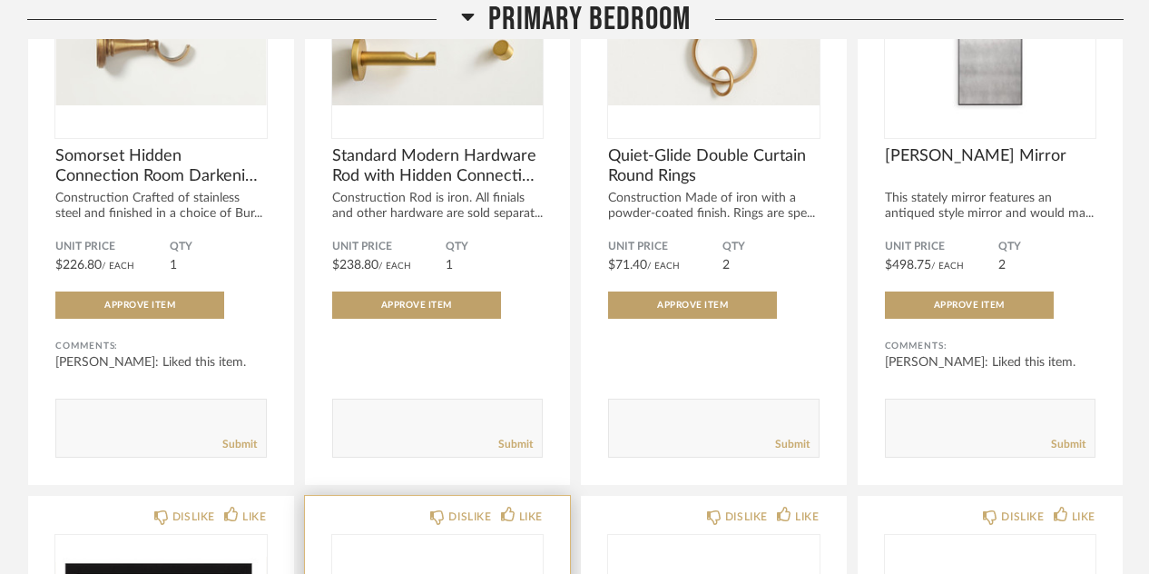
scroll to position [4535, 0]
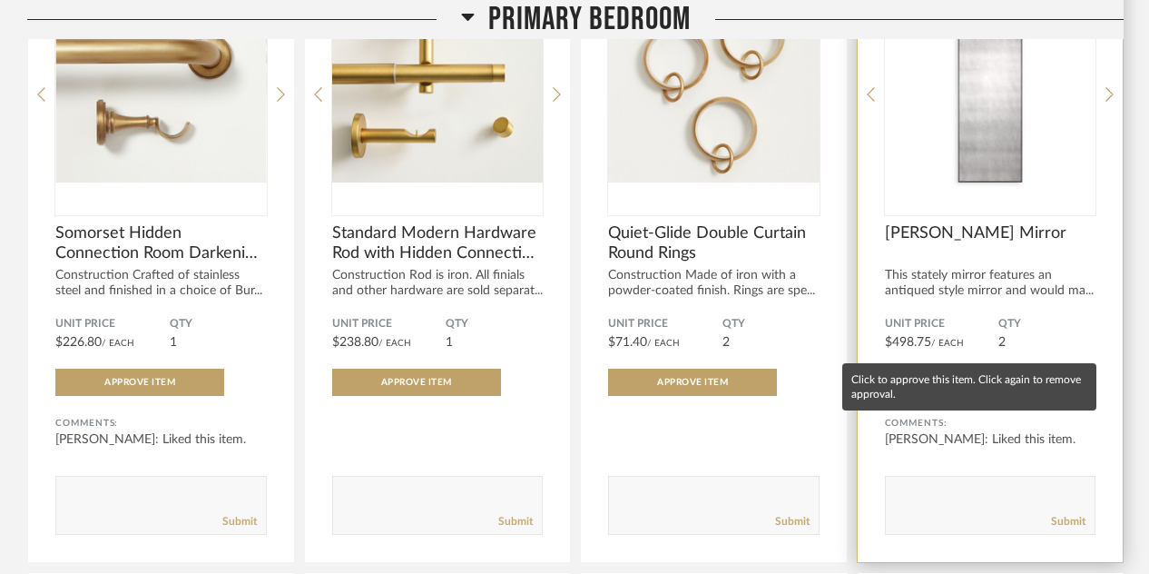
click at [1021, 369] on button "Approve Item" at bounding box center [969, 382] width 169 height 27
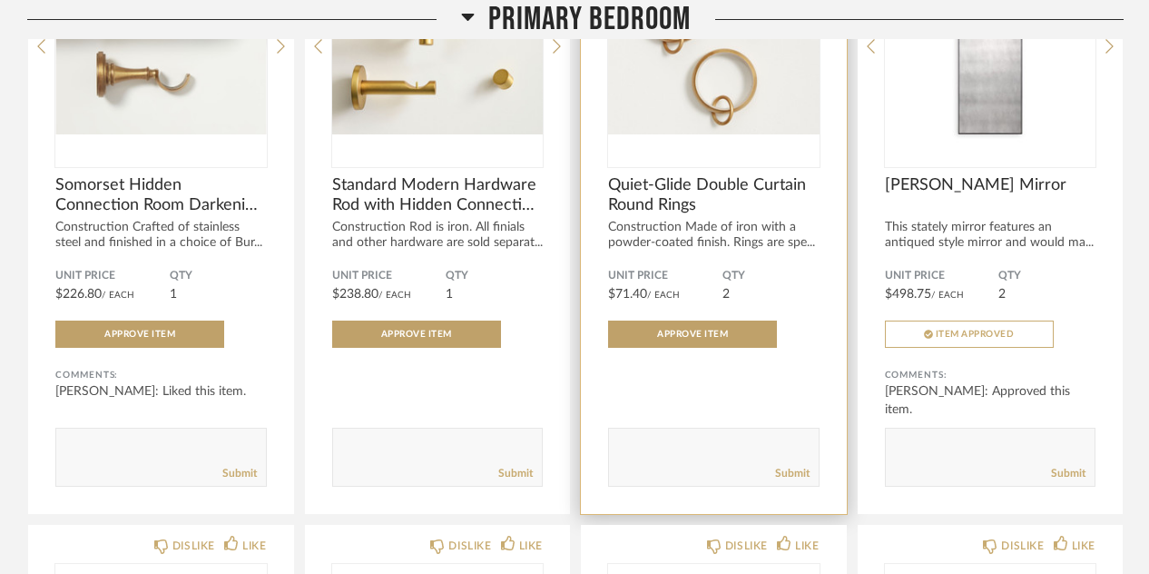
scroll to position [4584, 0]
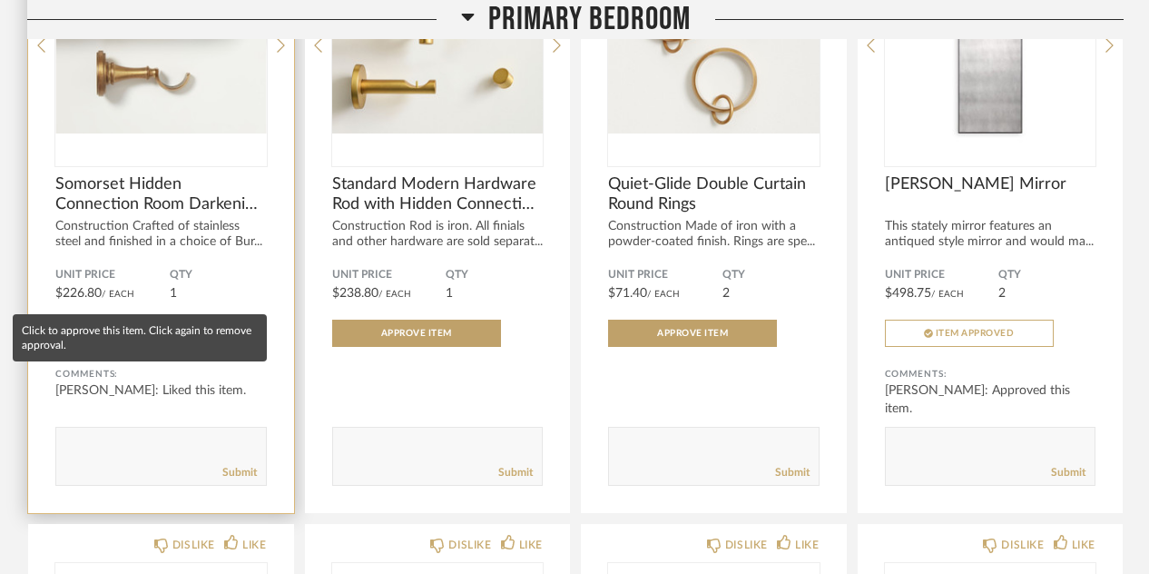
click at [131, 329] on span "Approve Item" at bounding box center [139, 333] width 71 height 9
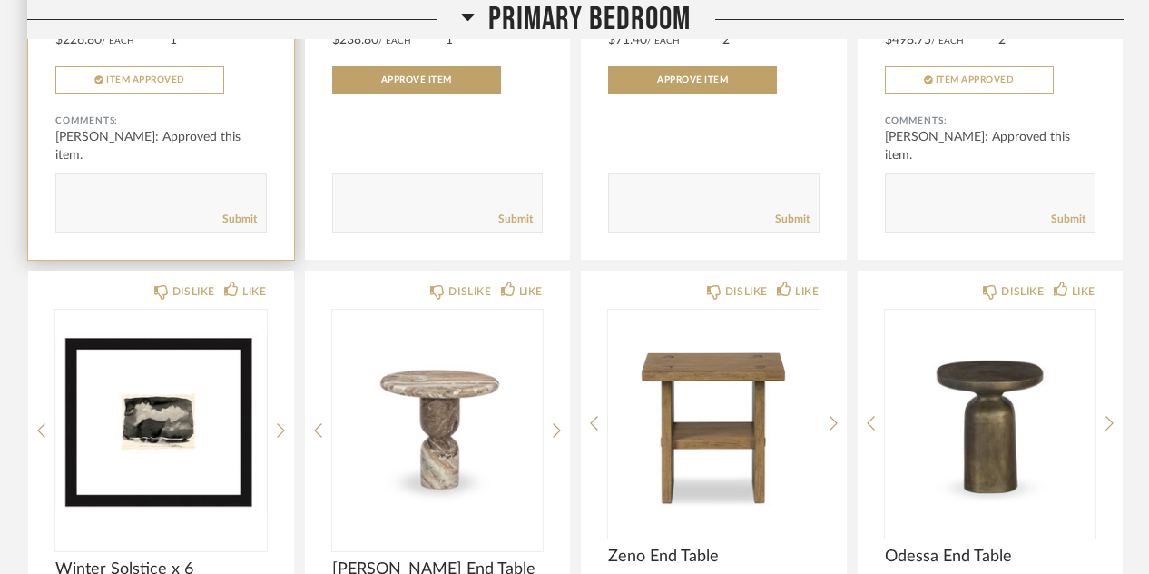
scroll to position [4856, 0]
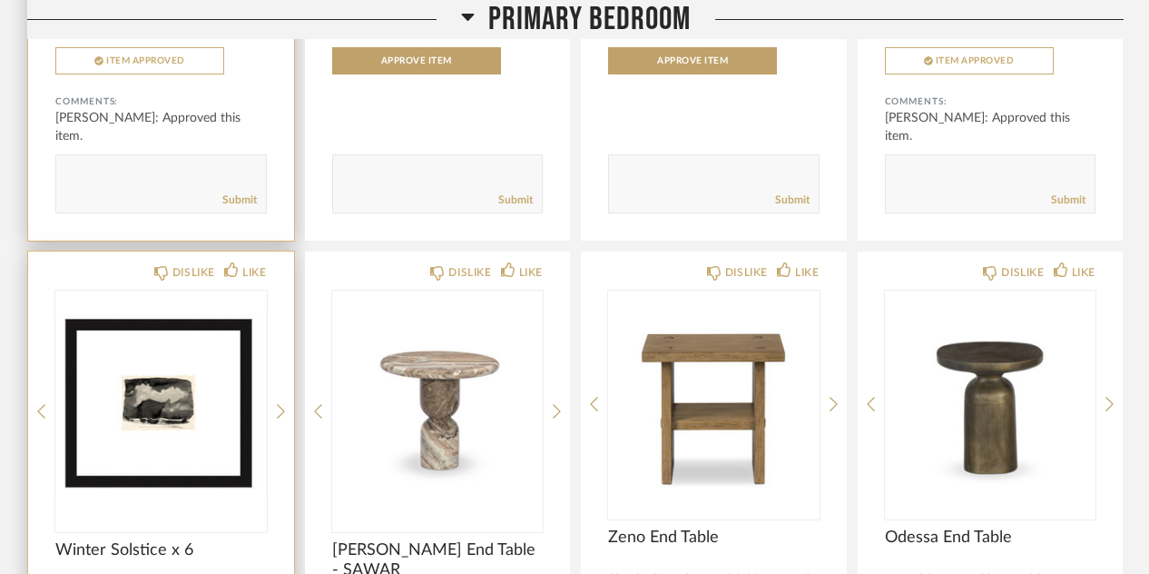
click at [153, 330] on img "0" at bounding box center [161, 403] width 212 height 227
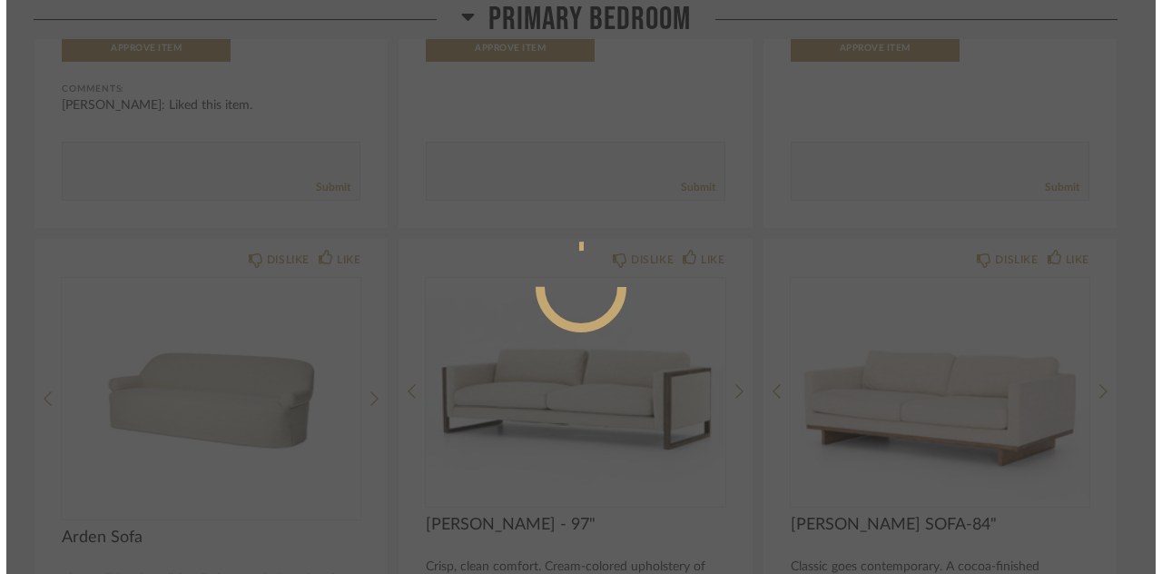
scroll to position [0, 0]
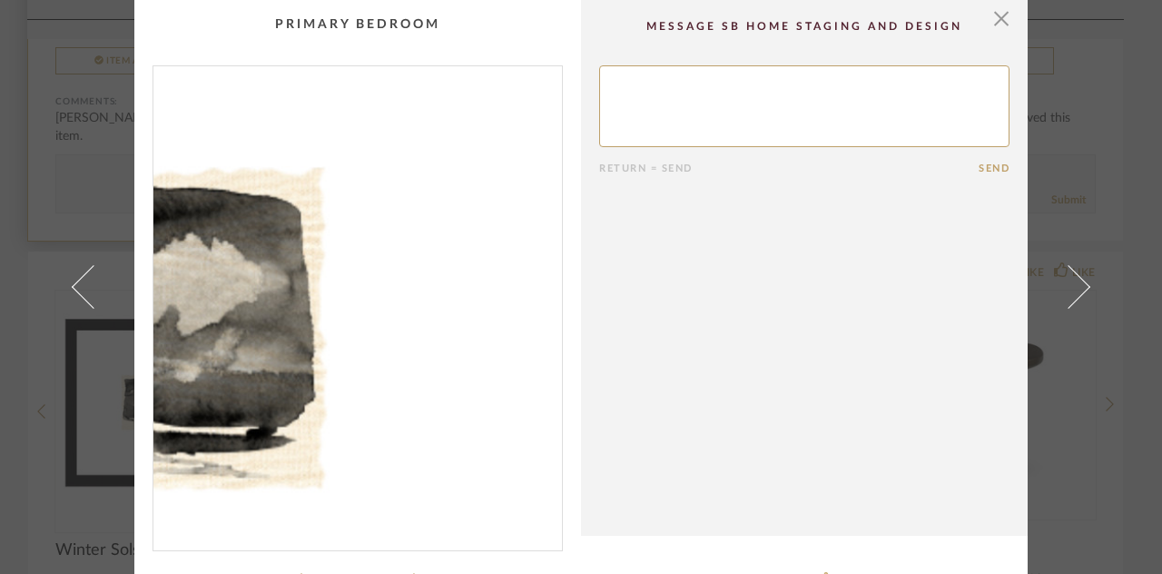
click at [428, 288] on img "0" at bounding box center [357, 300] width 409 height 469
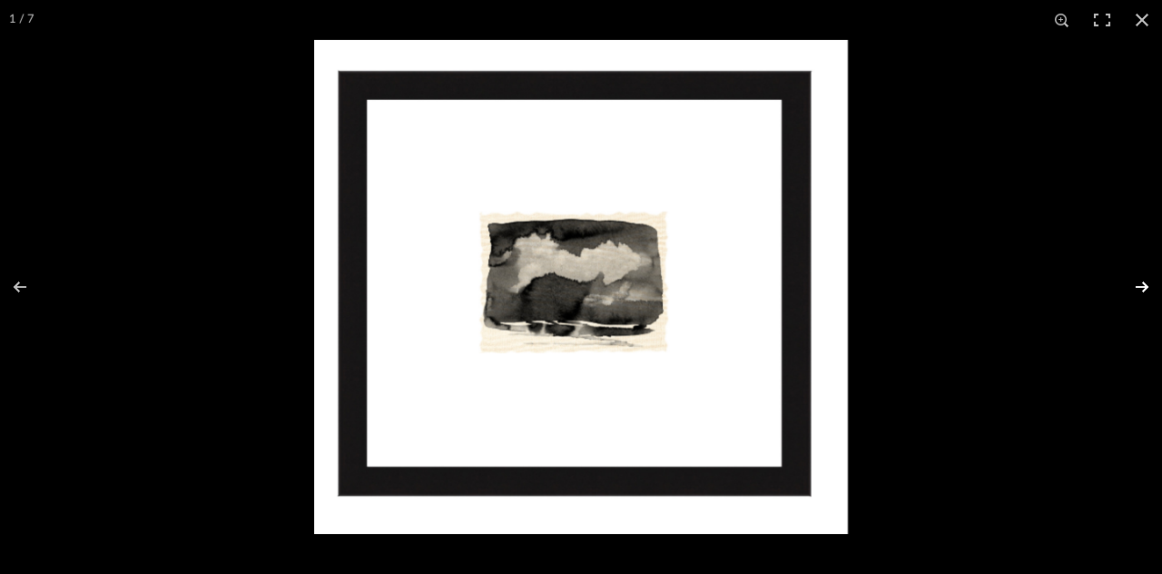
click at [1108, 288] on button at bounding box center [1130, 286] width 64 height 91
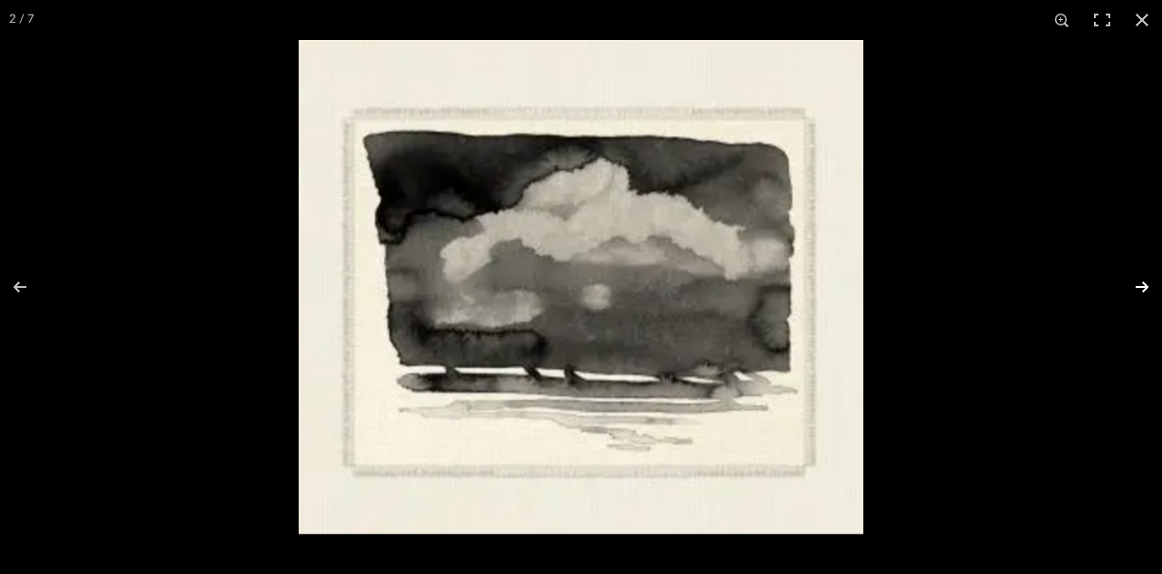
click at [1108, 288] on button at bounding box center [1130, 286] width 64 height 91
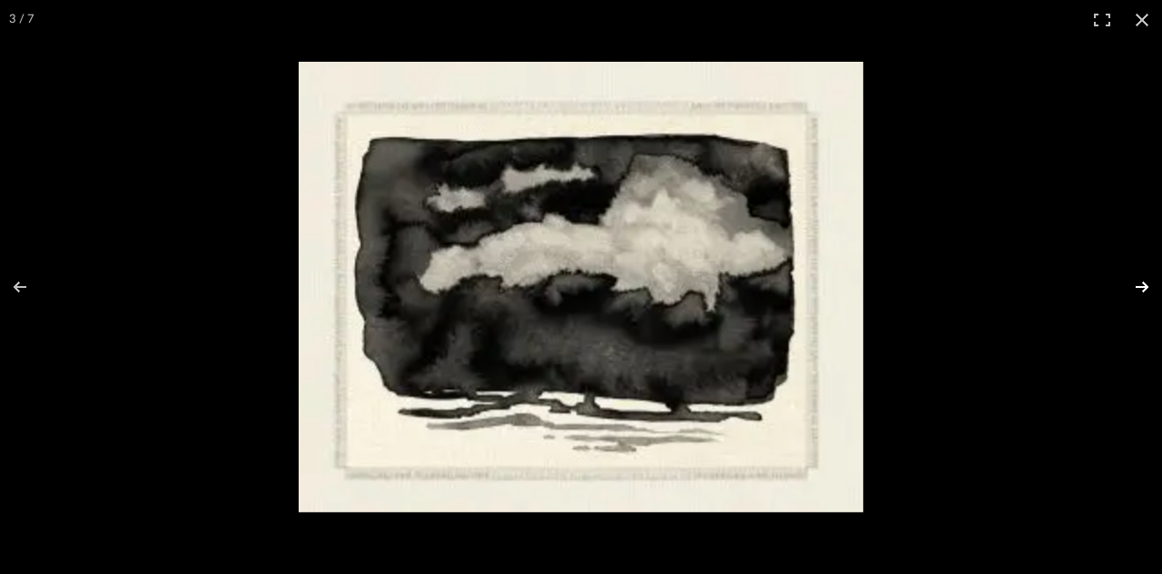
click at [1108, 288] on button at bounding box center [1130, 286] width 64 height 91
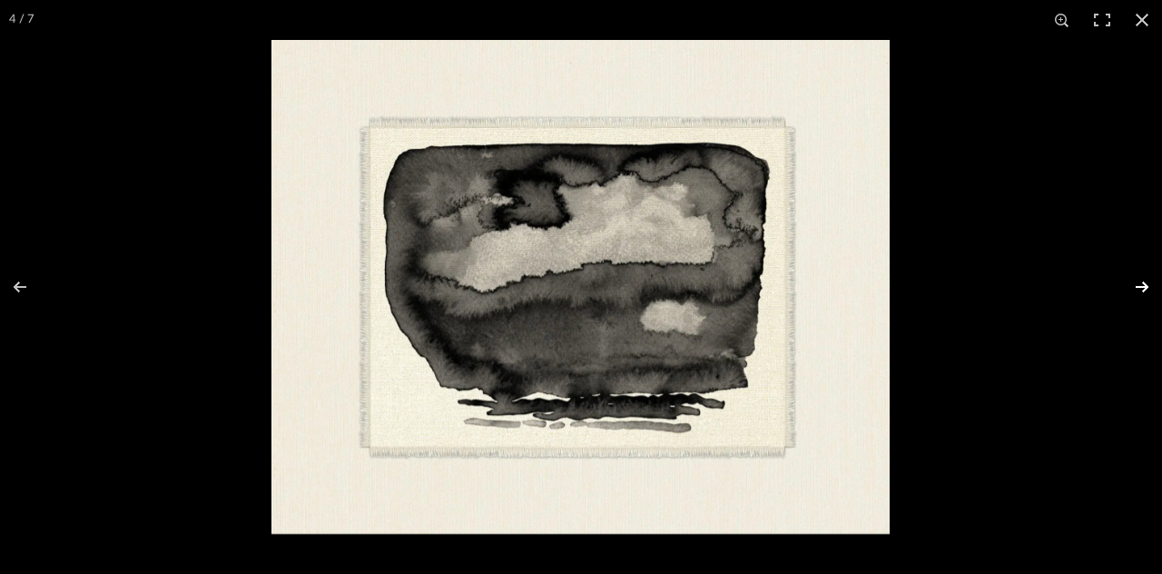
click at [1108, 288] on button at bounding box center [1130, 286] width 64 height 91
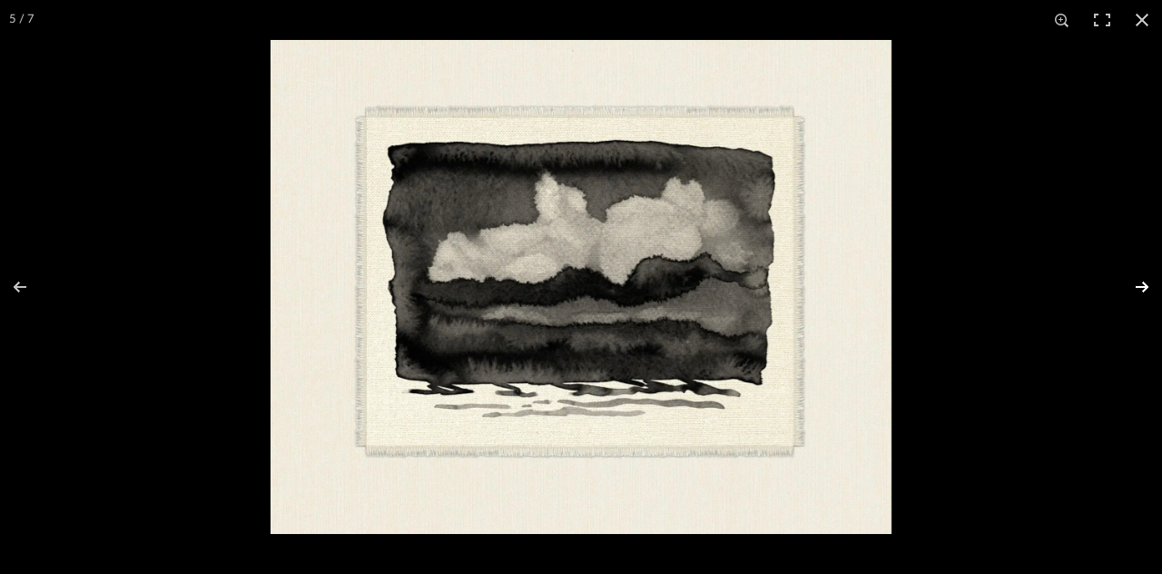
click at [1108, 288] on button at bounding box center [1130, 286] width 64 height 91
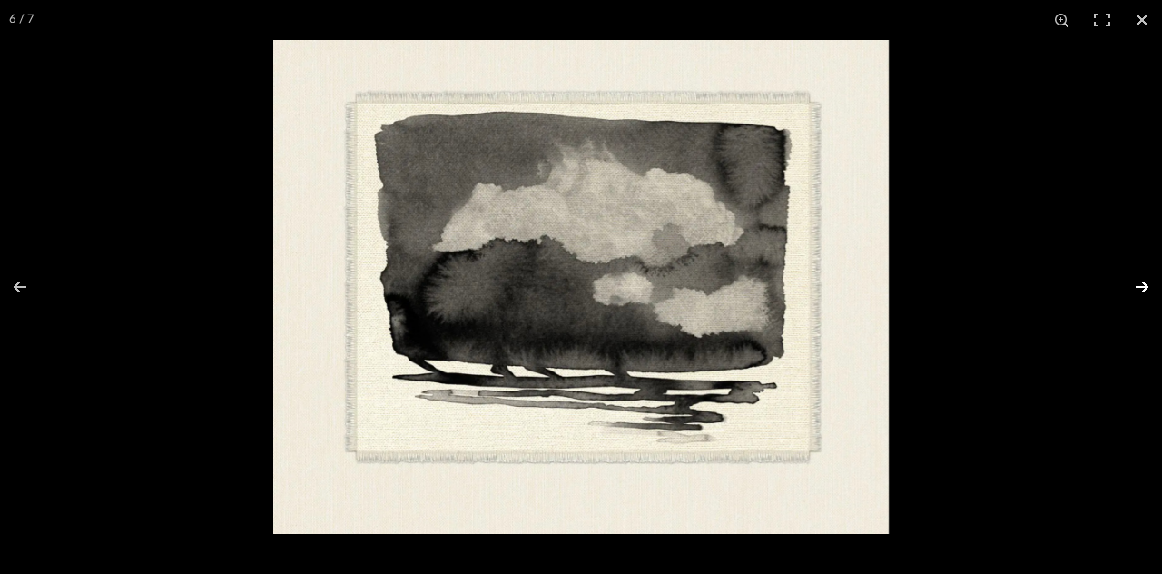
click at [1108, 288] on button at bounding box center [1130, 286] width 64 height 91
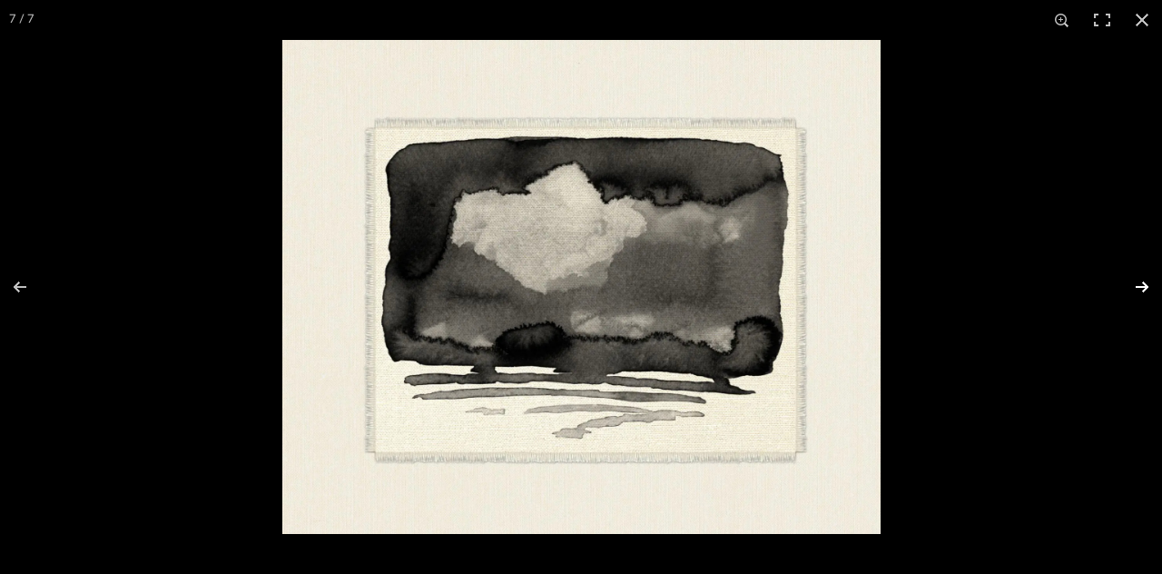
click at [1108, 288] on button at bounding box center [1130, 286] width 64 height 91
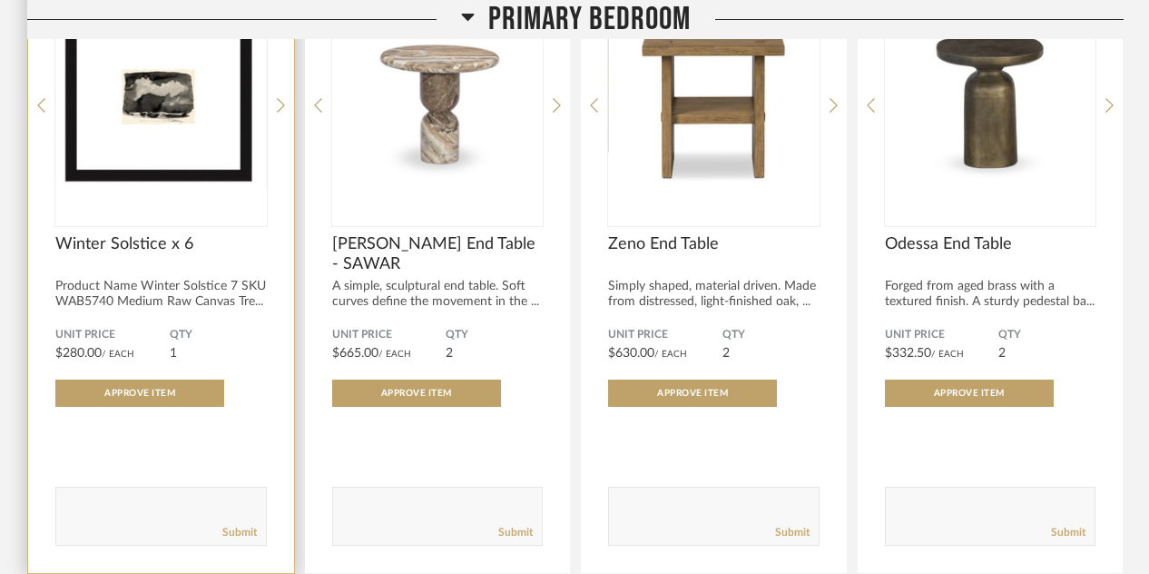
scroll to position [5165, 0]
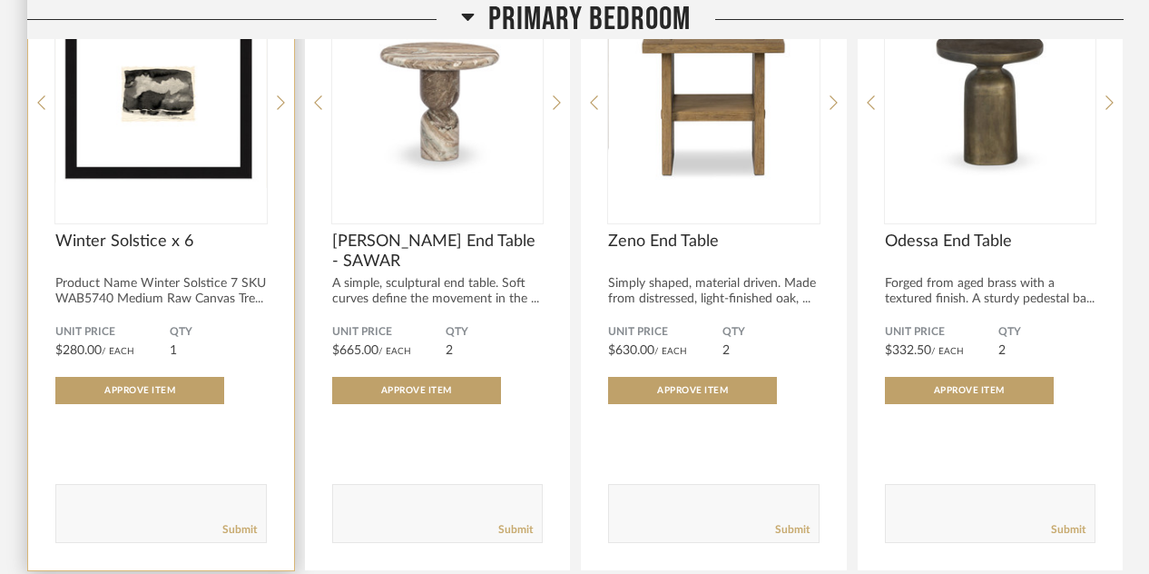
click at [106, 493] on textarea at bounding box center [161, 505] width 210 height 25
type textarea "frames with family photos"
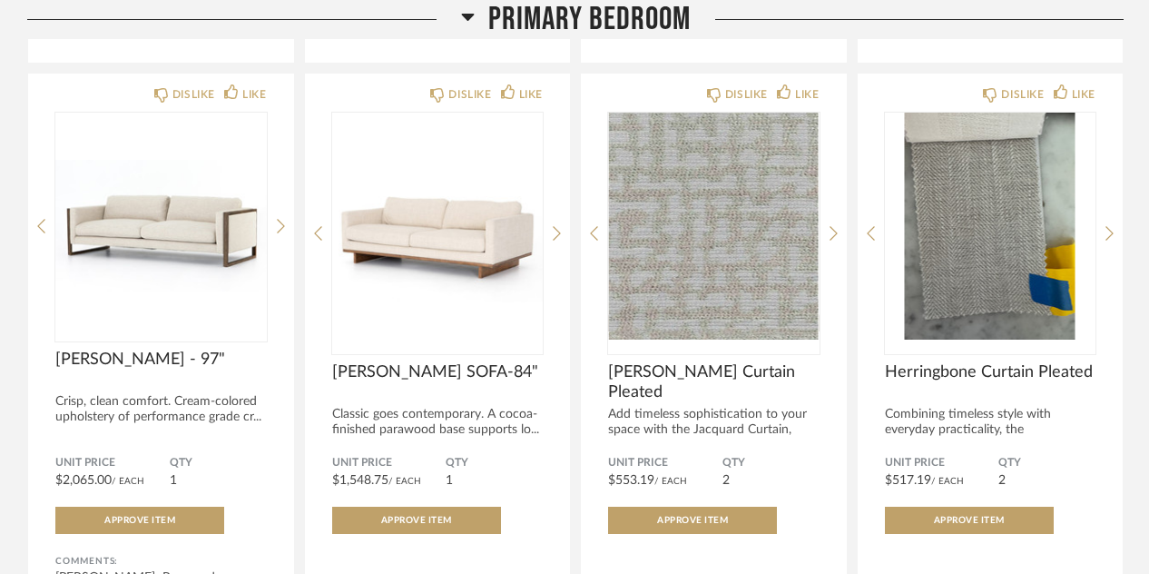
scroll to position [3757, 0]
